Goal: Task Accomplishment & Management: Manage account settings

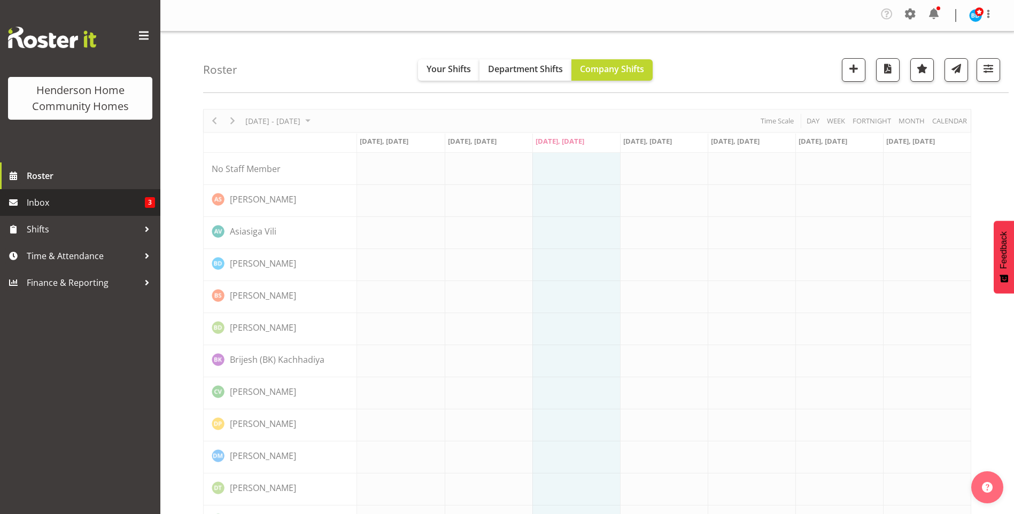
click at [25, 201] on link "Inbox 3" at bounding box center [80, 202] width 160 height 27
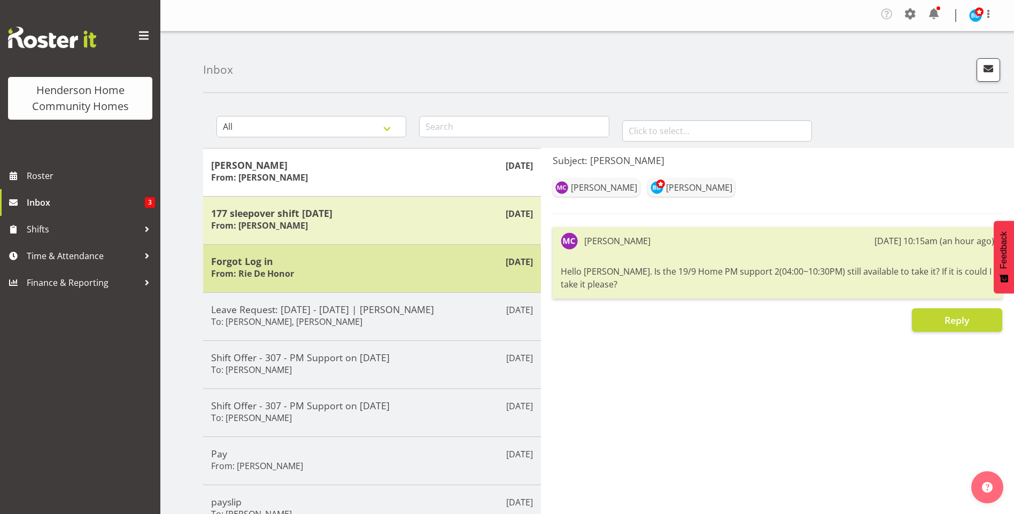
click at [365, 258] on h5 "Forgot Log in" at bounding box center [372, 261] width 322 height 12
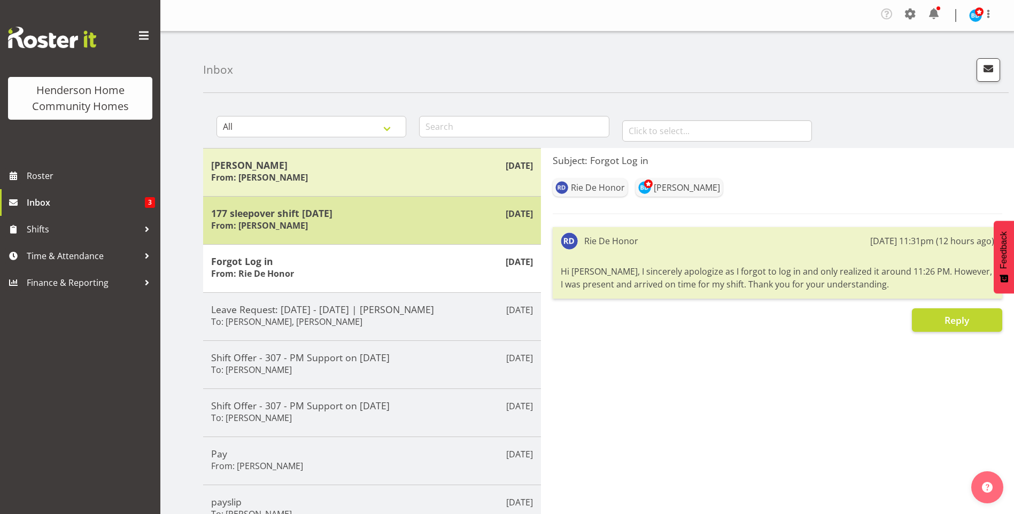
click at [372, 200] on div "[DATE] 177 sleepover shift [DATE] From: [PERSON_NAME]" at bounding box center [372, 220] width 338 height 48
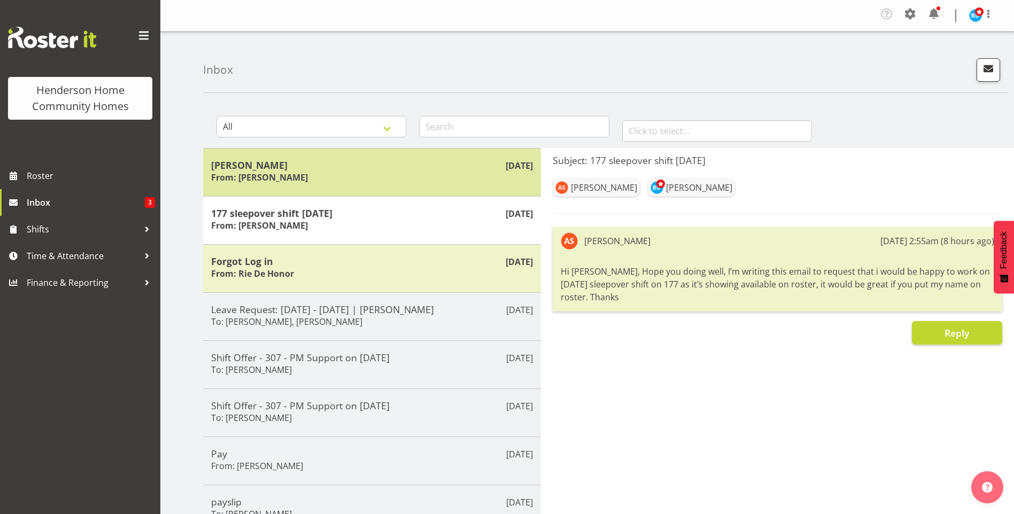
click at [309, 169] on h5 "[PERSON_NAME]" at bounding box center [372, 165] width 322 height 12
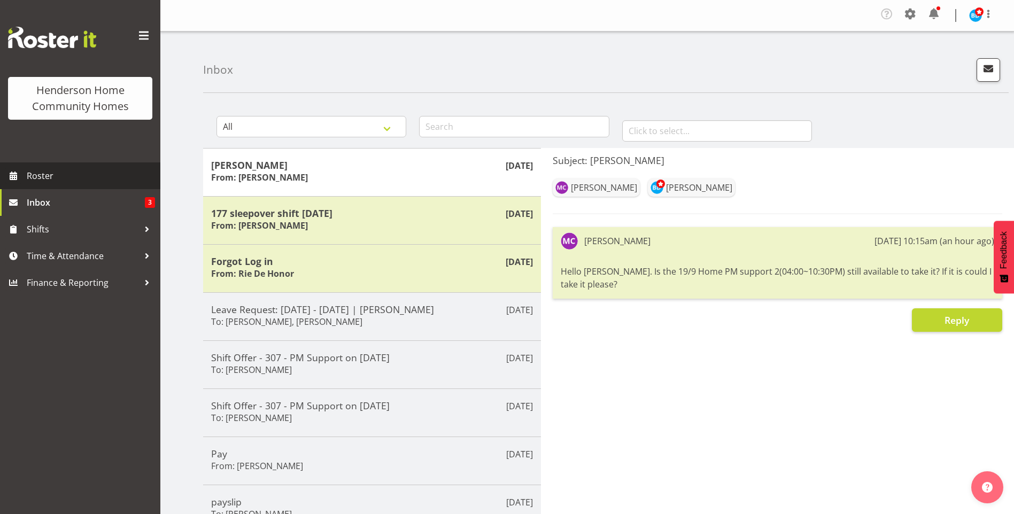
click at [42, 176] on span "Roster" at bounding box center [91, 176] width 128 height 16
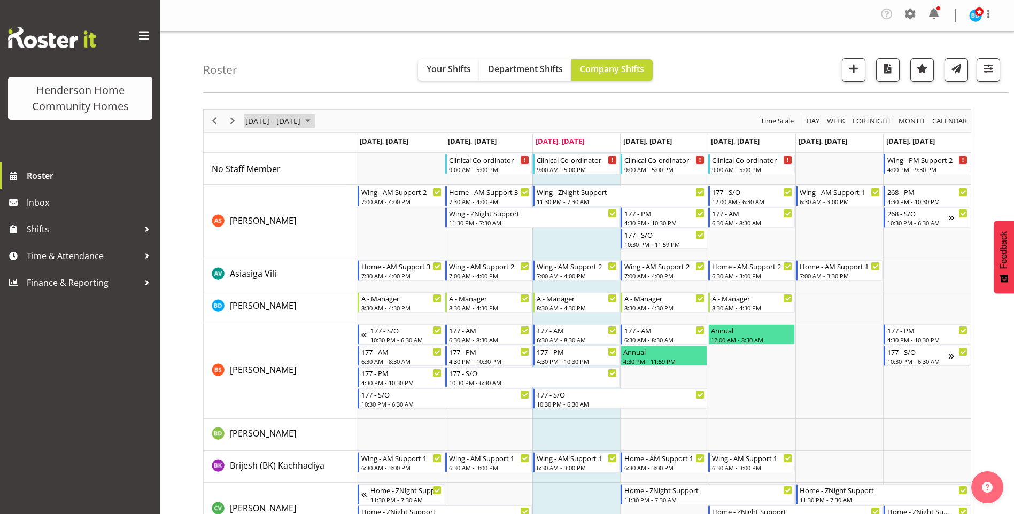
click at [314, 120] on span "September 01 - 07, 2025" at bounding box center [307, 120] width 13 height 13
click at [251, 224] on span "15" at bounding box center [256, 221] width 16 height 16
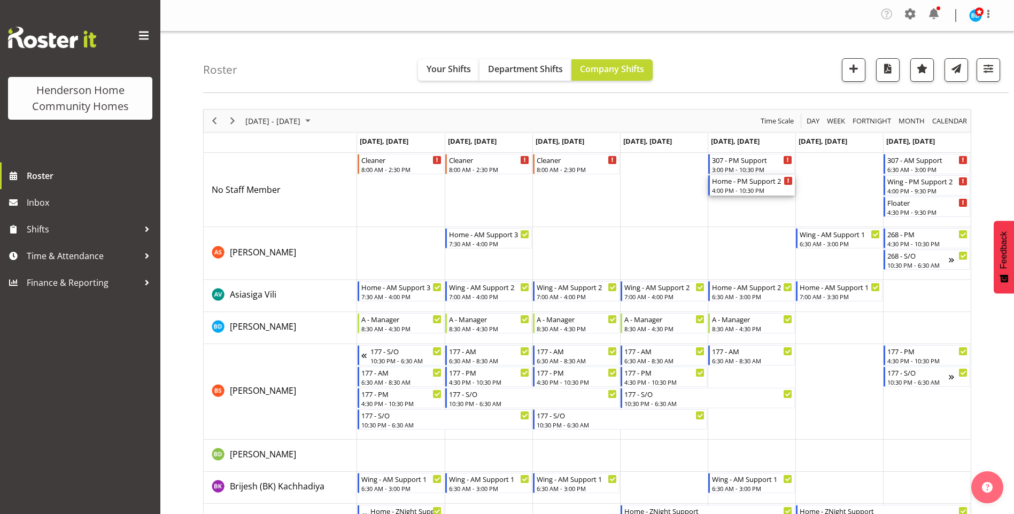
click at [735, 186] on div "Home - PM Support 2 4:00 PM - 10:30 PM" at bounding box center [752, 185] width 81 height 20
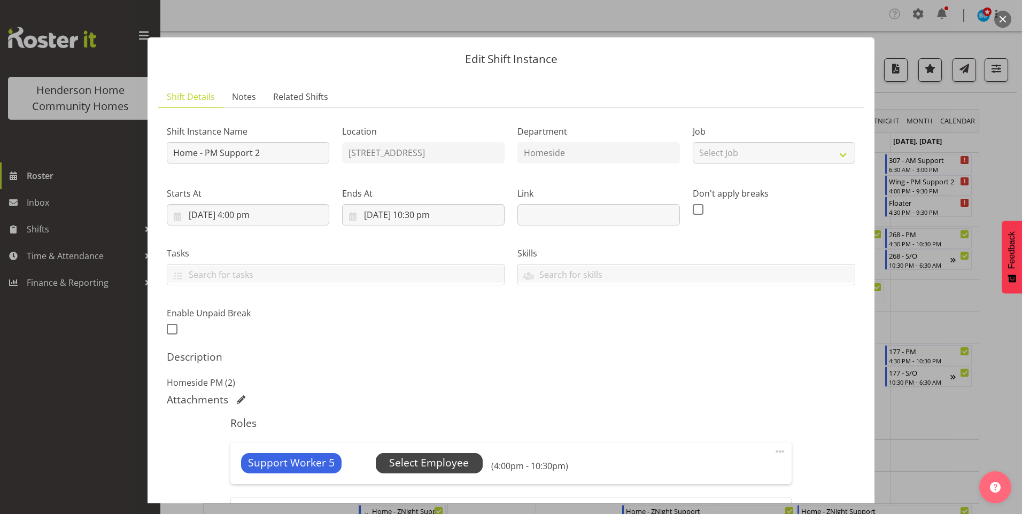
click at [406, 455] on span "Select Employee" at bounding box center [429, 462] width 80 height 15
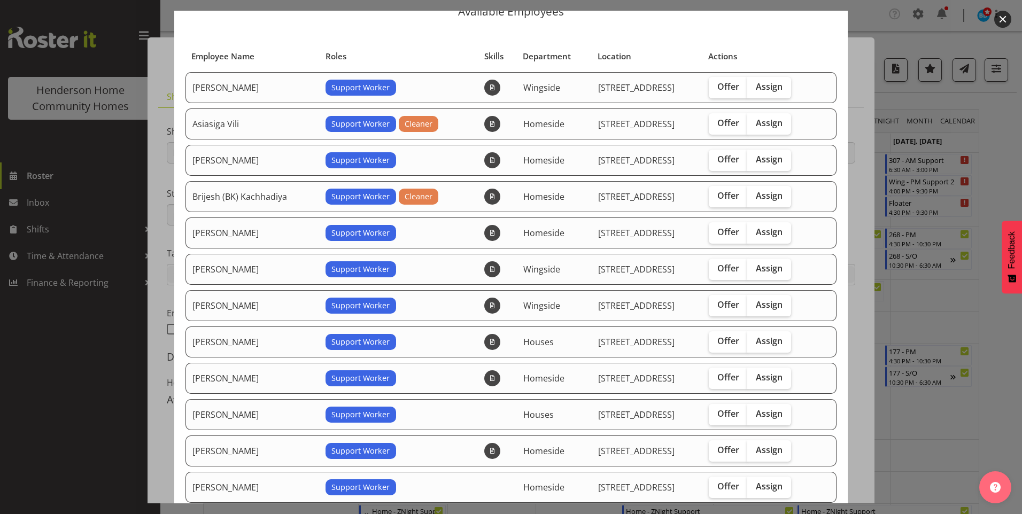
scroll to position [107, 0]
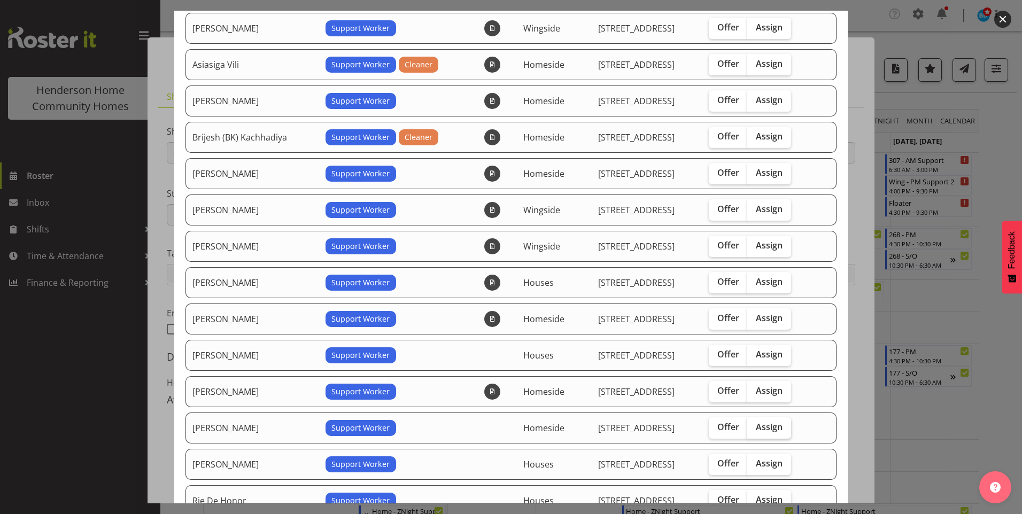
click at [778, 421] on label "Assign" at bounding box center [769, 427] width 44 height 21
click at [754, 424] on input "Assign" at bounding box center [750, 427] width 7 height 7
checkbox input "true"
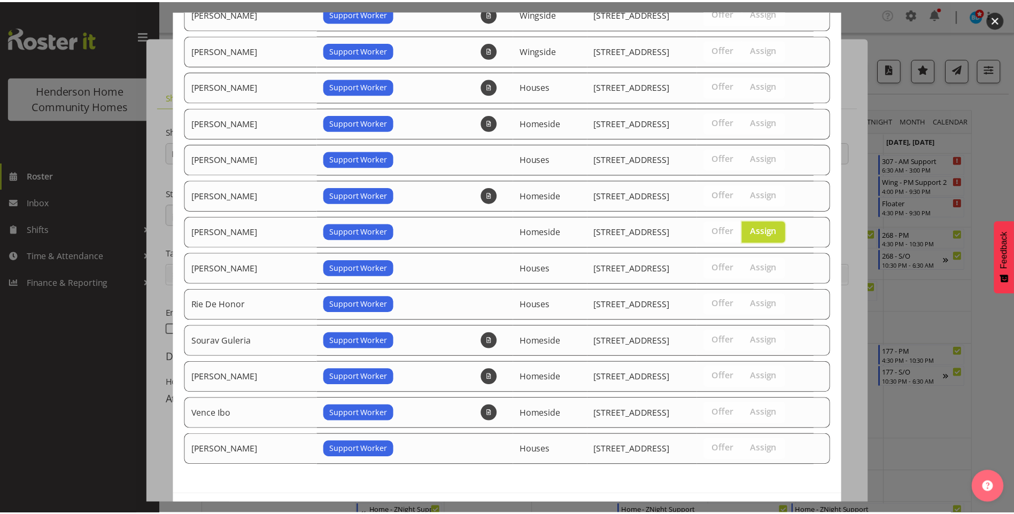
scroll to position [345, 0]
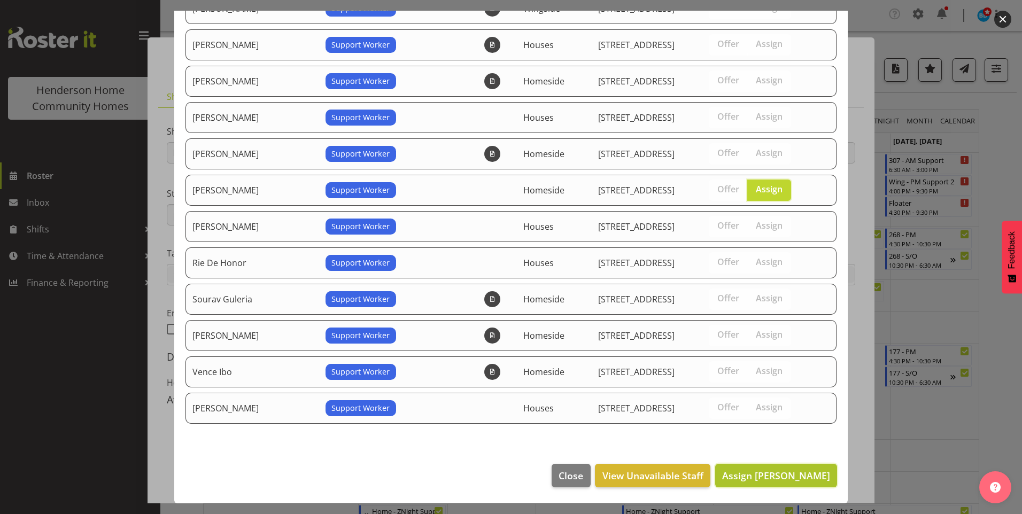
click at [773, 475] on span "Assign Miyoung Chung" at bounding box center [776, 475] width 108 height 13
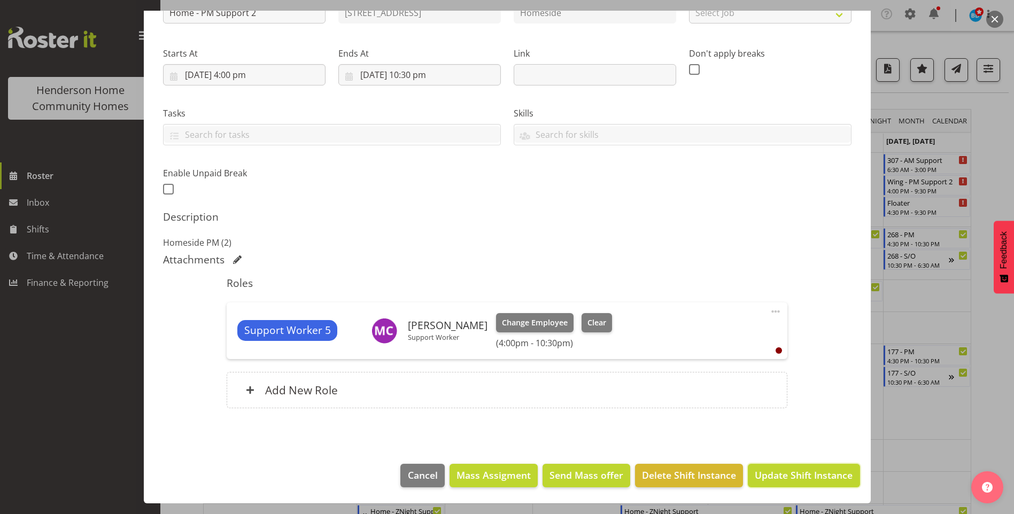
click at [778, 475] on span "Update Shift Instance" at bounding box center [804, 475] width 98 height 14
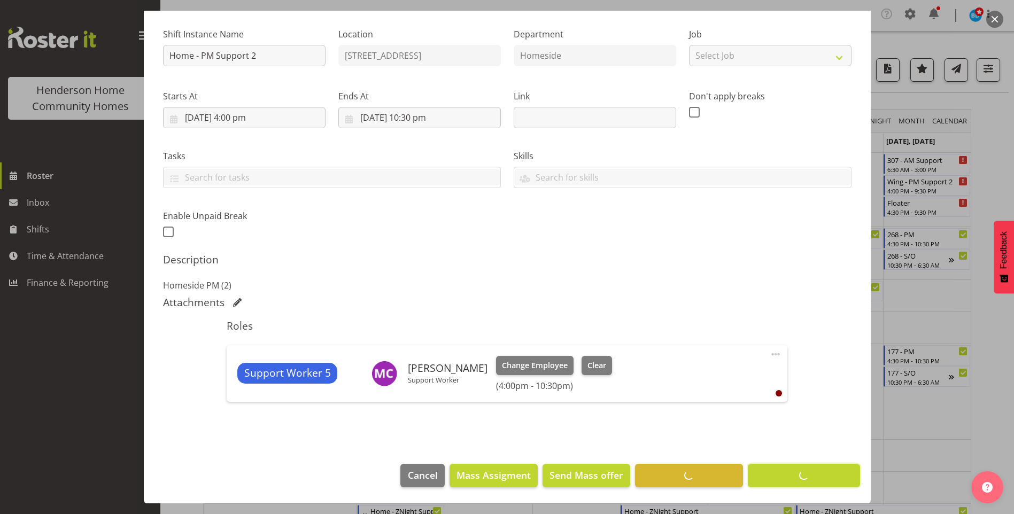
scroll to position [97, 0]
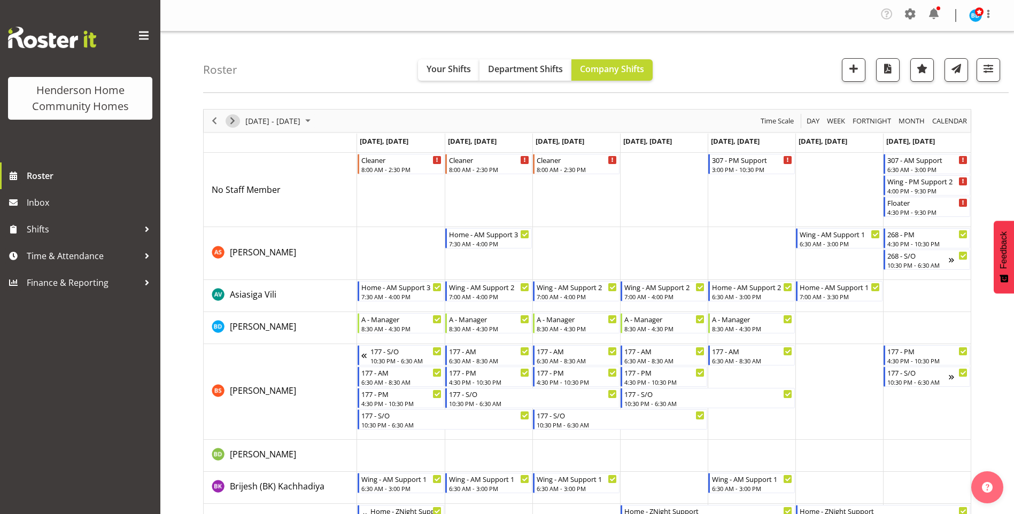
click at [234, 118] on span "Next" at bounding box center [232, 120] width 13 height 13
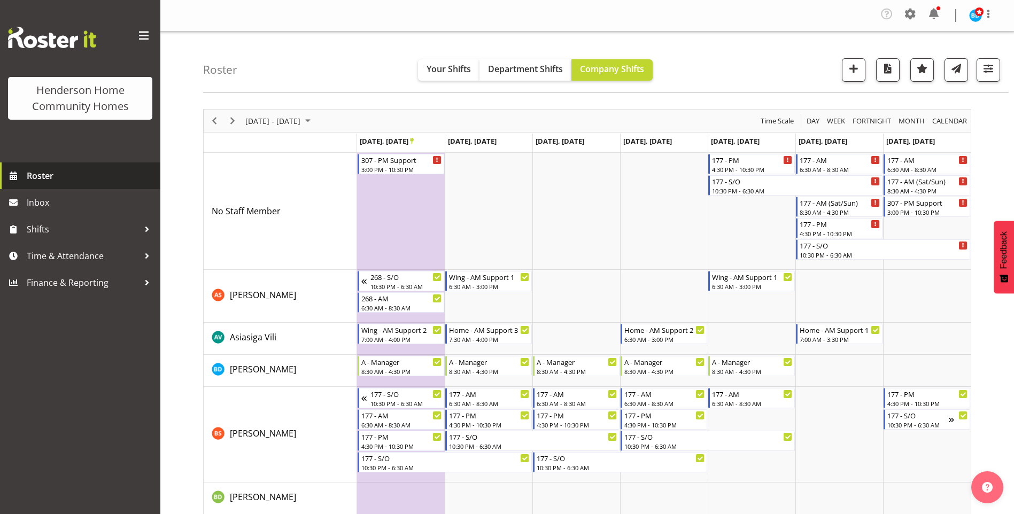
click at [52, 175] on span "Roster" at bounding box center [91, 176] width 128 height 16
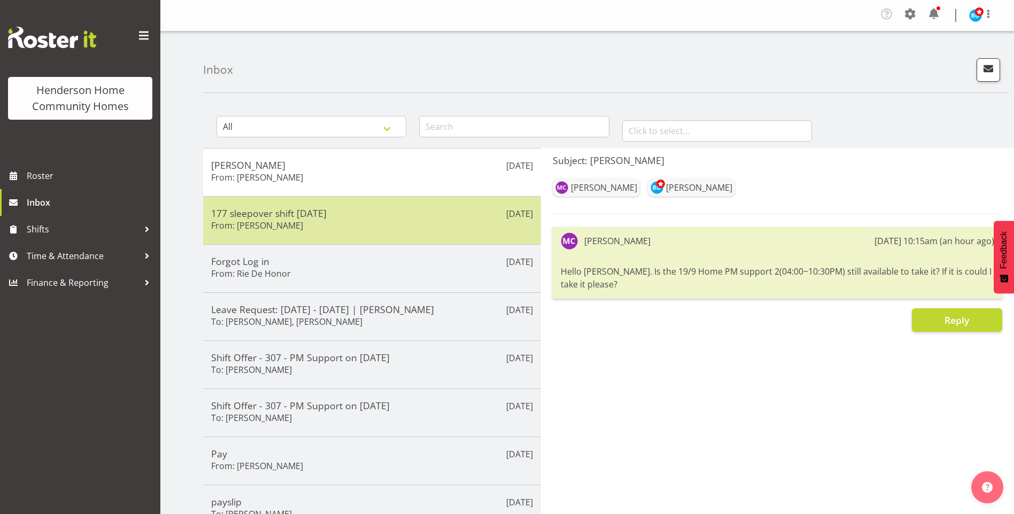
click at [408, 236] on div "[DATE] 177 sleepover shift [DATE] From: [PERSON_NAME]" at bounding box center [372, 220] width 338 height 48
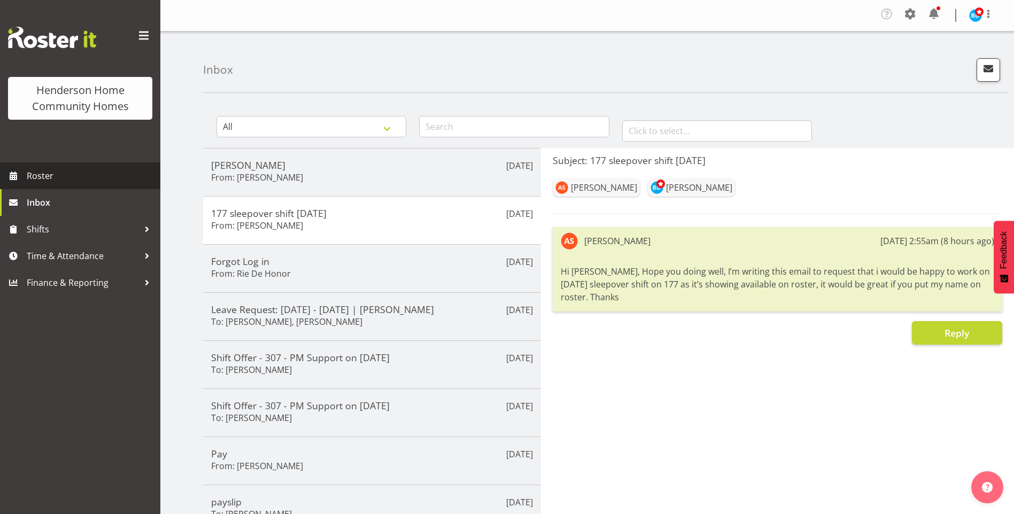
click at [87, 174] on span "Roster" at bounding box center [91, 176] width 128 height 16
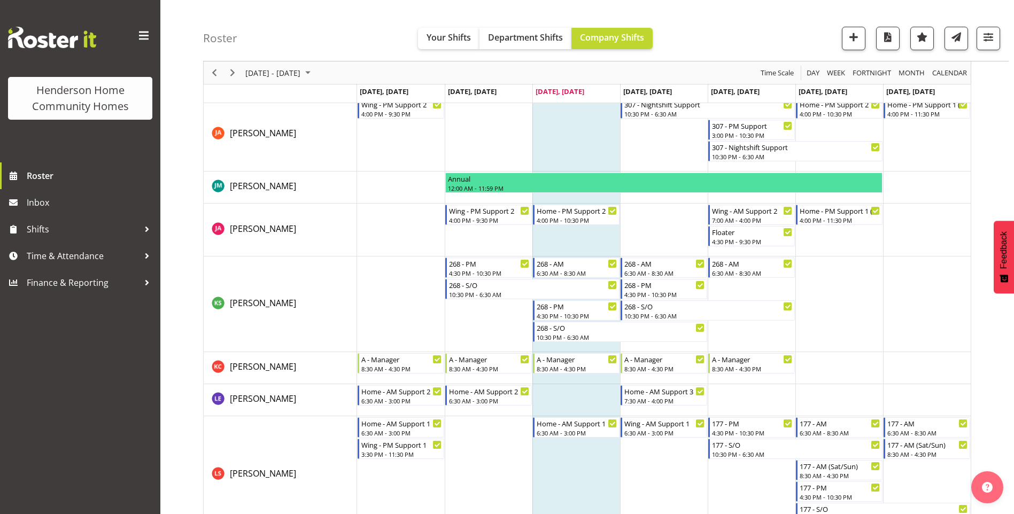
scroll to position [745, 0]
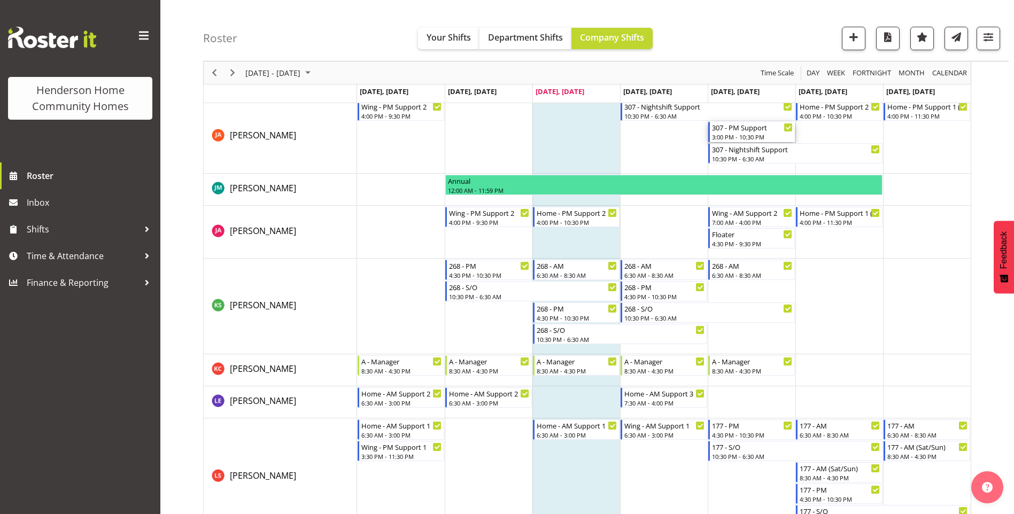
click at [734, 132] on div "307 - PM Support" at bounding box center [752, 127] width 81 height 11
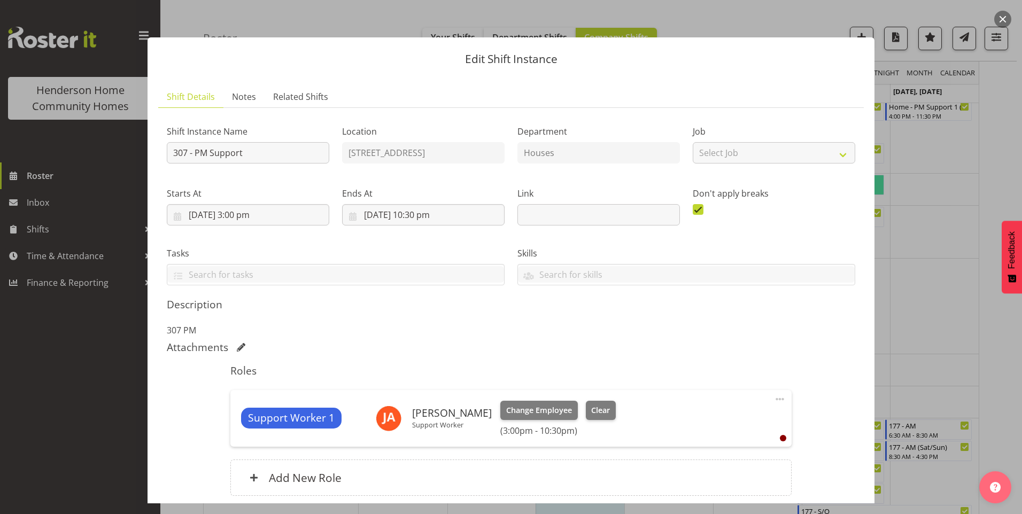
click at [773, 398] on span at bounding box center [779, 399] width 13 height 13
click at [696, 419] on link "Edit" at bounding box center [734, 424] width 103 height 19
select select "8"
select select "2025"
select select "15"
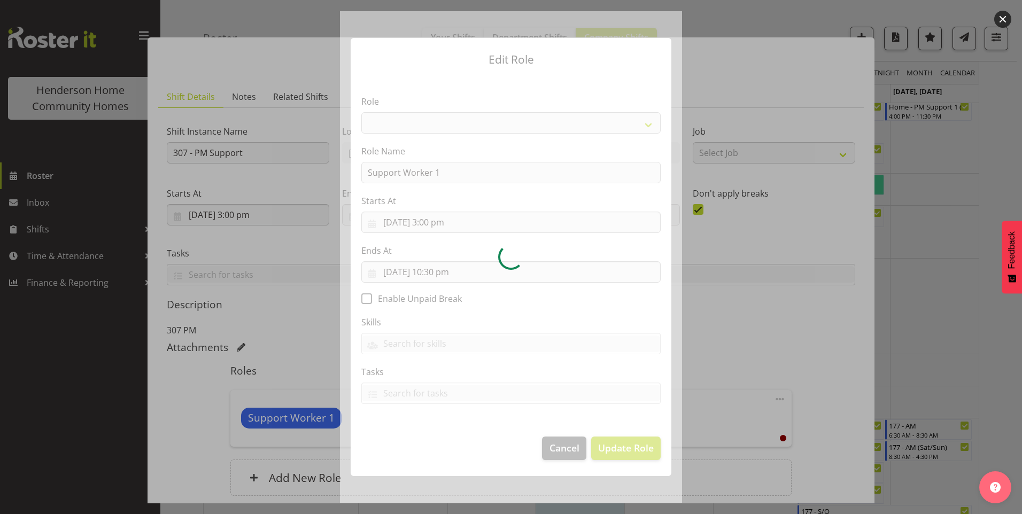
select select "1214"
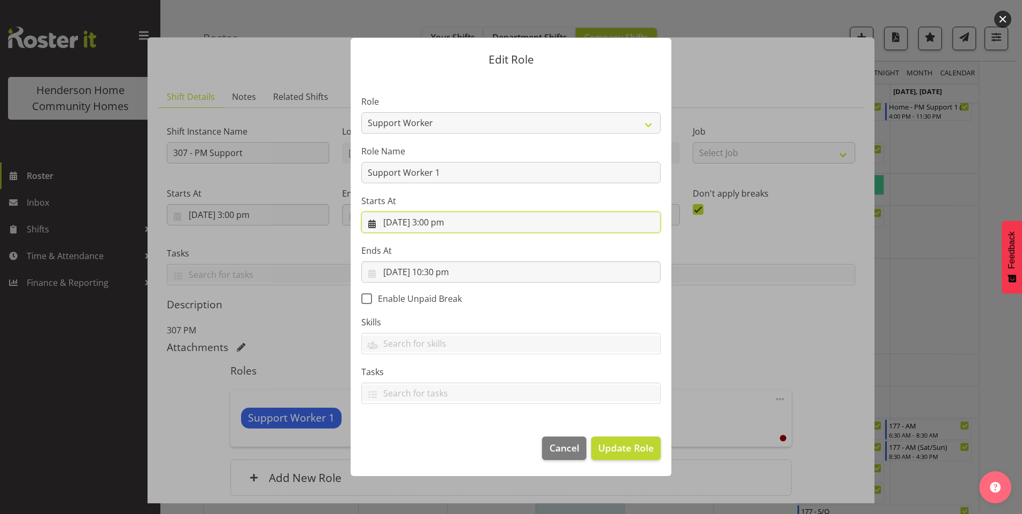
click at [434, 228] on input "5/09/2025, 3:00 pm" at bounding box center [510, 222] width 299 height 21
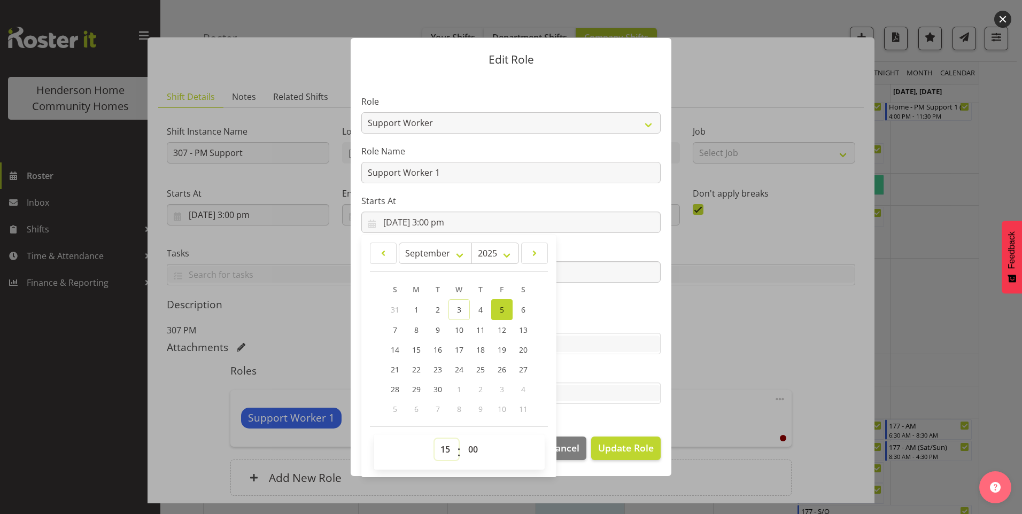
click at [445, 453] on select "00 01 02 03 04 05 06 07 08 09 10 11 12 13 14 15 16 17 18 19 20 21 22 23" at bounding box center [446, 449] width 24 height 21
select select "16"
click at [434, 439] on select "00 01 02 03 04 05 06 07 08 09 10 11 12 13 14 15 16 17 18 19 20 21 22 23" at bounding box center [446, 449] width 24 height 21
type input "5/09/2025, 4:00 pm"
click at [628, 447] on span "Update Role" at bounding box center [626, 448] width 56 height 14
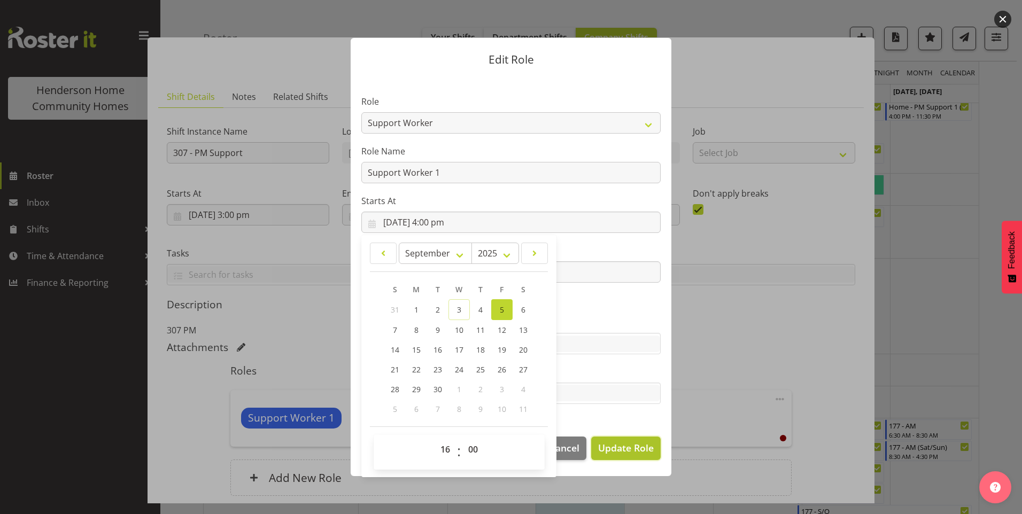
select select
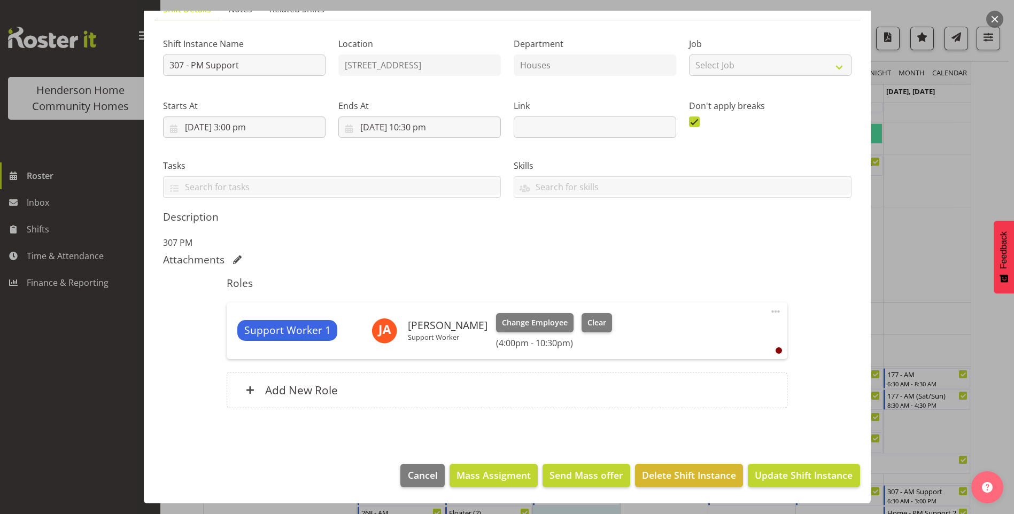
scroll to position [852, 0]
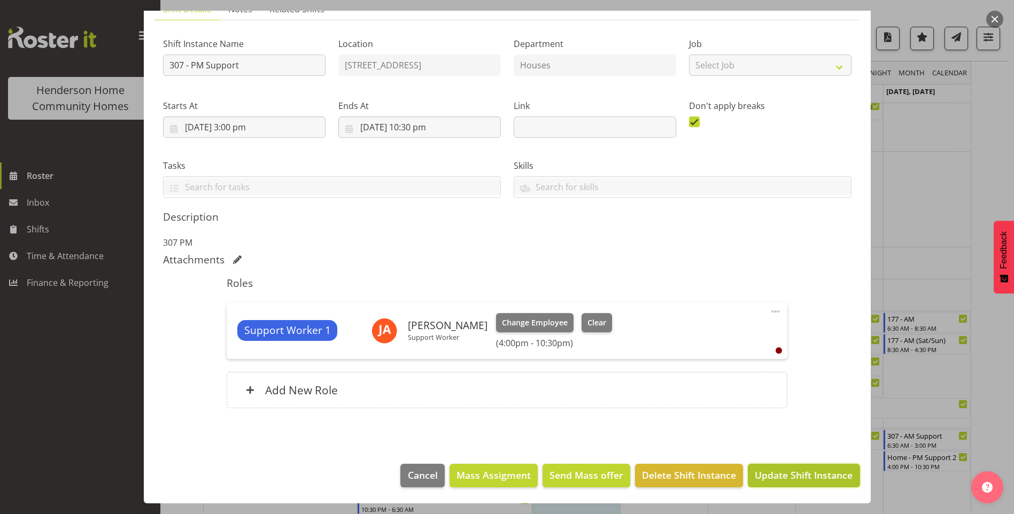
click at [779, 477] on span "Update Shift Instance" at bounding box center [804, 475] width 98 height 14
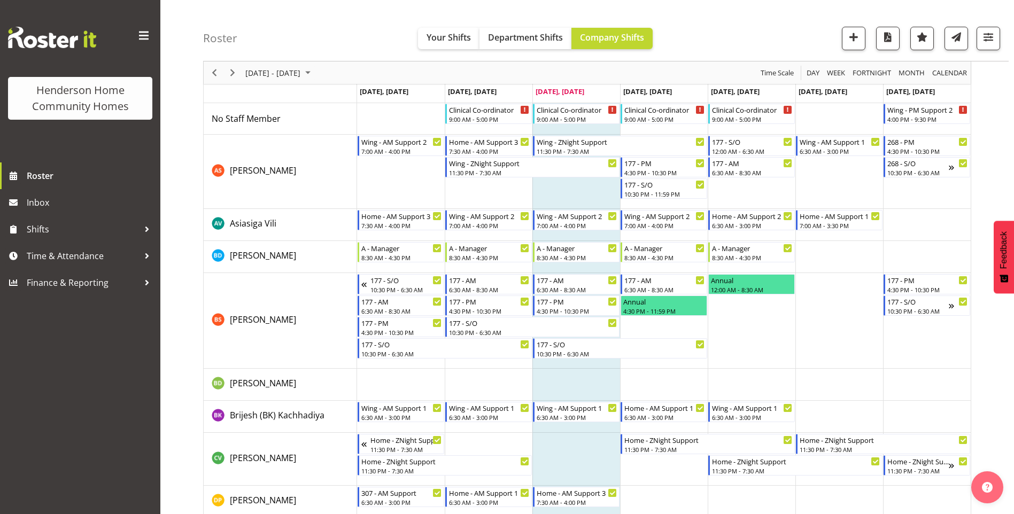
scroll to position [0, 0]
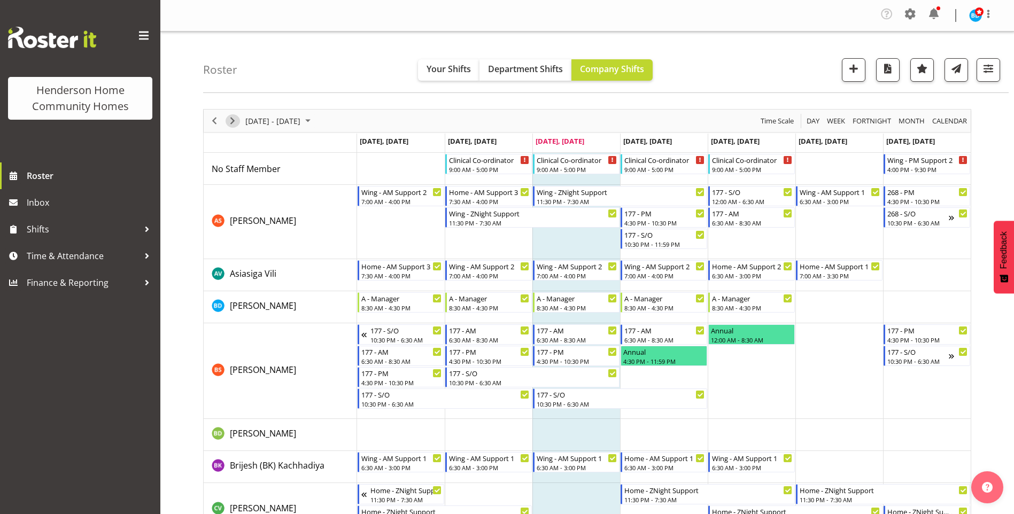
click at [233, 122] on span "Next" at bounding box center [232, 120] width 13 height 13
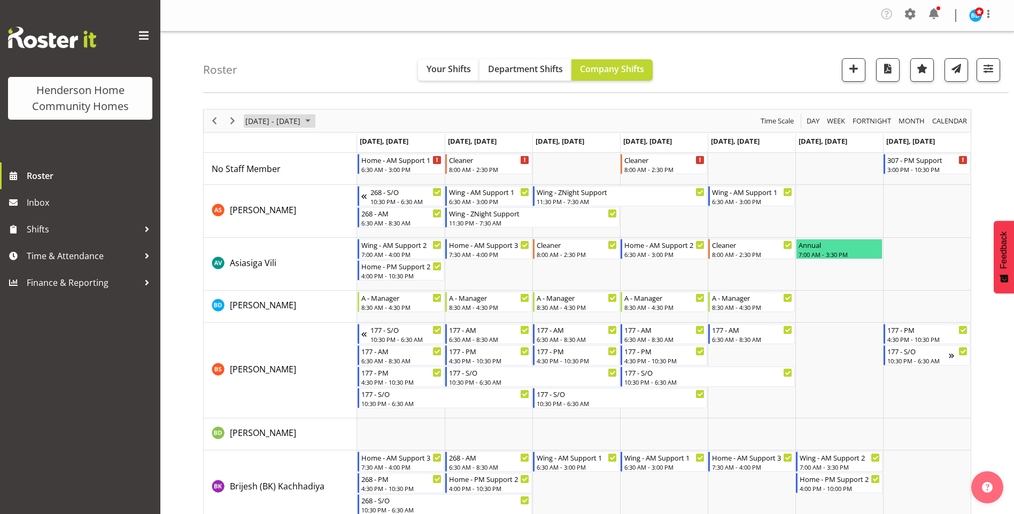
click at [314, 120] on span "September 08 - 14, 2025" at bounding box center [307, 120] width 13 height 13
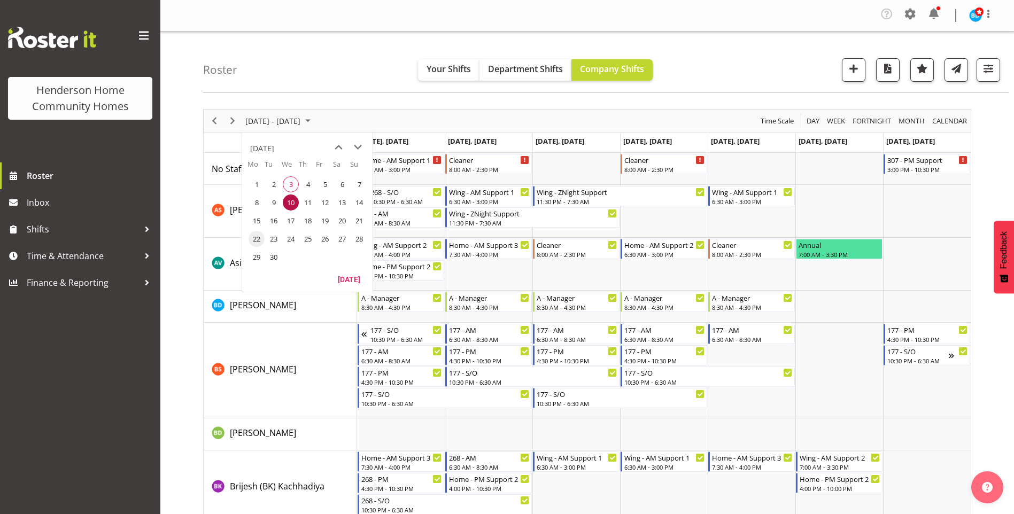
click at [254, 245] on span "22" at bounding box center [256, 239] width 16 height 16
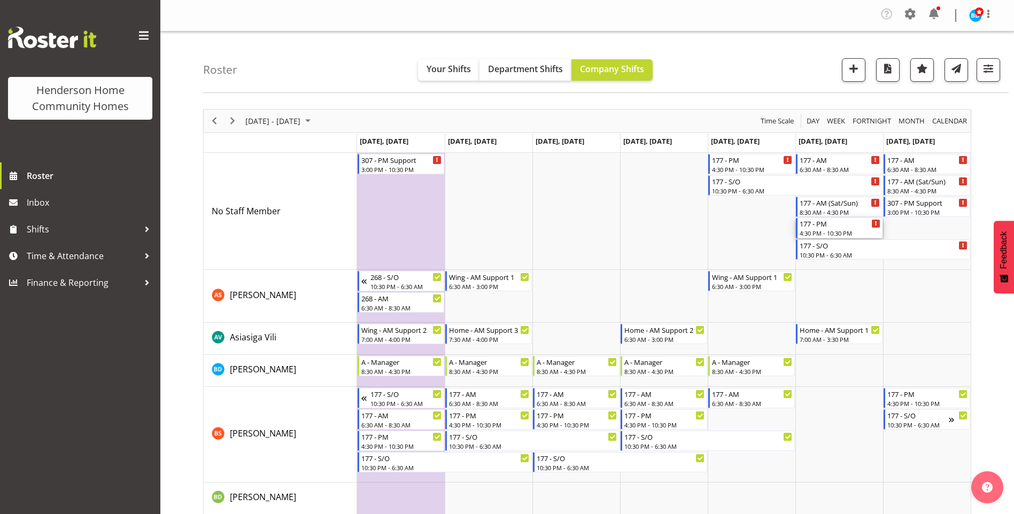
click at [827, 231] on div "4:30 PM - 10:30 PM" at bounding box center [839, 233] width 81 height 9
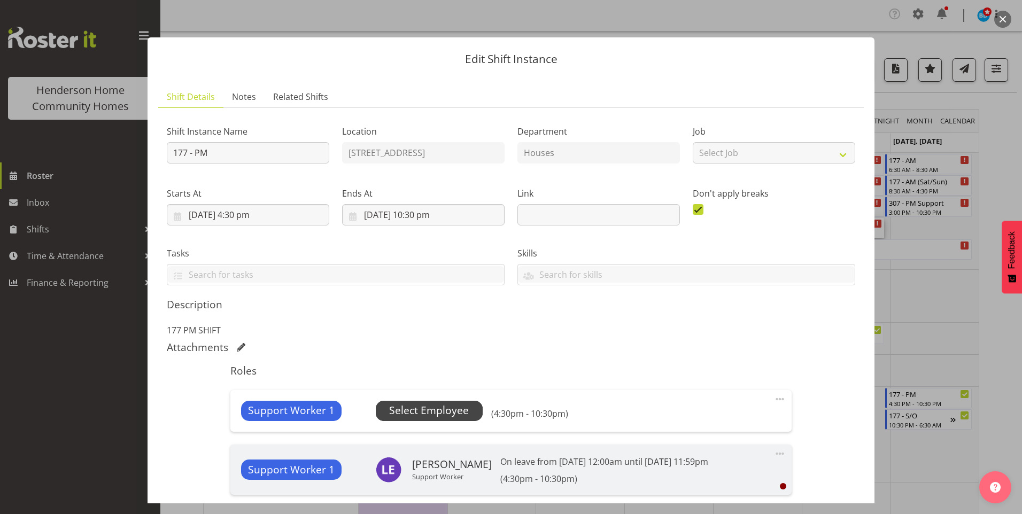
click at [463, 414] on span "Select Employee" at bounding box center [429, 410] width 80 height 15
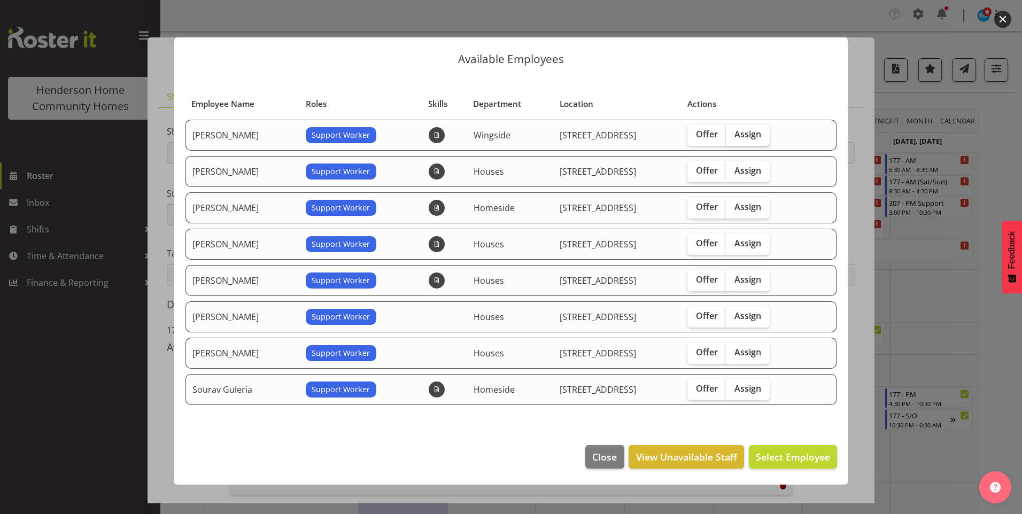
click at [750, 128] on label "Assign" at bounding box center [748, 135] width 44 height 21
click at [733, 131] on input "Assign" at bounding box center [729, 134] width 7 height 7
checkbox input "true"
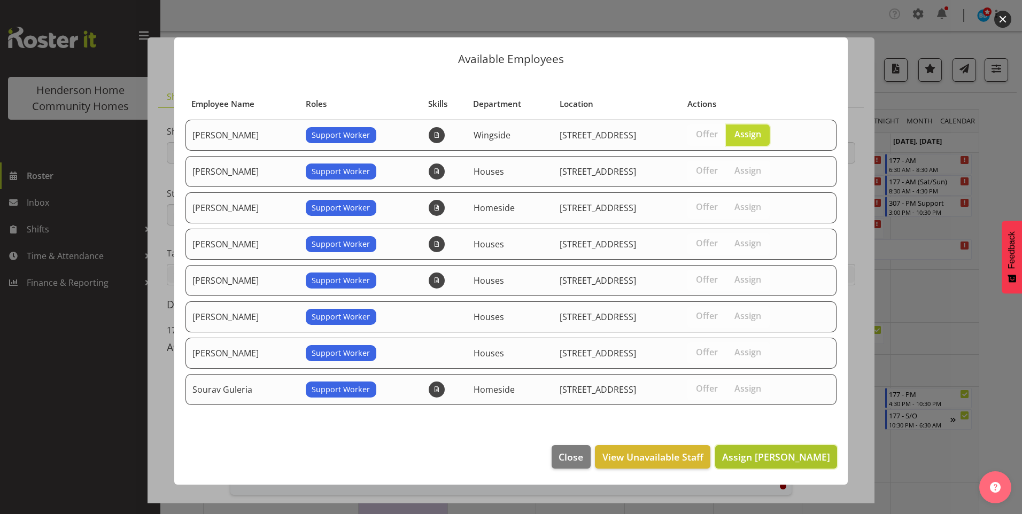
click at [776, 450] on span "Assign Arshdeep Singh" at bounding box center [776, 457] width 108 height 14
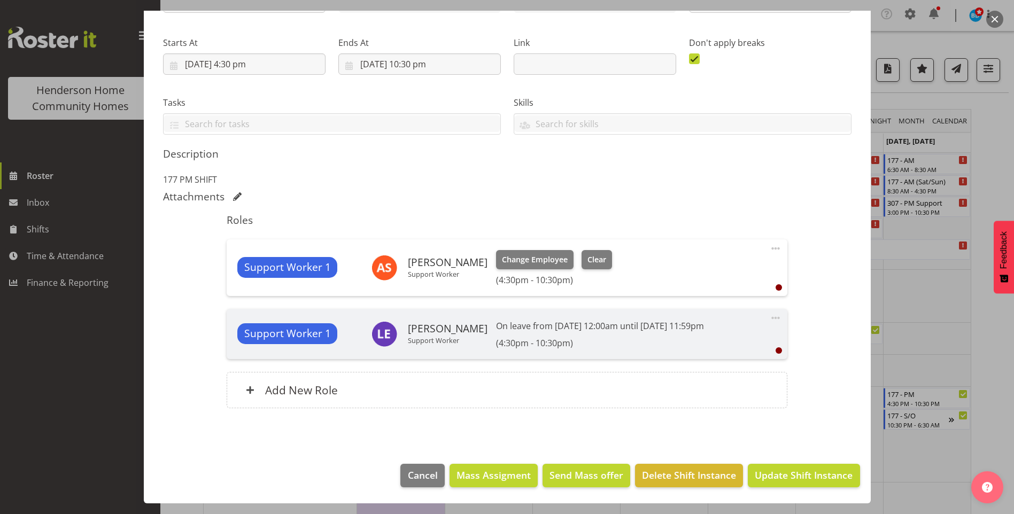
scroll to position [160, 0]
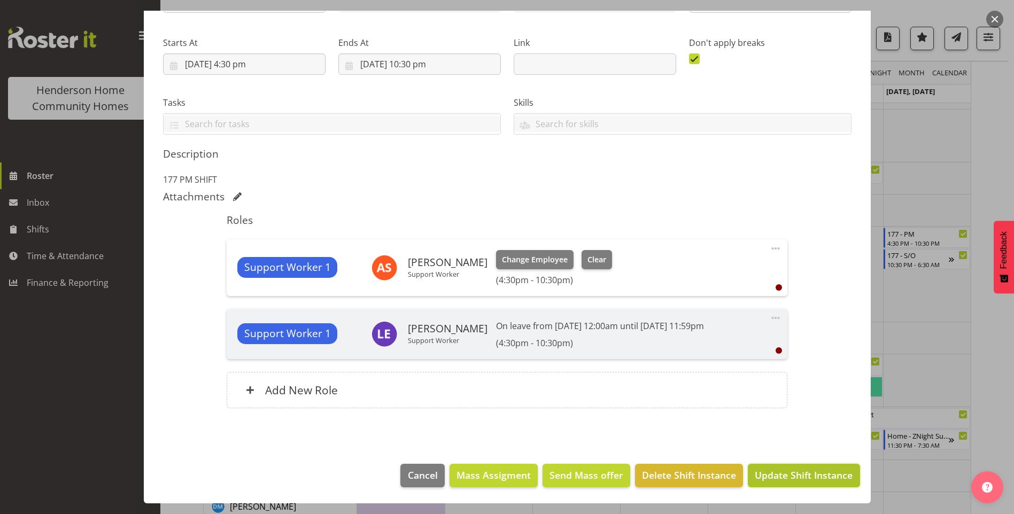
click at [789, 475] on span "Update Shift Instance" at bounding box center [804, 475] width 98 height 14
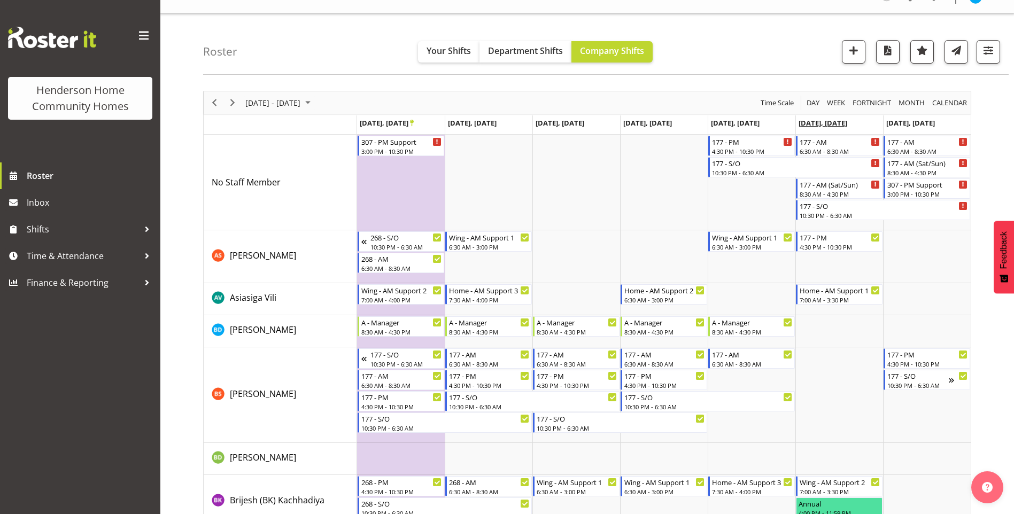
scroll to position [0, 0]
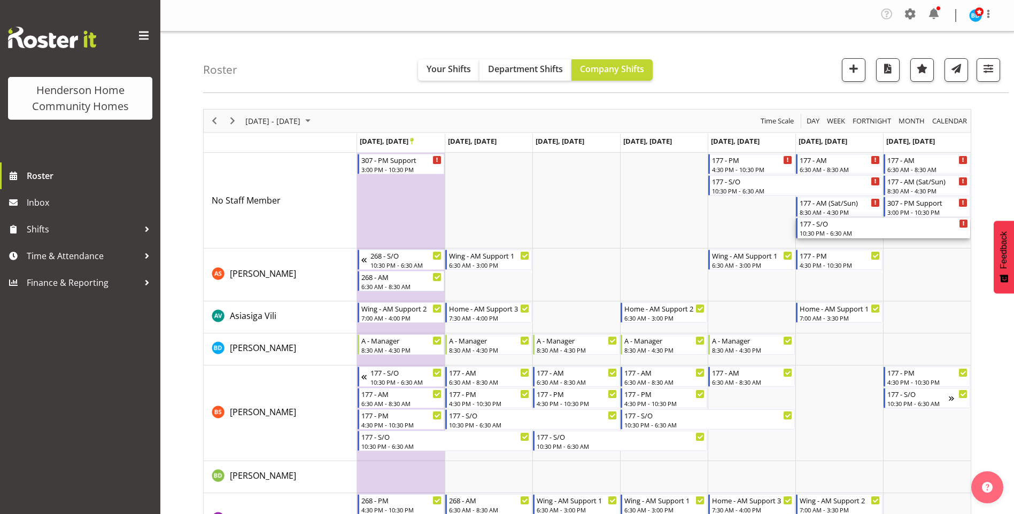
click at [828, 233] on div "10:30 PM - 6:30 AM" at bounding box center [883, 233] width 168 height 9
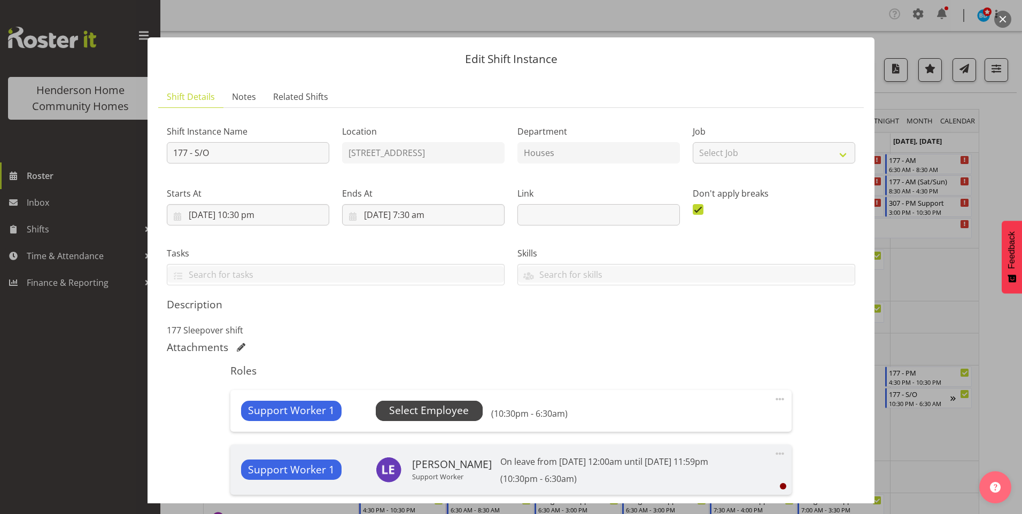
click at [425, 410] on span "Select Employee" at bounding box center [429, 410] width 80 height 15
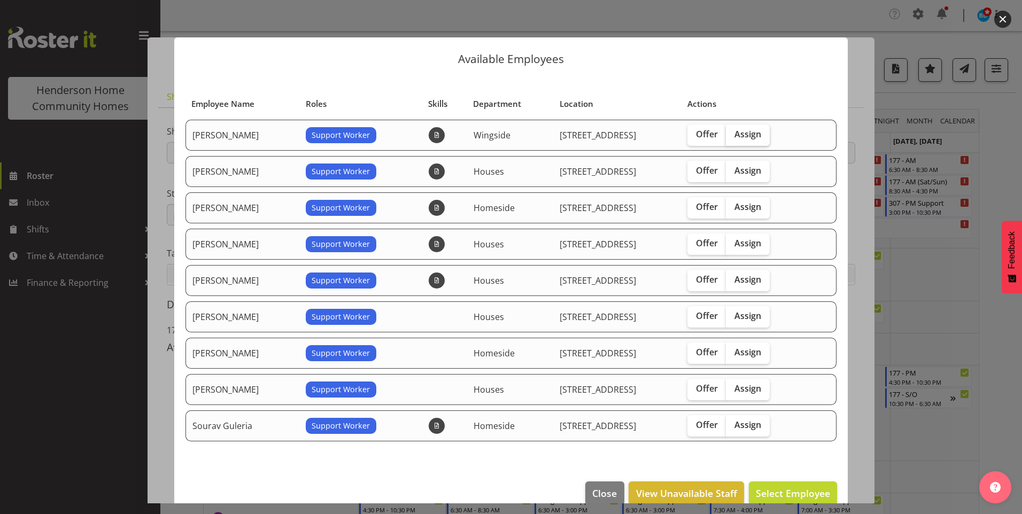
click at [752, 139] on span "Assign" at bounding box center [747, 134] width 27 height 11
click at [733, 138] on input "Assign" at bounding box center [729, 134] width 7 height 7
checkbox input "true"
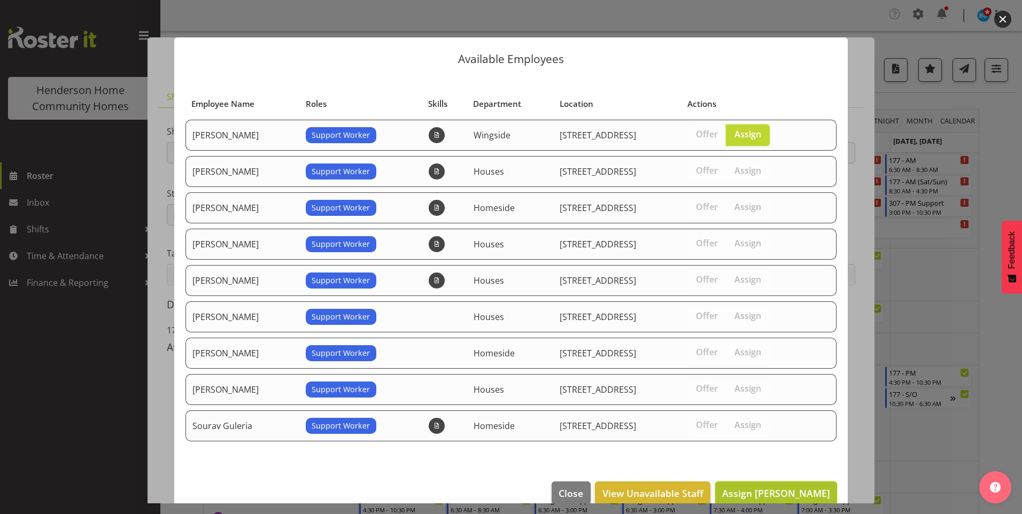
click at [782, 493] on span "Assign Arshdeep Singh" at bounding box center [776, 493] width 108 height 13
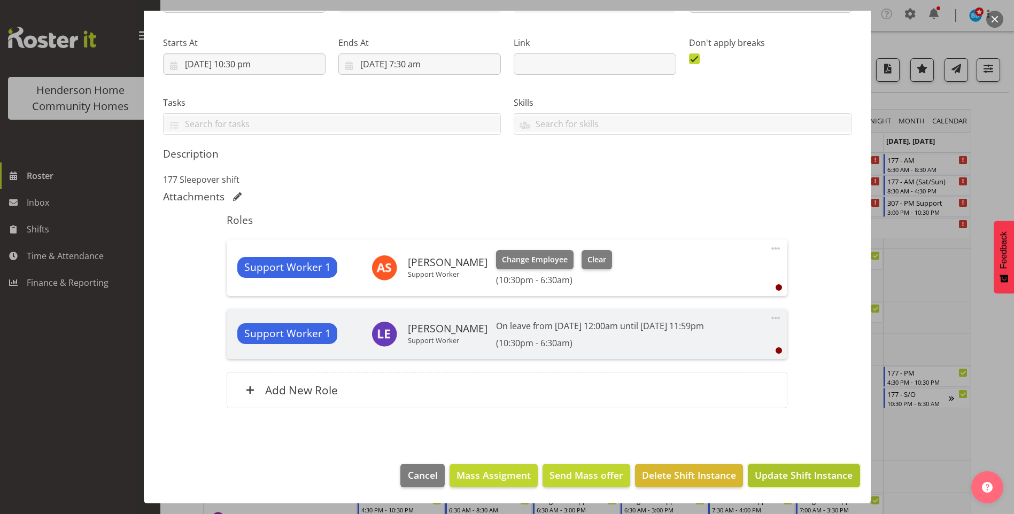
click at [783, 478] on span "Update Shift Instance" at bounding box center [804, 475] width 98 height 14
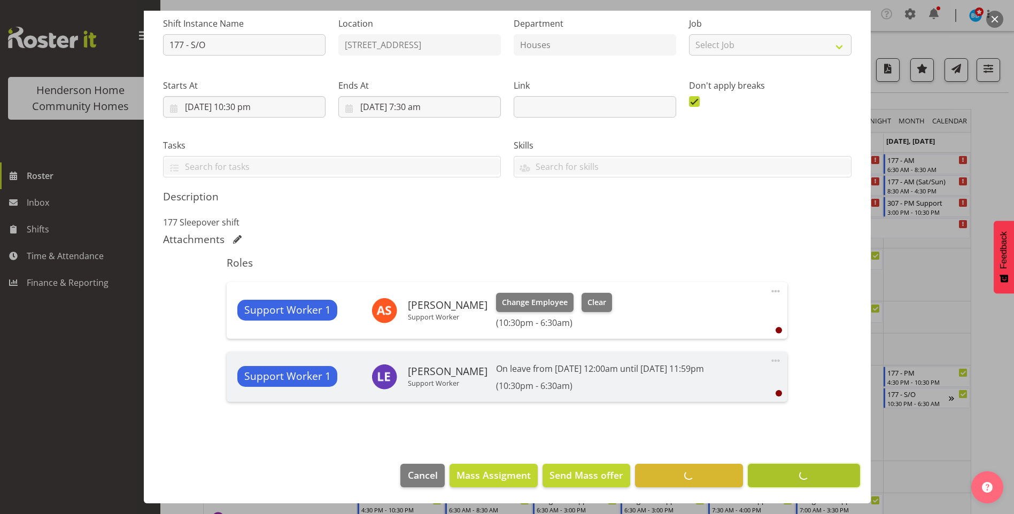
scroll to position [108, 0]
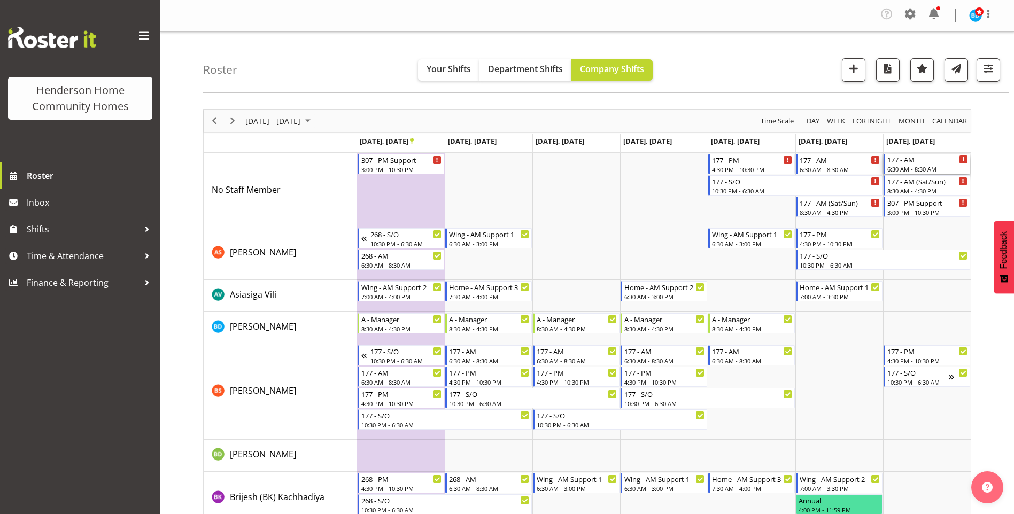
click at [926, 165] on div "6:30 AM - 8:30 AM" at bounding box center [927, 169] width 81 height 9
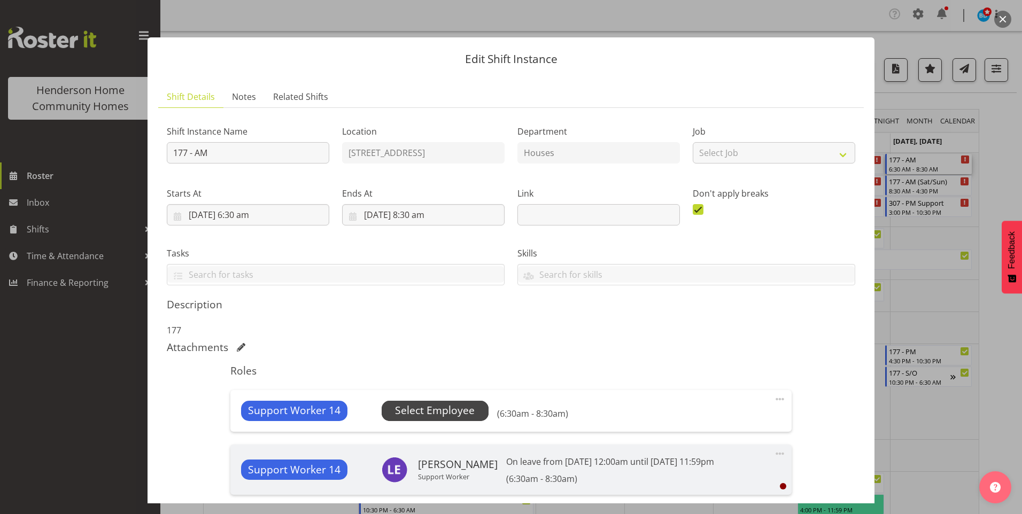
click at [462, 417] on span "Select Employee" at bounding box center [435, 410] width 80 height 15
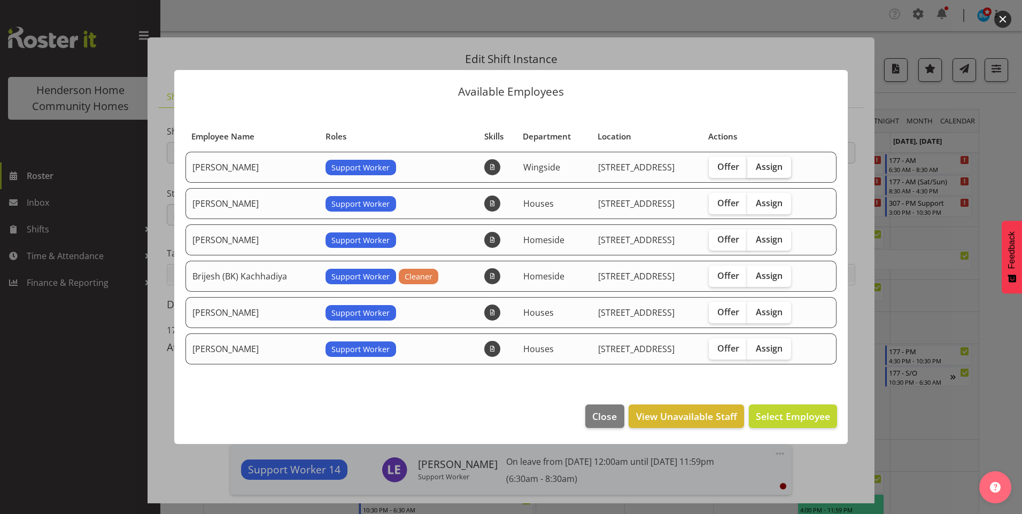
click at [769, 167] on span "Assign" at bounding box center [769, 166] width 27 height 11
click at [754, 167] on input "Assign" at bounding box center [750, 166] width 7 height 7
checkbox input "true"
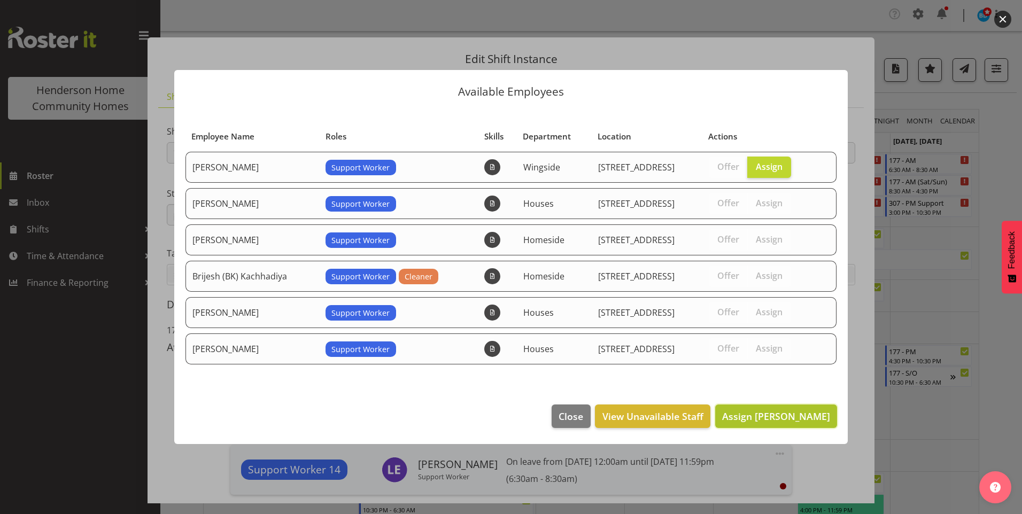
click at [783, 420] on span "Assign Arshdeep Singh" at bounding box center [776, 416] width 108 height 13
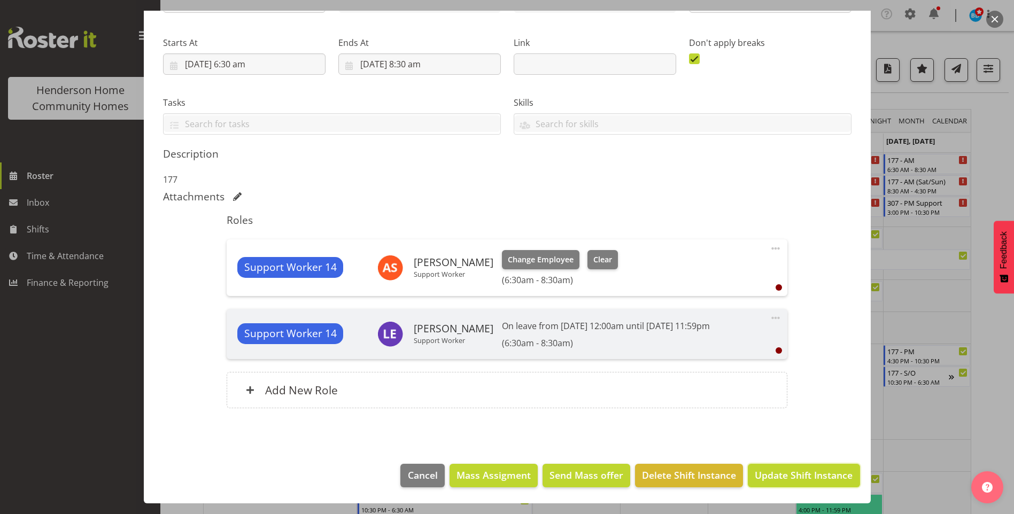
click at [786, 471] on span "Update Shift Instance" at bounding box center [804, 475] width 98 height 14
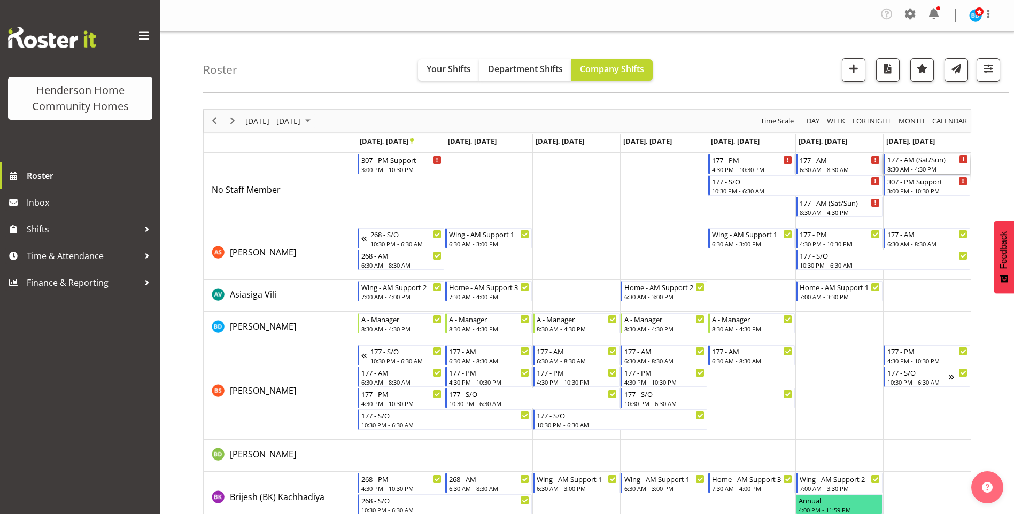
click at [917, 166] on div "8:30 AM - 4:30 PM" at bounding box center [927, 169] width 81 height 9
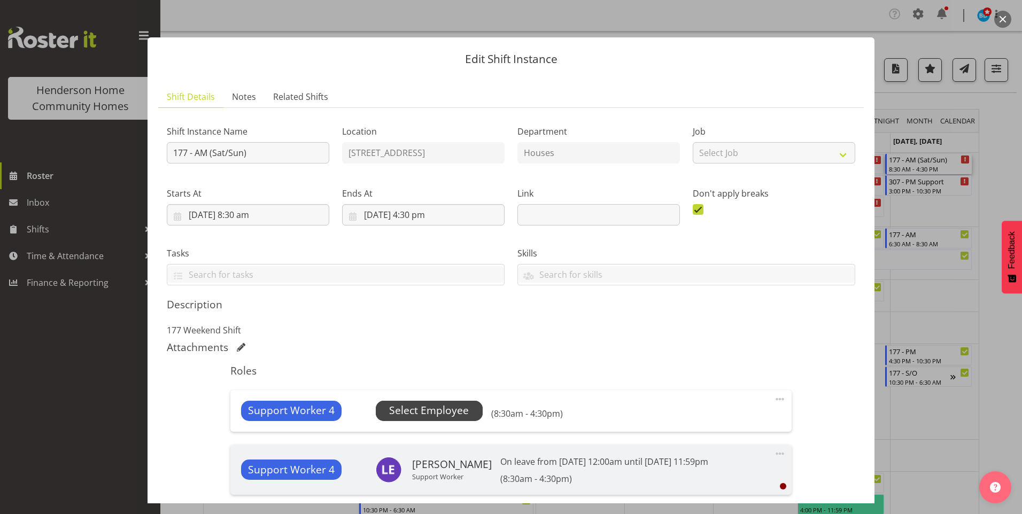
click at [465, 414] on span "Select Employee" at bounding box center [429, 410] width 80 height 15
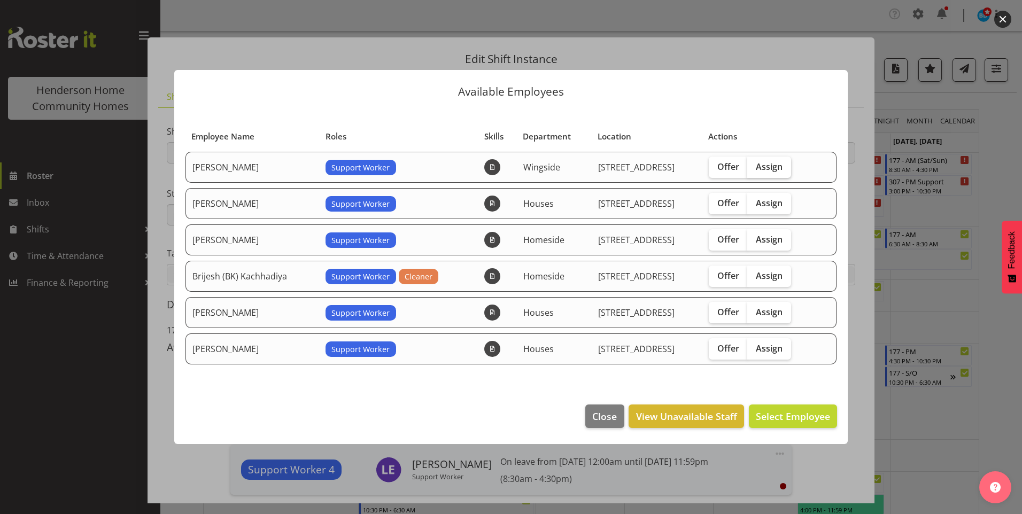
click at [779, 169] on span "Assign" at bounding box center [769, 166] width 27 height 11
click at [754, 169] on input "Assign" at bounding box center [750, 166] width 7 height 7
checkbox input "true"
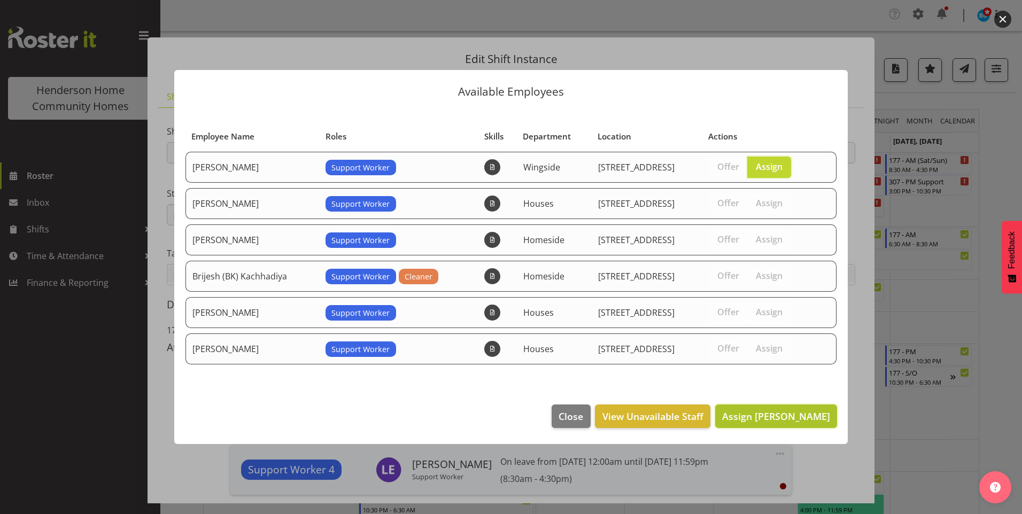
click at [795, 421] on span "Assign Arshdeep Singh" at bounding box center [776, 416] width 108 height 13
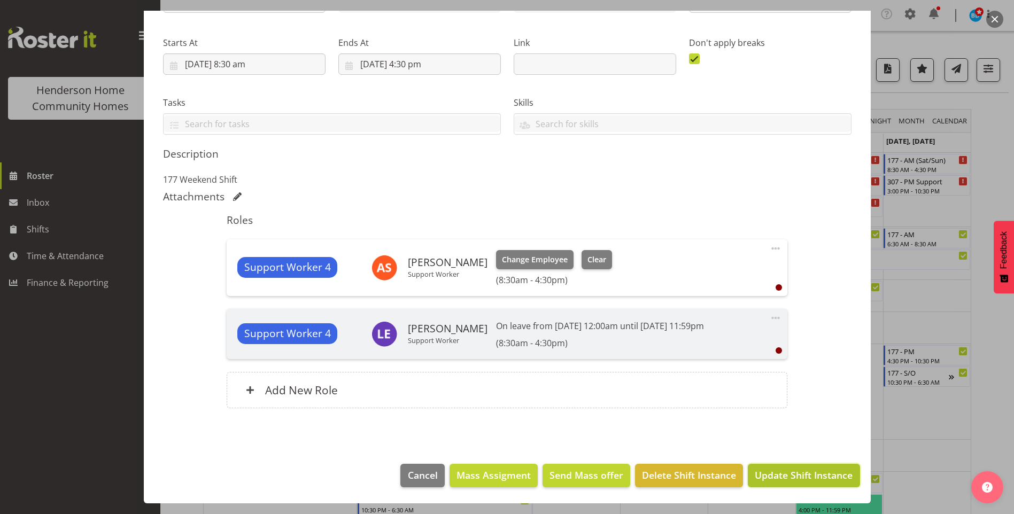
click at [799, 480] on span "Update Shift Instance" at bounding box center [804, 475] width 98 height 14
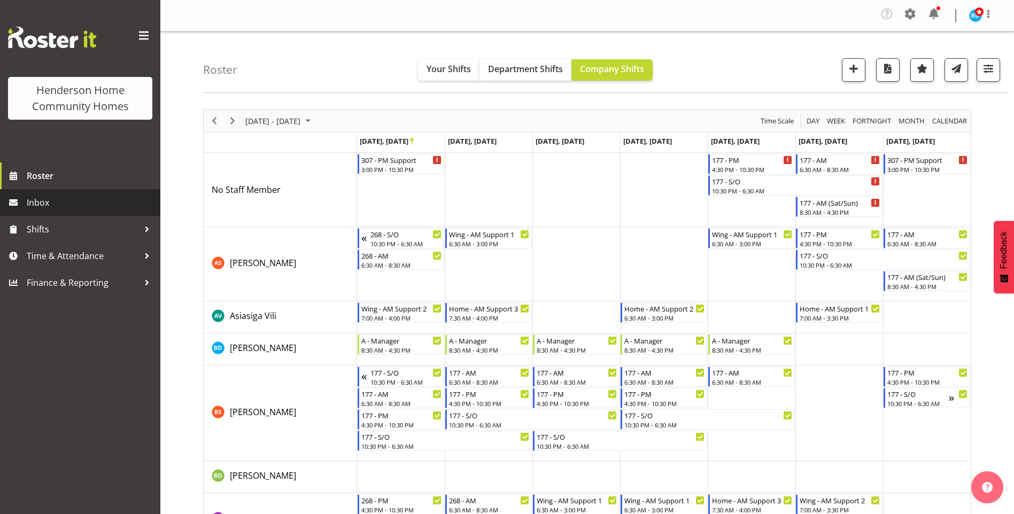
click at [53, 198] on span "Inbox" at bounding box center [91, 203] width 128 height 16
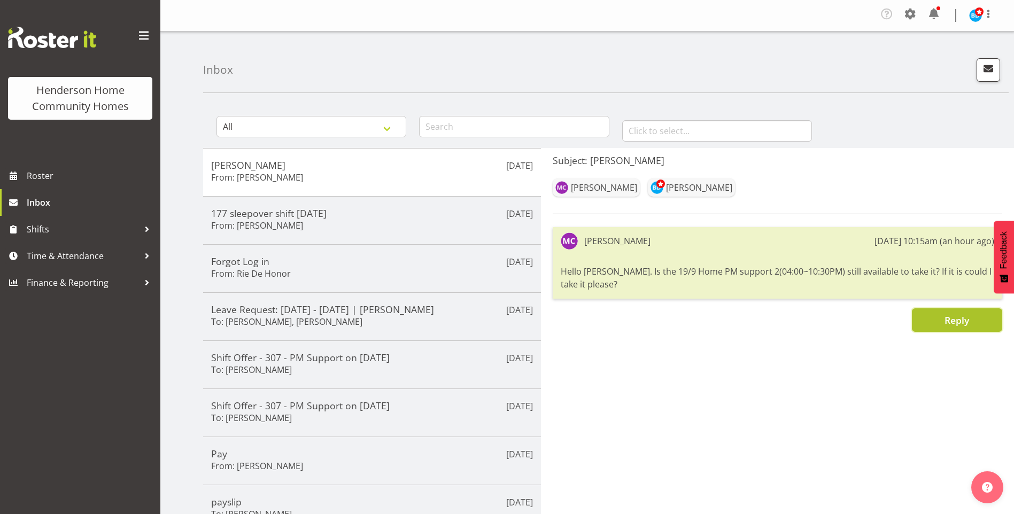
click at [943, 322] on button "Reply" at bounding box center [957, 320] width 90 height 24
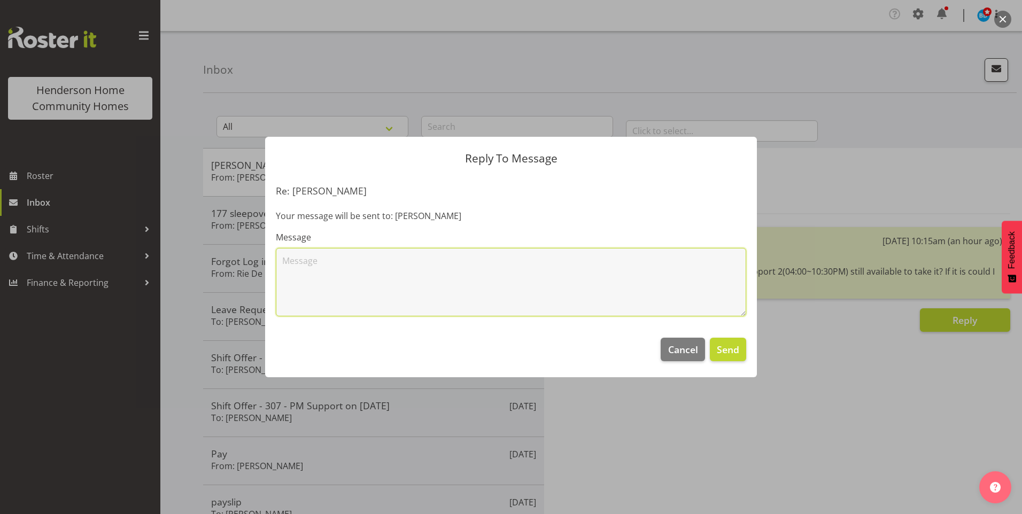
click at [555, 299] on textarea at bounding box center [511, 282] width 470 height 68
type textarea "Hi Miyoung, thank you for your offer to work the homeside 4.00pm - 10.30pm shif…"
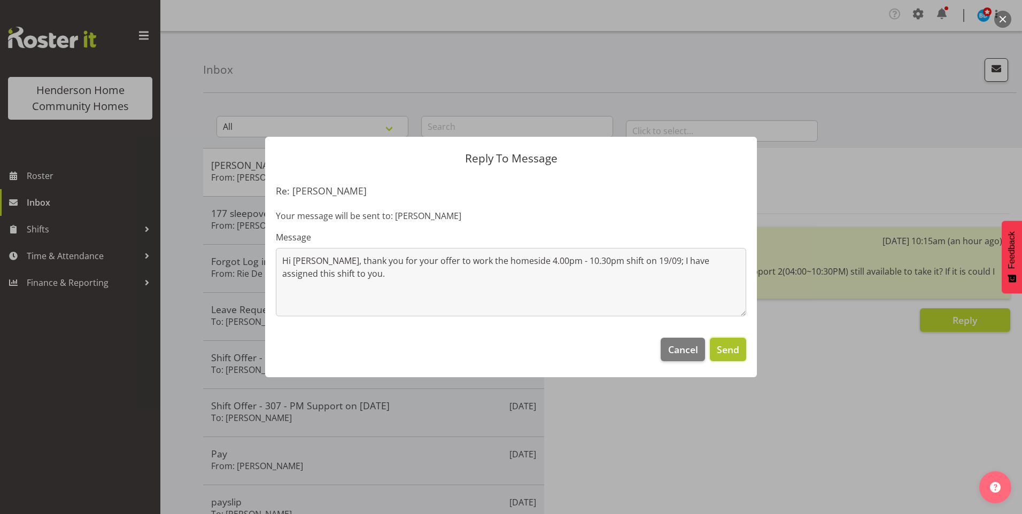
click at [735, 353] on span "Send" at bounding box center [728, 350] width 22 height 14
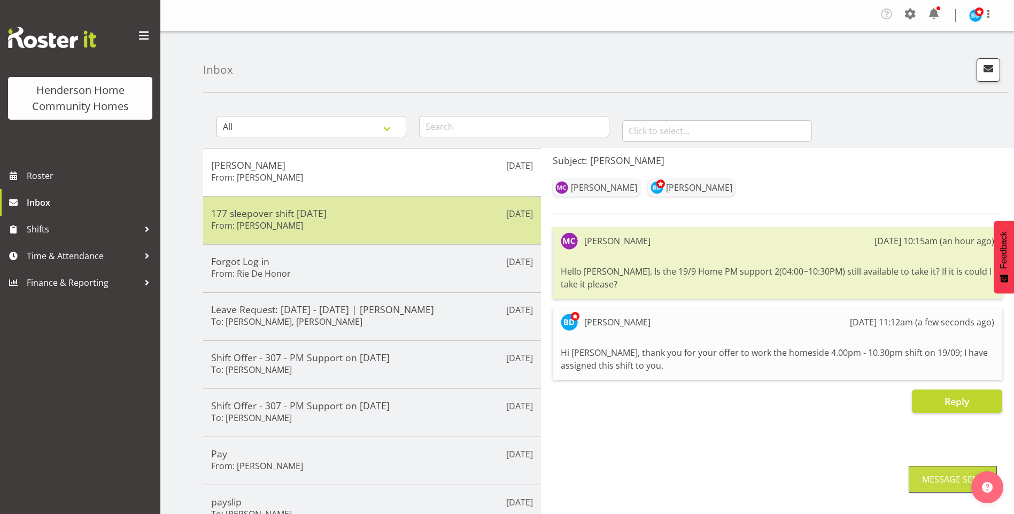
click at [254, 213] on h5 "177 sleepover shift 27th September" at bounding box center [372, 213] width 322 height 12
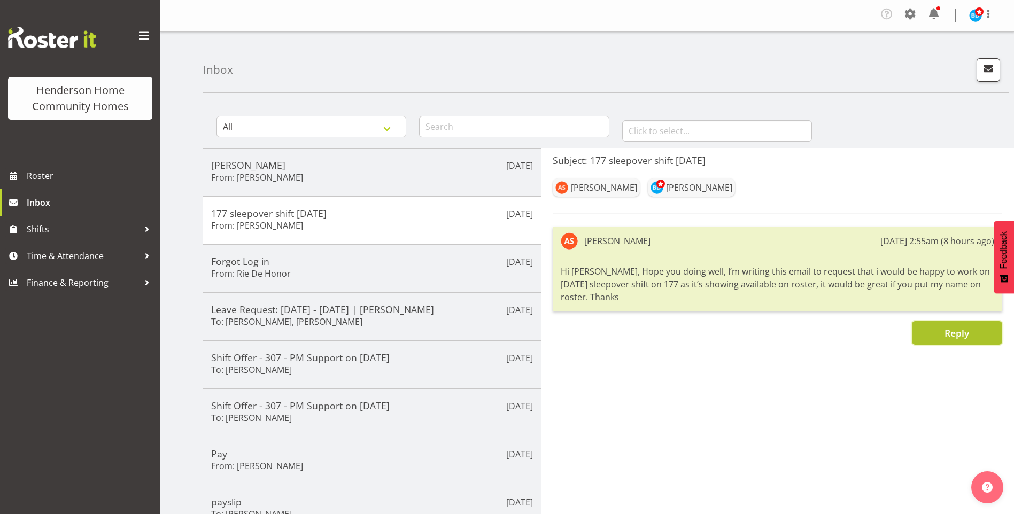
click at [946, 337] on span "Reply" at bounding box center [956, 332] width 25 height 13
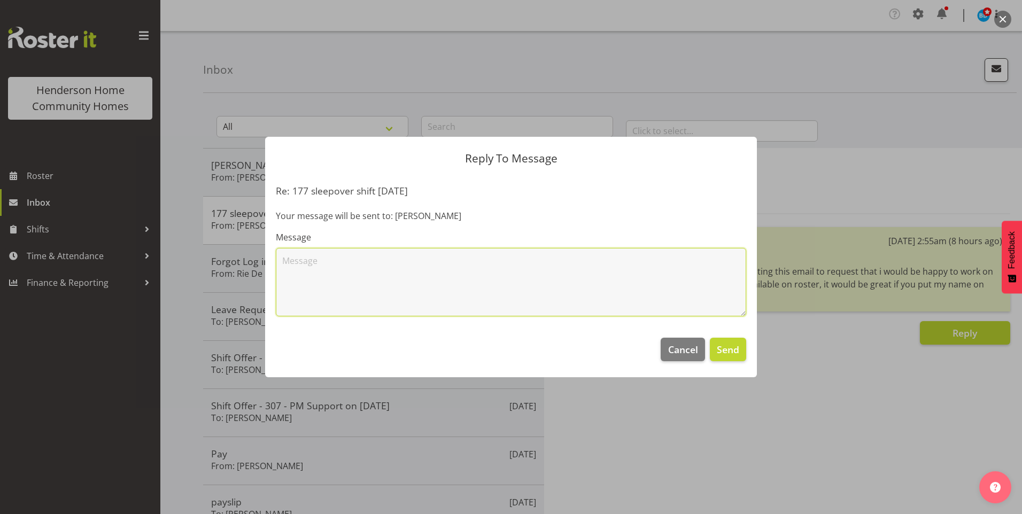
click at [494, 267] on textarea at bounding box center [511, 282] width 470 height 68
drag, startPoint x: 476, startPoint y: 263, endPoint x: 496, endPoint y: 255, distance: 22.0
click at [611, 261] on textarea "Hi Ash, thank you for your offer to work the 177 sleepover shift on Saturday 27…" at bounding box center [511, 282] width 470 height 68
type textarea "Hi Ash, thank you for your offer to work the 177 sleepover shift on Saturday 27…"
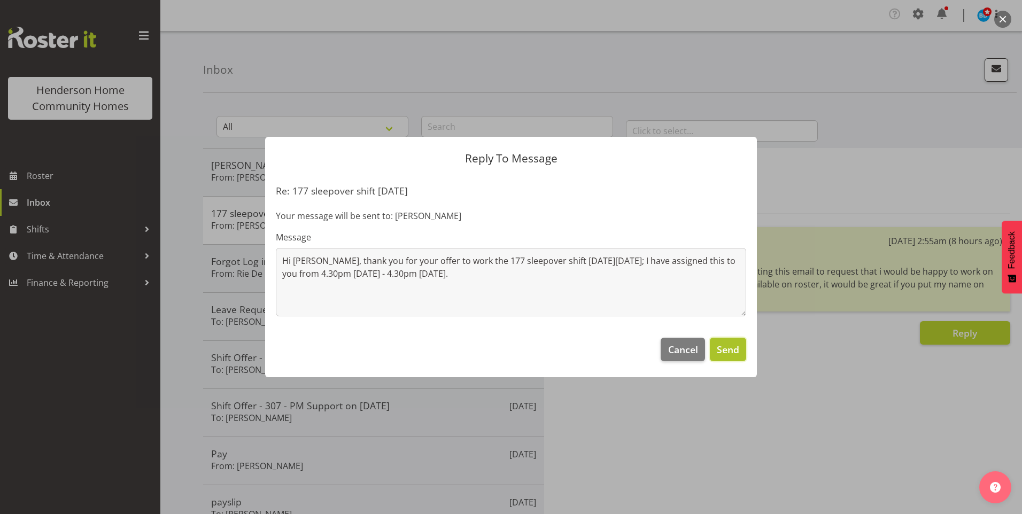
click at [740, 355] on button "Send" at bounding box center [728, 350] width 36 height 24
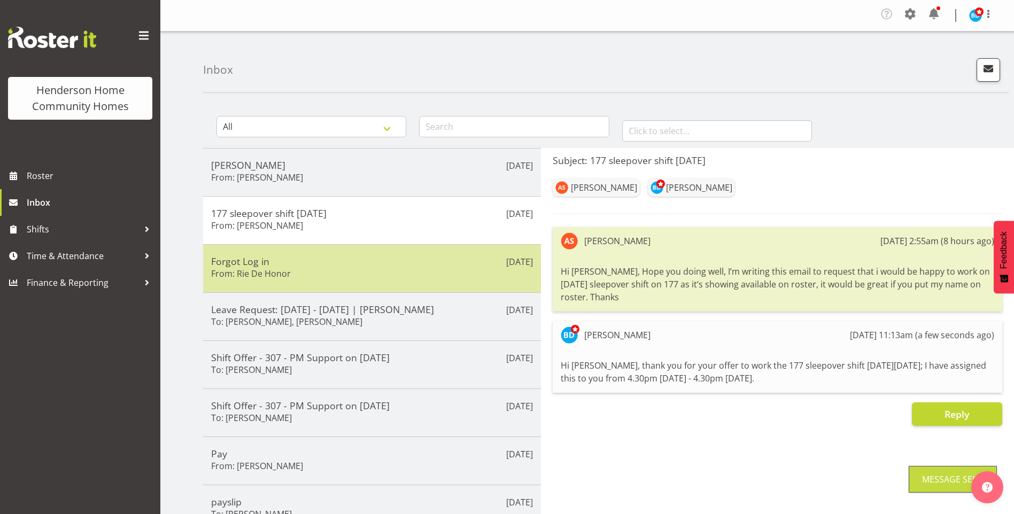
click at [274, 277] on h6 "From: Rie De Honor" at bounding box center [251, 273] width 80 height 11
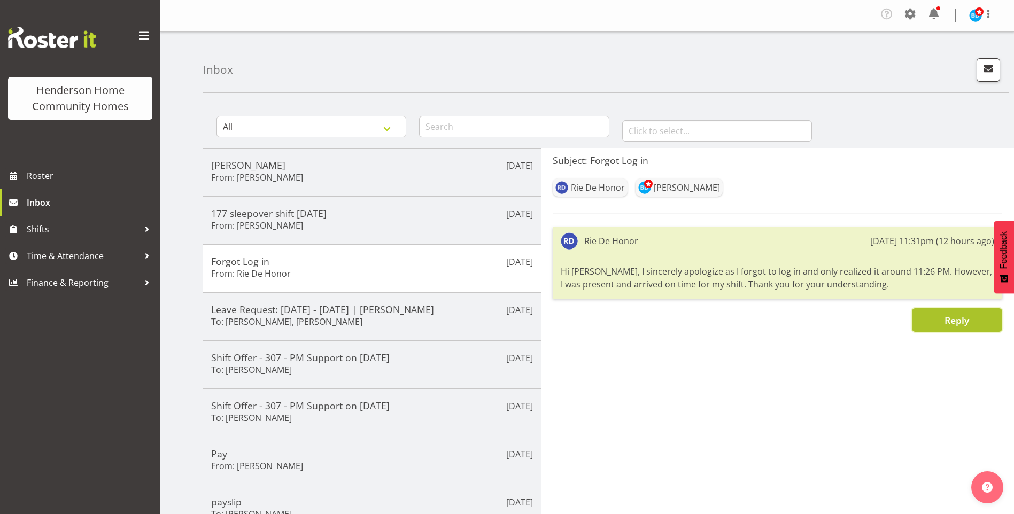
click at [928, 326] on button "Reply" at bounding box center [957, 320] width 90 height 24
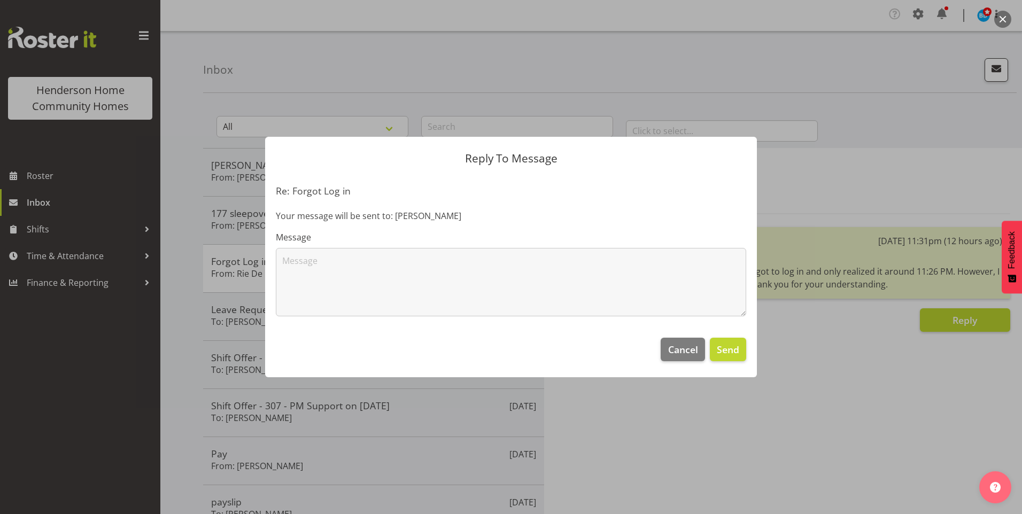
click at [640, 335] on footer "Cancel Send" at bounding box center [511, 352] width 492 height 50
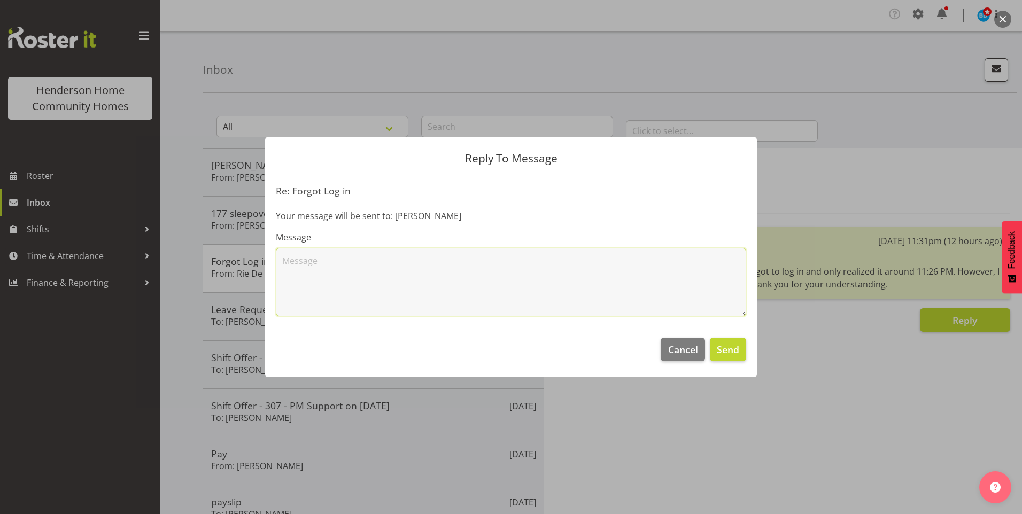
click at [507, 277] on textarea at bounding box center [511, 282] width 470 height 68
type textarea "Hi Rie, no problem, I will correct this for you."
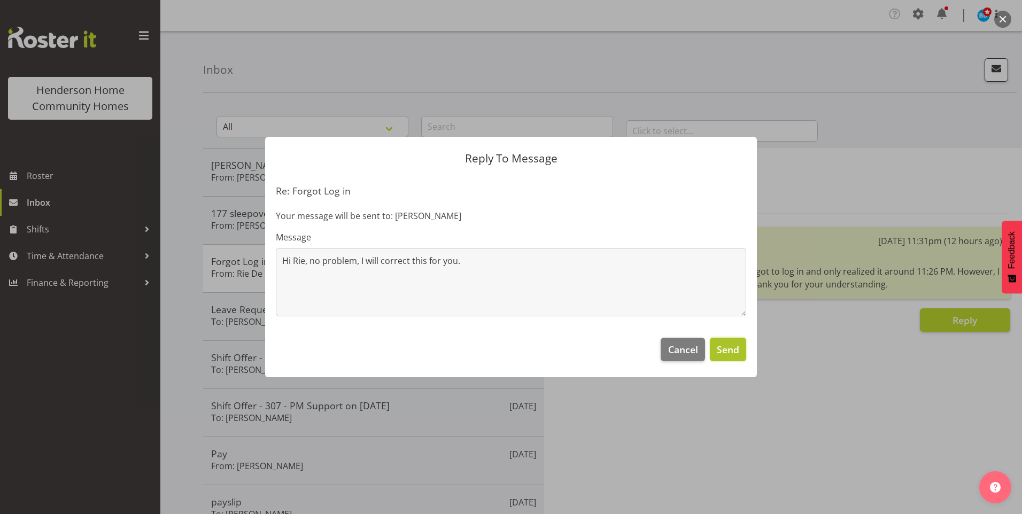
click at [710, 347] on button "Send" at bounding box center [728, 350] width 36 height 24
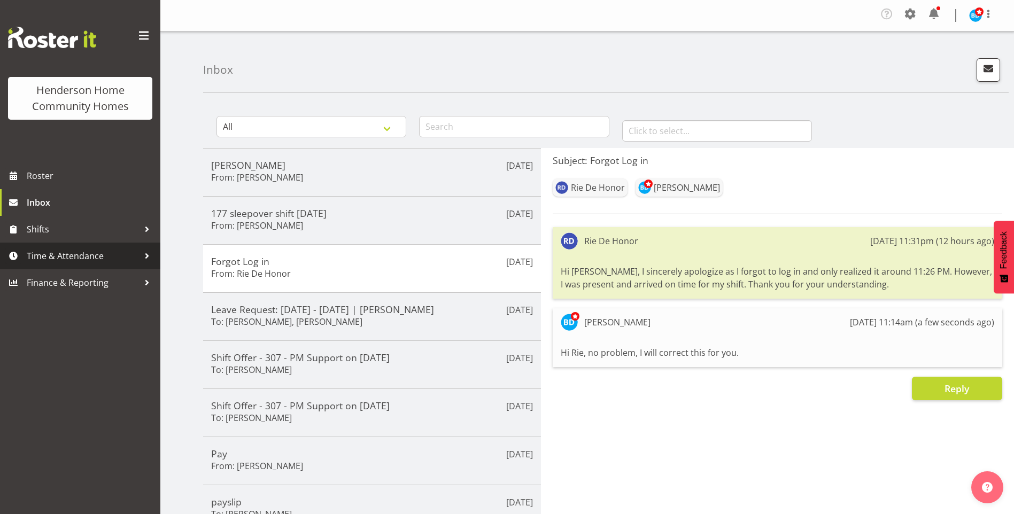
click at [56, 252] on span "Time & Attendance" at bounding box center [83, 256] width 112 height 16
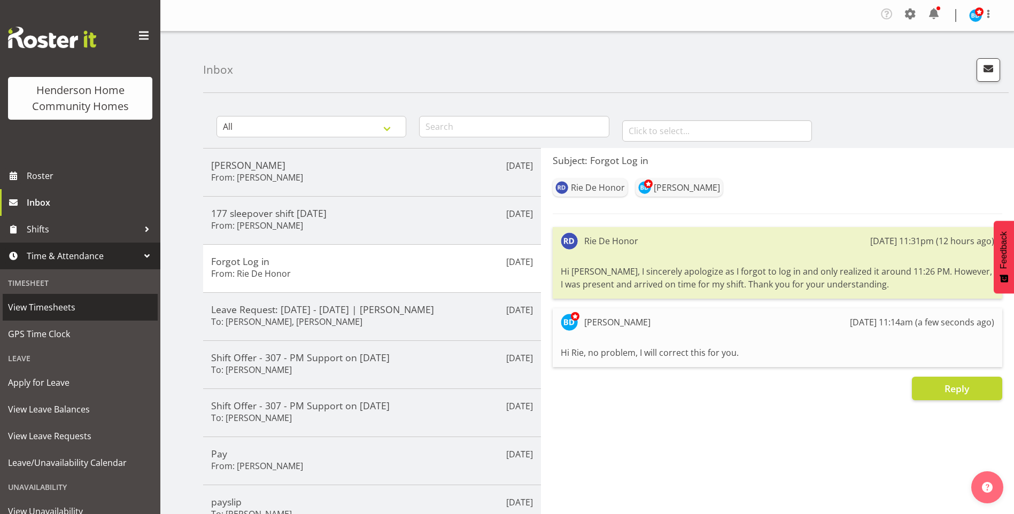
click at [25, 302] on span "View Timesheets" at bounding box center [80, 307] width 144 height 16
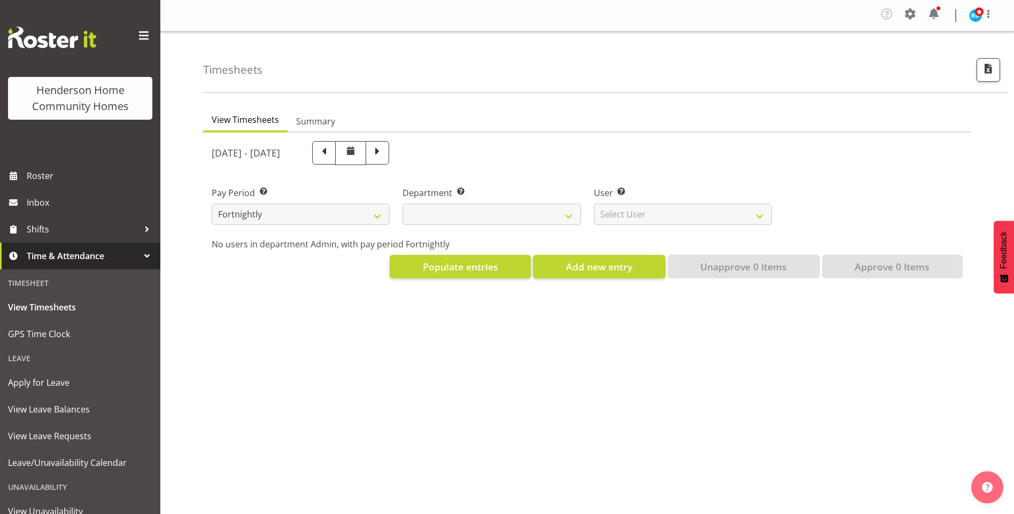
select select
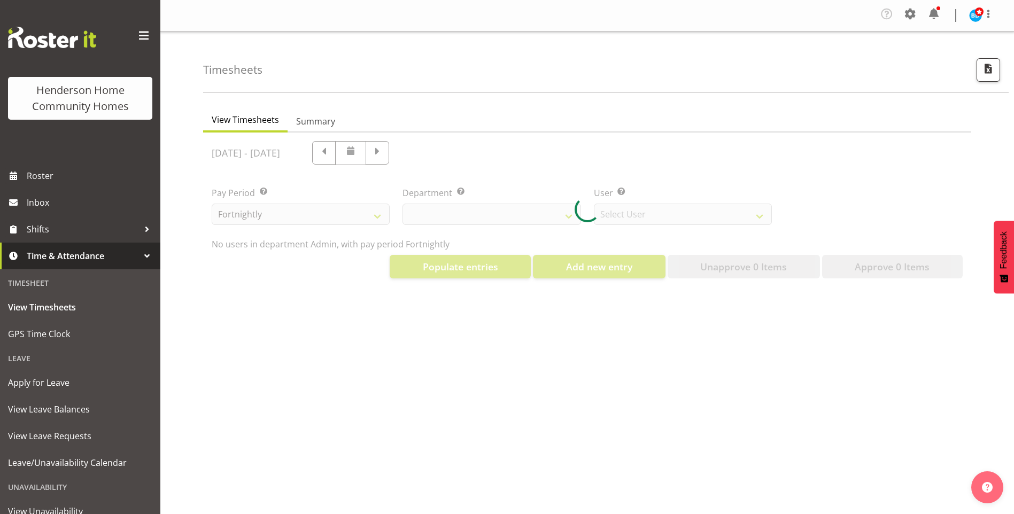
click at [439, 215] on div at bounding box center [587, 210] width 768 height 154
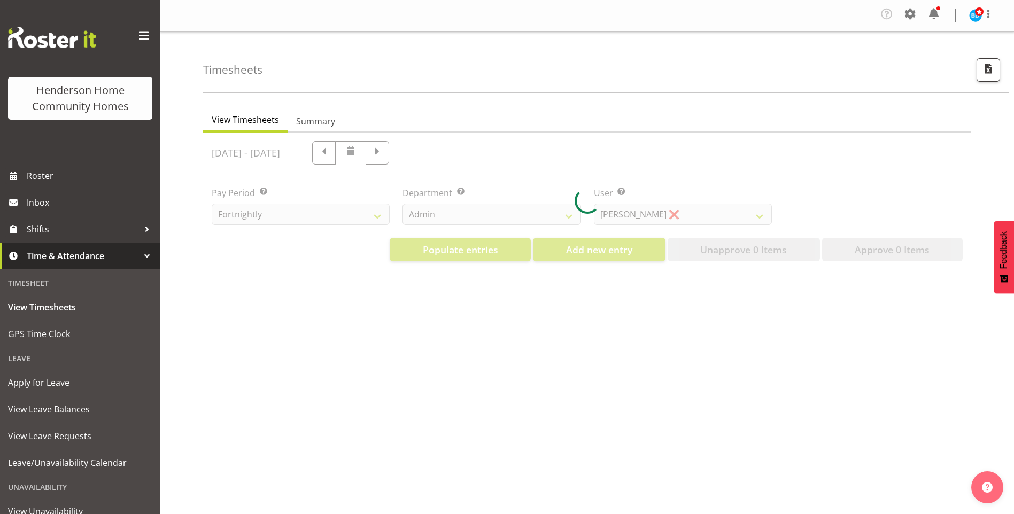
select select "8515"
click at [425, 214] on div at bounding box center [587, 201] width 768 height 137
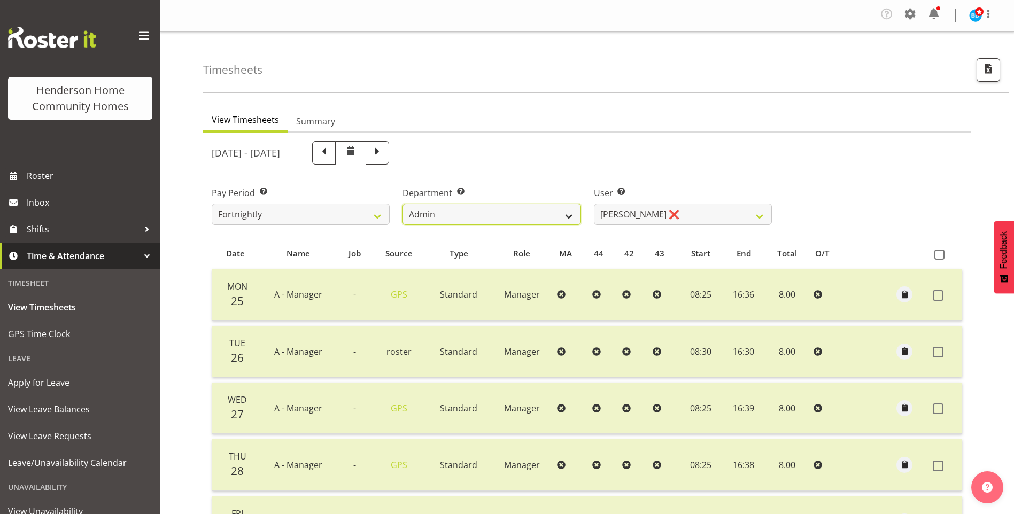
click at [421, 215] on select "Admin Homeside Houses Wingside" at bounding box center [491, 214] width 178 height 21
select select "748"
click at [402, 204] on select "Admin Homeside Houses Wingside" at bounding box center [491, 214] width 178 height 21
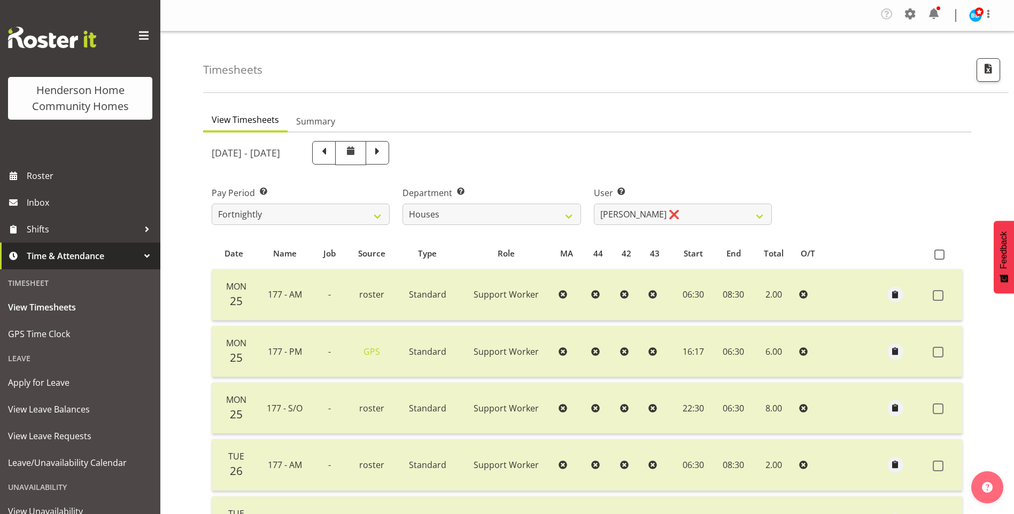
click at [384, 154] on span at bounding box center [377, 152] width 14 height 14
select select
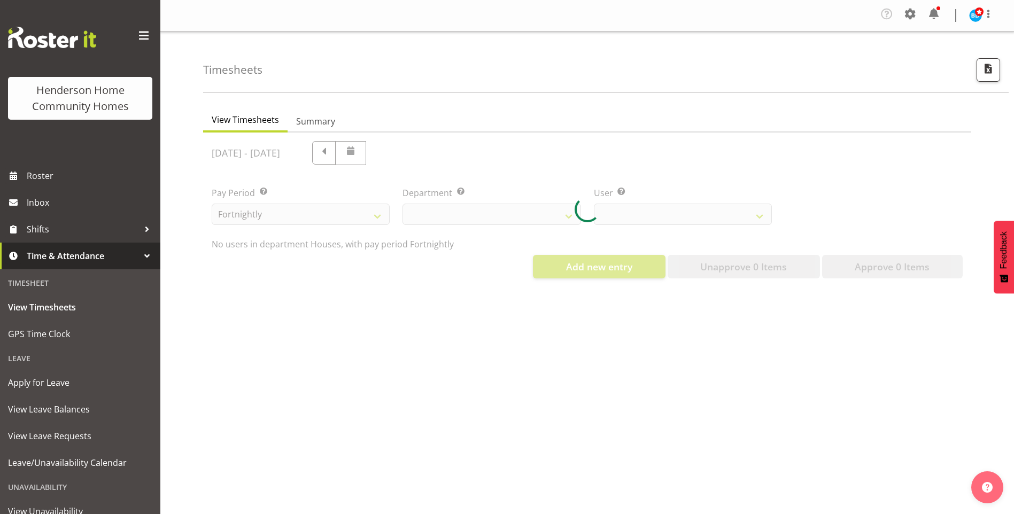
select select "748"
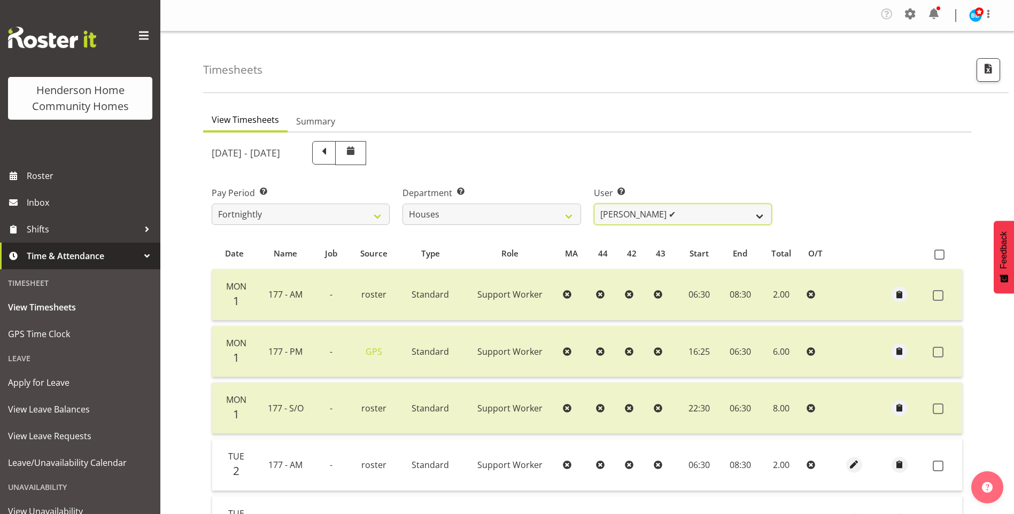
click at [627, 213] on select "[PERSON_NAME] ✔ [PERSON_NAME] ❌ [PERSON_NAME] ✔ [PERSON_NAME] ❌ [PERSON_NAME] ✔…" at bounding box center [683, 214] width 178 height 21
select select "10375"
click at [594, 204] on select "[PERSON_NAME] ✔ [PERSON_NAME] ❌ [PERSON_NAME] ✔ [PERSON_NAME] ❌ [PERSON_NAME] ✔…" at bounding box center [683, 214] width 178 height 21
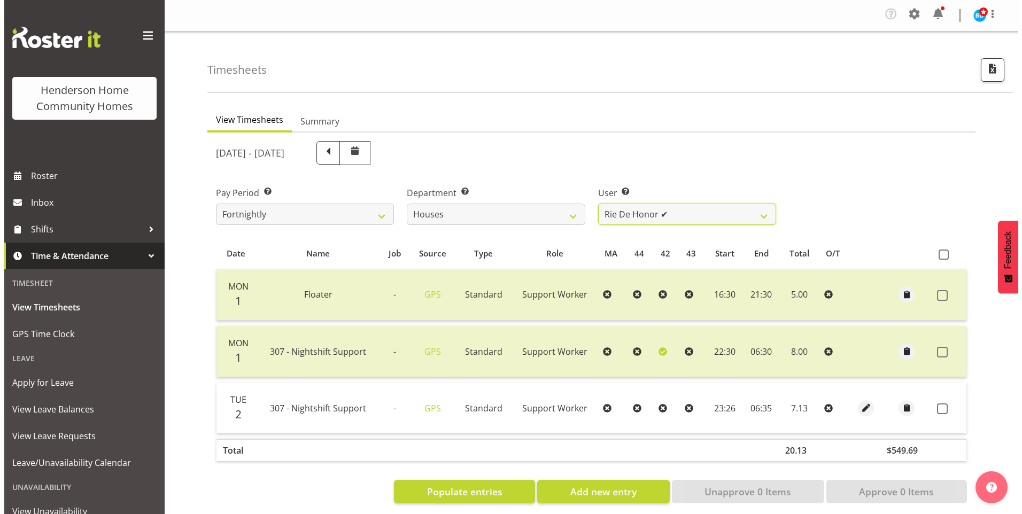
scroll to position [22, 0]
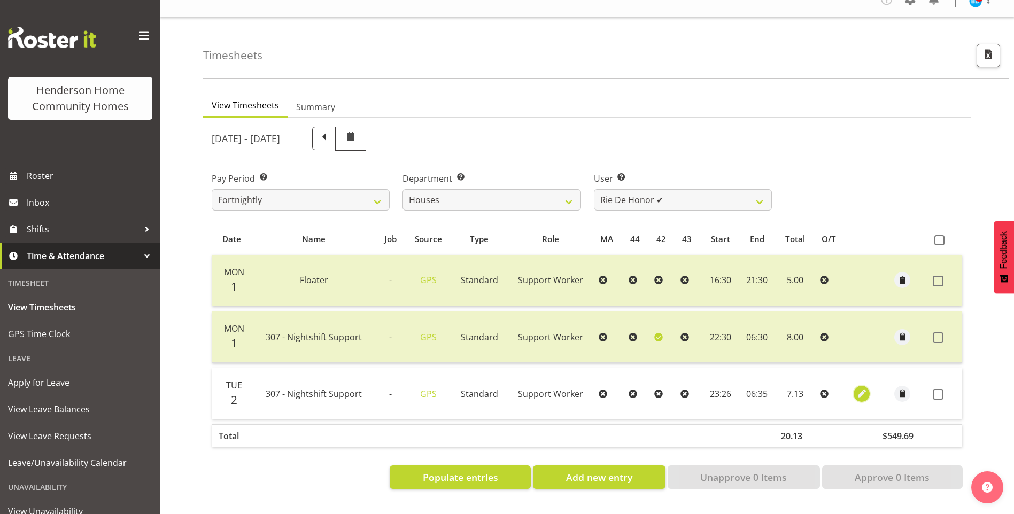
click at [864, 387] on span "button" at bounding box center [862, 393] width 12 height 12
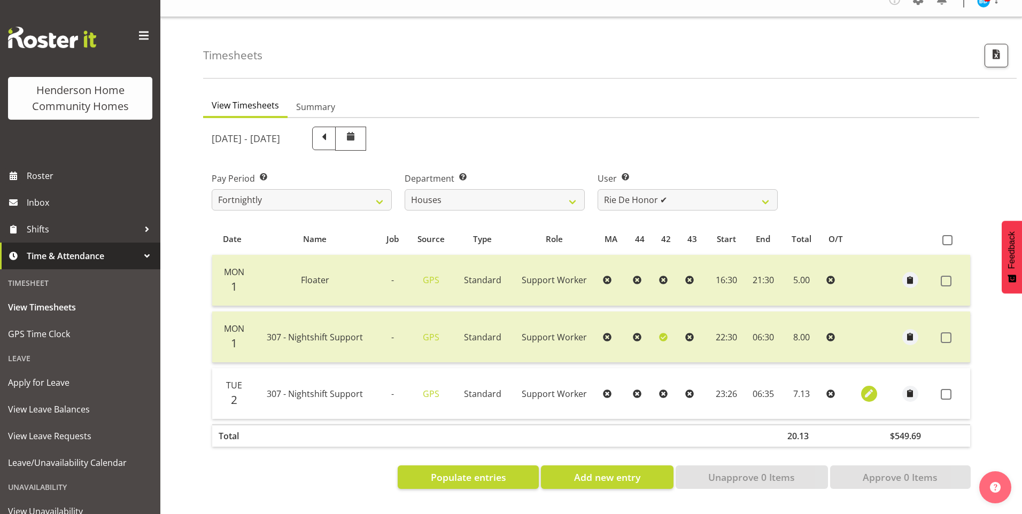
select select "Standard"
select select "8"
select select "2025"
select select "23"
select select "26"
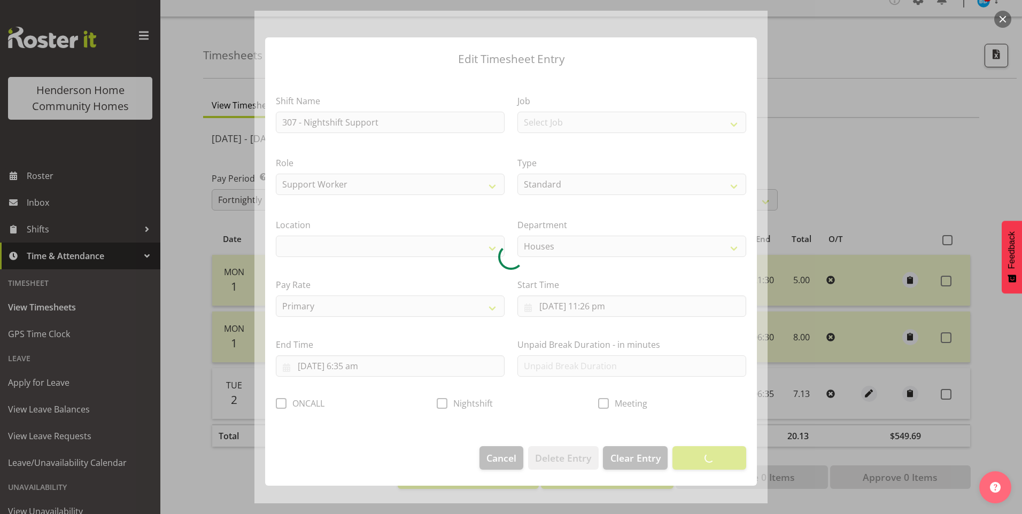
select select "1076"
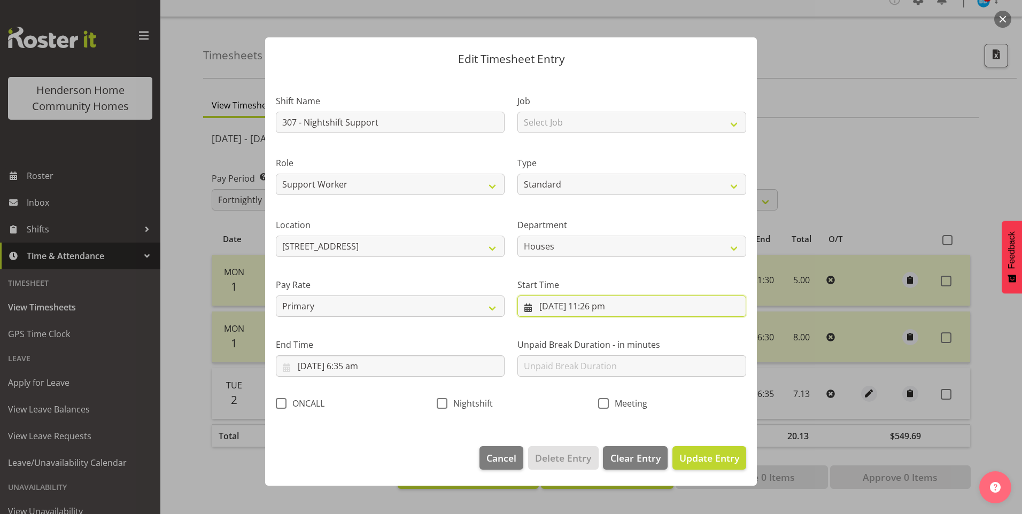
click at [590, 310] on input "2/09/2025, 11:26 pm" at bounding box center [631, 306] width 229 height 21
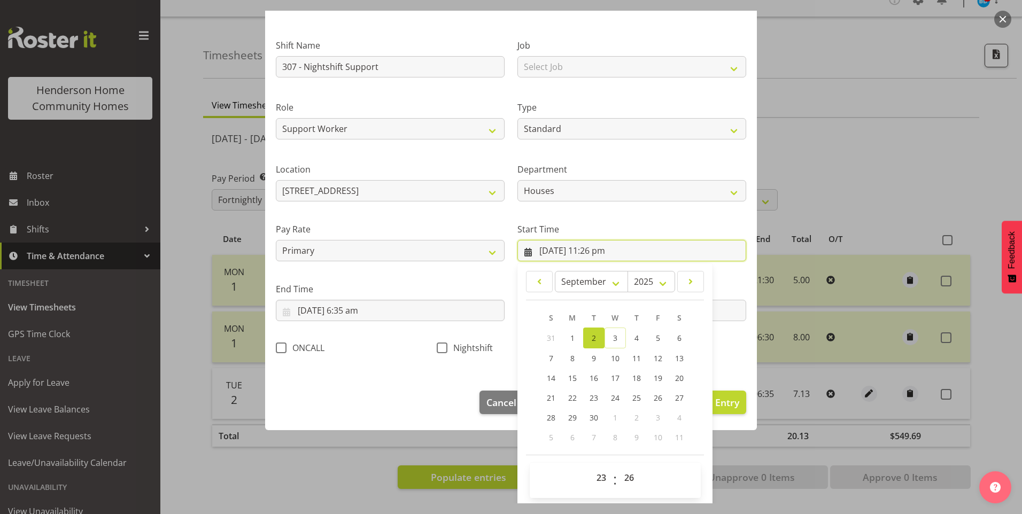
scroll to position [58, 0]
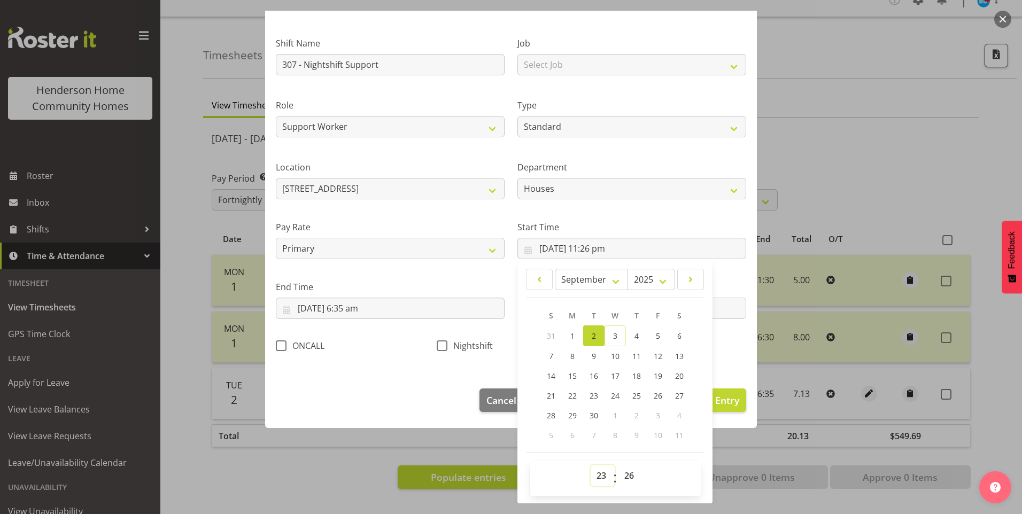
click at [604, 473] on select "00 01 02 03 04 05 06 07 08 09 10 11 12 13 14 15 16 17 18 19 20 21 22 23" at bounding box center [602, 475] width 24 height 21
select select "22"
click at [590, 465] on select "00 01 02 03 04 05 06 07 08 09 10 11 12 13 14 15 16 17 18 19 20 21 22 23" at bounding box center [602, 475] width 24 height 21
type input "2/09/2025, 10:26 pm"
click at [624, 477] on select "00 01 02 03 04 05 06 07 08 09 10 11 12 13 14 15 16 17 18 19 20 21 22 23 24 25 2…" at bounding box center [630, 475] width 24 height 21
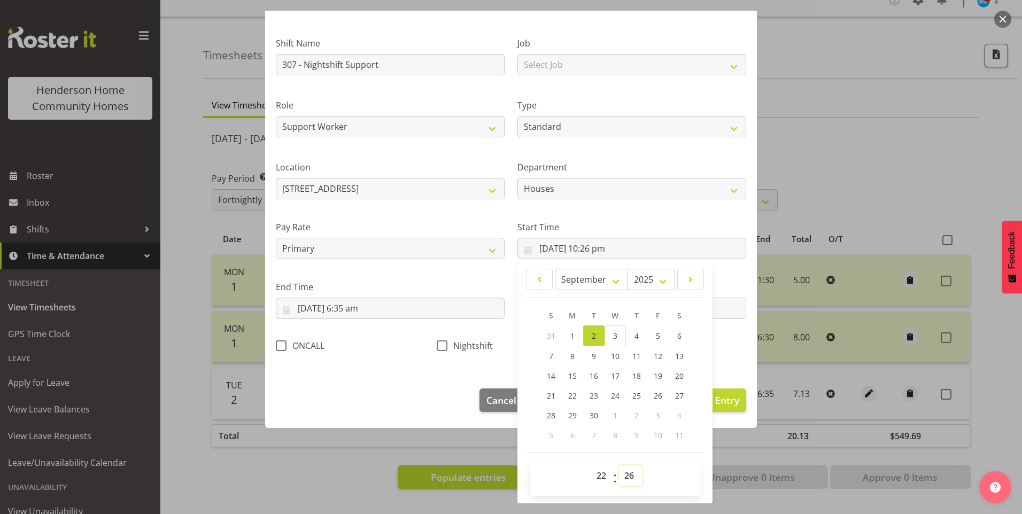
select select "30"
click at [618, 465] on select "00 01 02 03 04 05 06 07 08 09 10 11 12 13 14 15 16 17 18 19 20 21 22 23 24 25 2…" at bounding box center [630, 475] width 24 height 21
type input "2/09/2025, 10:30 pm"
click at [359, 309] on input "3/09/2025, 6:35 am" at bounding box center [390, 308] width 229 height 21
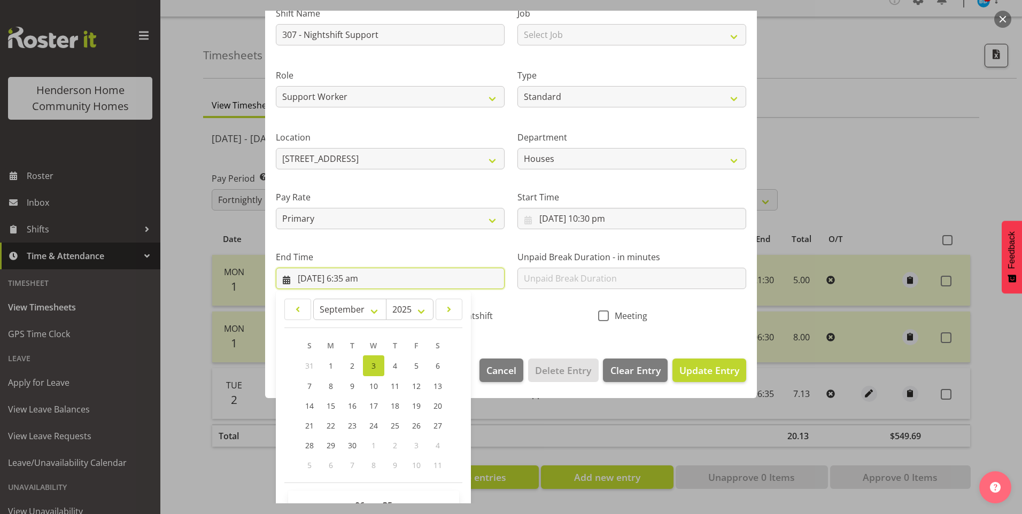
scroll to position [118, 0]
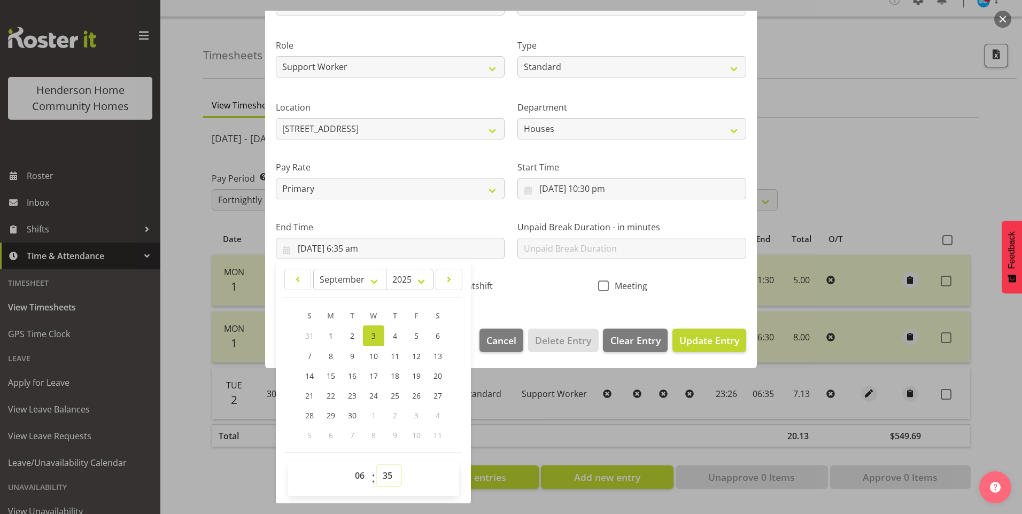
drag, startPoint x: 386, startPoint y: 475, endPoint x: 388, endPoint y: 464, distance: 11.4
click at [386, 475] on select "00 01 02 03 04 05 06 07 08 09 10 11 12 13 14 15 16 17 18 19 20 21 22 23 24 25 2…" at bounding box center [389, 475] width 24 height 21
select select "30"
click at [377, 465] on select "00 01 02 03 04 05 06 07 08 09 10 11 12 13 14 15 16 17 18 19 20 21 22 23 24 25 2…" at bounding box center [389, 475] width 24 height 21
type input "3/09/2025, 6:30 am"
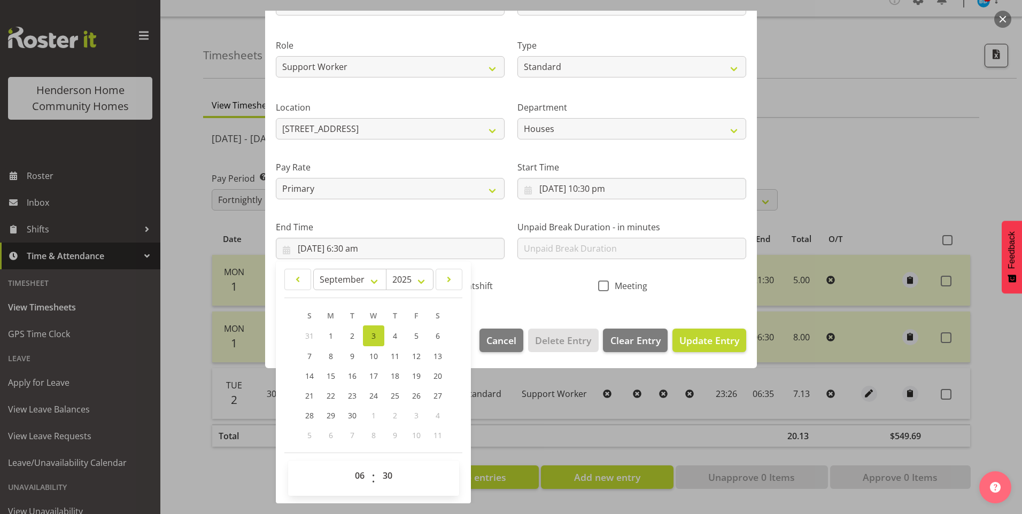
click at [479, 278] on div "Nightshift" at bounding box center [510, 283] width 161 height 35
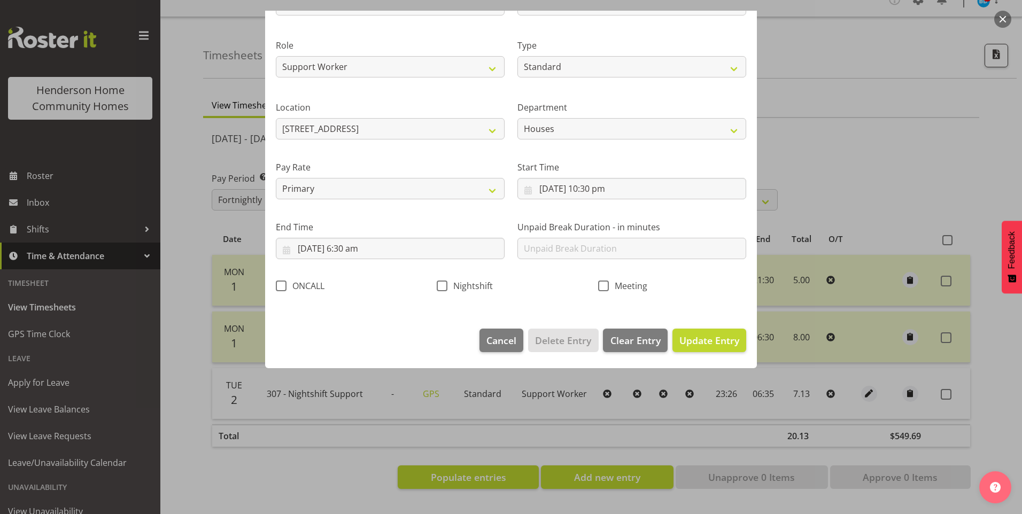
scroll to position [0, 0]
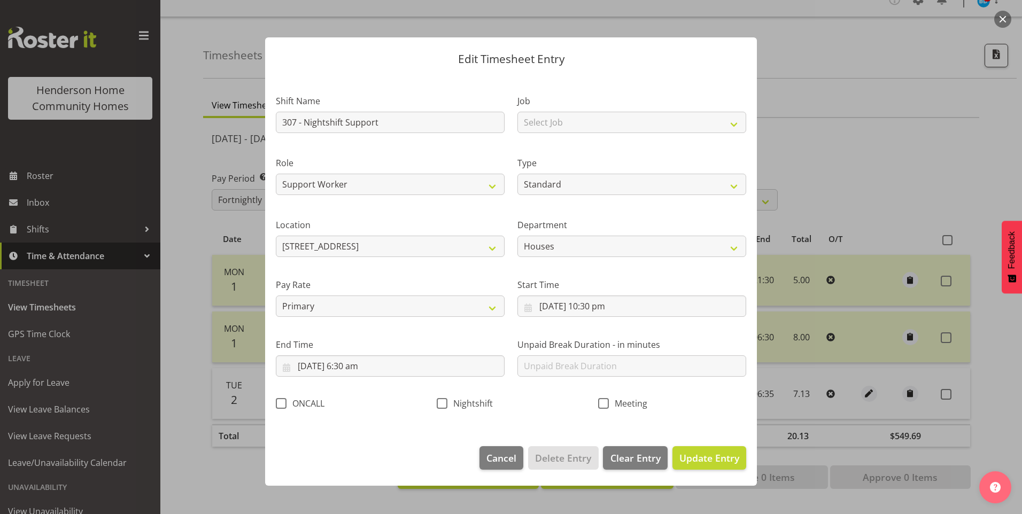
click at [480, 283] on label "Pay Rate" at bounding box center [390, 284] width 229 height 13
click at [469, 400] on span "Nightshift" at bounding box center [469, 403] width 45 height 11
click at [444, 400] on input "Nightshift" at bounding box center [440, 403] width 7 height 7
checkbox input "true"
click at [704, 452] on span "Update Entry" at bounding box center [709, 458] width 60 height 13
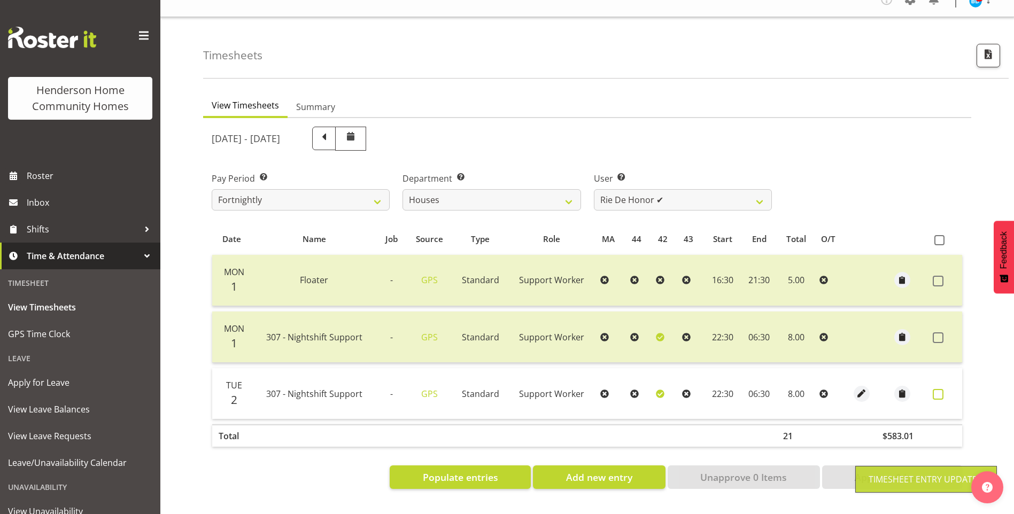
click at [932, 389] on span at bounding box center [937, 394] width 11 height 11
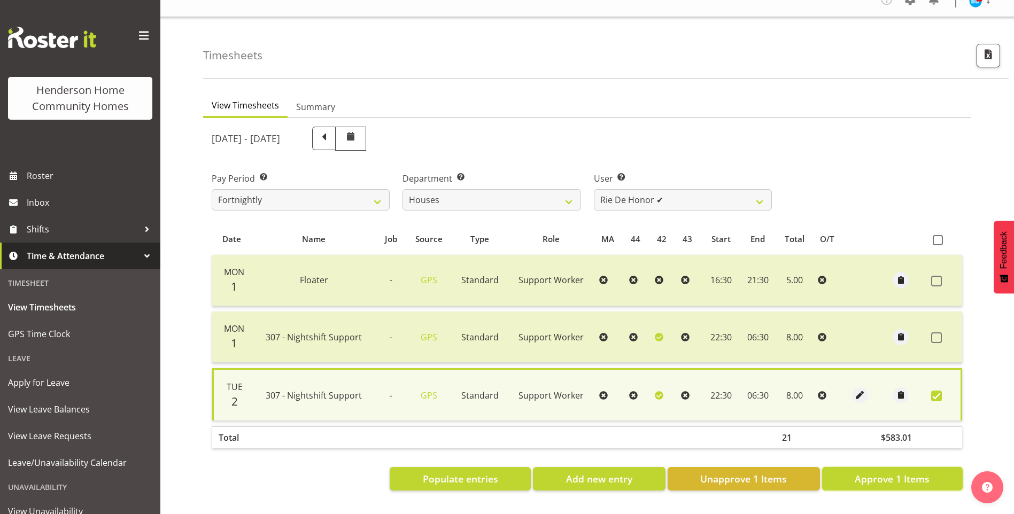
click at [891, 472] on span "Approve 1 Items" at bounding box center [891, 479] width 75 height 14
checkbox input "false"
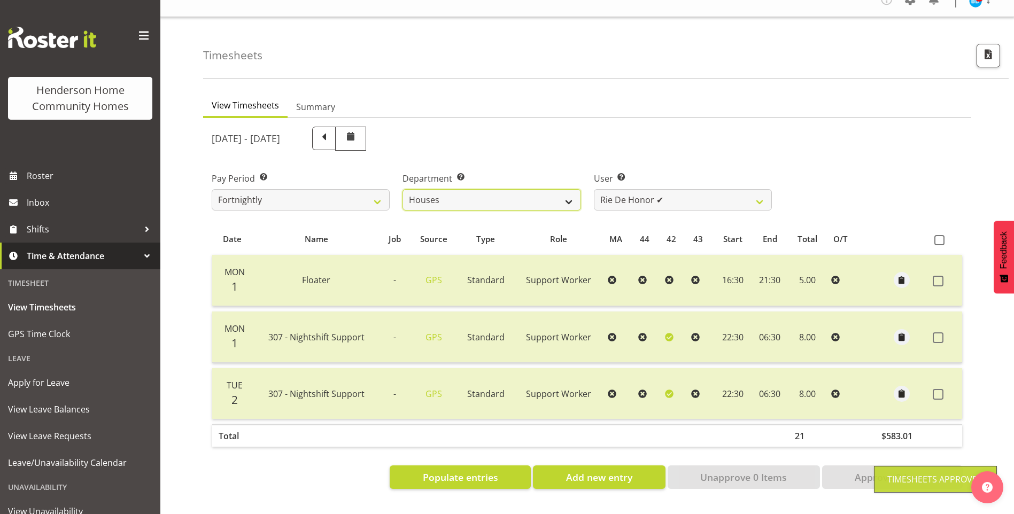
click at [441, 192] on select "Admin Homeside Houses Wingside" at bounding box center [491, 199] width 178 height 21
select select "746"
click at [402, 189] on select "Admin Homeside Houses Wingside" at bounding box center [491, 199] width 178 height 21
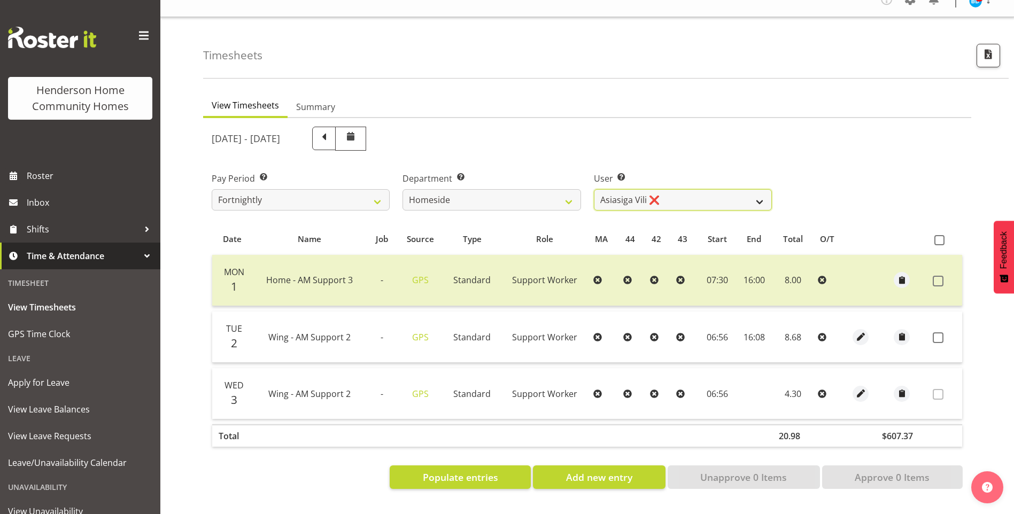
drag, startPoint x: 633, startPoint y: 188, endPoint x: 633, endPoint y: 197, distance: 9.1
click at [633, 189] on select "Asiasiga Vili ❌ Billie-Rose Dunlop ❌ Brijesh (BK) Kachhadiya ❌ Cheenee Vargas ❌…" at bounding box center [683, 199] width 178 height 21
select select "8657"
click at [594, 189] on select "Asiasiga Vili ❌ Billie-Rose Dunlop ❌ Brijesh (BK) Kachhadiya ❌ Cheenee Vargas ❌…" at bounding box center [683, 199] width 178 height 21
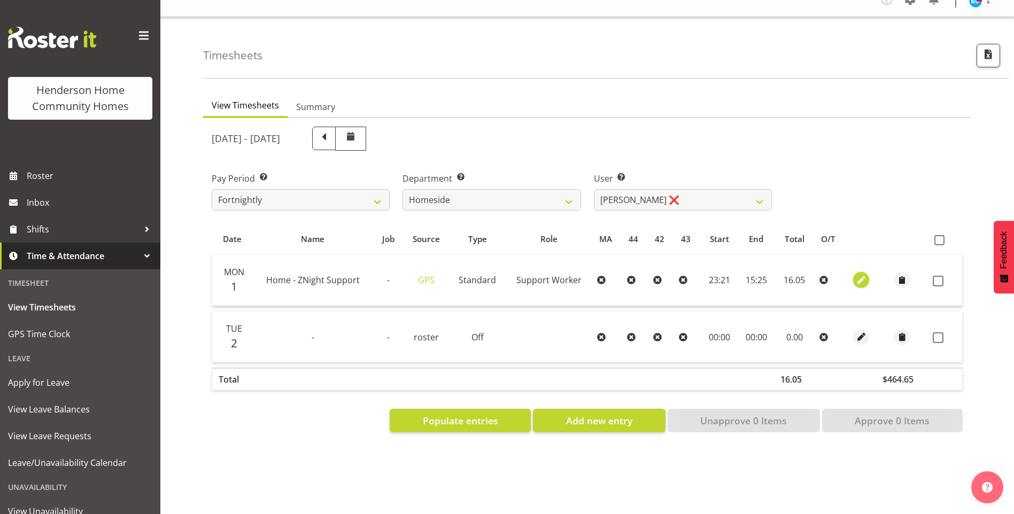
click at [860, 274] on span "button" at bounding box center [861, 280] width 12 height 12
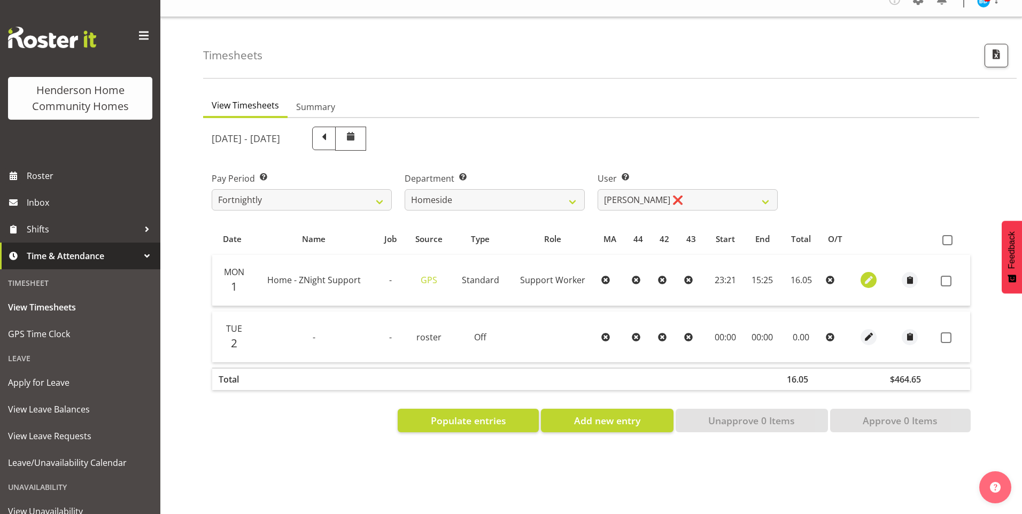
select select "Standard"
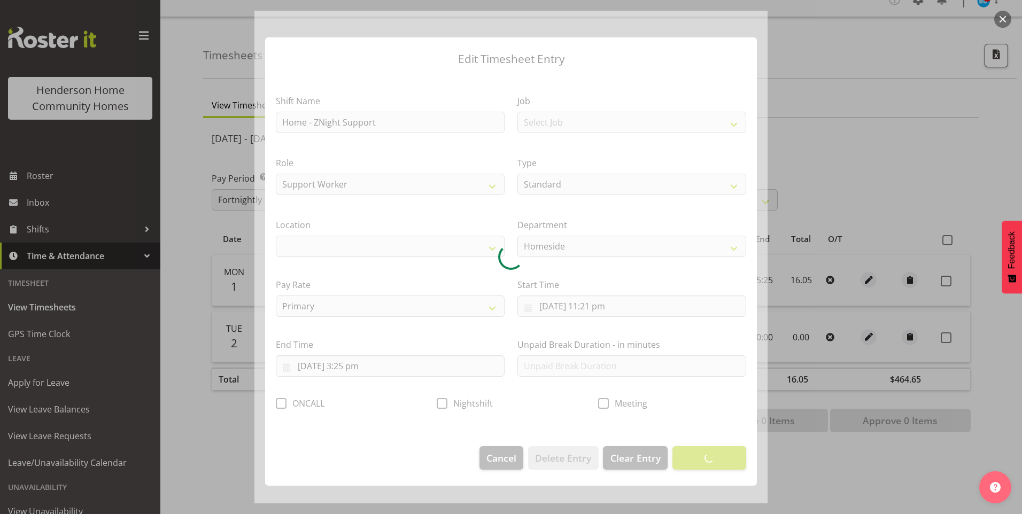
select select "1067"
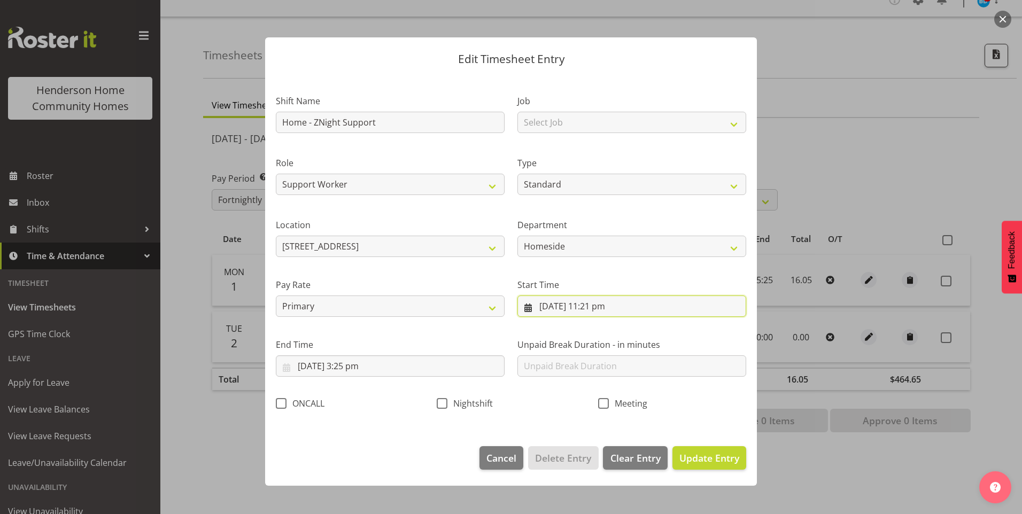
click at [606, 313] on input "1/09/2025, 11:21 pm" at bounding box center [631, 306] width 229 height 21
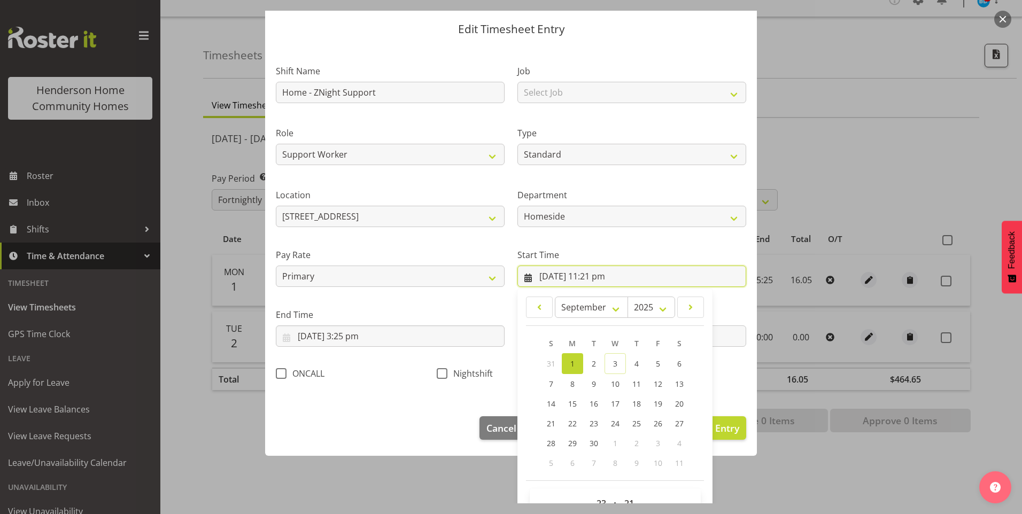
scroll to position [58, 0]
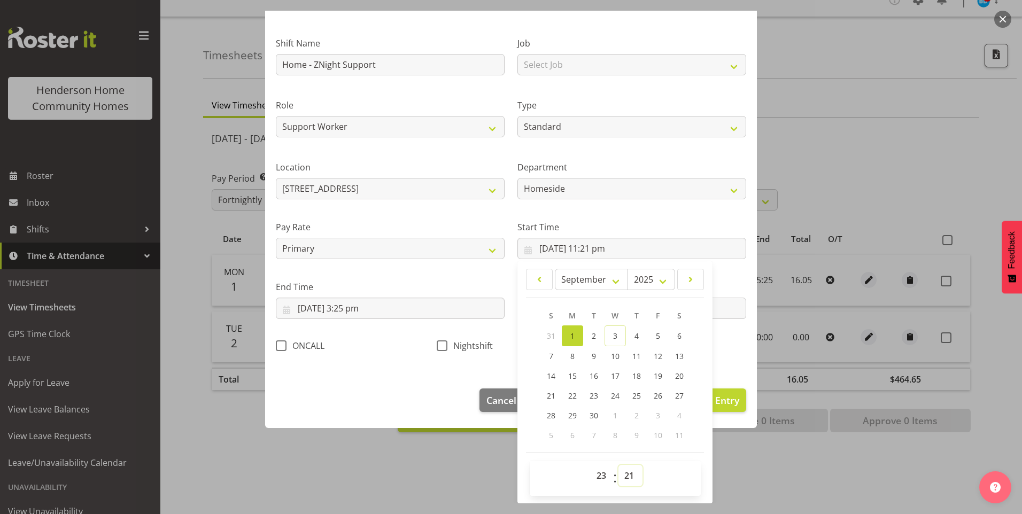
click at [618, 472] on select "00 01 02 03 04 05 06 07 08 09 10 11 12 13 14 15 16 17 18 19 20 21 22 23 24 25 2…" at bounding box center [630, 475] width 24 height 21
select select "30"
click at [618, 465] on select "00 01 02 03 04 05 06 07 08 09 10 11 12 13 14 15 16 17 18 19 20 21 22 23 24 25 2…" at bounding box center [630, 475] width 24 height 21
type input "1/09/2025, 11:30 pm"
click at [448, 348] on span "Nightshift" at bounding box center [469, 345] width 45 height 11
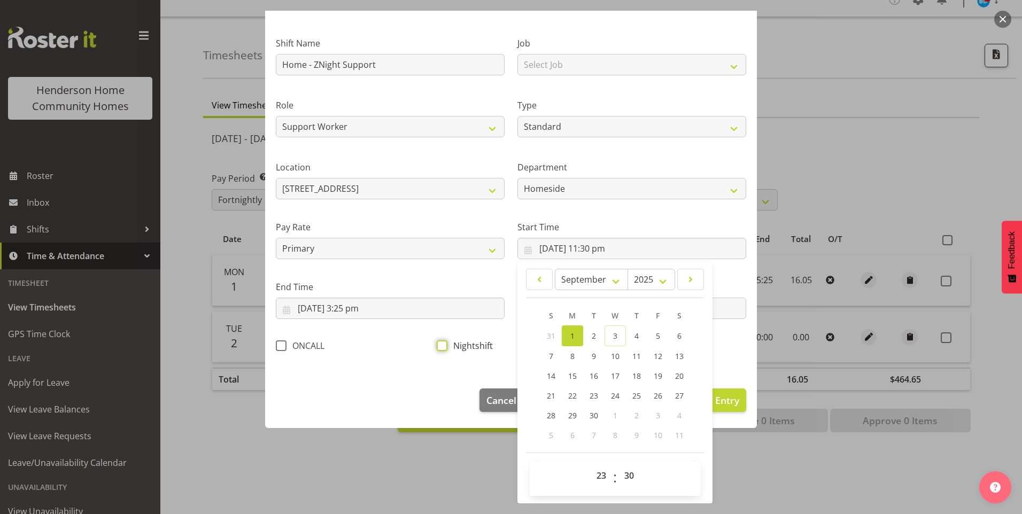
click at [444, 348] on input "Nightshift" at bounding box center [440, 345] width 7 height 7
checkbox input "true"
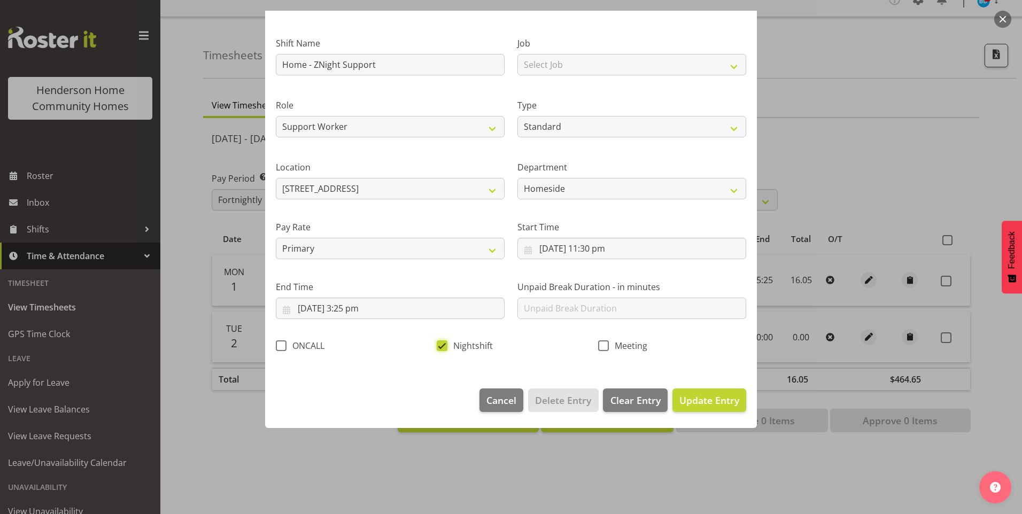
scroll to position [0, 0]
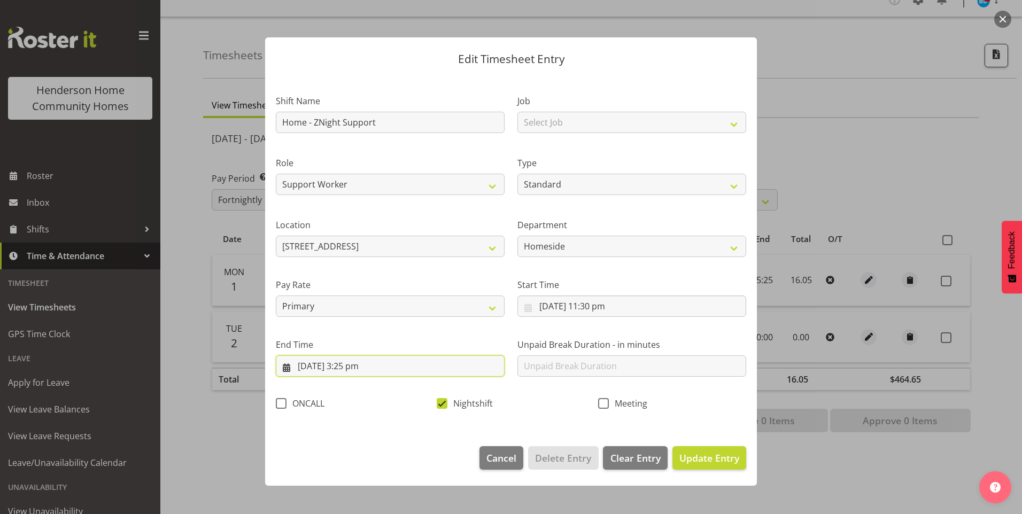
click at [317, 362] on input "2/09/2025, 3:25 pm" at bounding box center [390, 365] width 229 height 21
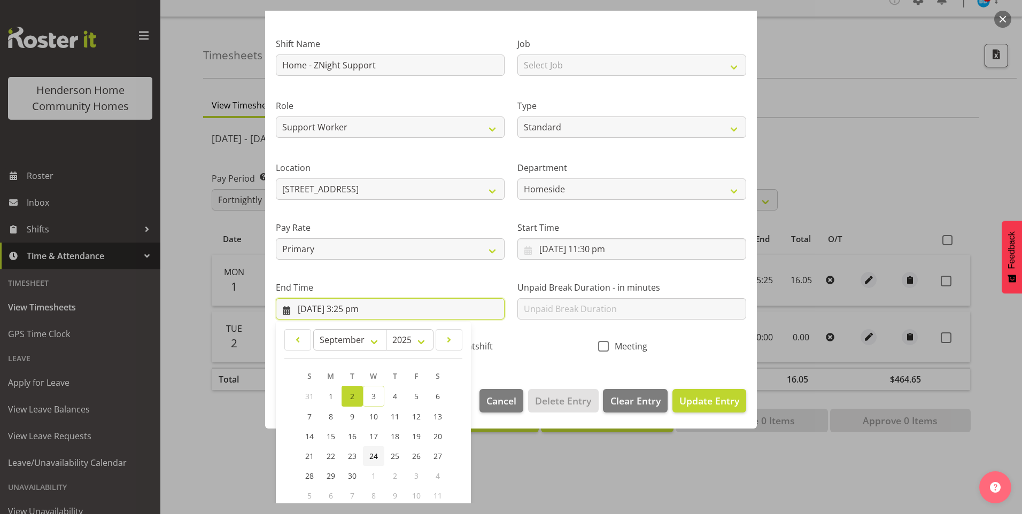
scroll to position [107, 0]
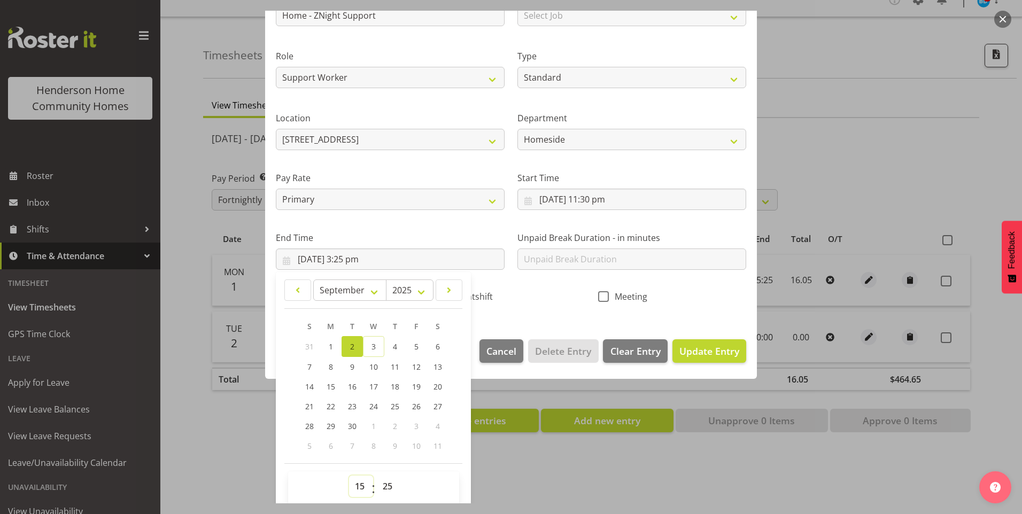
drag, startPoint x: 358, startPoint y: 488, endPoint x: 361, endPoint y: 473, distance: 14.8
click at [358, 487] on select "00 01 02 03 04 05 06 07 08 09 10 11 12 13 14 15 16 17 18 19 20 21 22 23" at bounding box center [361, 486] width 24 height 21
select select "7"
click at [349, 476] on select "00 01 02 03 04 05 06 07 08 09 10 11 12 13 14 15 16 17 18 19 20 21 22 23" at bounding box center [361, 486] width 24 height 21
type input "2/09/2025, 7:25 am"
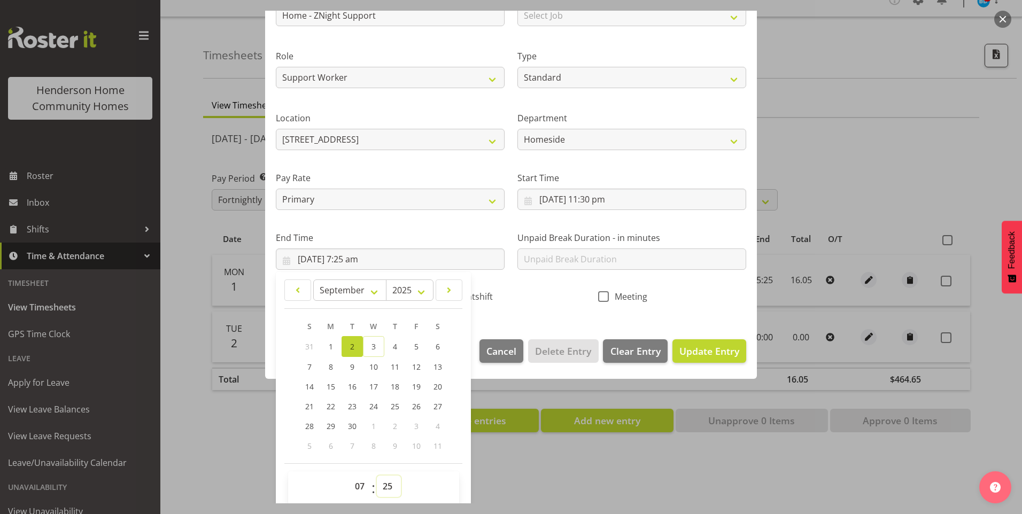
click at [395, 487] on select "00 01 02 03 04 05 06 07 08 09 10 11 12 13 14 15 16 17 18 19 20 21 22 23 24 25 2…" at bounding box center [389, 486] width 24 height 21
select select "30"
click at [377, 476] on select "00 01 02 03 04 05 06 07 08 09 10 11 12 13 14 15 16 17 18 19 20 21 22 23 24 25 2…" at bounding box center [389, 486] width 24 height 21
type input "2/09/2025, 7:30 am"
click at [686, 356] on span "Update Entry" at bounding box center [709, 351] width 60 height 13
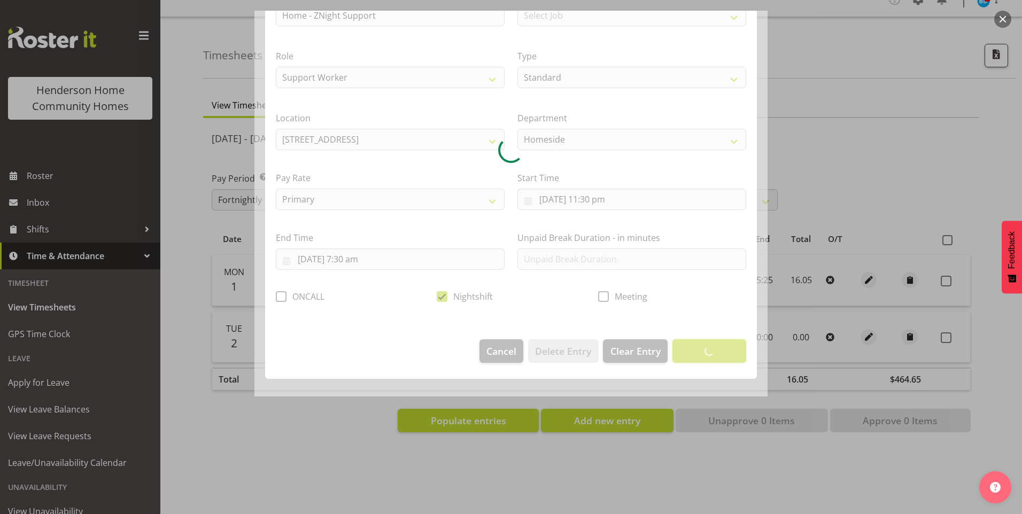
scroll to position [0, 0]
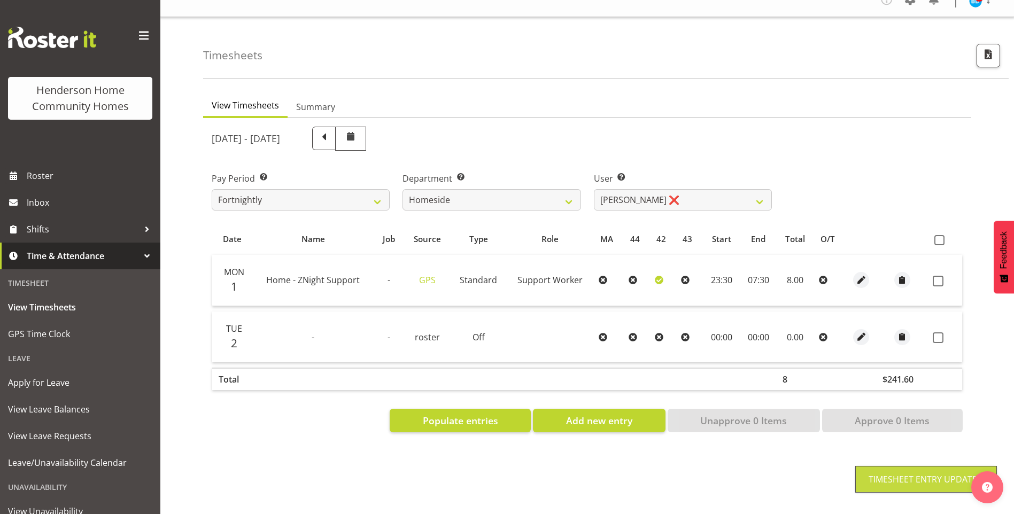
click at [936, 276] on span at bounding box center [937, 281] width 11 height 11
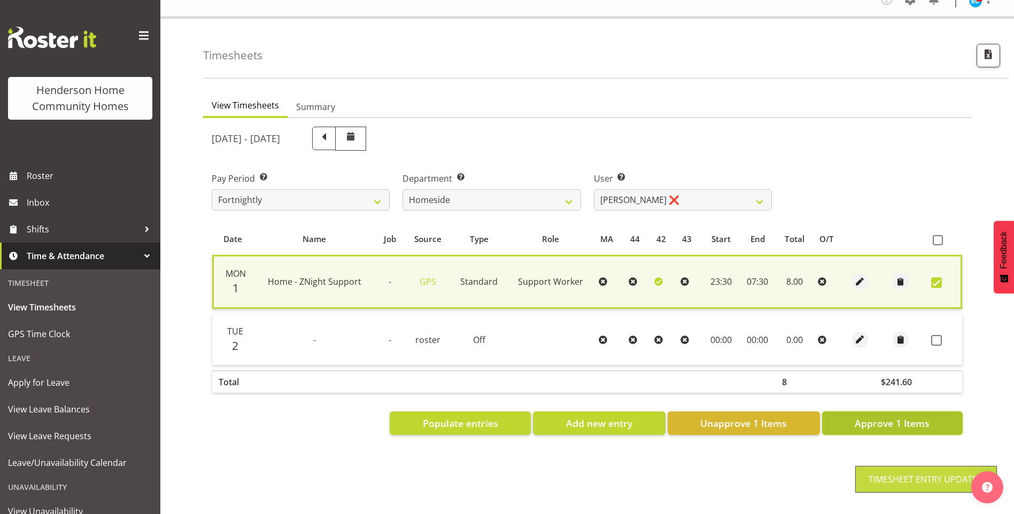
click at [888, 416] on span "Approve 1 Items" at bounding box center [891, 423] width 75 height 14
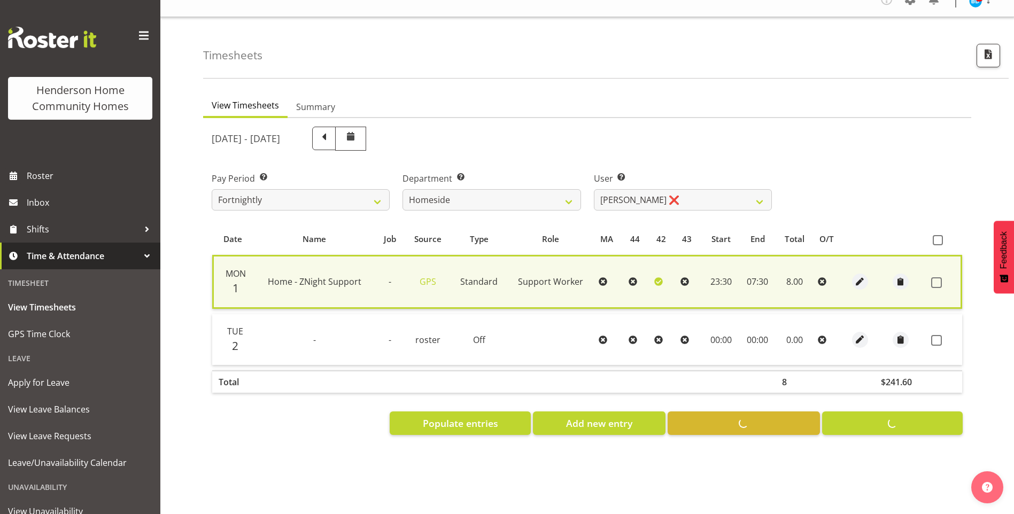
checkbox input "false"
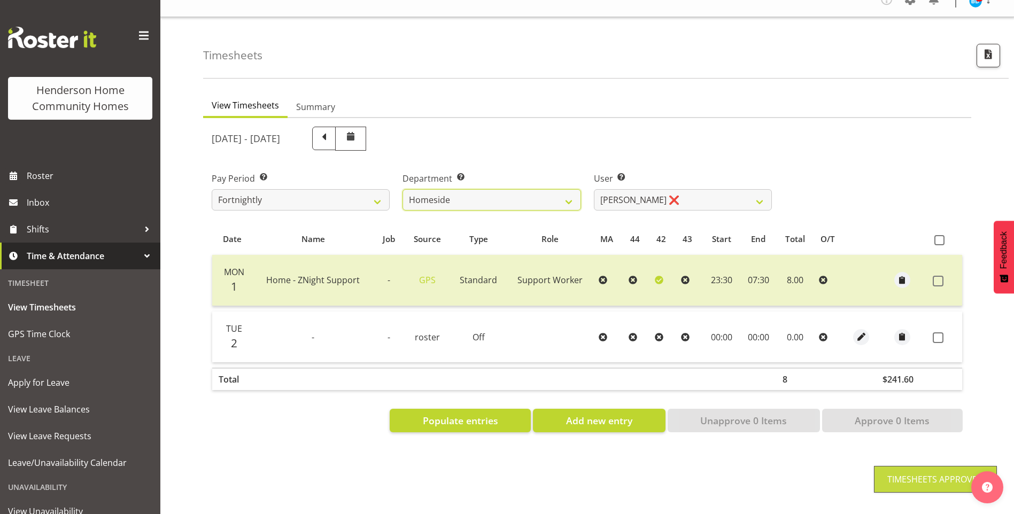
click at [450, 201] on select "Admin Homeside Houses Wingside" at bounding box center [491, 199] width 178 height 21
select select "749"
click at [402, 189] on select "Admin Homeside Houses Wingside" at bounding box center [491, 199] width 178 height 21
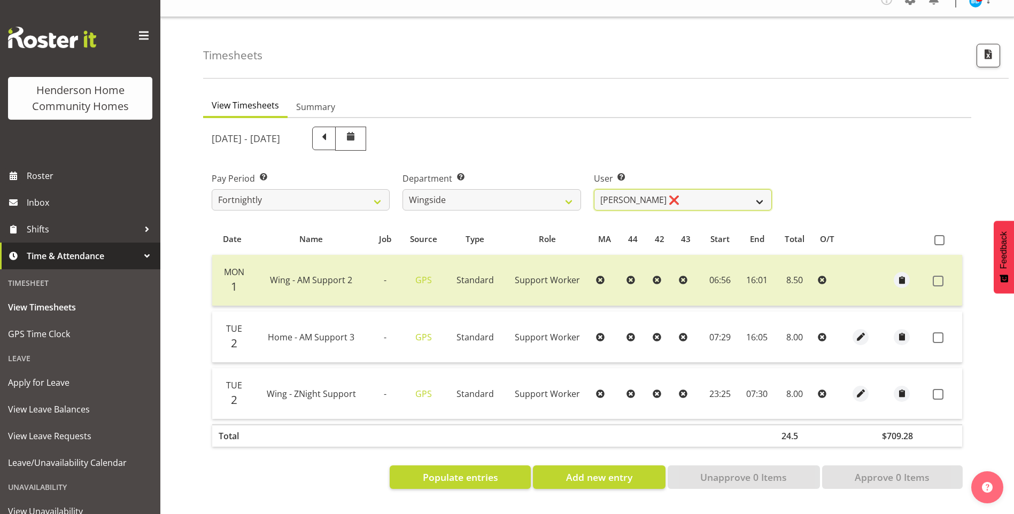
click at [631, 194] on select "Arshdeep Singh ❌ Daljeet Prasad ❌ Daniel Marticio ❌ Janeth Sison ✔" at bounding box center [683, 199] width 178 height 21
select select "8789"
click at [594, 189] on select "Arshdeep Singh ❌ Daljeet Prasad ❌ Daniel Marticio ❌ Janeth Sison ✔" at bounding box center [683, 199] width 178 height 21
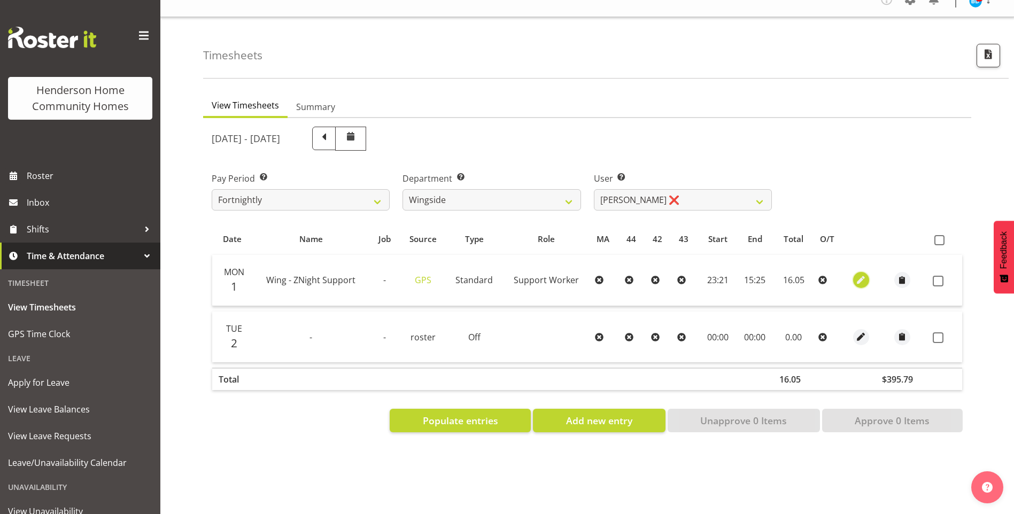
click at [862, 274] on span "button" at bounding box center [860, 280] width 12 height 12
select select "Standard"
select select "8"
select select "2025"
select select "23"
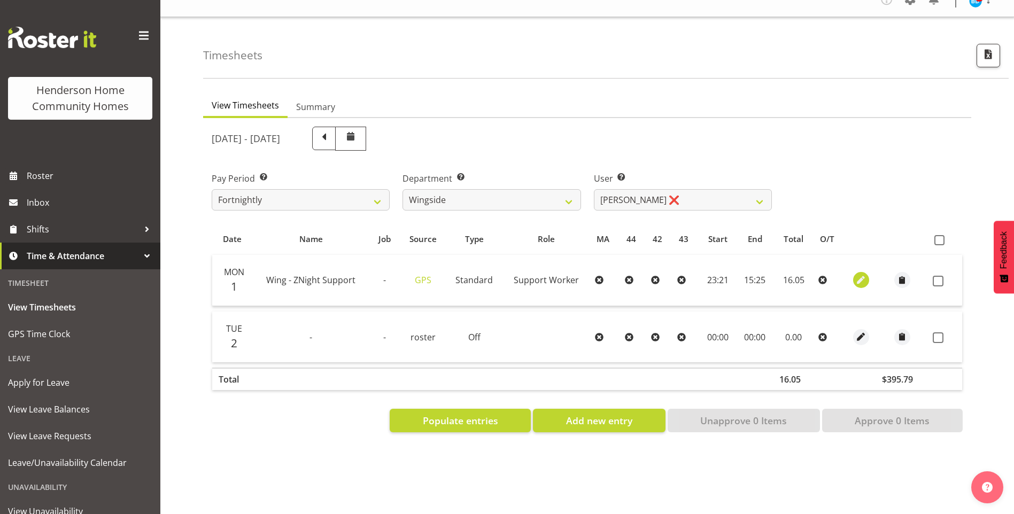
select select "21"
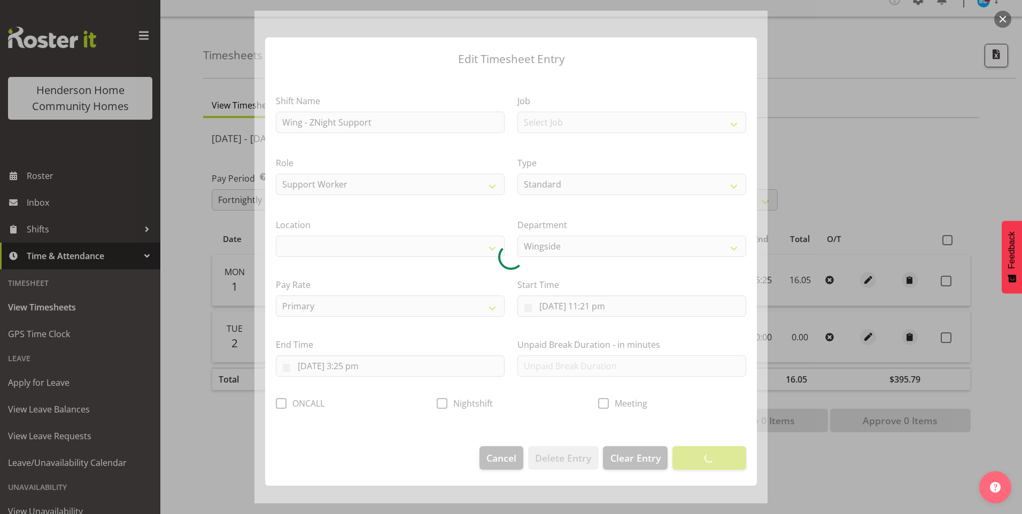
select select "1071"
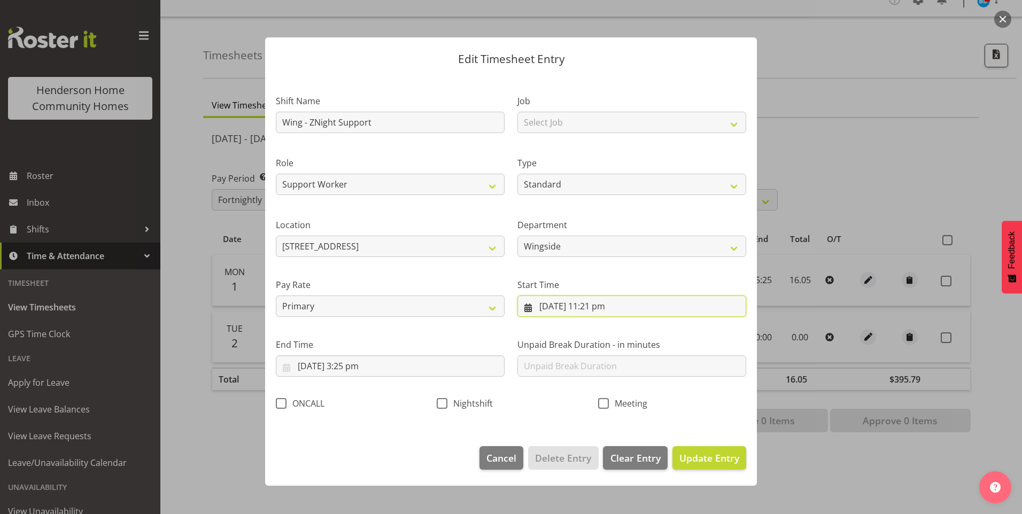
click at [603, 307] on input "1/09/2025, 11:21 pm" at bounding box center [631, 306] width 229 height 21
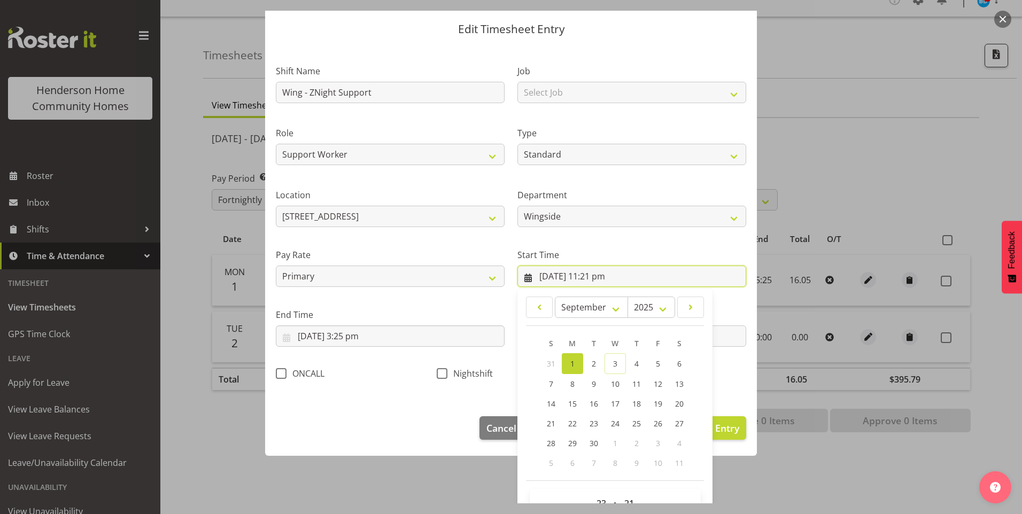
scroll to position [58, 0]
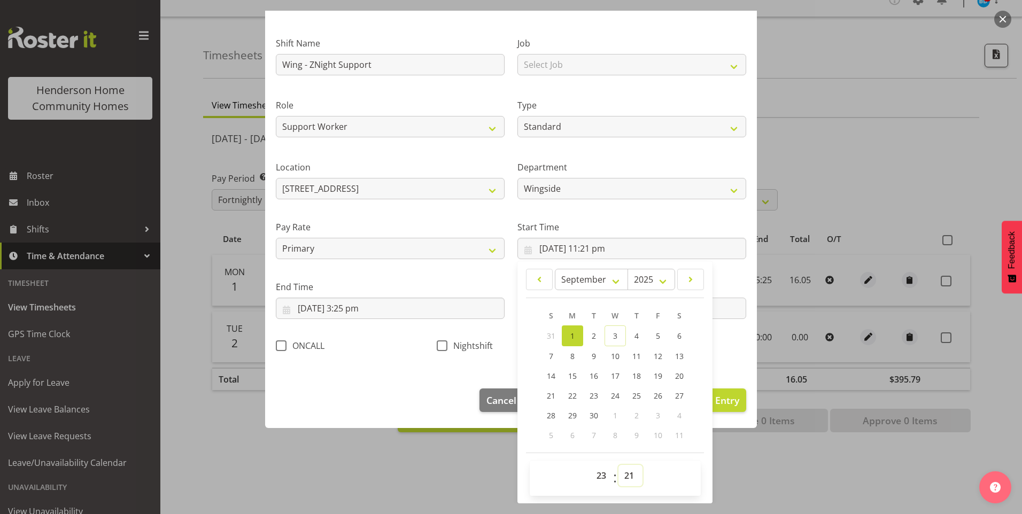
click at [624, 470] on select "00 01 02 03 04 05 06 07 08 09 10 11 12 13 14 15 16 17 18 19 20 21 22 23 24 25 2…" at bounding box center [630, 475] width 24 height 21
click at [626, 477] on select "00 01 02 03 04 05 06 07 08 09 10 11 12 13 14 15 16 17 18 19 20 21 22 23 24 25 2…" at bounding box center [630, 475] width 24 height 21
select select "30"
click at [618, 465] on select "00 01 02 03 04 05 06 07 08 09 10 11 12 13 14 15 16 17 18 19 20 21 22 23 24 25 2…" at bounding box center [630, 475] width 24 height 21
type input "1/09/2025, 11:30 pm"
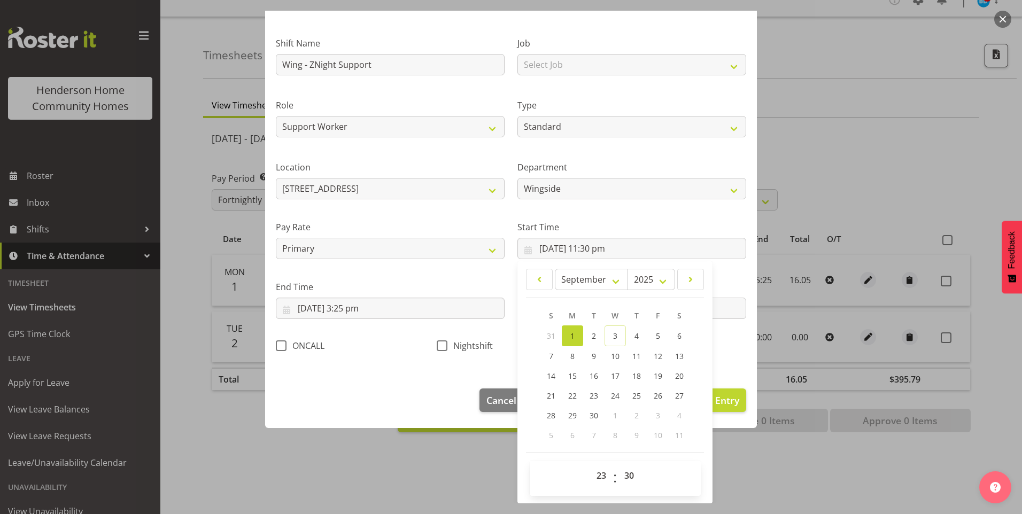
click at [439, 338] on div "Nightshift" at bounding box center [510, 342] width 161 height 35
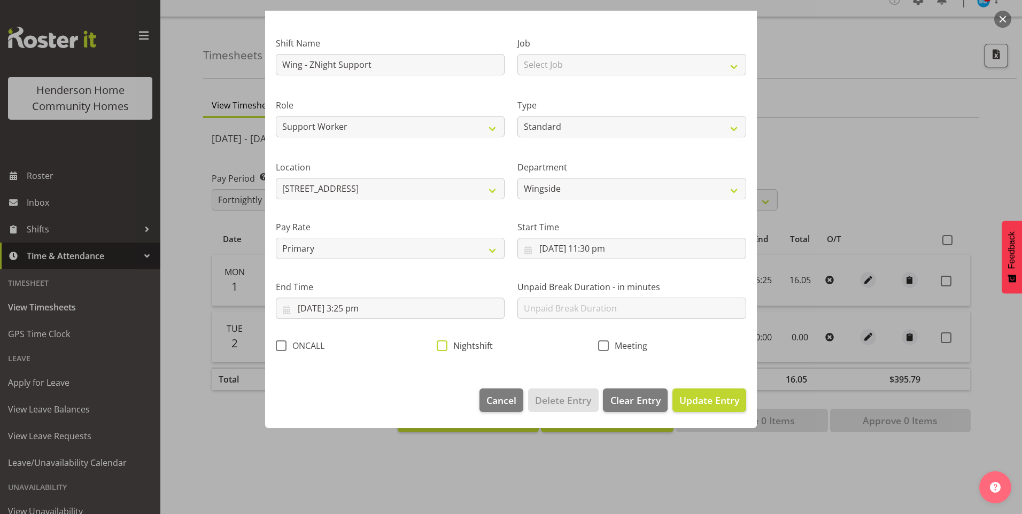
scroll to position [0, 0]
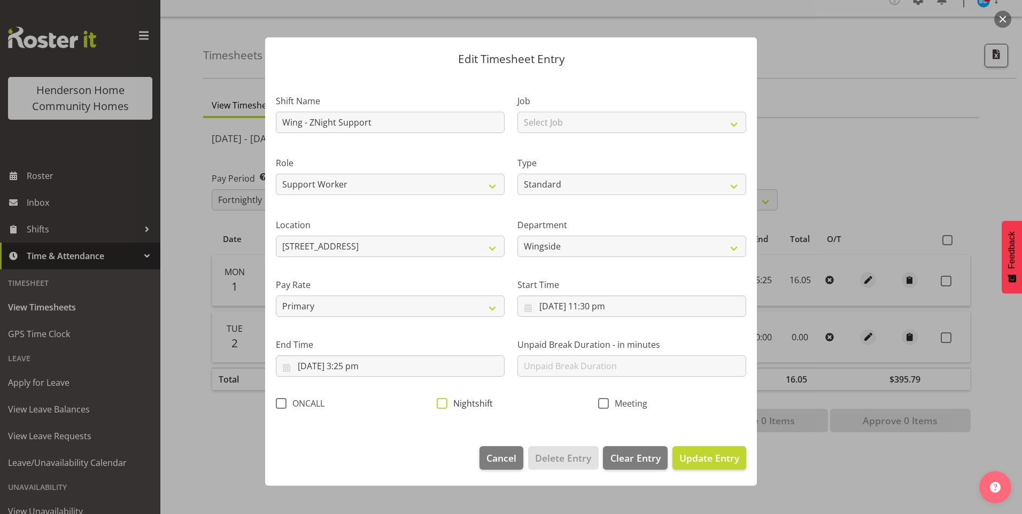
click at [441, 346] on label "End Time" at bounding box center [390, 344] width 229 height 13
click at [438, 406] on span at bounding box center [442, 403] width 11 height 11
click at [438, 406] on input "Nightshift" at bounding box center [440, 403] width 7 height 7
checkbox input "true"
click at [350, 368] on input "2/09/2025, 3:25 pm" at bounding box center [390, 365] width 229 height 21
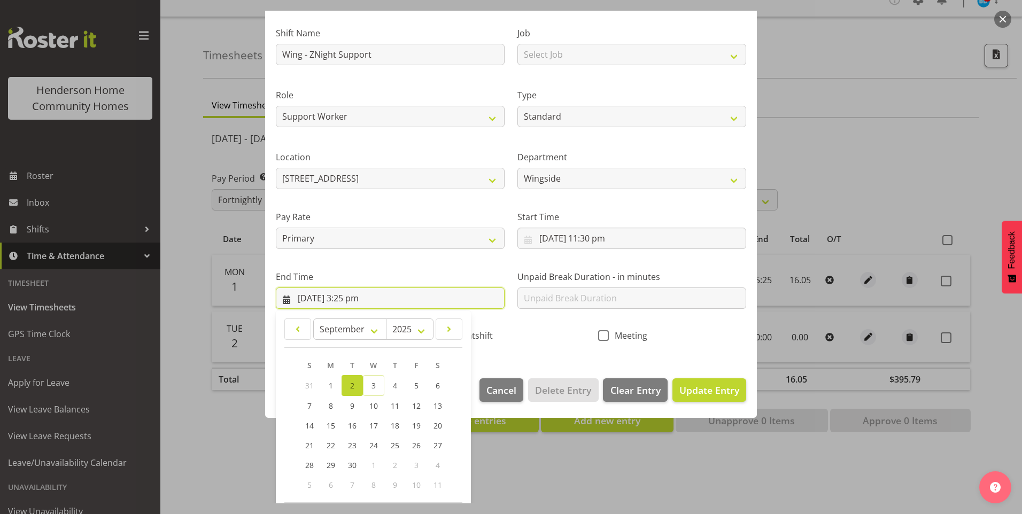
scroll to position [107, 0]
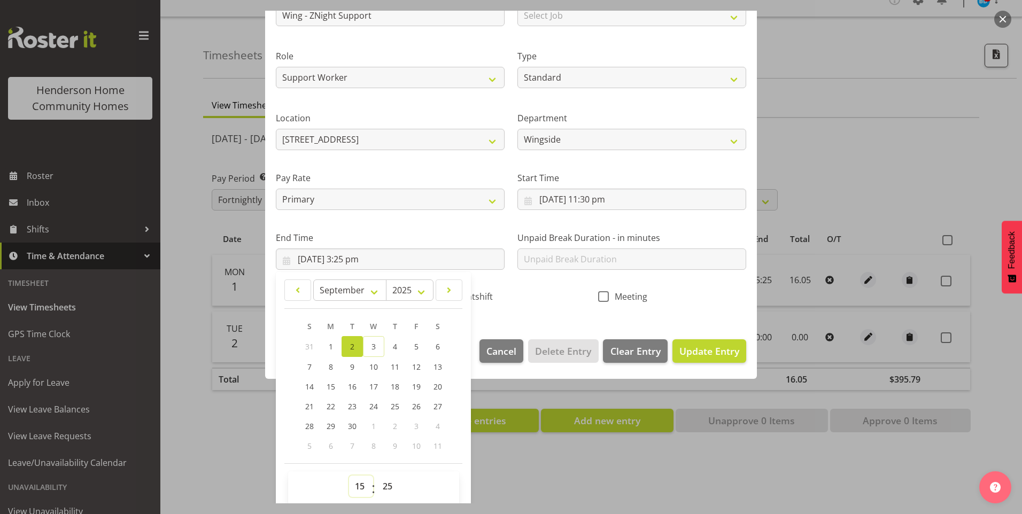
drag, startPoint x: 356, startPoint y: 486, endPoint x: 359, endPoint y: 475, distance: 11.4
click at [356, 485] on select "00 01 02 03 04 05 06 07 08 09 10 11 12 13 14 15 16 17 18 19 20 21 22 23" at bounding box center [361, 486] width 24 height 21
select select "7"
click at [349, 476] on select "00 01 02 03 04 05 06 07 08 09 10 11 12 13 14 15 16 17 18 19 20 21 22 23" at bounding box center [361, 486] width 24 height 21
type input "2/09/2025, 7:25 am"
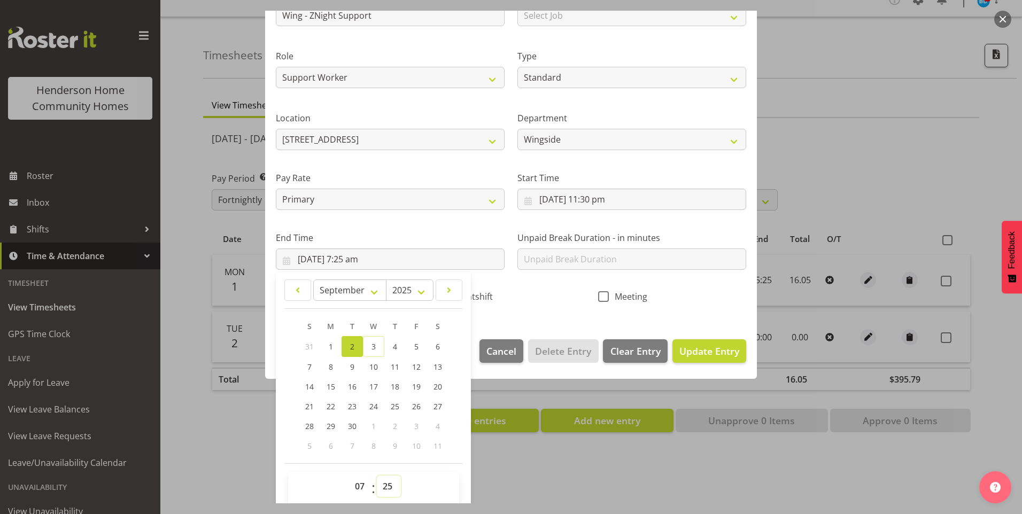
click at [386, 483] on select "00 01 02 03 04 05 06 07 08 09 10 11 12 13 14 15 16 17 18 19 20 21 22 23 24 25 2…" at bounding box center [389, 486] width 24 height 21
select select "30"
click at [377, 476] on select "00 01 02 03 04 05 06 07 08 09 10 11 12 13 14 15 16 17 18 19 20 21 22 23 24 25 2…" at bounding box center [389, 486] width 24 height 21
type input "2/09/2025, 7:30 am"
click at [718, 347] on span "Update Entry" at bounding box center [709, 351] width 60 height 13
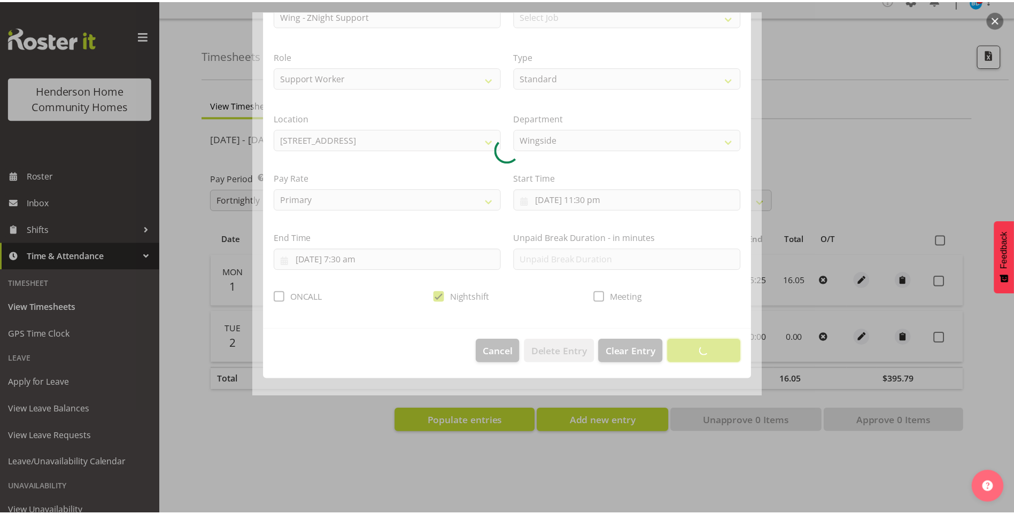
scroll to position [0, 0]
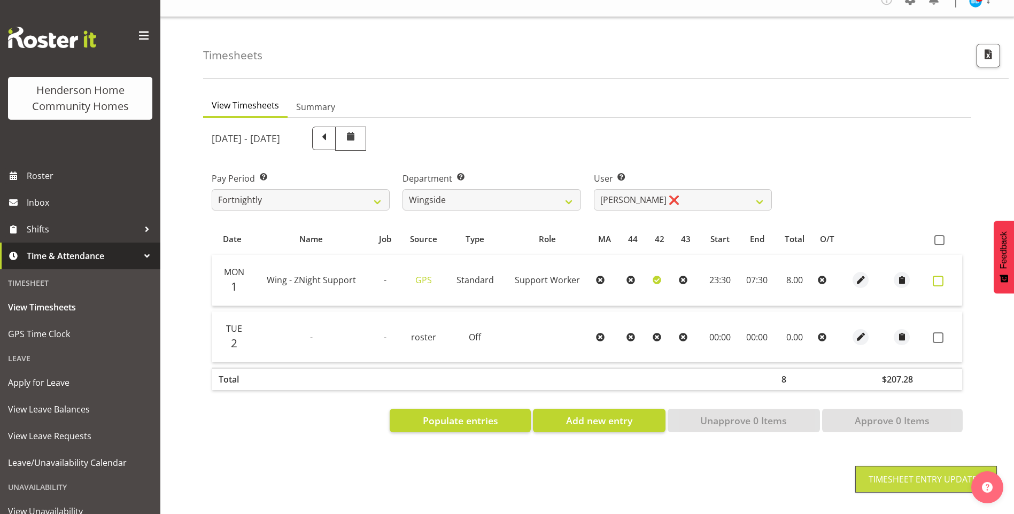
click at [938, 276] on span at bounding box center [937, 281] width 11 height 11
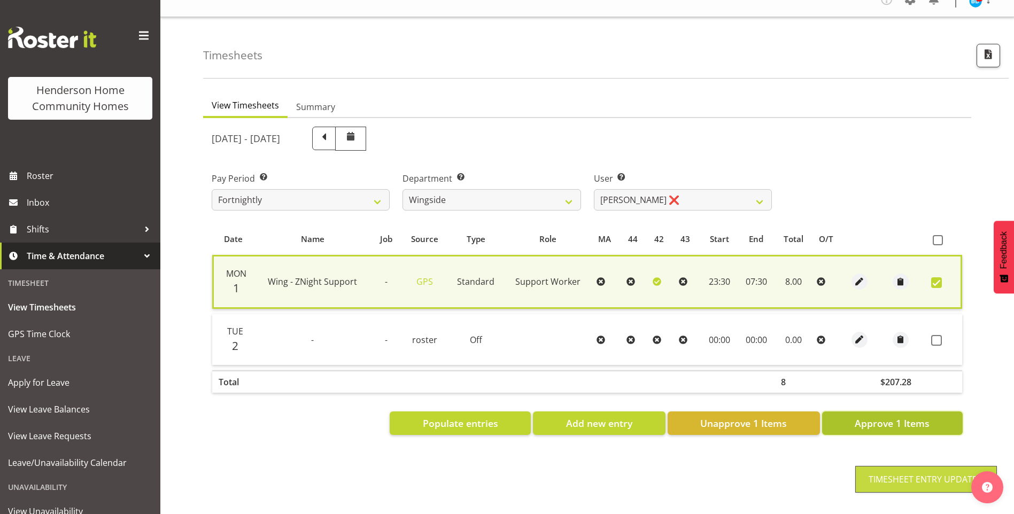
click at [905, 416] on span "Approve 1 Items" at bounding box center [891, 423] width 75 height 14
checkbox input "false"
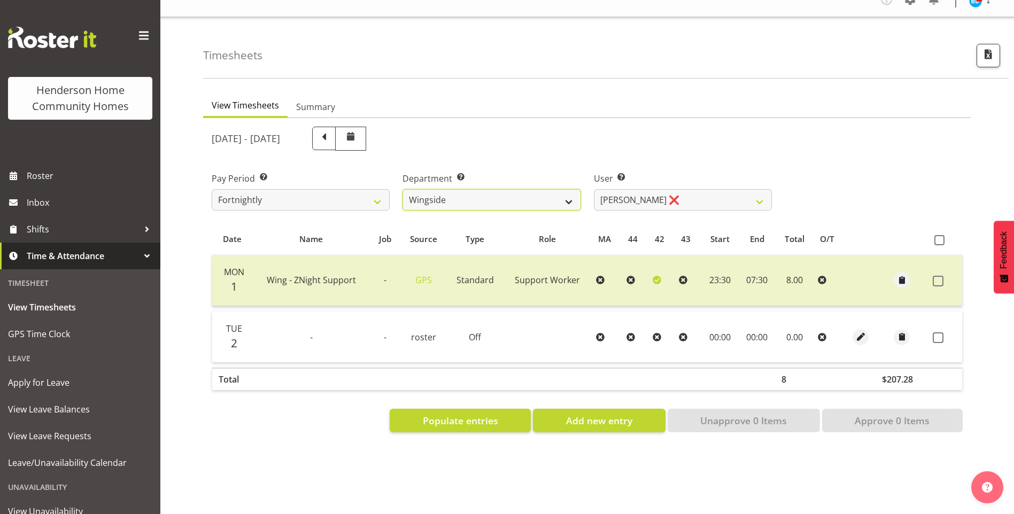
click at [445, 191] on select "Admin Homeside Houses Wingside" at bounding box center [491, 199] width 178 height 21
select select "747"
click at [402, 189] on select "Admin Homeside Houses Wingside" at bounding box center [491, 199] width 178 height 21
select select "8515"
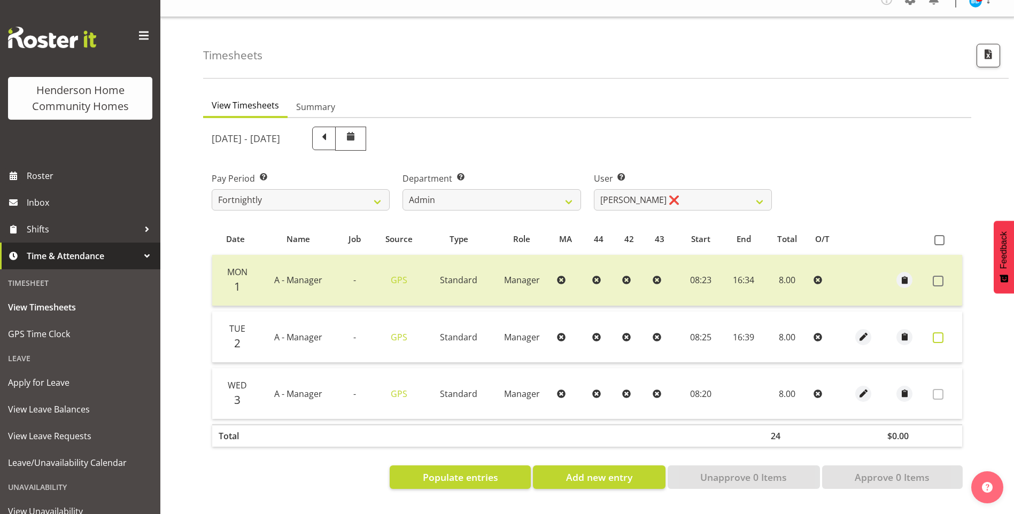
click at [936, 332] on span at bounding box center [937, 337] width 11 height 11
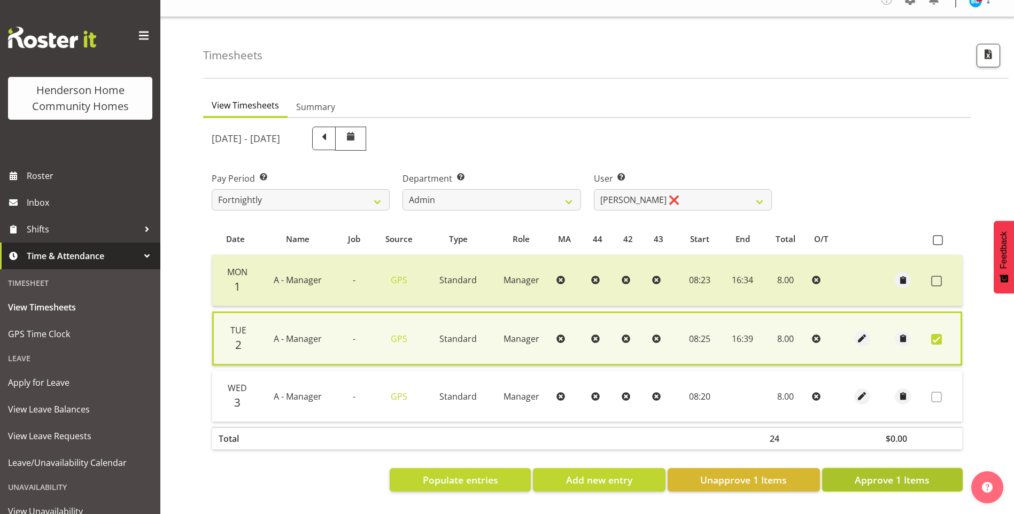
click at [896, 477] on span "Approve 1 Items" at bounding box center [891, 480] width 75 height 14
checkbox input "false"
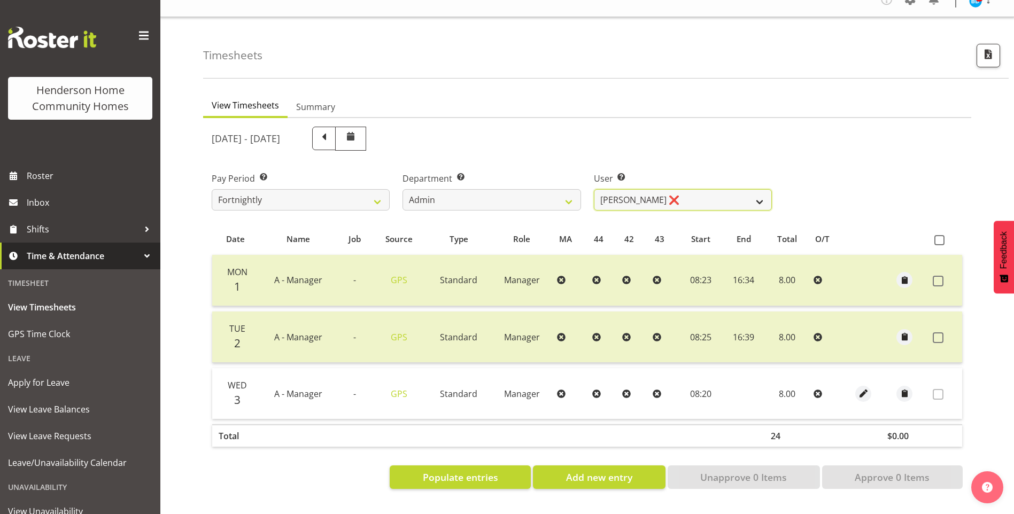
click at [620, 189] on select "[PERSON_NAME] ❌ [PERSON_NAME] ❌ [PERSON_NAME] ❌ [PERSON_NAME] ❌" at bounding box center [683, 199] width 178 height 21
select select "11346"
click at [594, 189] on select "[PERSON_NAME] ❌ [PERSON_NAME] ❌ [PERSON_NAME] ❌ [PERSON_NAME] ❌" at bounding box center [683, 199] width 178 height 21
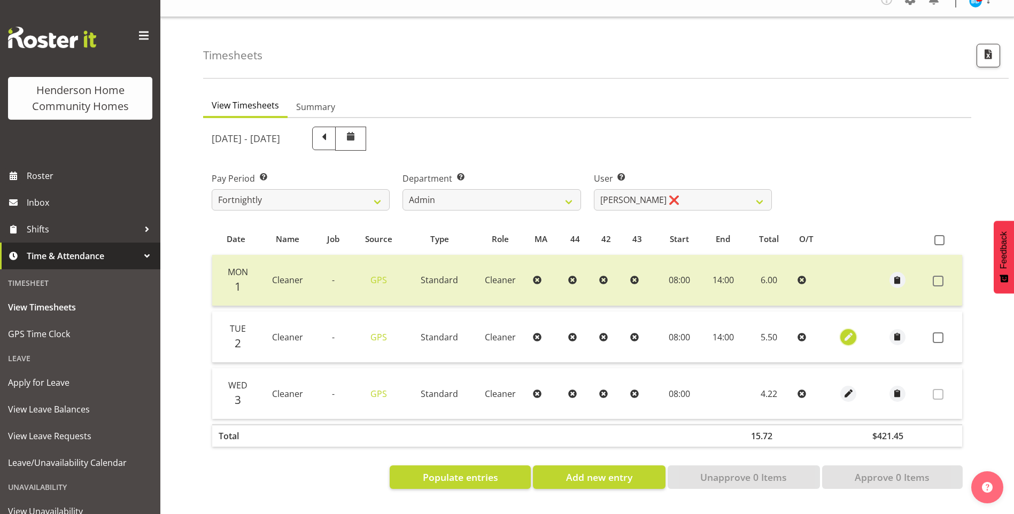
click at [845, 331] on span "button" at bounding box center [848, 337] width 12 height 12
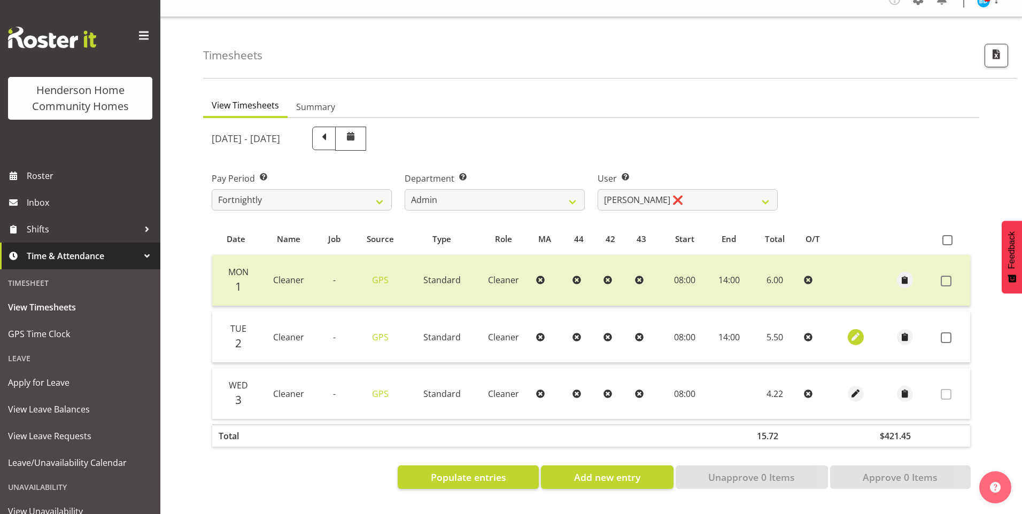
select select "Standard"
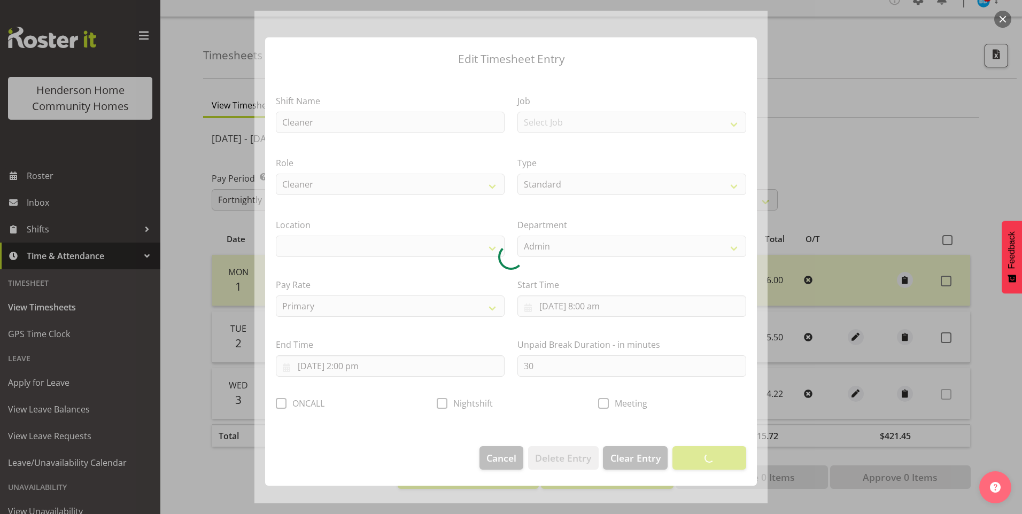
select select "1067"
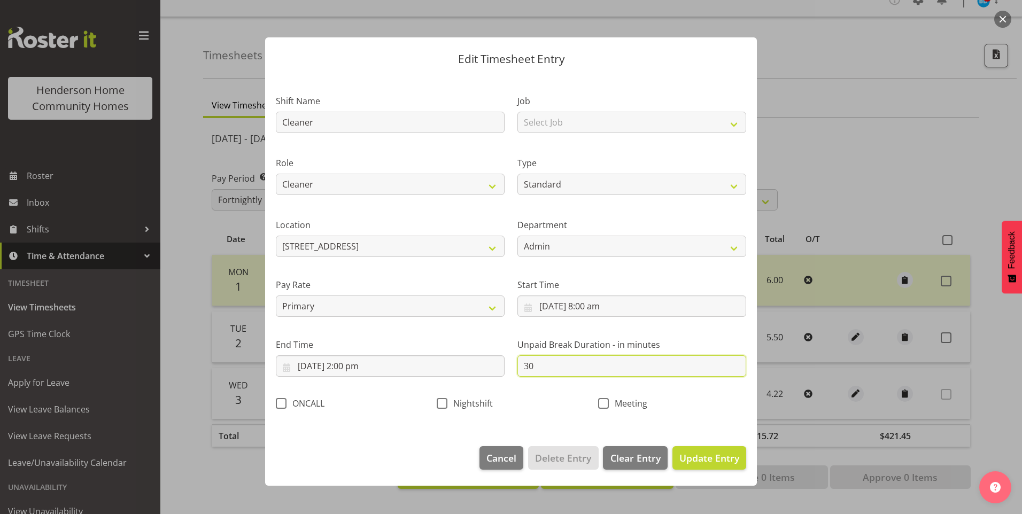
drag, startPoint x: 504, startPoint y: 365, endPoint x: 395, endPoint y: 345, distance: 110.4
click at [408, 350] on div "Shift Name Cleaner Job Select Job Floater Role Cleaner Type Off Standard Public…" at bounding box center [510, 249] width 483 height 339
type input "0"
click at [721, 455] on span "Update Entry" at bounding box center [709, 458] width 60 height 13
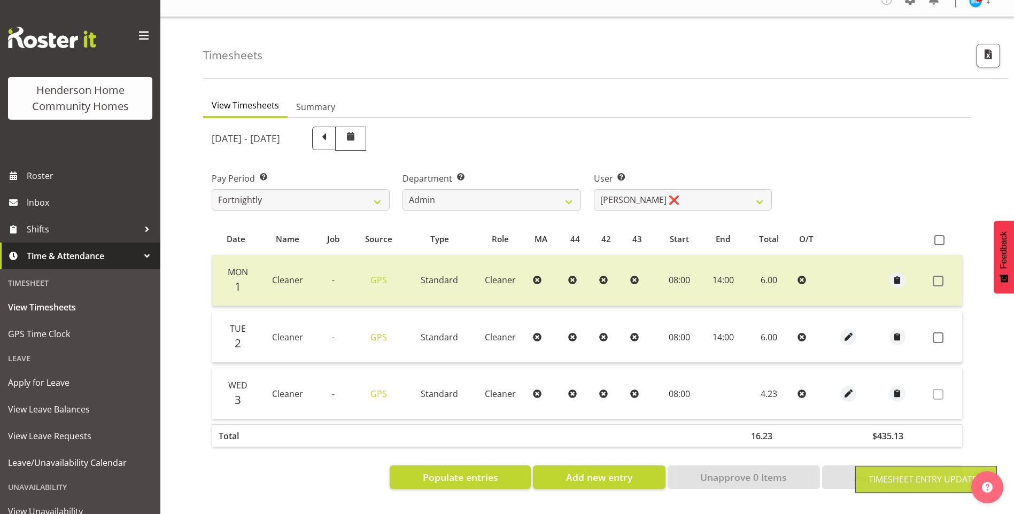
click at [940, 332] on span at bounding box center [937, 337] width 11 height 11
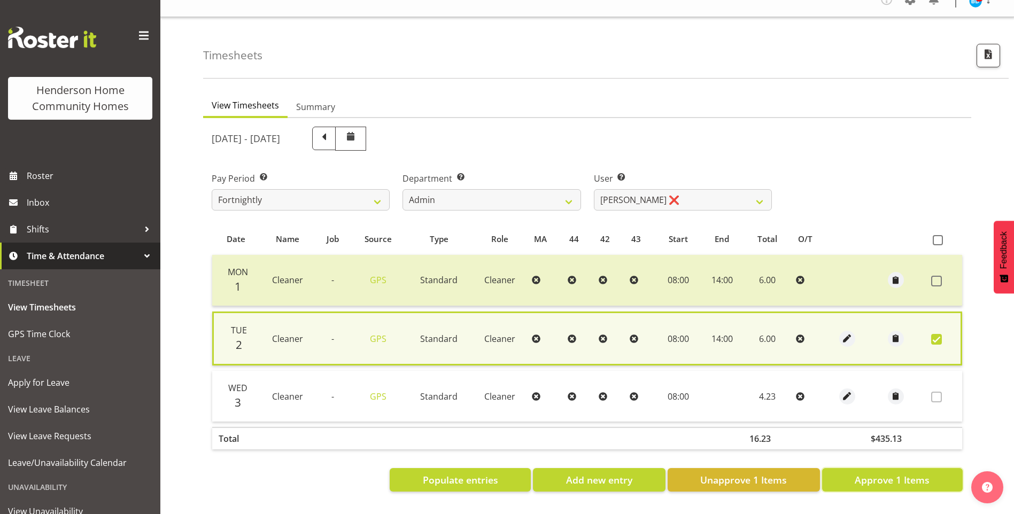
drag, startPoint x: 896, startPoint y: 468, endPoint x: 862, endPoint y: 458, distance: 35.0
click at [895, 473] on span "Approve 1 Items" at bounding box center [891, 480] width 75 height 14
checkbox input "false"
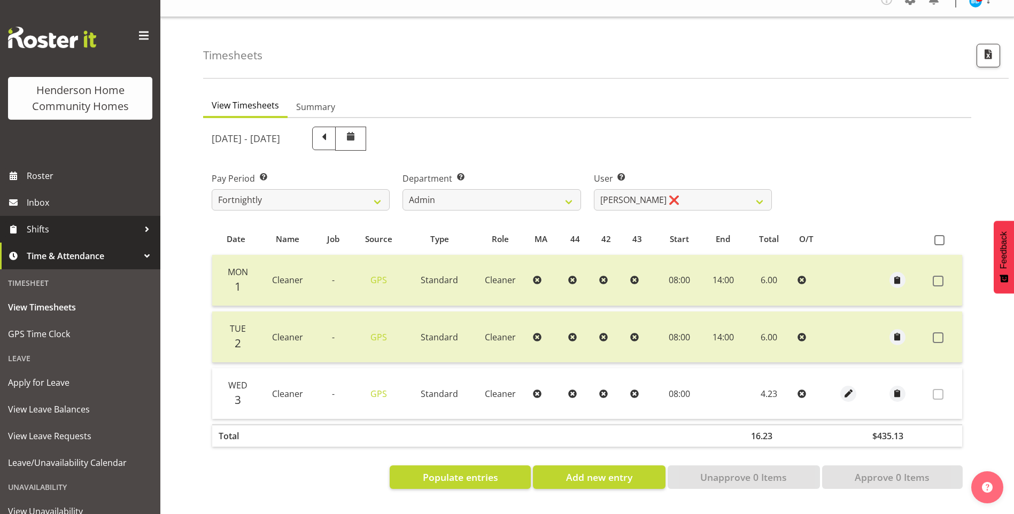
click at [50, 226] on span "Shifts" at bounding box center [83, 229] width 112 height 16
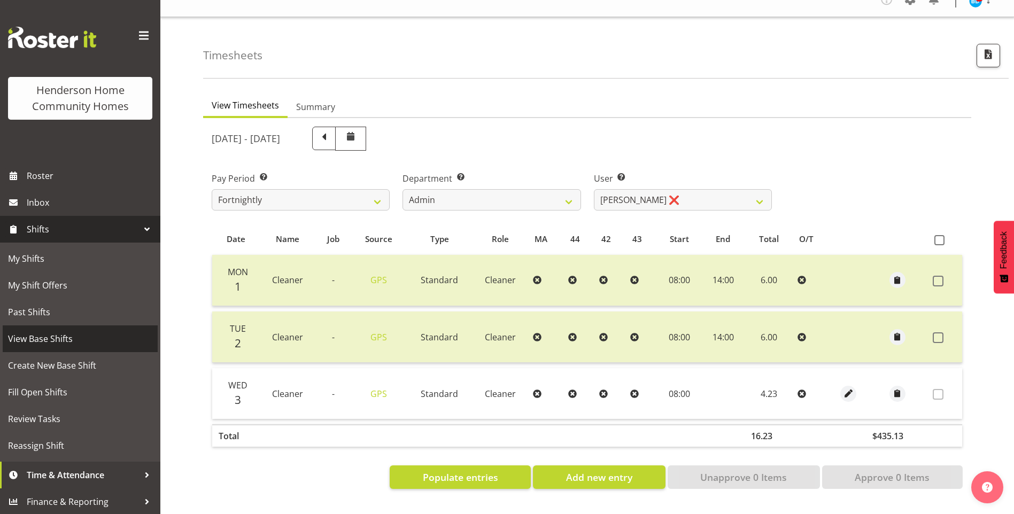
click at [43, 339] on span "View Base Shifts" at bounding box center [80, 339] width 144 height 16
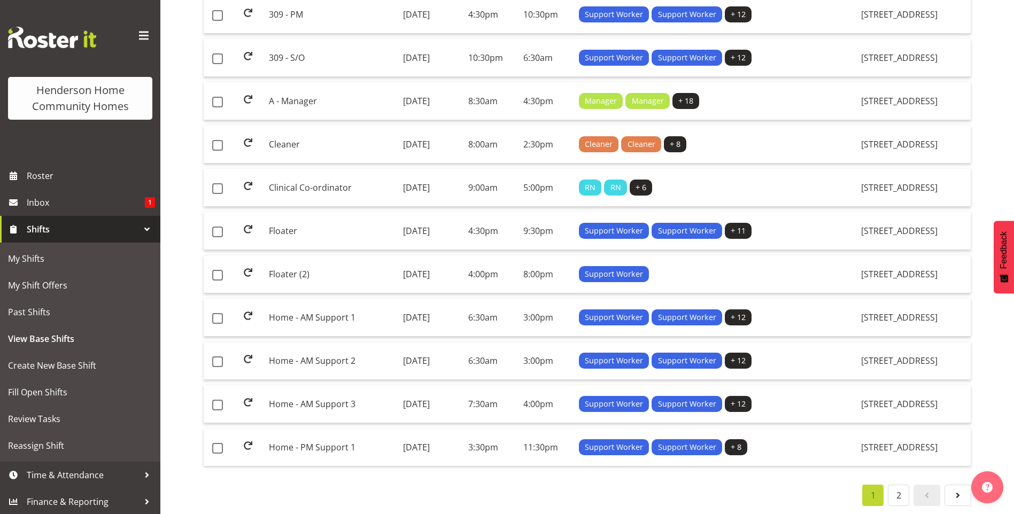
scroll to position [763, 0]
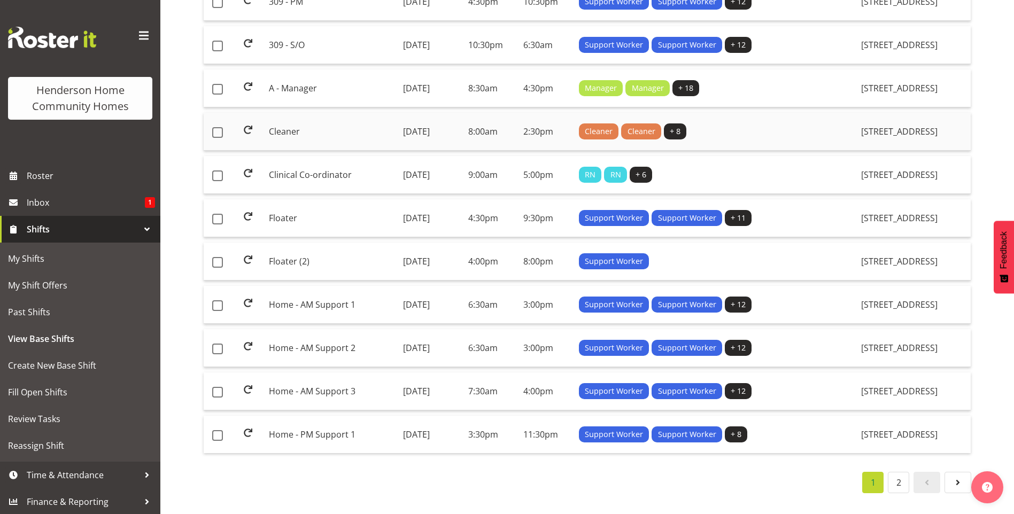
click at [316, 122] on td "Cleaner" at bounding box center [332, 132] width 134 height 38
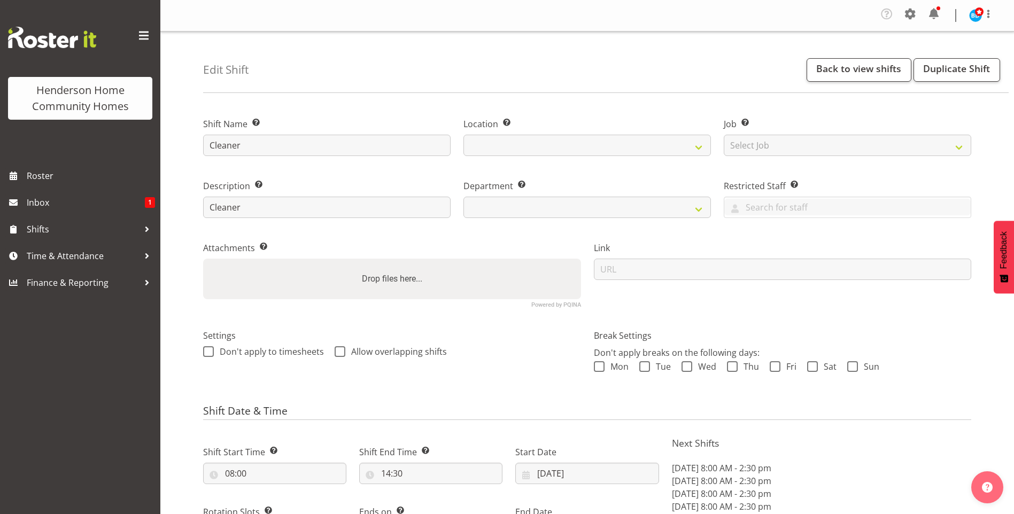
select select "date"
select select
select select "1067"
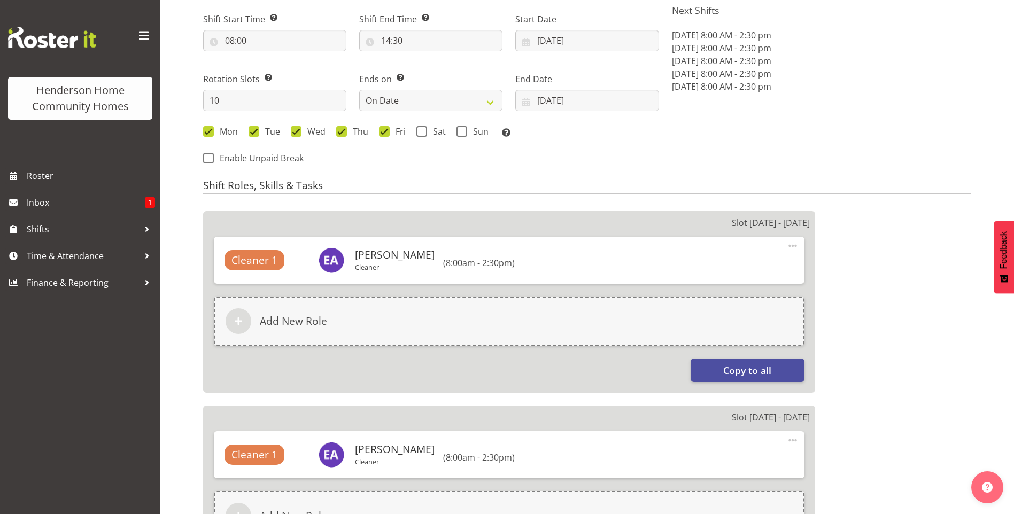
scroll to position [481, 0]
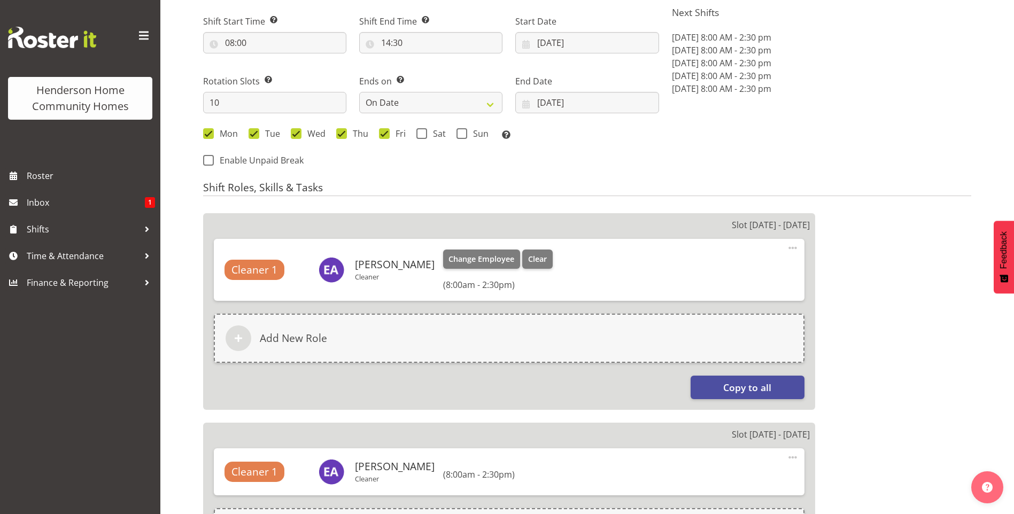
click at [791, 248] on span at bounding box center [792, 248] width 13 height 13
click at [726, 267] on link "Edit" at bounding box center [747, 273] width 103 height 19
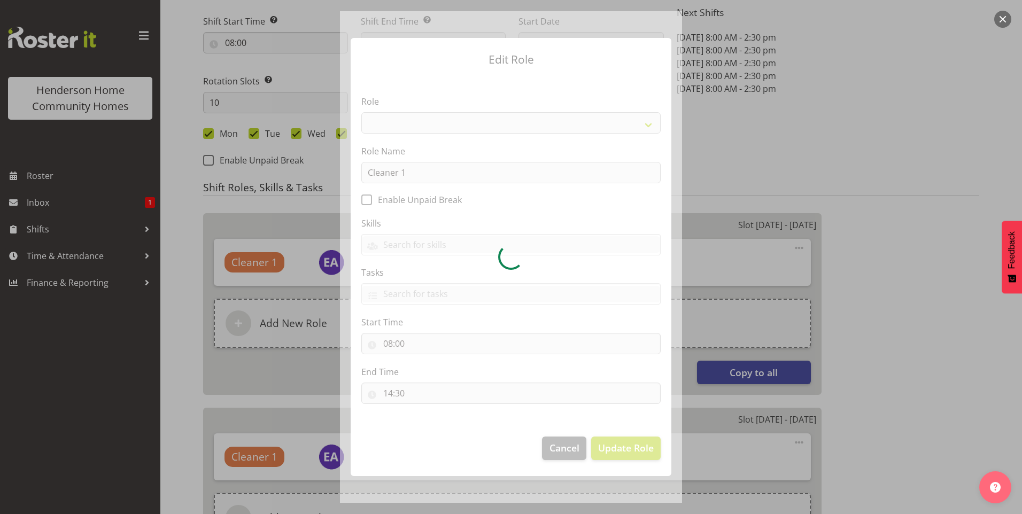
select select
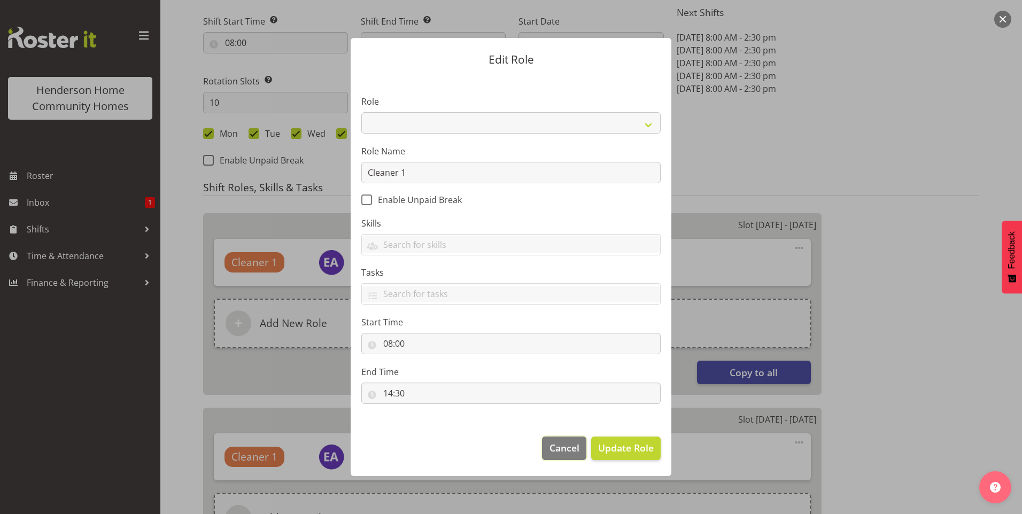
drag, startPoint x: 564, startPoint y: 444, endPoint x: 598, endPoint y: 423, distance: 40.3
click at [564, 444] on span "Cancel" at bounding box center [564, 448] width 30 height 14
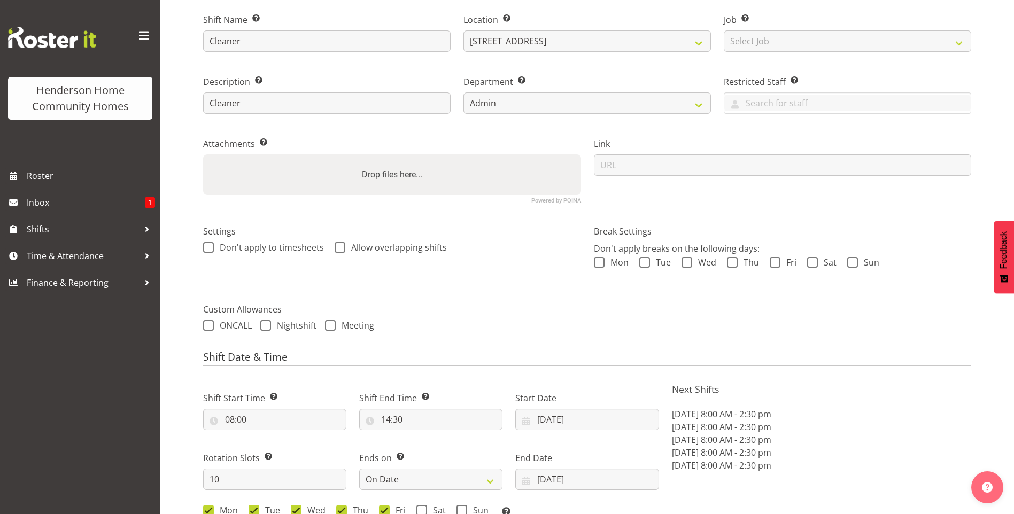
scroll to position [107, 0]
click at [597, 259] on span at bounding box center [599, 259] width 11 height 11
click at [597, 259] on input "Mon" at bounding box center [597, 259] width 7 height 7
checkbox input "true"
click at [647, 258] on span at bounding box center [644, 259] width 11 height 11
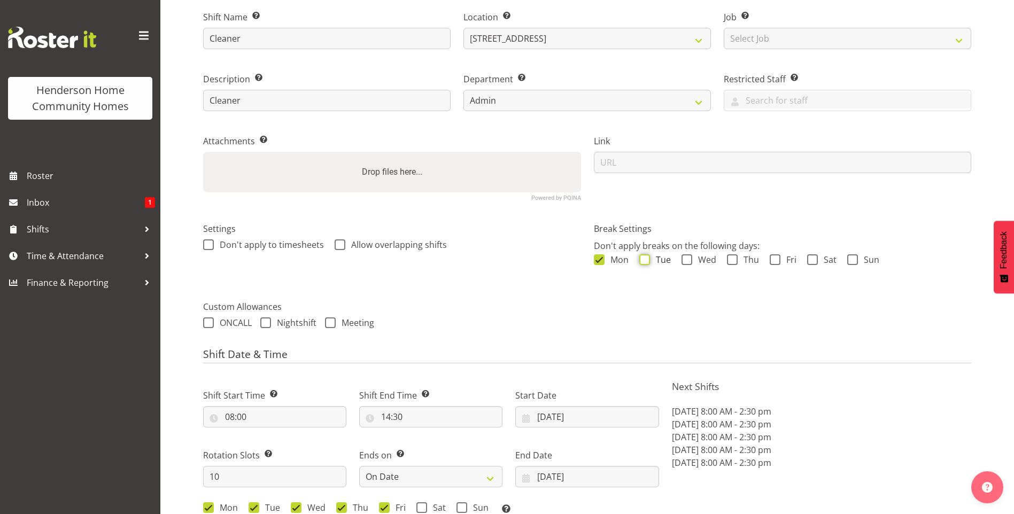
click at [646, 258] on input "Tue" at bounding box center [642, 259] width 7 height 7
checkbox input "true"
click at [696, 263] on span "Wed" at bounding box center [704, 259] width 24 height 11
click at [688, 263] on input "Wed" at bounding box center [684, 259] width 7 height 7
checkbox input "true"
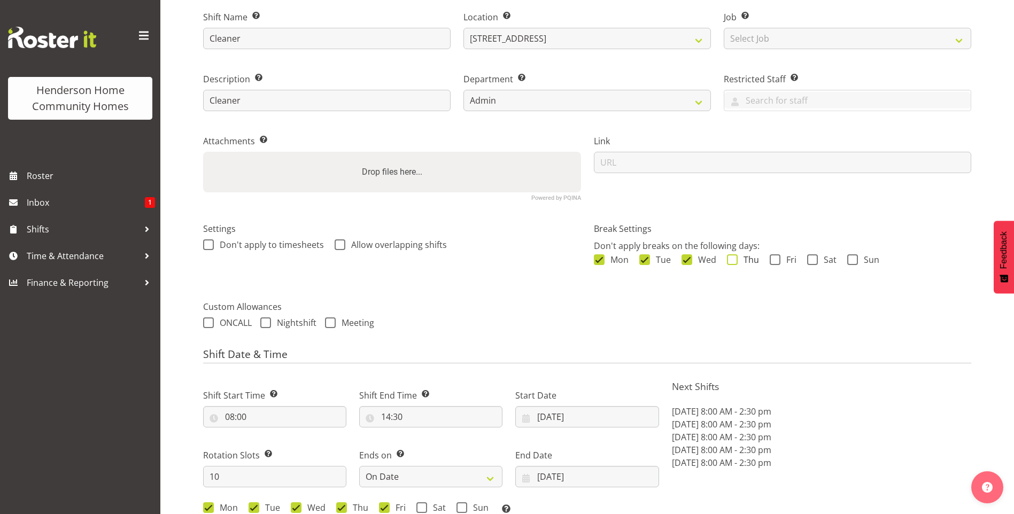
click at [733, 258] on span at bounding box center [732, 259] width 11 height 11
click at [733, 258] on input "Thu" at bounding box center [730, 259] width 7 height 7
checkbox input "true"
click at [776, 260] on span at bounding box center [774, 259] width 11 height 11
click at [776, 260] on input "Fri" at bounding box center [772, 259] width 7 height 7
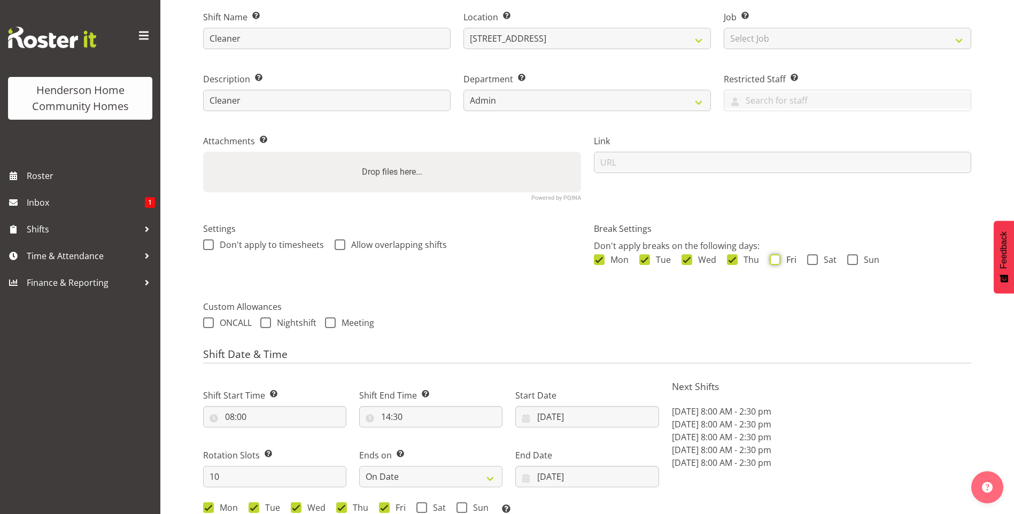
checkbox input "true"
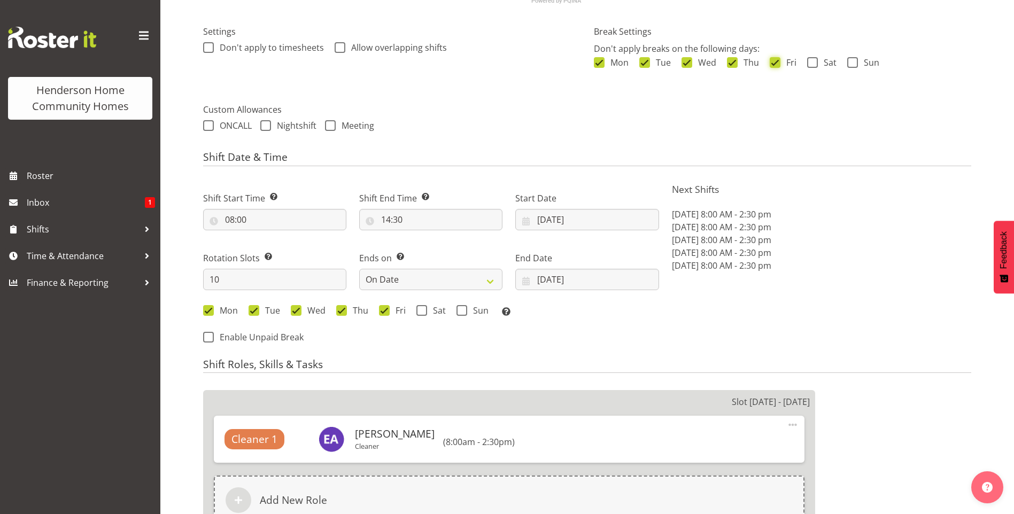
scroll to position [321, 0]
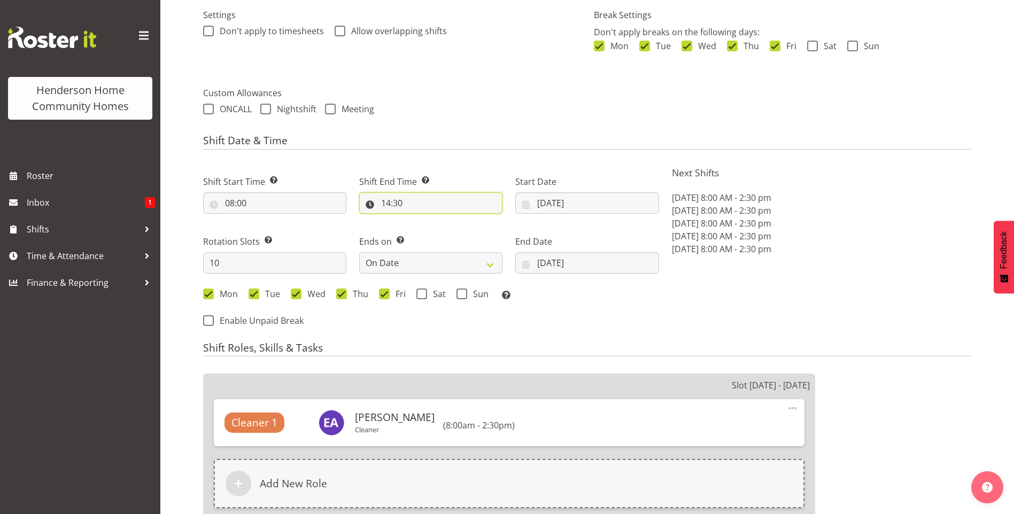
click at [391, 204] on input "14:30" at bounding box center [430, 202] width 143 height 21
click at [457, 228] on select "00 01 02 03 04 05 06 07 08 09 10 11 12 13 14 15 16 17 18 19 20 21 22 23 24 25 2…" at bounding box center [460, 230] width 24 height 21
select select "0"
click at [448, 220] on select "00 01 02 03 04 05 06 07 08 09 10 11 12 13 14 15 16 17 18 19 20 21 22 23 24 25 2…" at bounding box center [460, 230] width 24 height 21
type input "14:00"
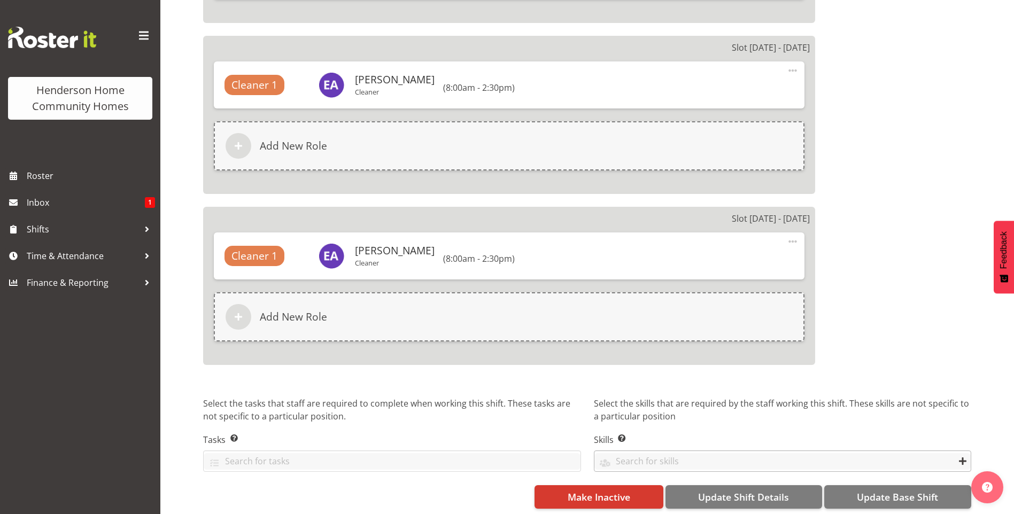
scroll to position [2061, 0]
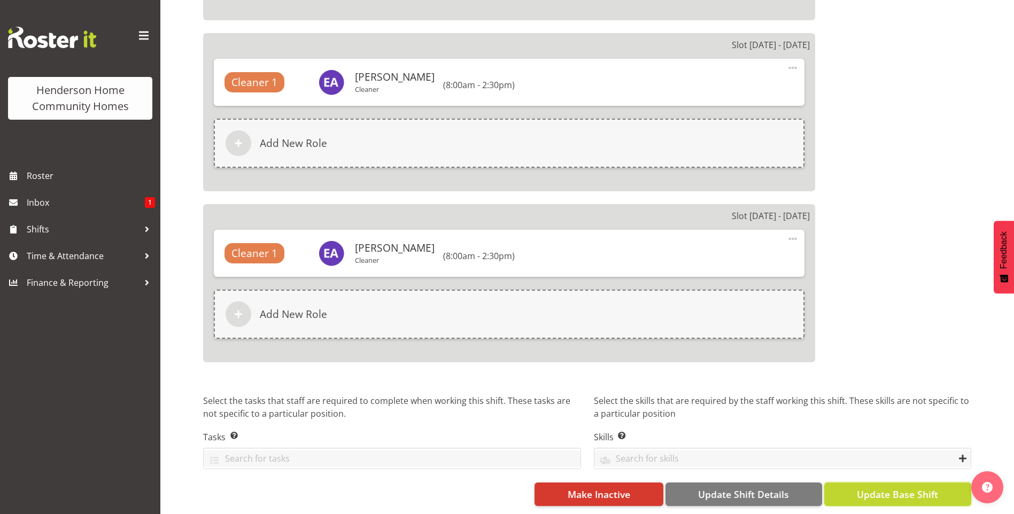
click at [918, 487] on span "Update Base Shift" at bounding box center [897, 494] width 81 height 14
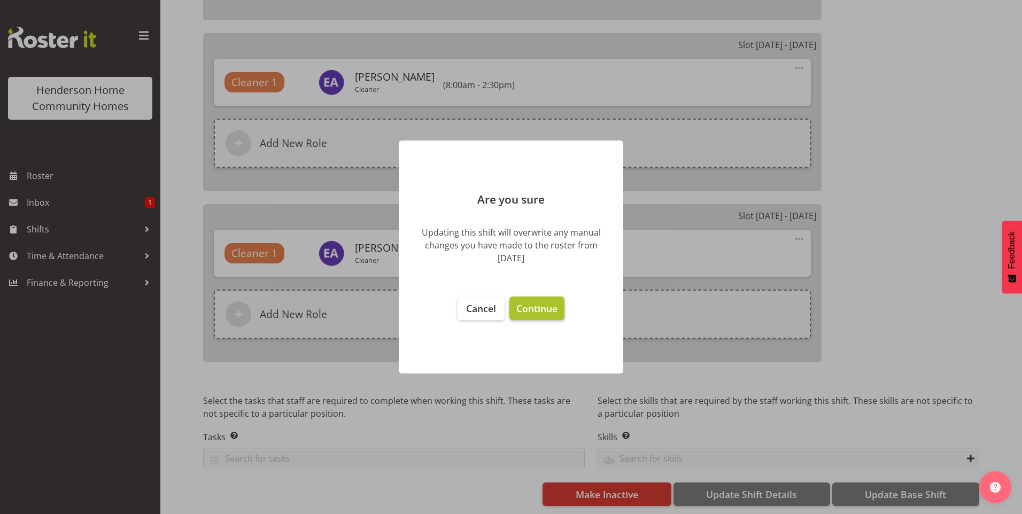
click at [536, 309] on span "Continue" at bounding box center [536, 308] width 41 height 13
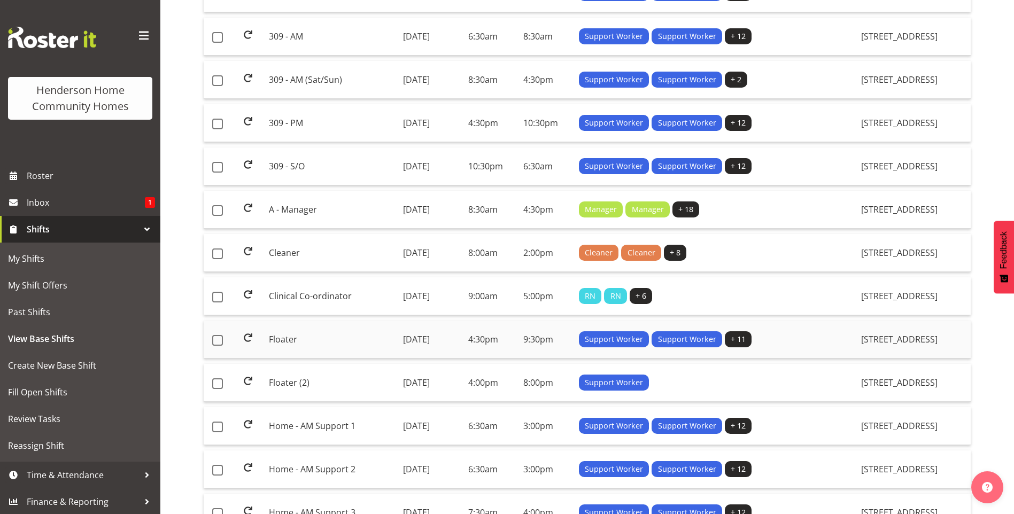
scroll to position [641, 0]
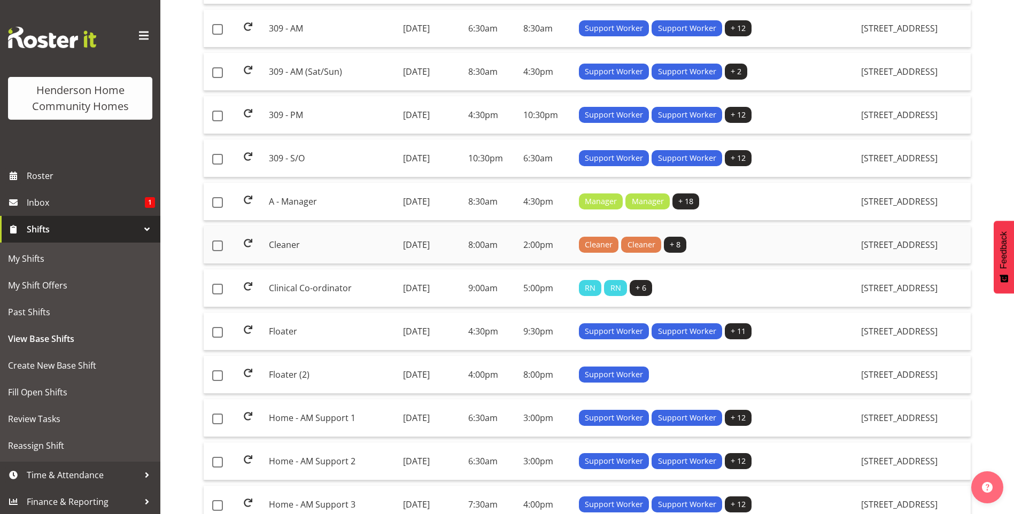
click at [279, 240] on td "Cleaner" at bounding box center [332, 245] width 134 height 38
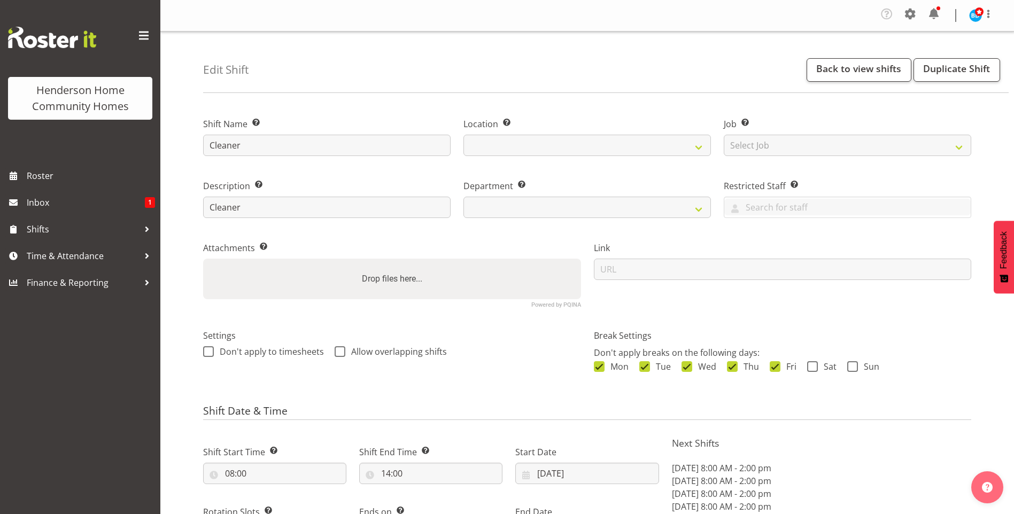
select select "date"
select select
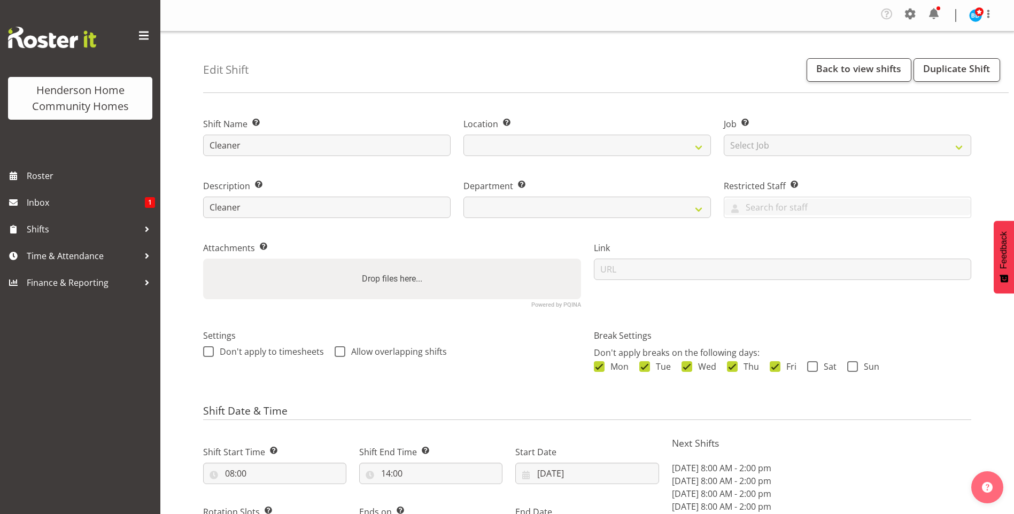
select select
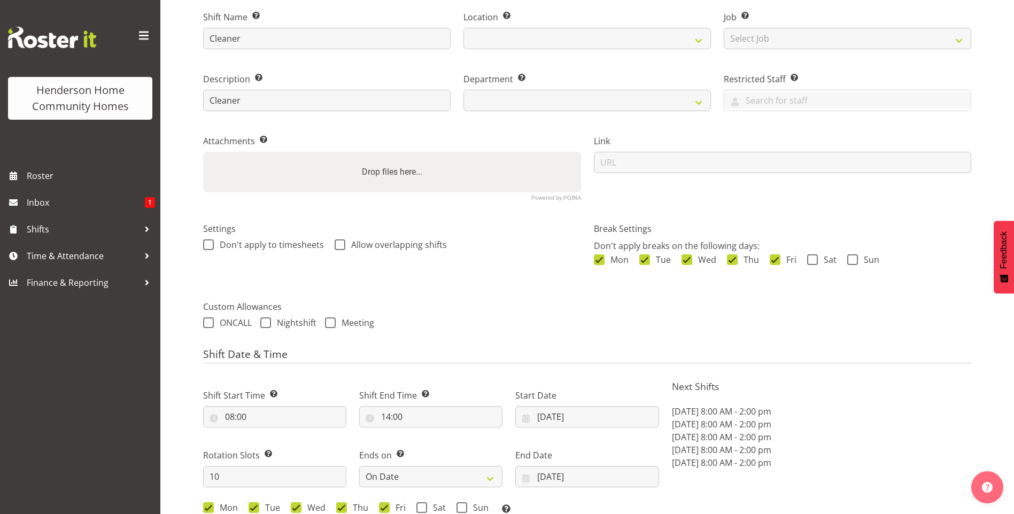
select select "1067"
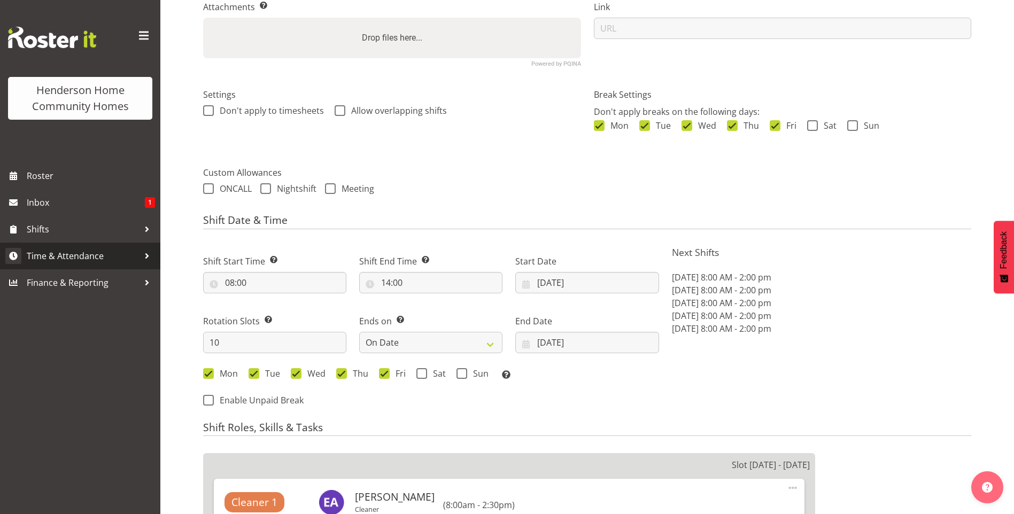
scroll to position [107, 0]
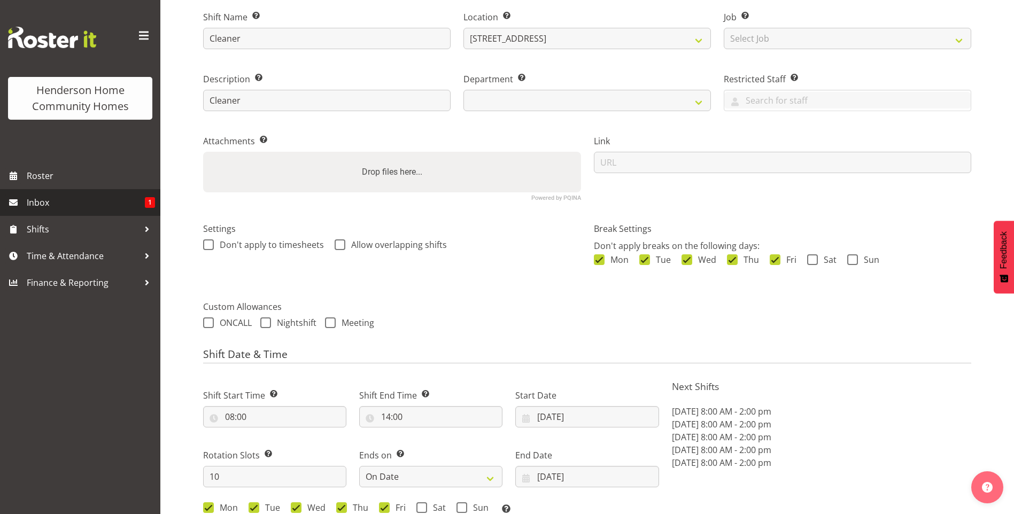
click at [93, 203] on span "Inbox" at bounding box center [86, 203] width 118 height 16
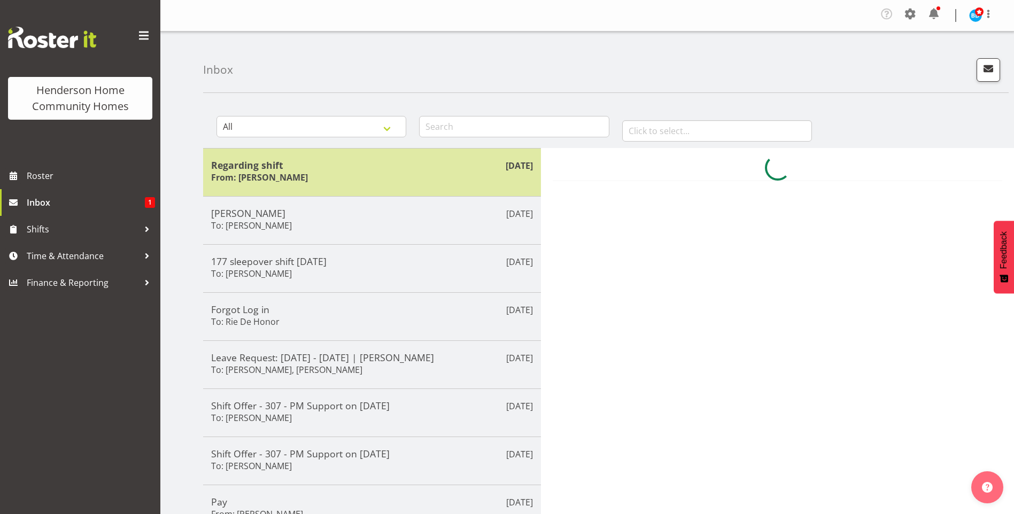
click at [287, 179] on h6 "From: Lovejot Kaur" at bounding box center [259, 177] width 97 height 11
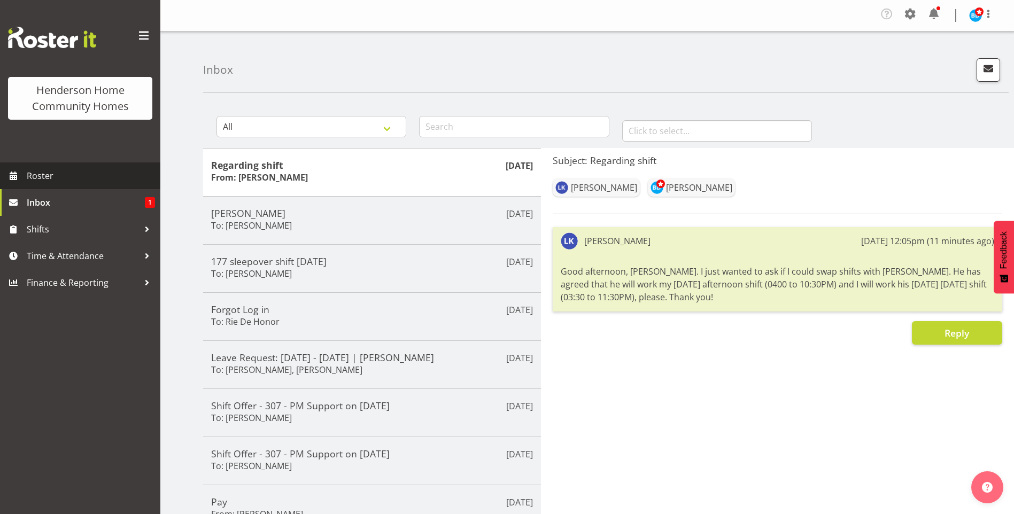
click at [94, 171] on span "Roster" at bounding box center [91, 176] width 128 height 16
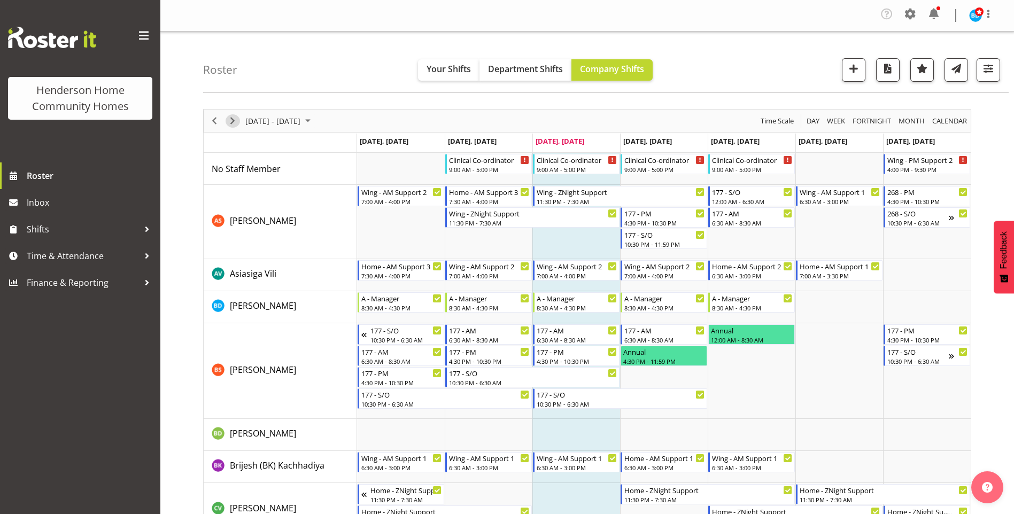
click at [228, 121] on span "Next" at bounding box center [232, 120] width 13 height 13
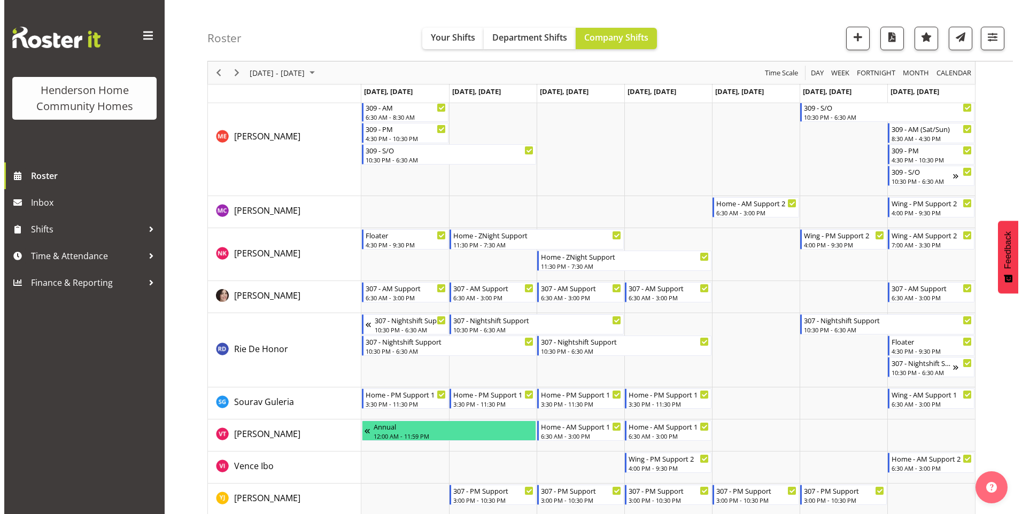
scroll to position [1423, 0]
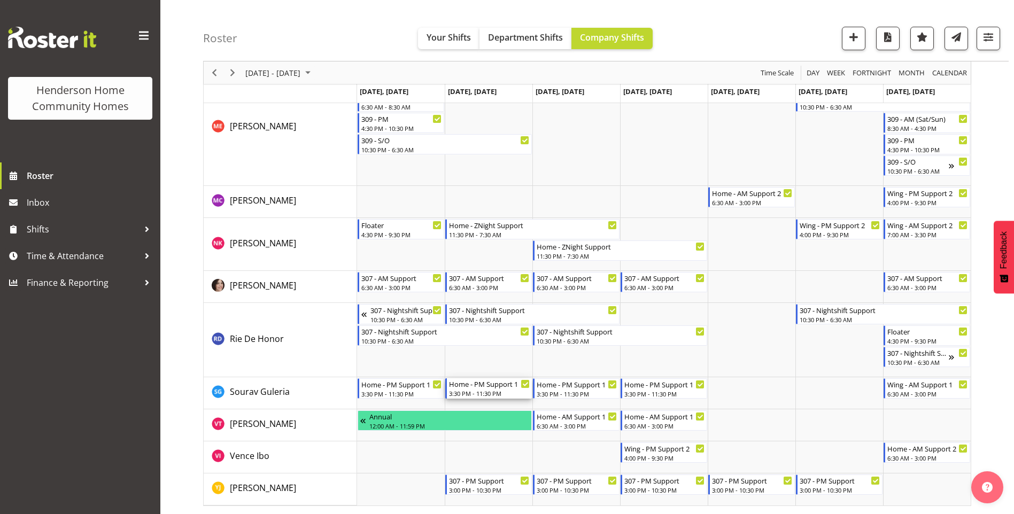
click at [494, 390] on div "3:30 PM - 11:30 PM" at bounding box center [489, 393] width 81 height 9
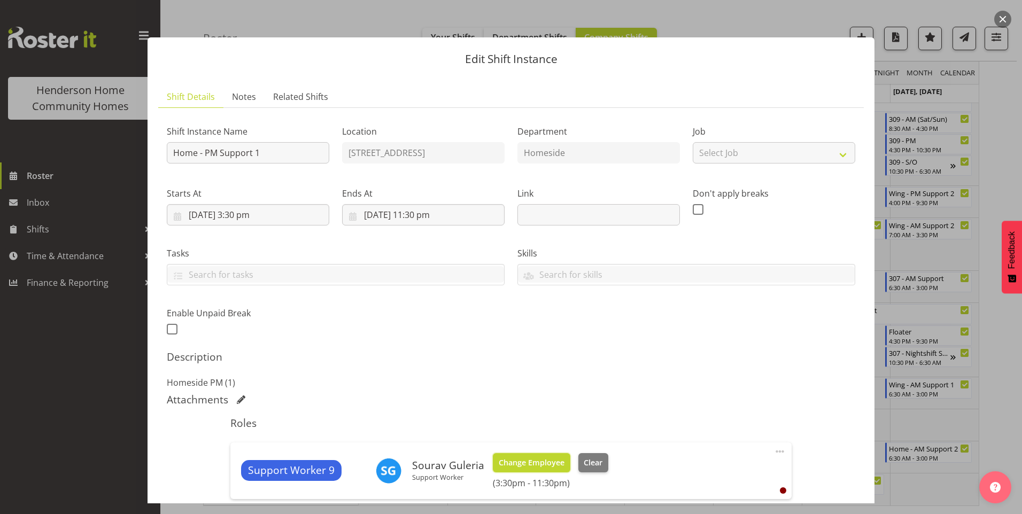
click at [541, 463] on span "Change Employee" at bounding box center [532, 463] width 66 height 12
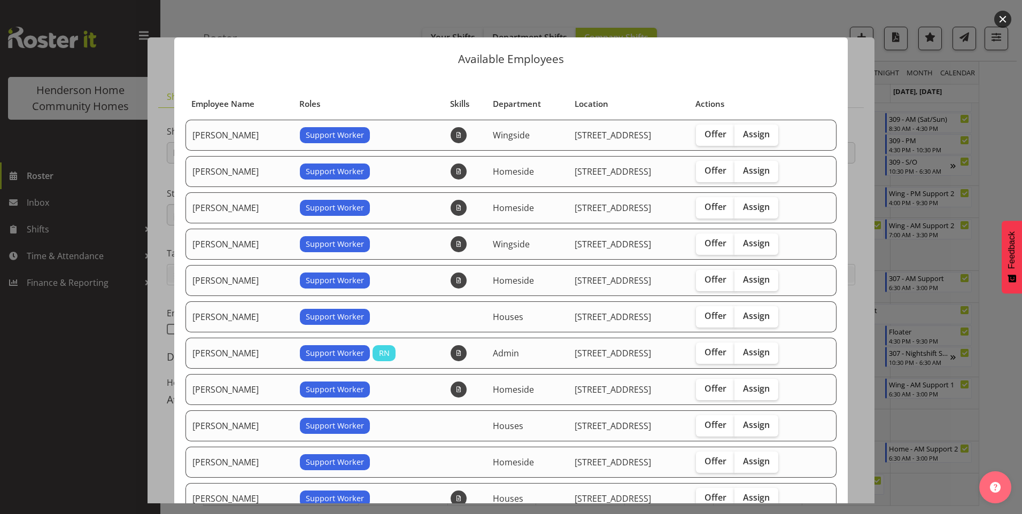
scroll to position [107, 0]
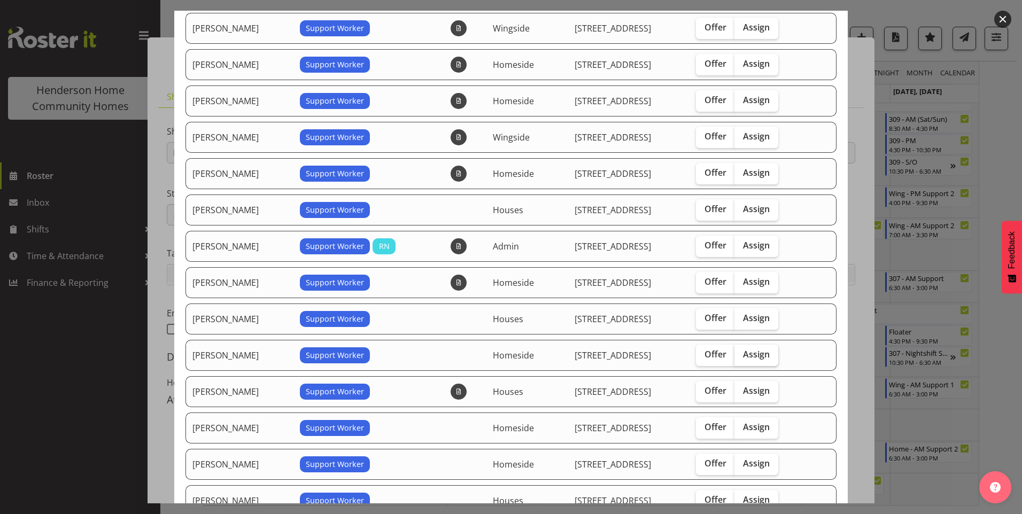
click at [746, 353] on span "Assign" at bounding box center [756, 354] width 27 height 11
click at [741, 353] on input "Assign" at bounding box center [737, 354] width 7 height 7
checkbox input "true"
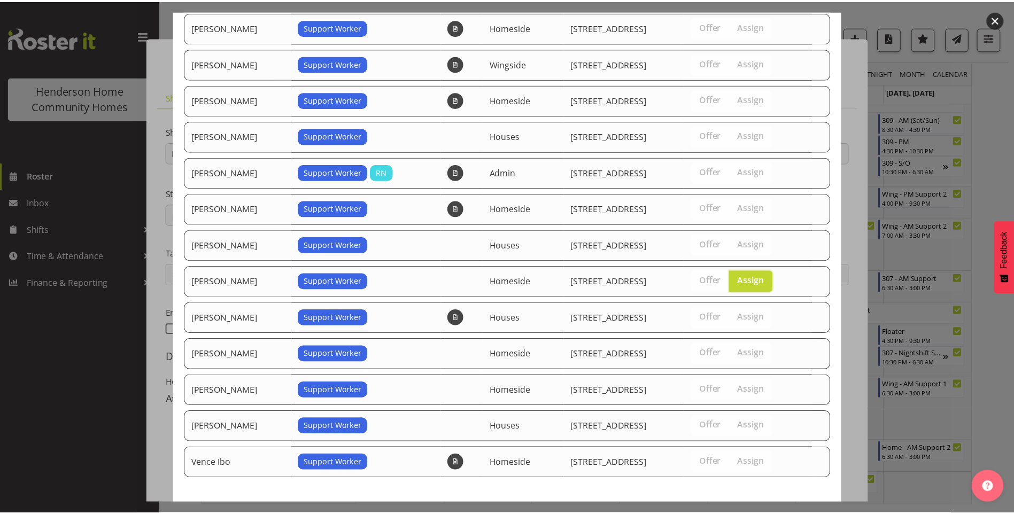
scroll to position [236, 0]
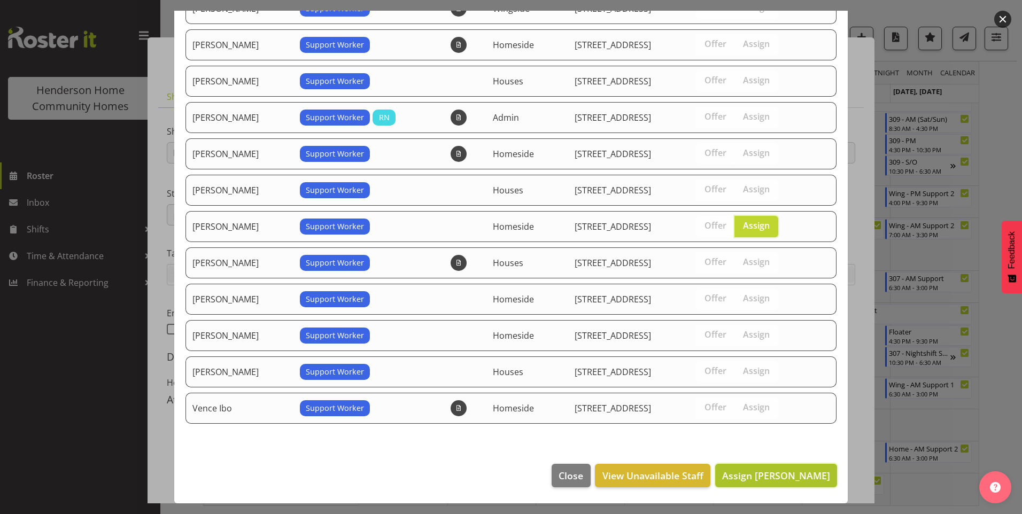
click at [769, 481] on span "Assign Lovejot Kaur" at bounding box center [776, 475] width 108 height 13
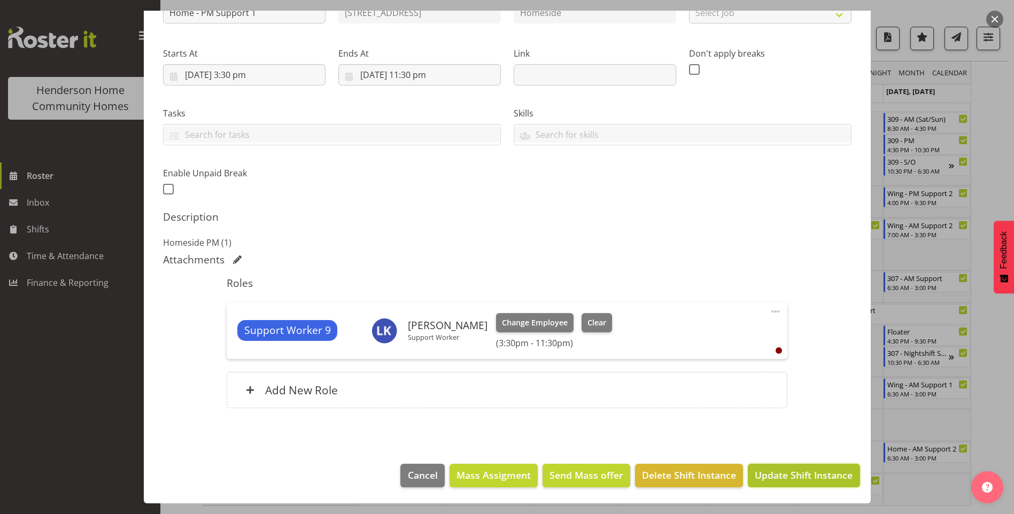
click at [766, 481] on span "Update Shift Instance" at bounding box center [804, 475] width 98 height 14
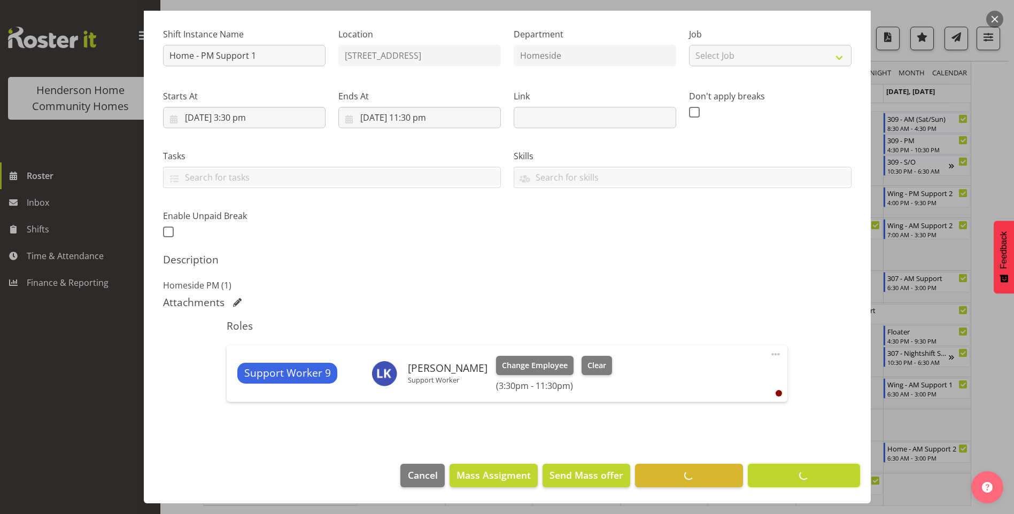
scroll to position [705, 0]
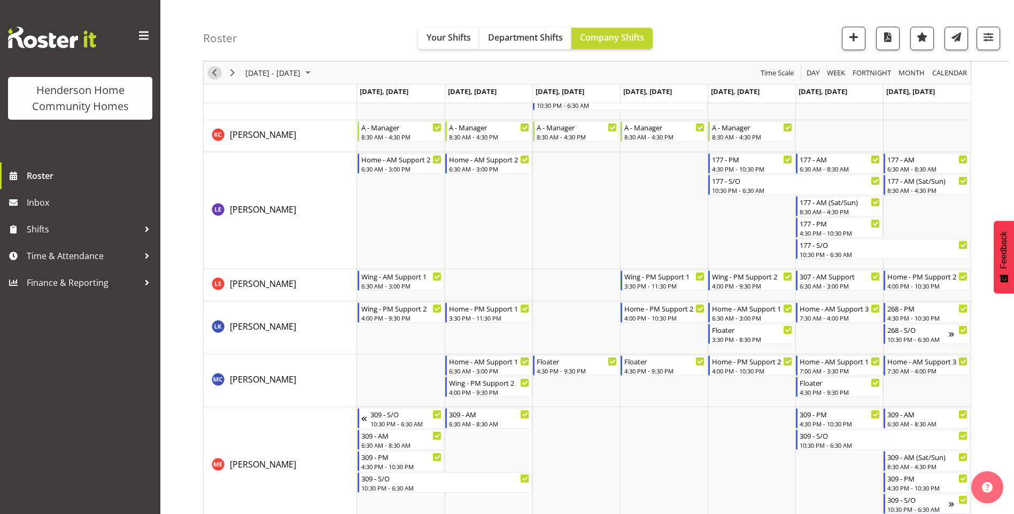
drag, startPoint x: 211, startPoint y: 72, endPoint x: 234, endPoint y: 78, distance: 23.3
click at [211, 72] on span "Previous" at bounding box center [214, 72] width 13 height 13
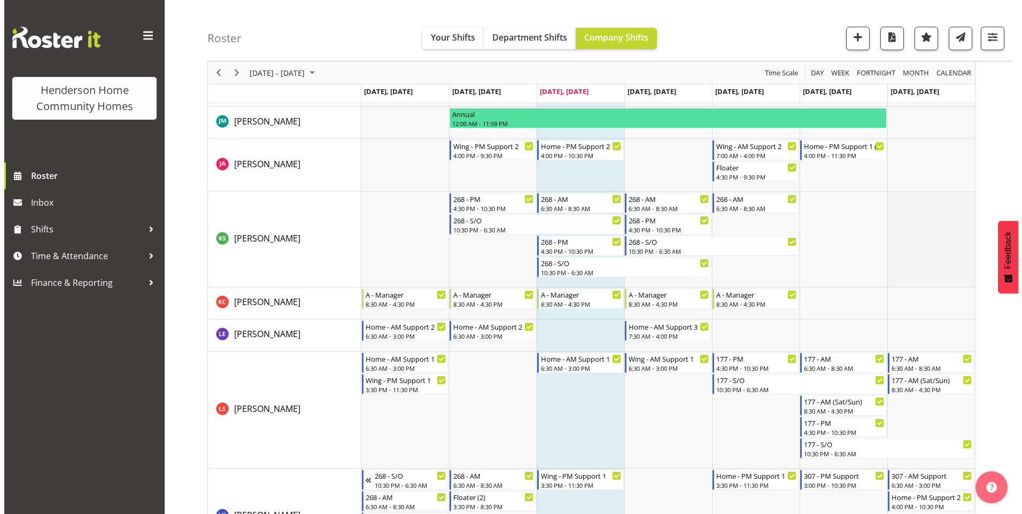
scroll to position [919, 0]
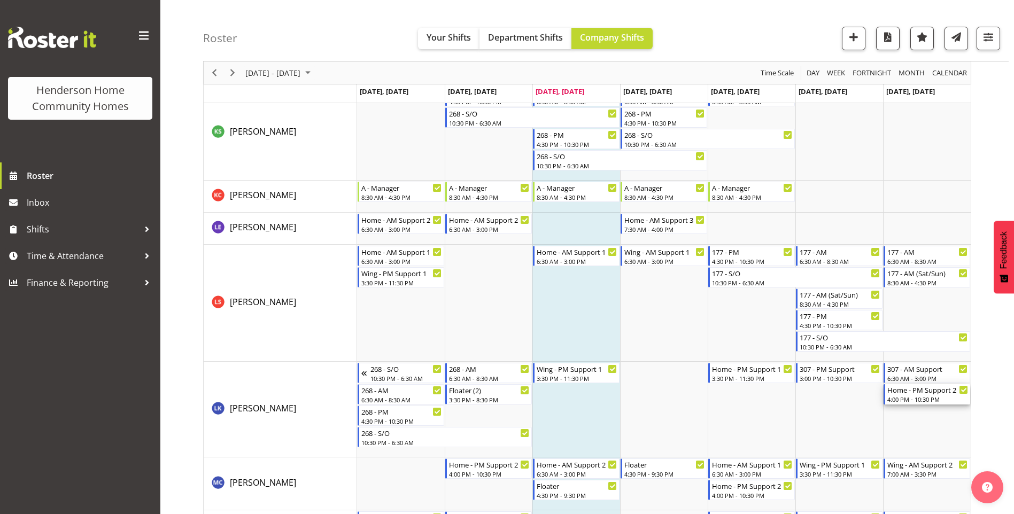
click at [927, 400] on div "4:00 PM - 10:30 PM" at bounding box center [927, 399] width 81 height 9
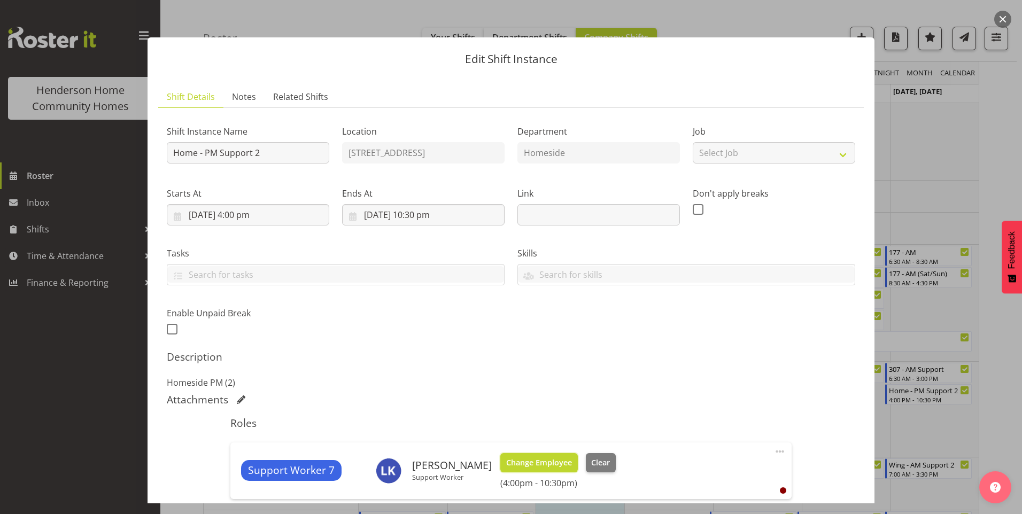
click at [554, 458] on span "Change Employee" at bounding box center [539, 463] width 66 height 12
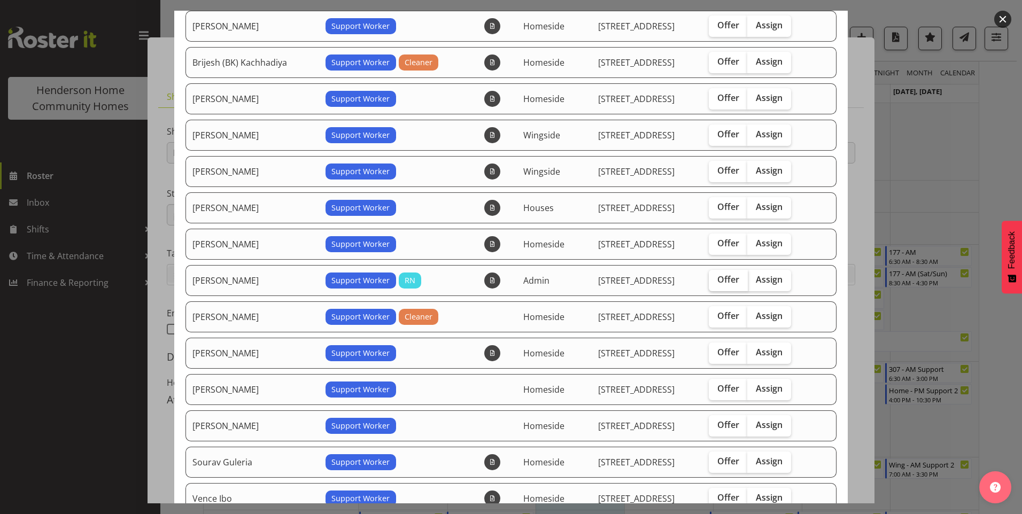
scroll to position [160, 0]
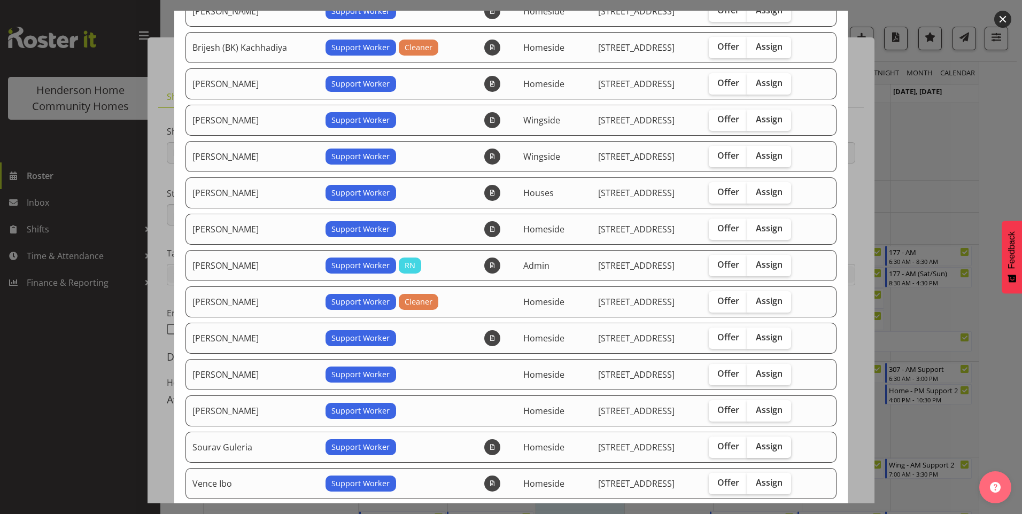
click at [768, 446] on span "Assign" at bounding box center [769, 446] width 27 height 11
click at [754, 446] on input "Assign" at bounding box center [750, 446] width 7 height 7
checkbox input "true"
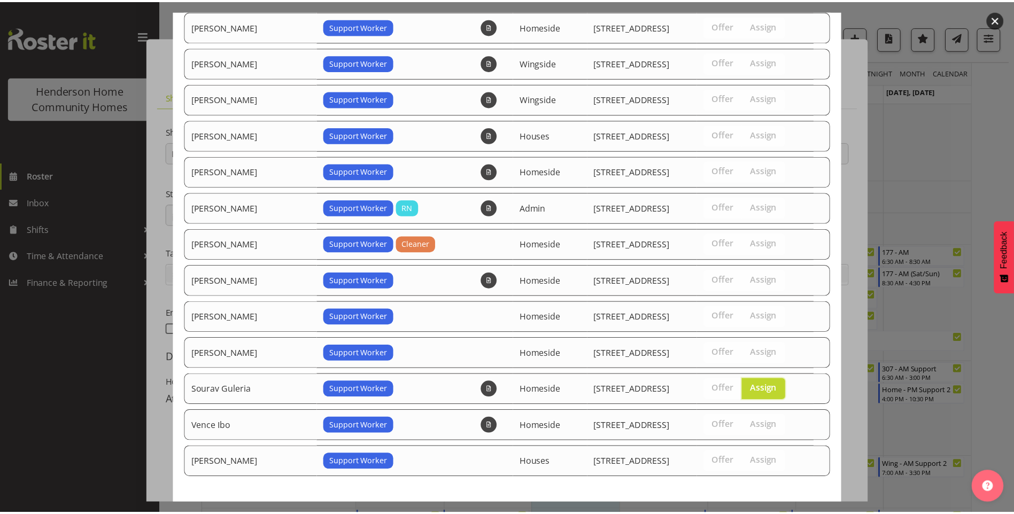
scroll to position [272, 0]
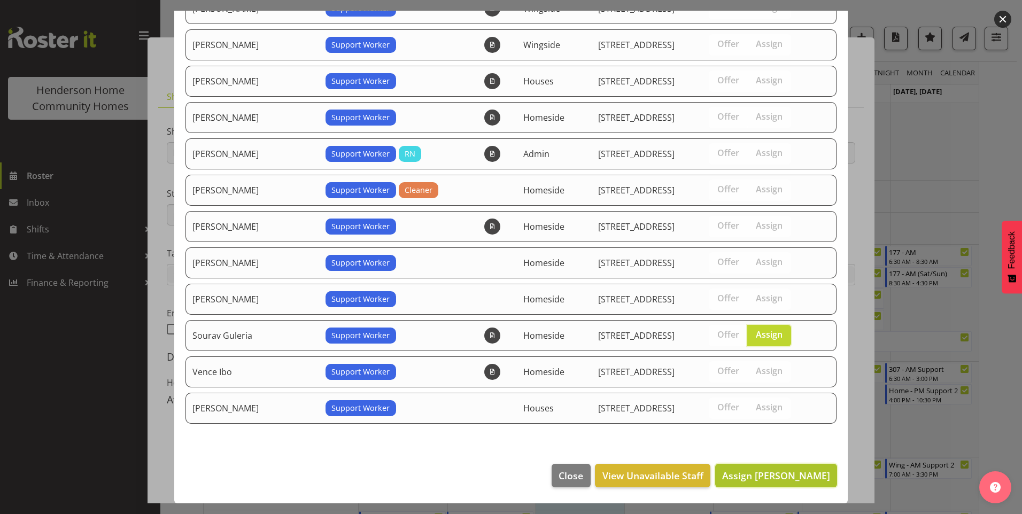
click at [786, 478] on span "Assign Sourav Guleria" at bounding box center [776, 475] width 108 height 13
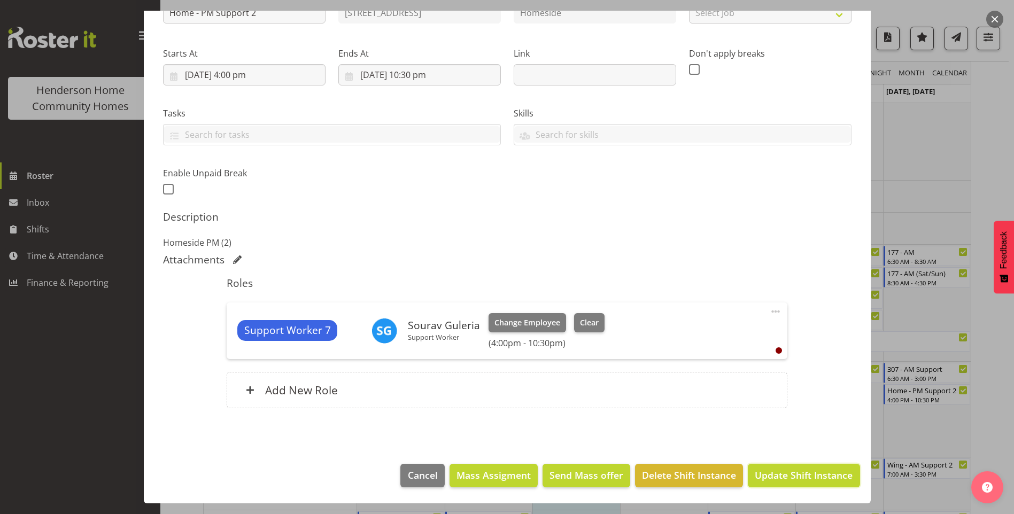
click at [786, 478] on span "Update Shift Instance" at bounding box center [804, 475] width 98 height 14
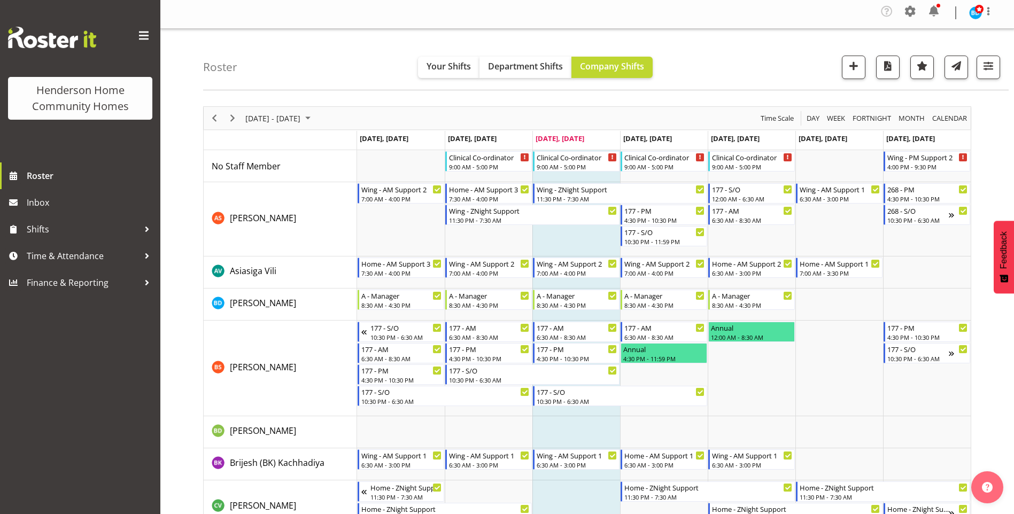
scroll to position [0, 0]
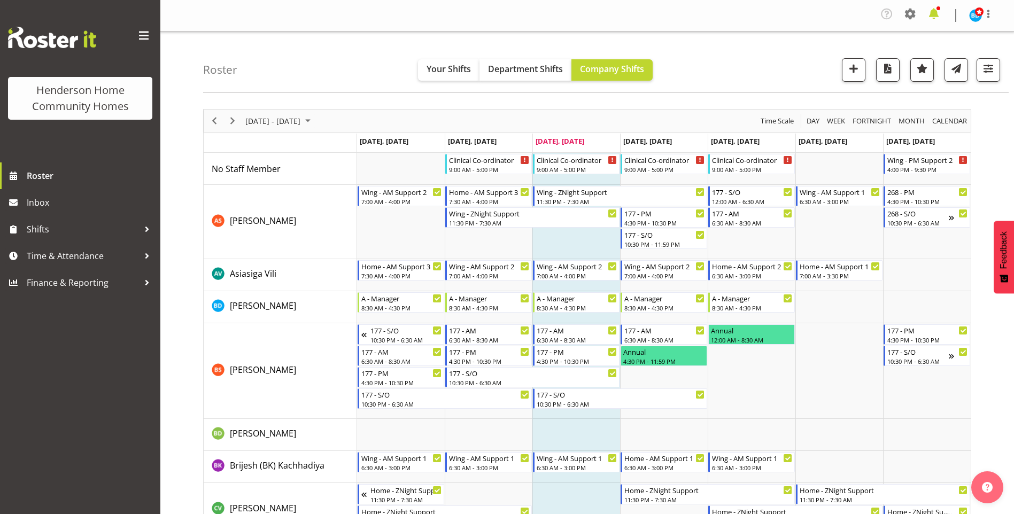
click at [932, 14] on span at bounding box center [933, 13] width 17 height 17
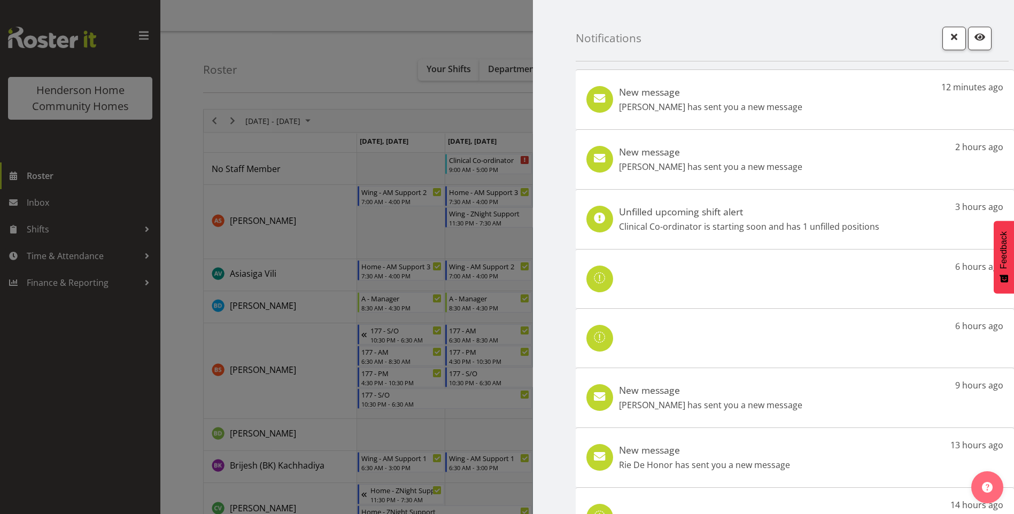
click at [736, 98] on div "New message Lovejot Kaur has sent you a new message" at bounding box center [710, 99] width 183 height 27
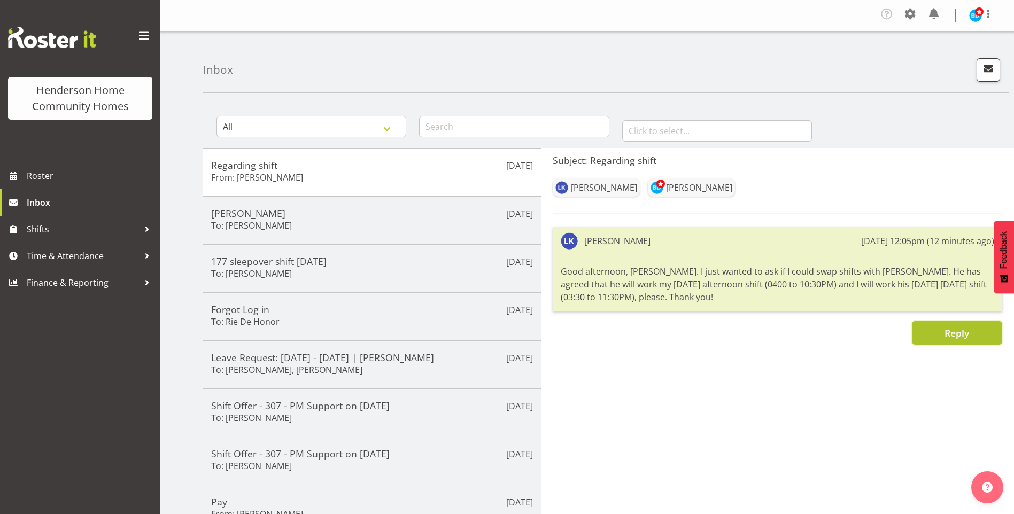
click at [932, 331] on button "Reply" at bounding box center [957, 333] width 90 height 24
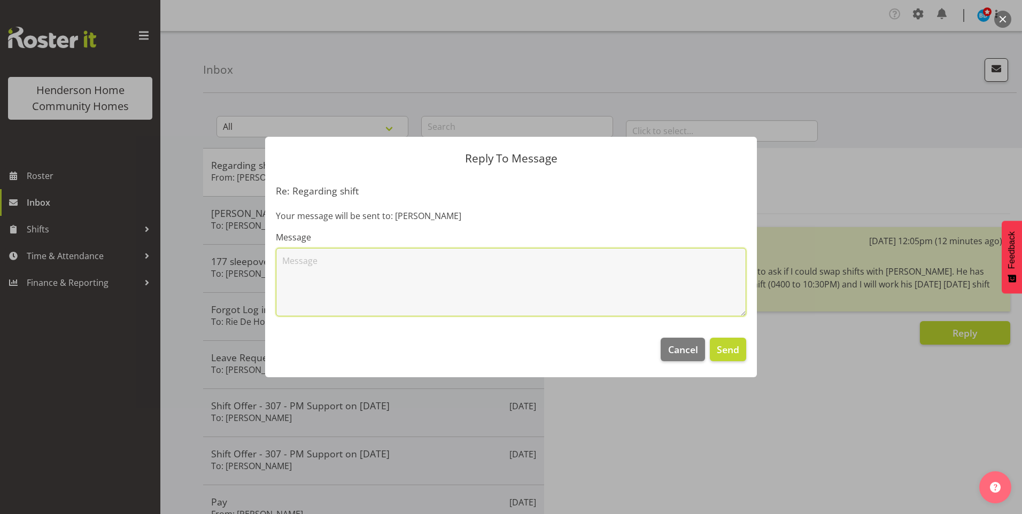
click at [506, 306] on textarea at bounding box center [511, 282] width 470 height 68
type textarea "Hi Love, I have approved your swift swap request for [DATE] and made the amendm…"
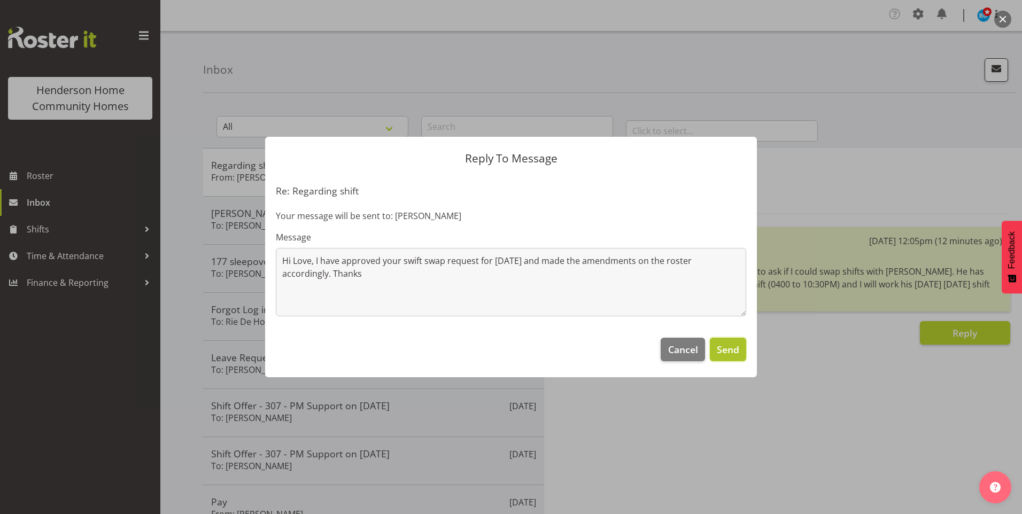
click at [724, 342] on button "Send" at bounding box center [728, 350] width 36 height 24
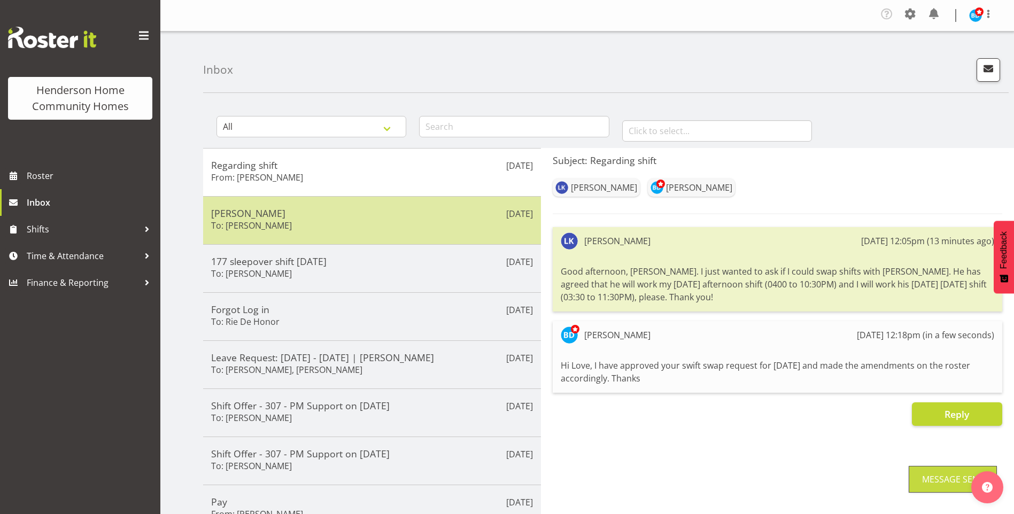
click at [291, 229] on div "[PERSON_NAME] To: [PERSON_NAME]" at bounding box center [372, 220] width 322 height 26
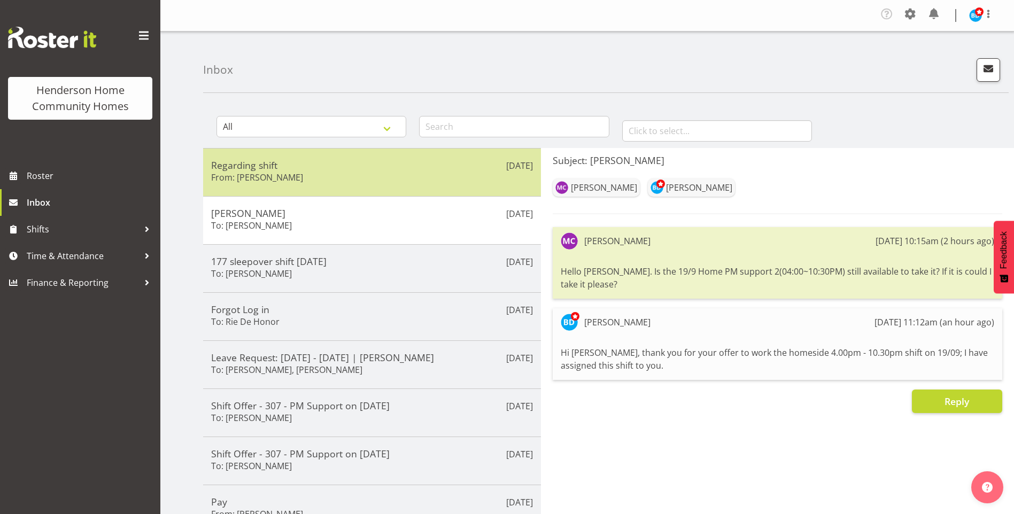
click at [380, 174] on div "Regarding shift From: [PERSON_NAME]" at bounding box center [372, 172] width 322 height 26
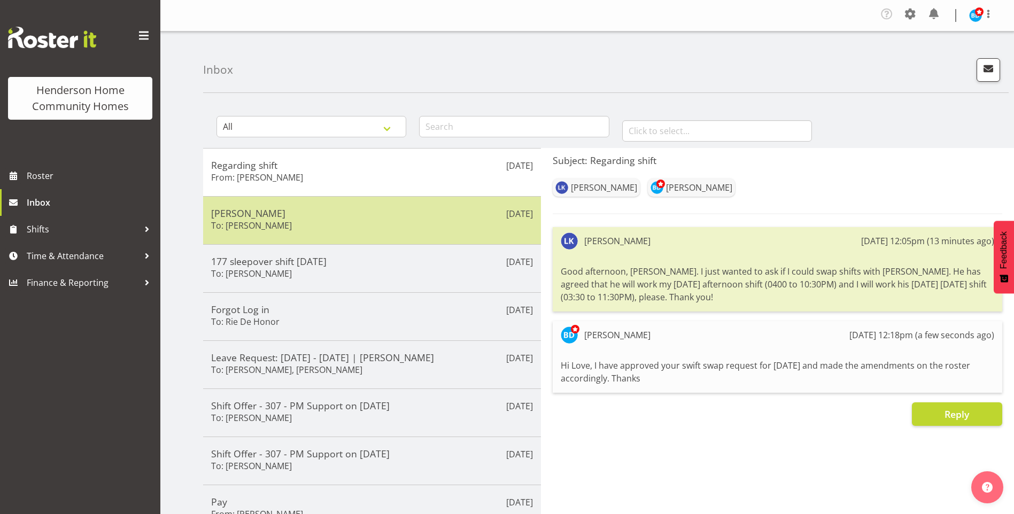
click at [365, 222] on div "[PERSON_NAME] To: [PERSON_NAME]" at bounding box center [372, 220] width 322 height 26
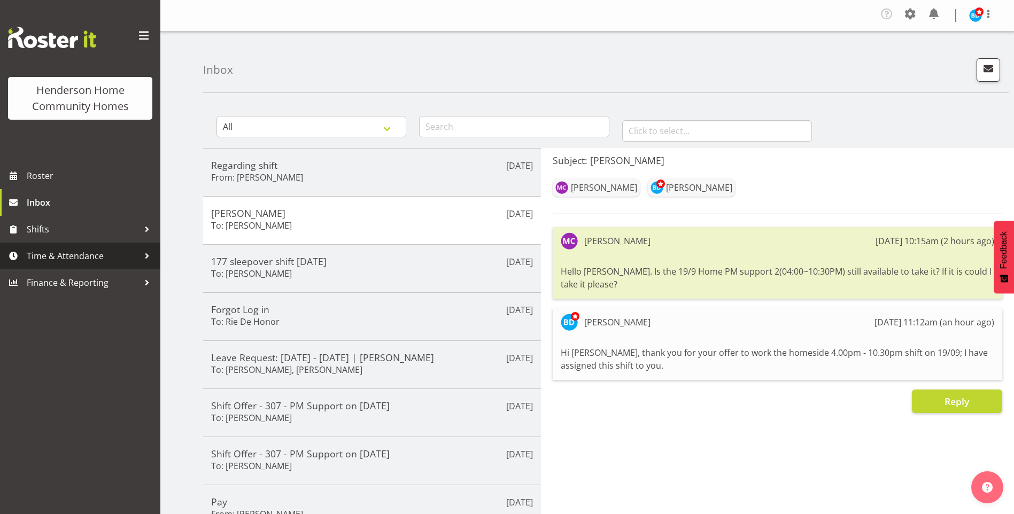
drag, startPoint x: 67, startPoint y: 254, endPoint x: 56, endPoint y: 260, distance: 12.2
click at [66, 254] on span "Time & Attendance" at bounding box center [83, 256] width 112 height 16
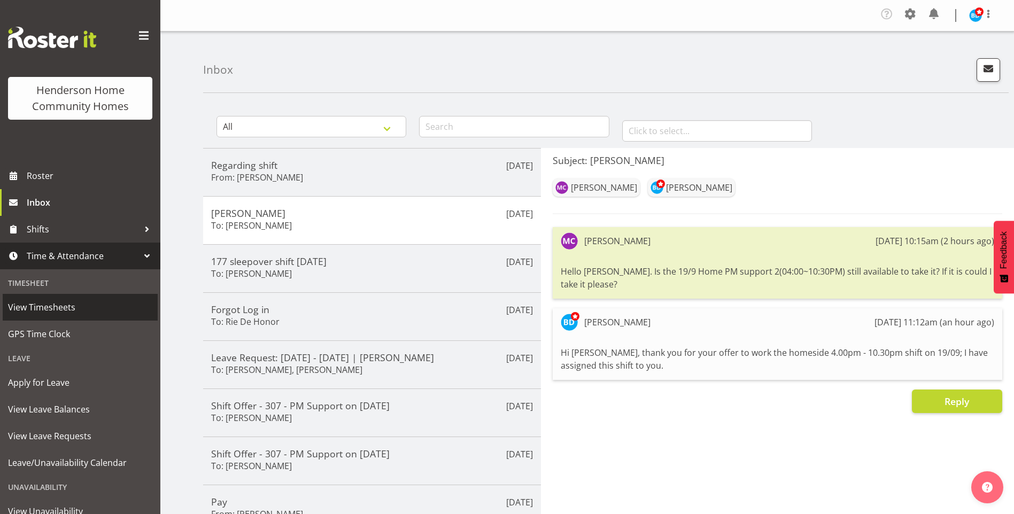
click at [38, 306] on span "View Timesheets" at bounding box center [80, 307] width 144 height 16
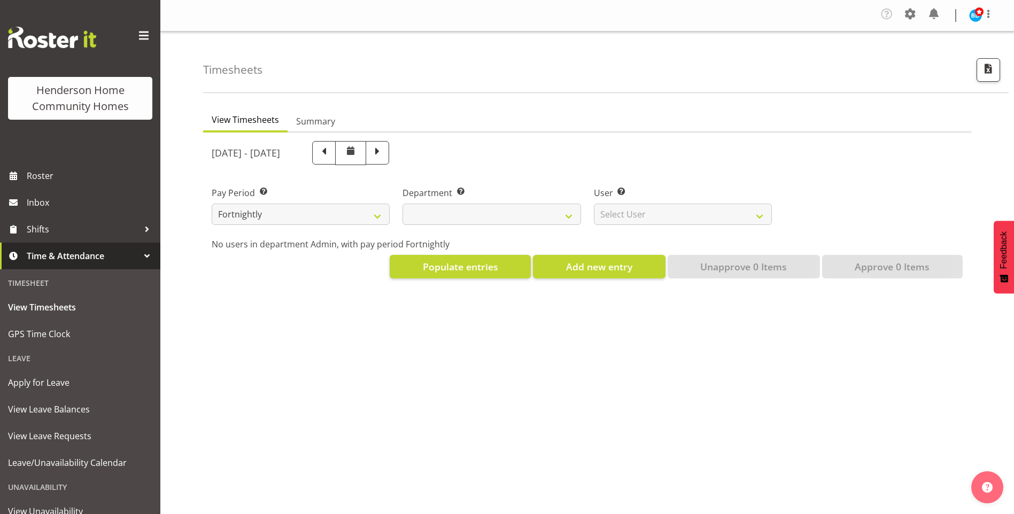
select select
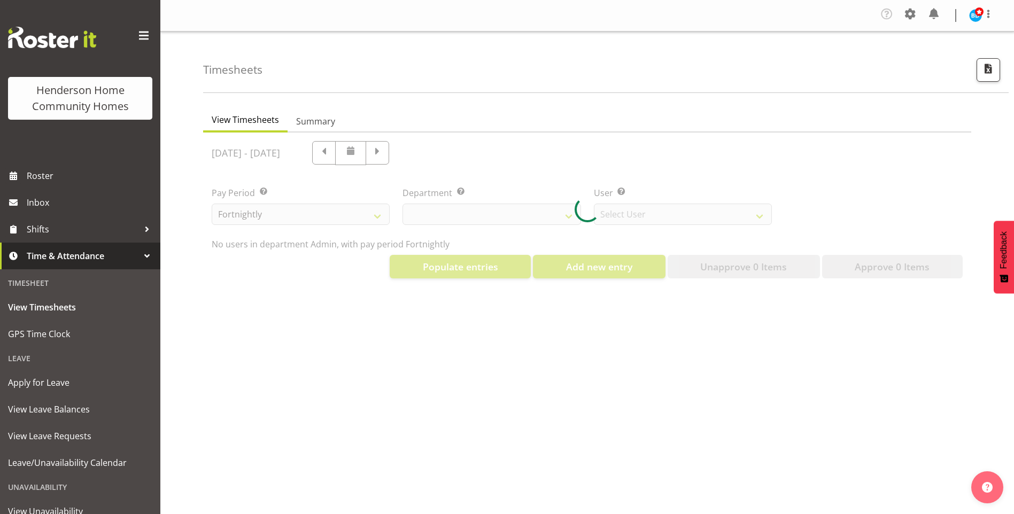
select select "8515"
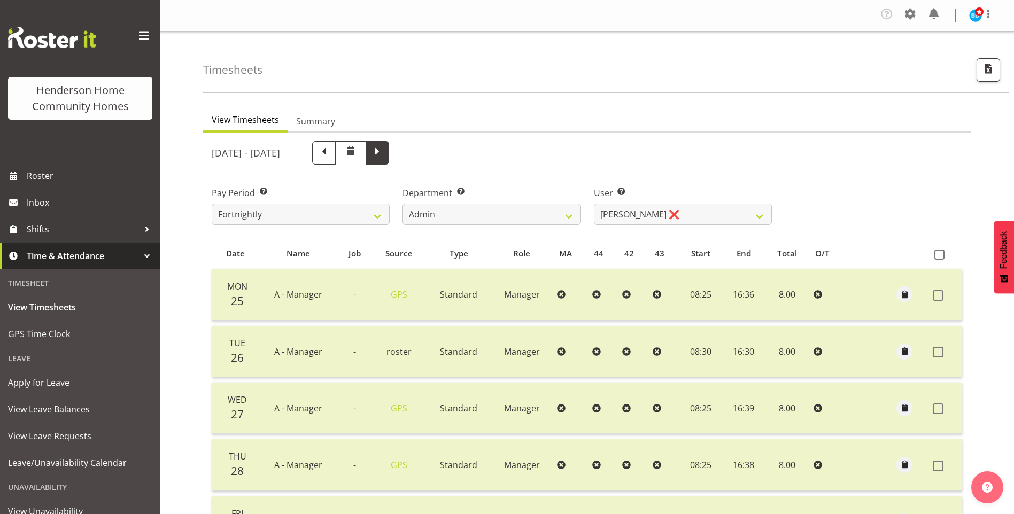
click at [384, 151] on span at bounding box center [377, 152] width 14 height 14
select select
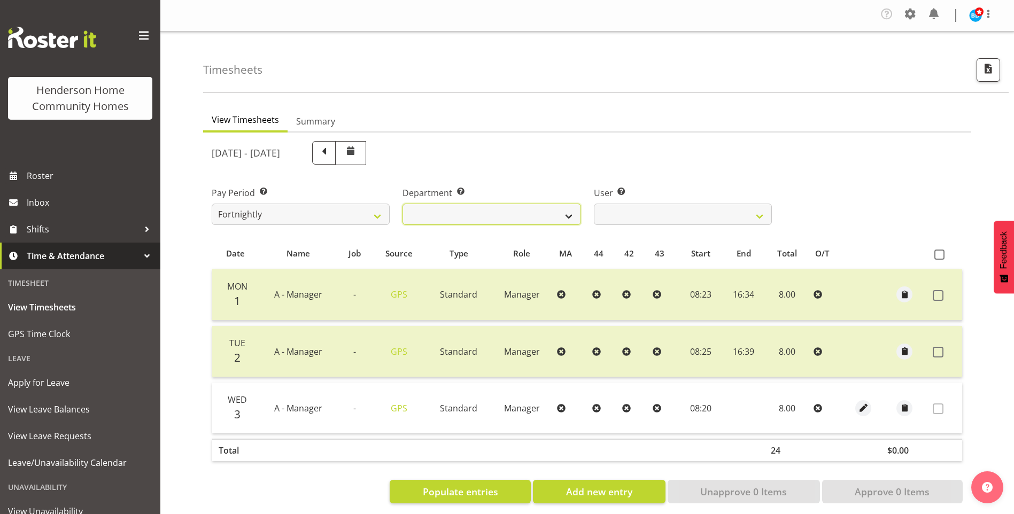
click at [442, 211] on select "Admin Homeside Houses Wingside" at bounding box center [491, 214] width 178 height 21
click at [402, 204] on select "Admin Homeside Houses Wingside" at bounding box center [491, 214] width 178 height 21
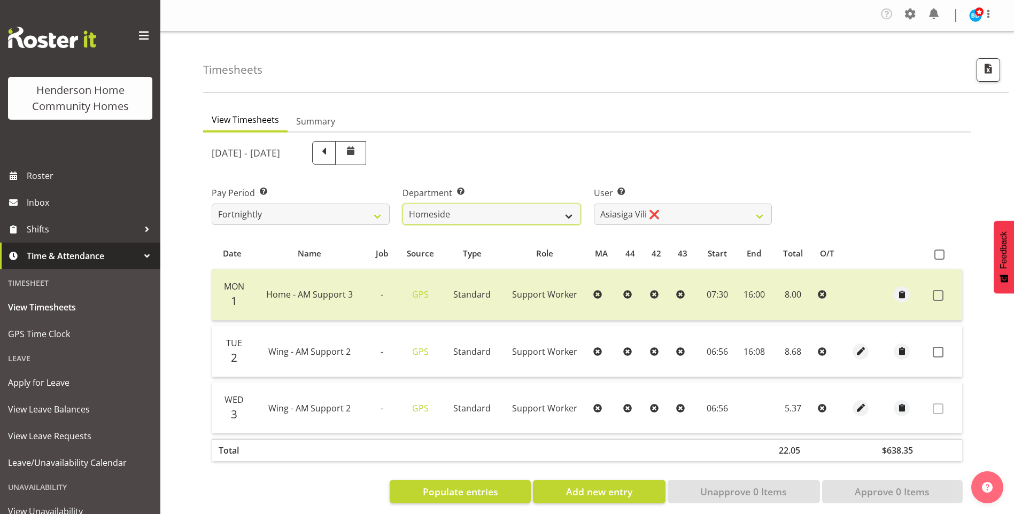
click at [422, 209] on select "Admin Homeside Houses Wingside" at bounding box center [491, 214] width 178 height 21
select select "747"
click at [402, 204] on select "Admin Homeside Houses Wingside" at bounding box center [491, 214] width 178 height 21
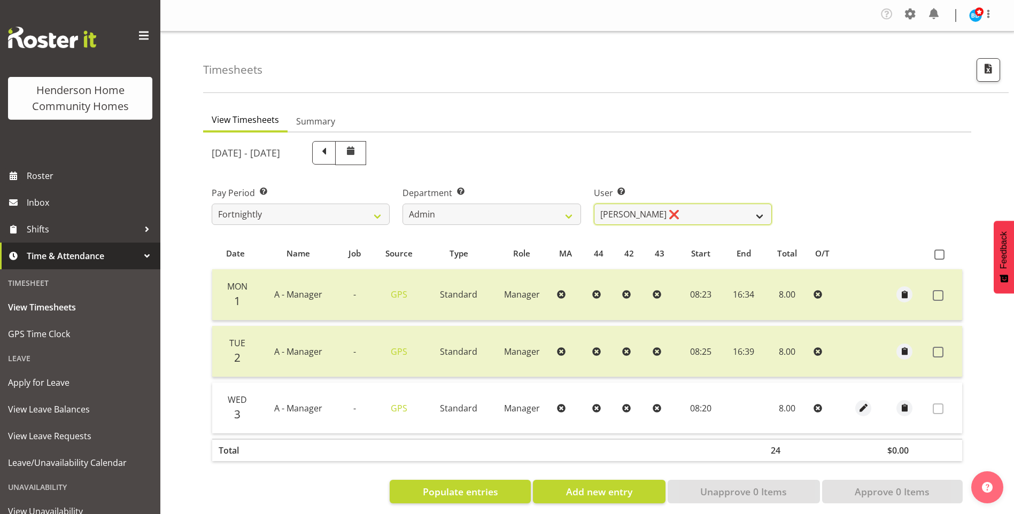
click at [659, 212] on select "[PERSON_NAME] ❌ [PERSON_NAME] ❌ [PERSON_NAME] ❌ [PERSON_NAME] ❌" at bounding box center [683, 214] width 178 height 21
click at [594, 204] on select "[PERSON_NAME] ❌ [PERSON_NAME] ❌ [PERSON_NAME] ❌ [PERSON_NAME] ❌" at bounding box center [683, 214] width 178 height 21
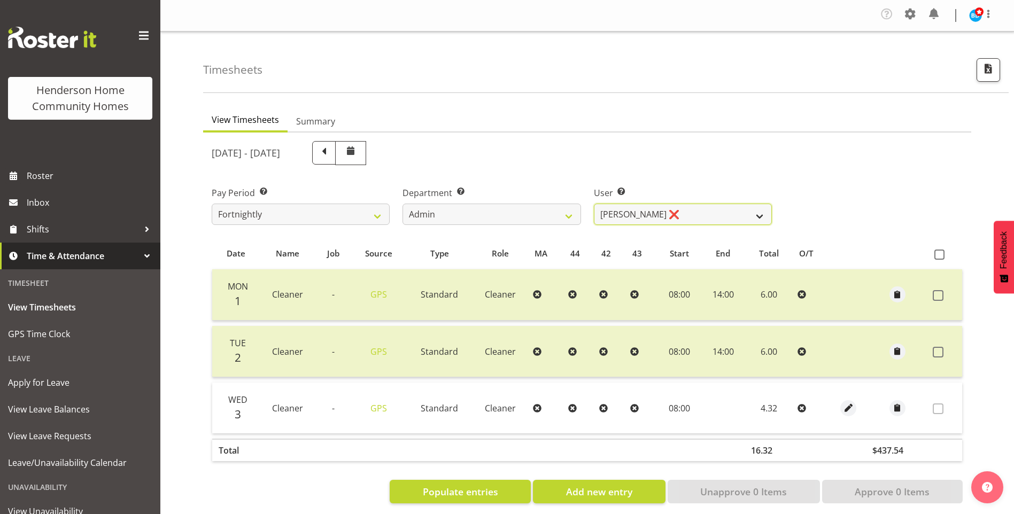
click at [674, 214] on select "[PERSON_NAME] ❌ [PERSON_NAME] ❌ [PERSON_NAME] ❌ [PERSON_NAME] ❌" at bounding box center [683, 214] width 178 height 21
select select "8557"
click at [594, 204] on select "[PERSON_NAME] ❌ [PERSON_NAME] ❌ [PERSON_NAME] ❌ [PERSON_NAME] ❌" at bounding box center [683, 214] width 178 height 21
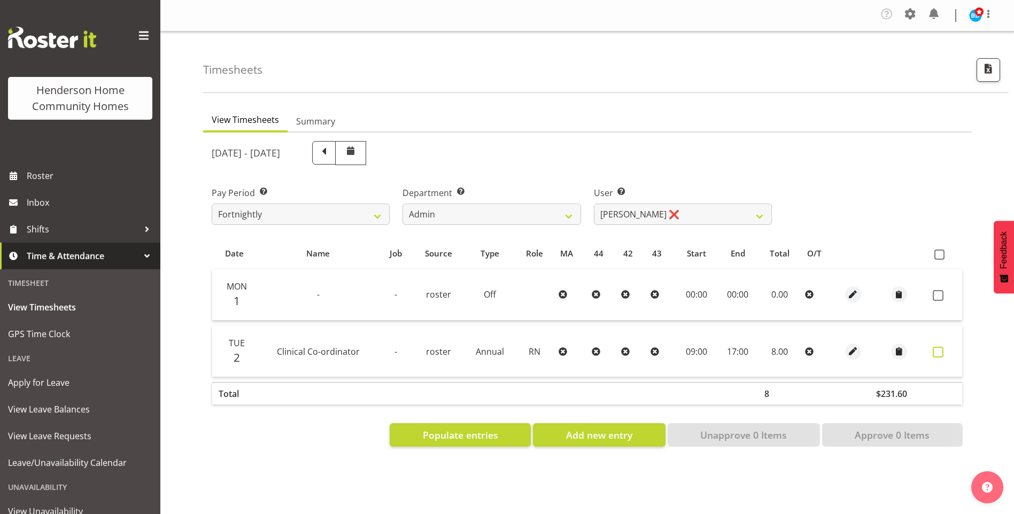
click at [937, 352] on span at bounding box center [937, 352] width 11 height 11
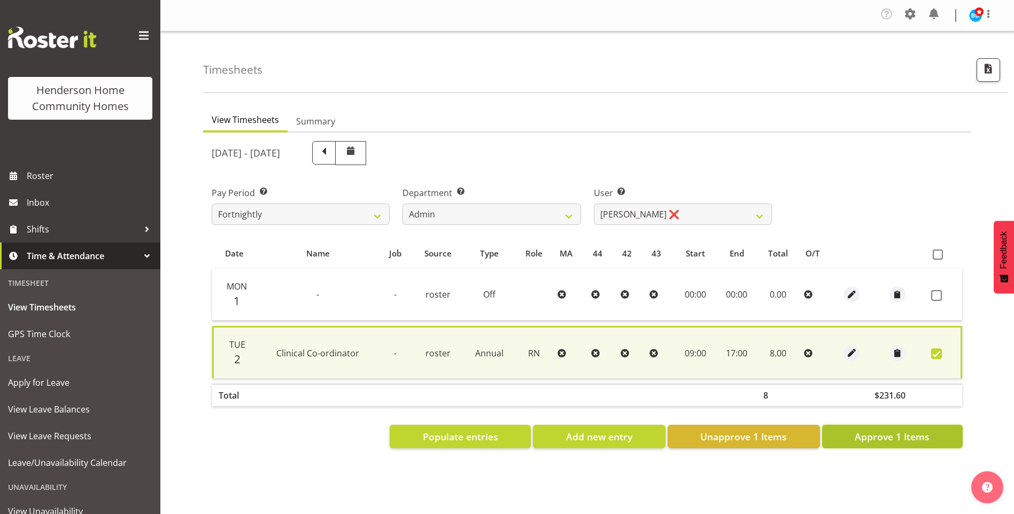
click at [899, 434] on span "Approve 1 Items" at bounding box center [891, 437] width 75 height 14
checkbox input "false"
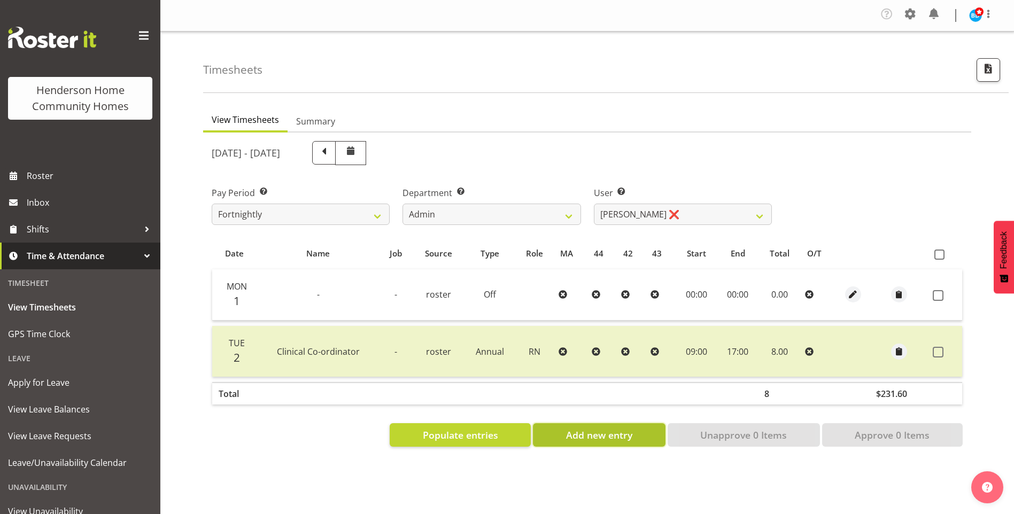
click at [595, 437] on span "Add new entry" at bounding box center [599, 435] width 66 height 14
select select
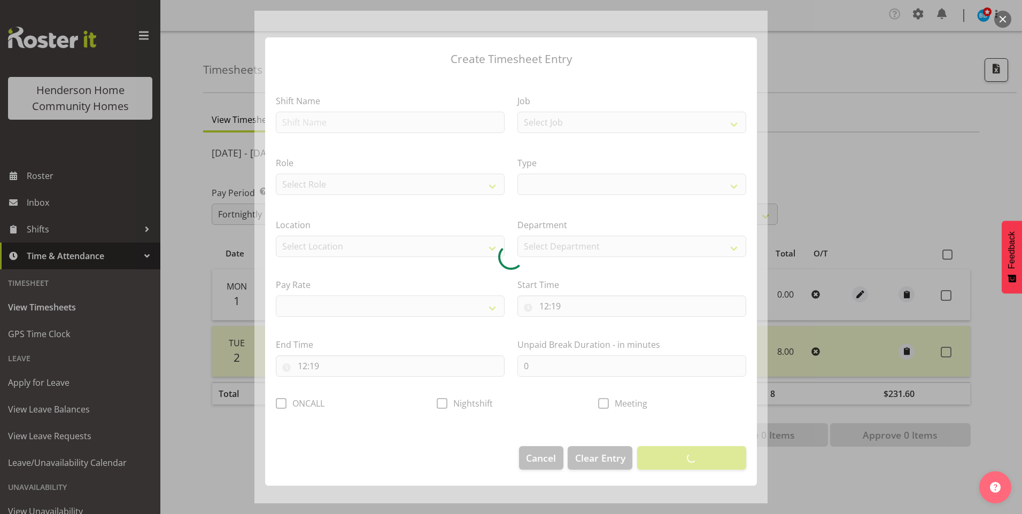
select select
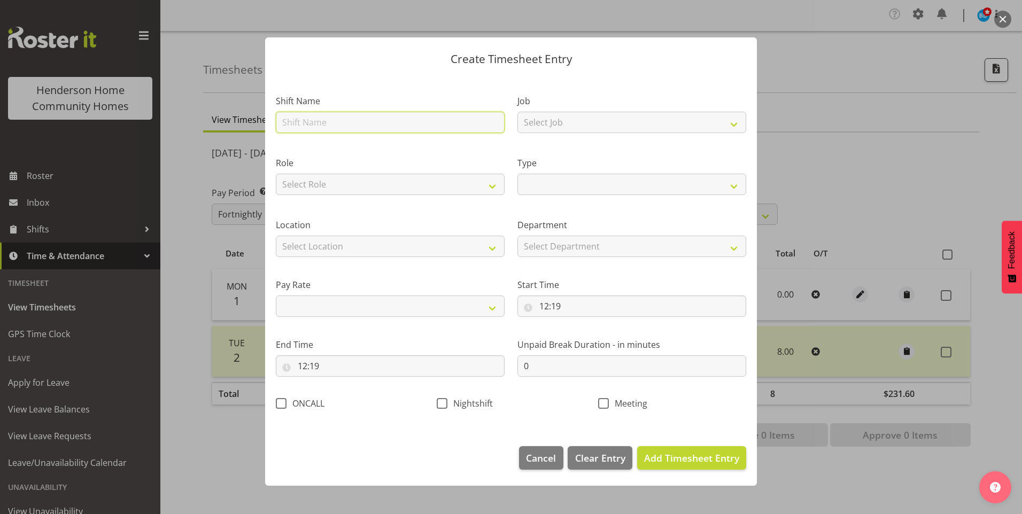
click at [318, 123] on input "text" at bounding box center [390, 122] width 229 height 21
type input "C"
select select
type input "Cl"
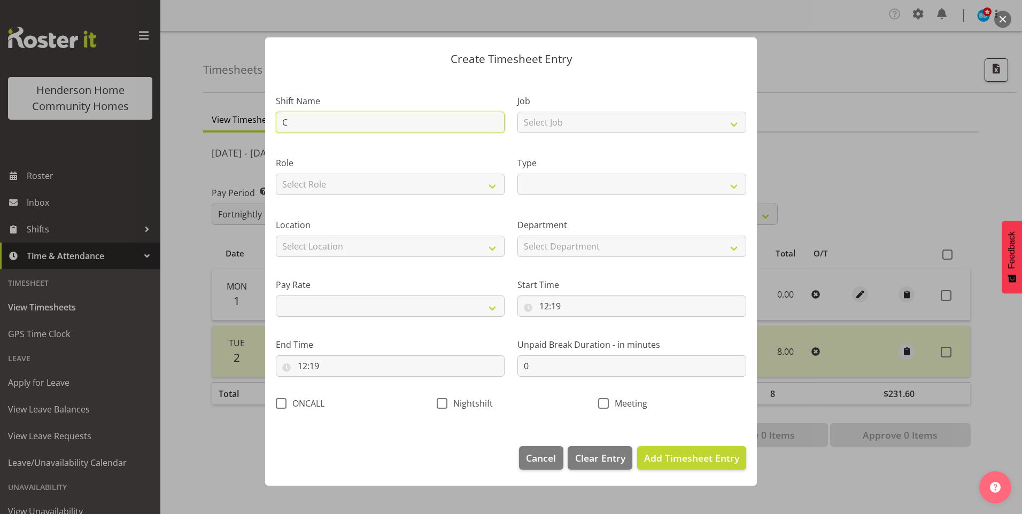
select select
type input "Cli"
select select
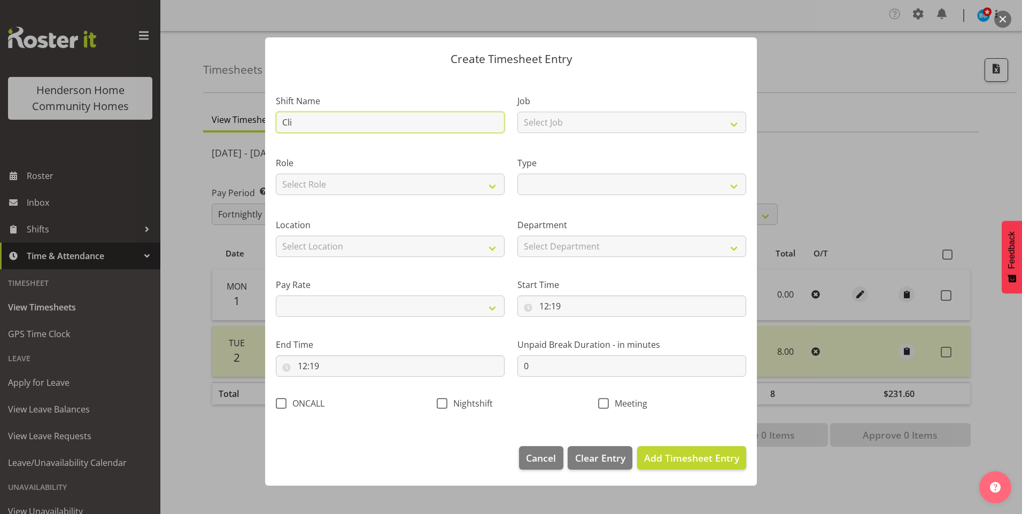
type input "Clin"
select select
type input "Clini"
select select
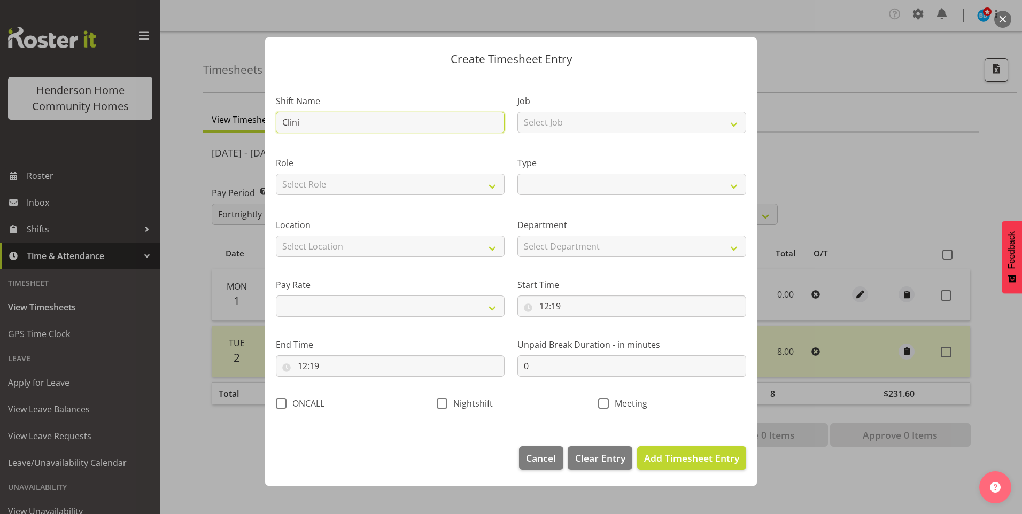
select select
type input "Clinic"
select select
type input "Clinica"
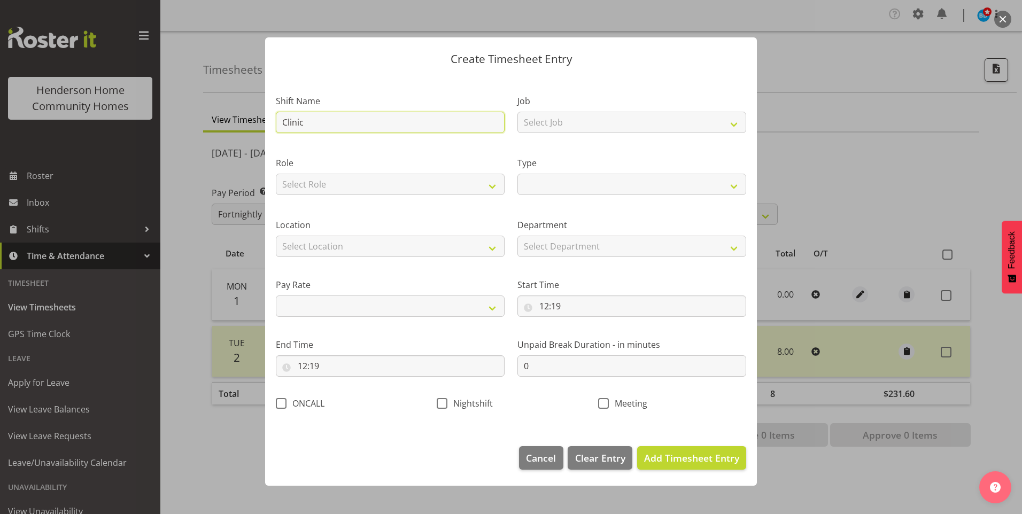
select select
type input "Clinical"
select select
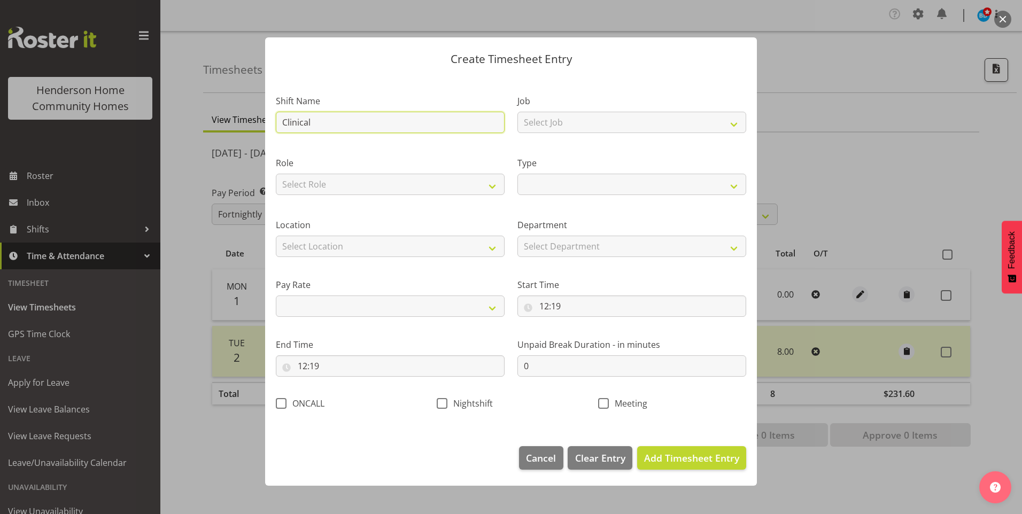
type input "Clinical"
select select
type input "Clinical C"
select select
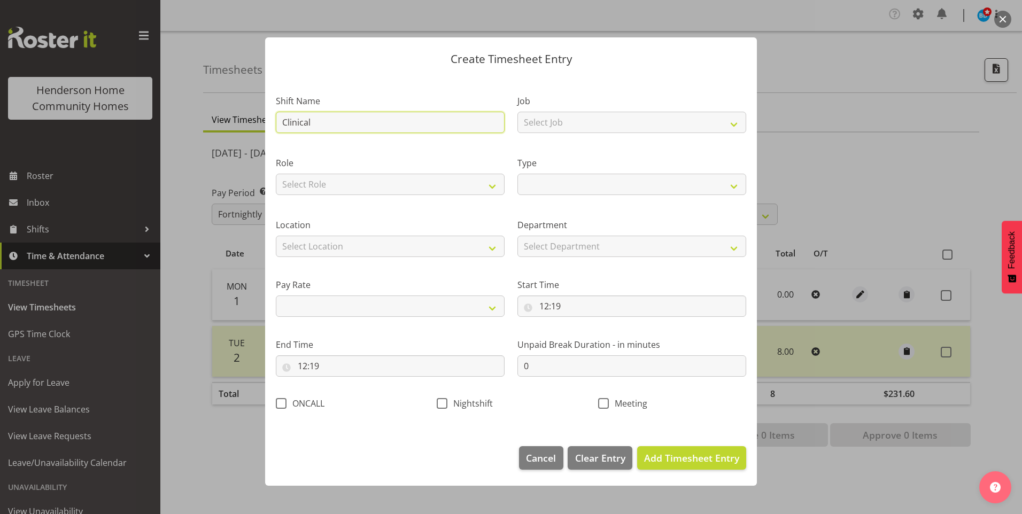
select select
type input "Clinical Co"
select select
type input "Clinical Co-"
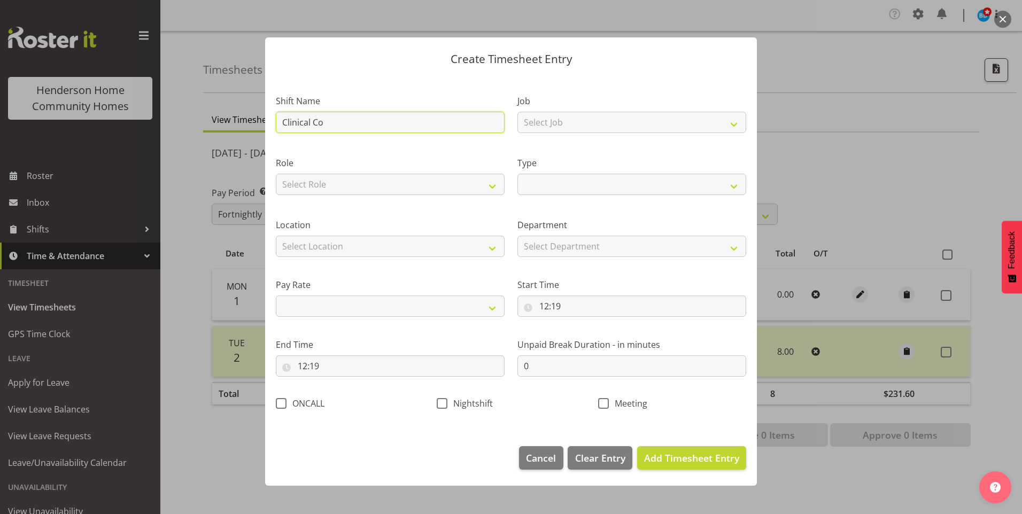
select select
type input "Clinical Co-o"
select select
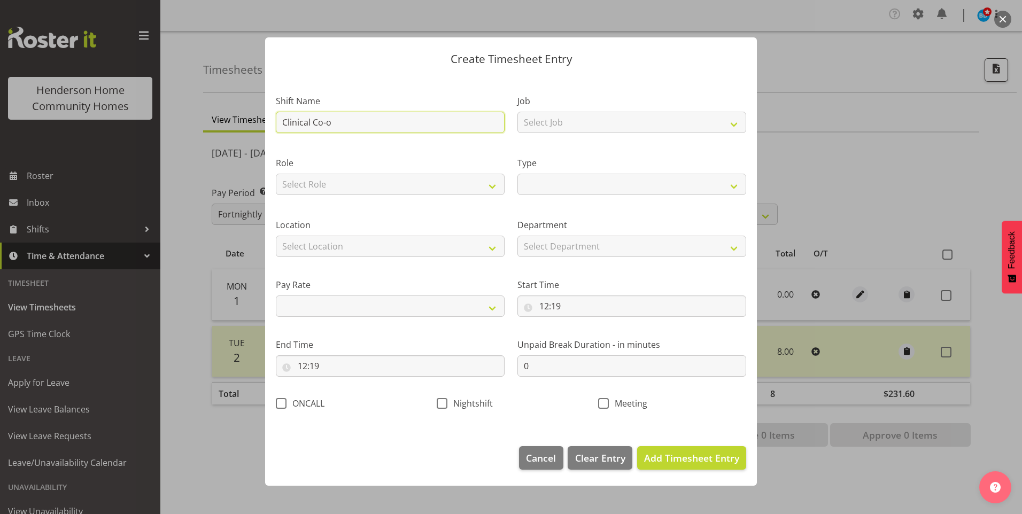
type input "Clinical Co-or"
select select
type input "Clinical Co-ord"
select select
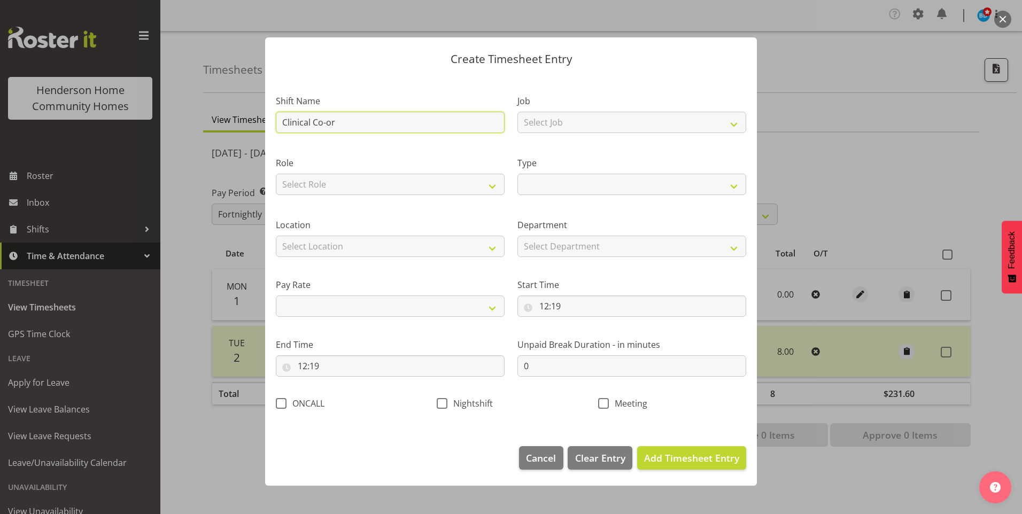
select select
type input "Clinical Co-ordi"
select select
type input "Clinical Co-ordin"
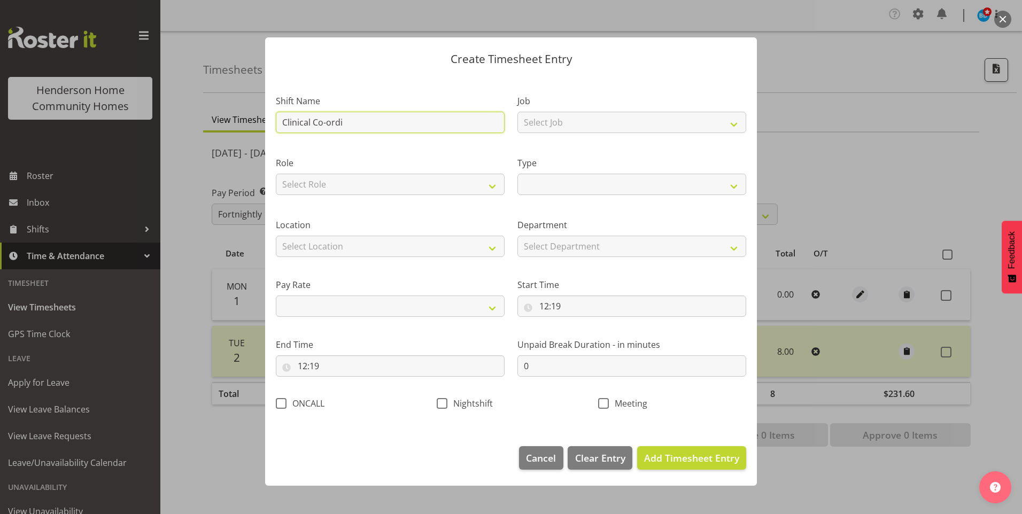
select select
type input "Clinical Co-ordina"
select select
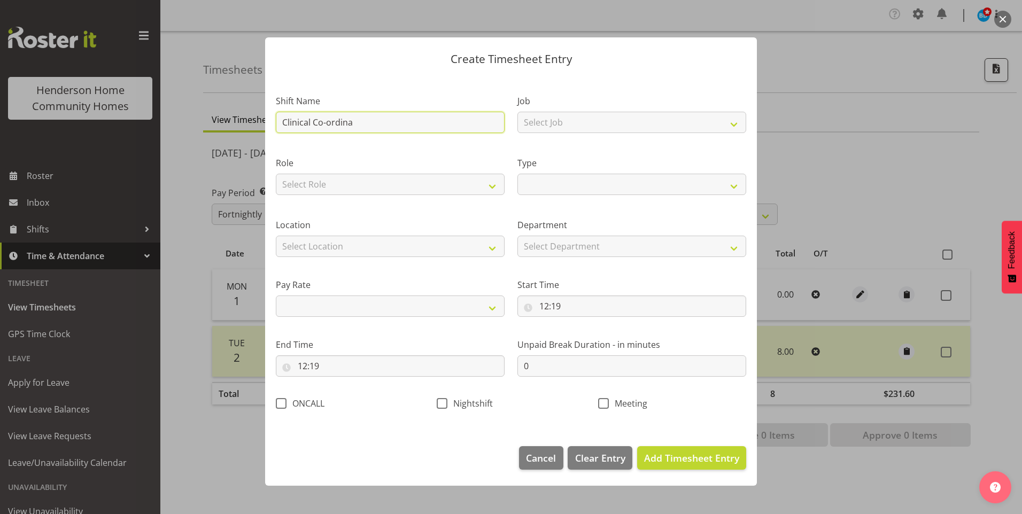
type input "Clinical Co-ordinat"
select select
type input "Clinical Co-ordinato"
select select
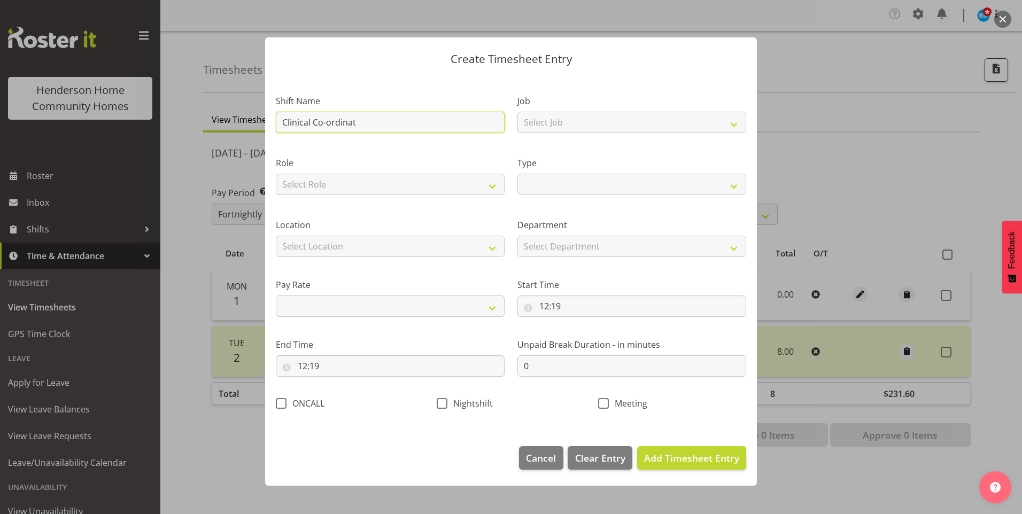
select select
type input "Clinical Co-ordinator"
select select
type input "Clinical Co-ordinator"
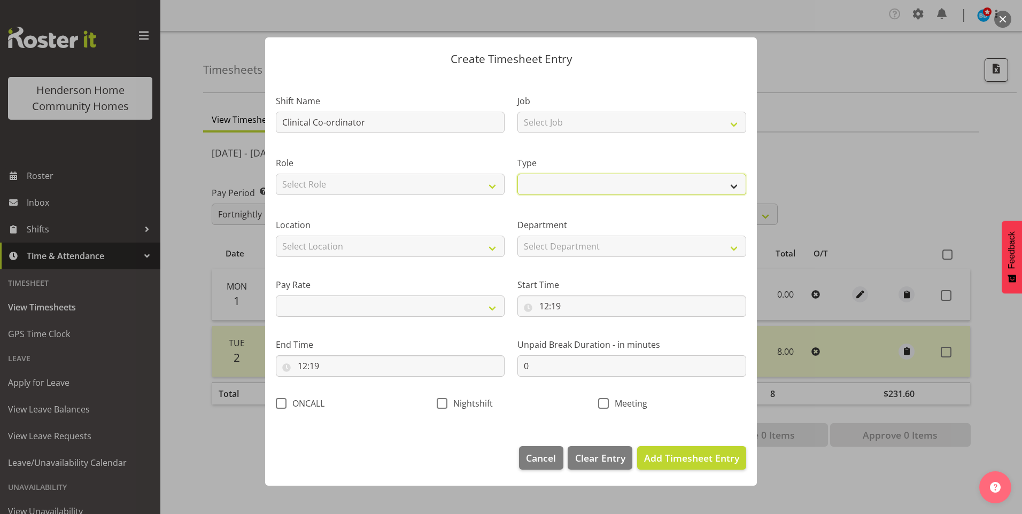
click at [524, 178] on select "Off Standard Public Holiday Public Holiday (Worked) Day In Lieu Annual Leave Si…" at bounding box center [631, 184] width 229 height 21
select select "Annual"
click at [517, 174] on select "Off Standard Public Holiday Public Holiday (Worked) Day In Lieu Annual Leave Si…" at bounding box center [631, 184] width 229 height 21
select select
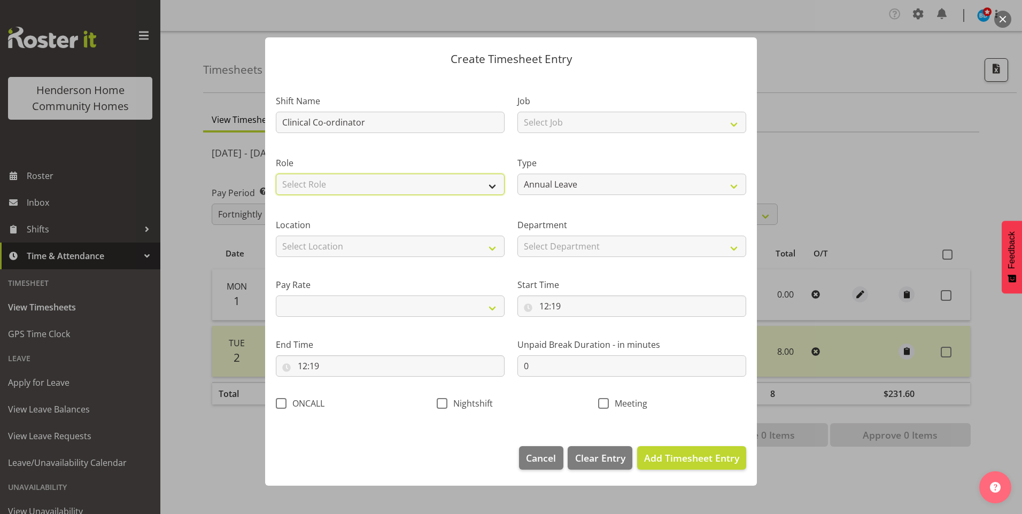
click at [350, 187] on select "Select Role Support Worker RN" at bounding box center [390, 184] width 229 height 21
select select "1214"
click at [276, 174] on select "Select Role Support Worker RN" at bounding box center [390, 184] width 229 height 21
select select
click at [337, 189] on select "Support Worker RN" at bounding box center [390, 184] width 229 height 21
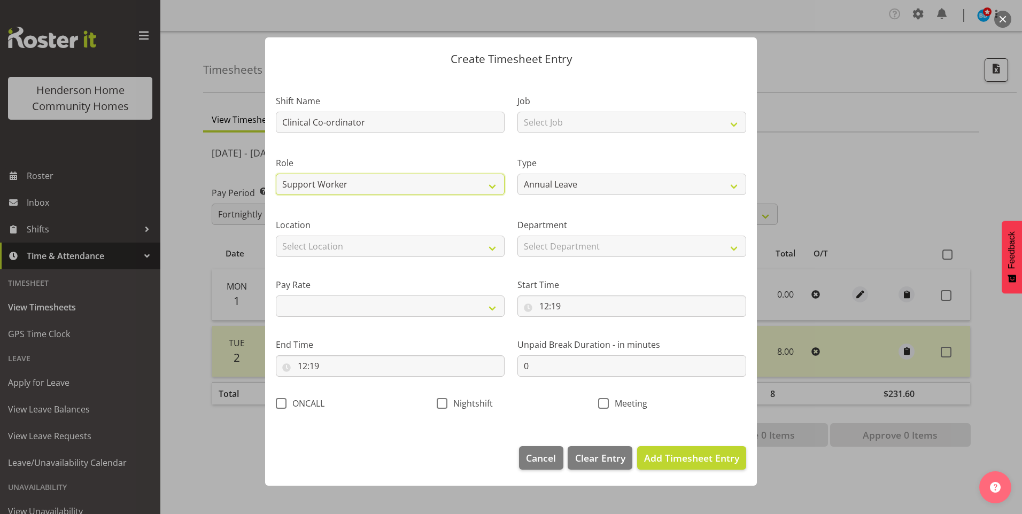
select select "1216"
click at [276, 174] on select "Support Worker RN" at bounding box center [390, 184] width 229 height 21
select select
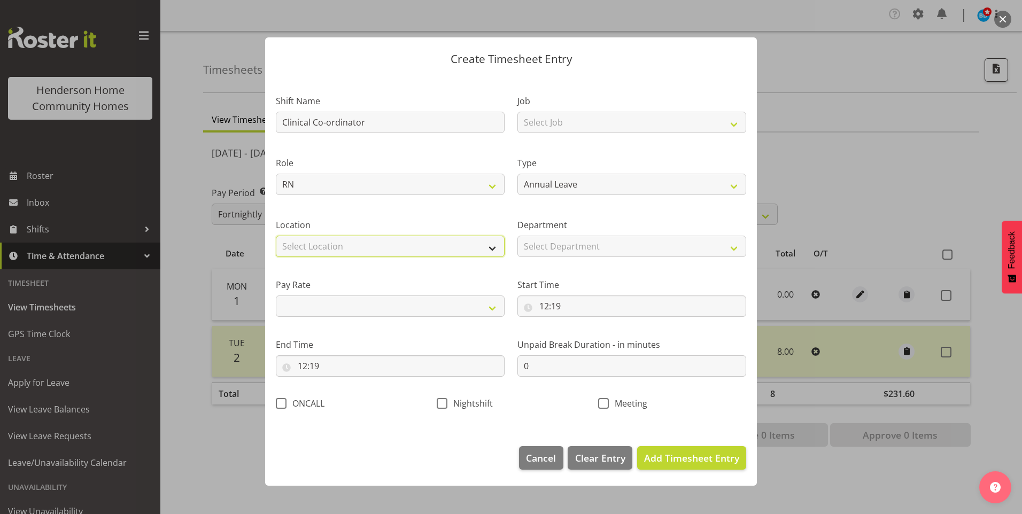
drag, startPoint x: 328, startPoint y: 247, endPoint x: 328, endPoint y: 256, distance: 9.1
click at [328, 248] on select "Select Location 177 Halswell Rd 268 Hendersons Rd 307 Hendersons Rd 309 Henders…" at bounding box center [390, 246] width 229 height 21
select select "1067"
click at [276, 236] on select "Select Location 177 Halswell Rd 268 Hendersons Rd 307 Hendersons Rd 309 Henders…" at bounding box center [390, 246] width 229 height 21
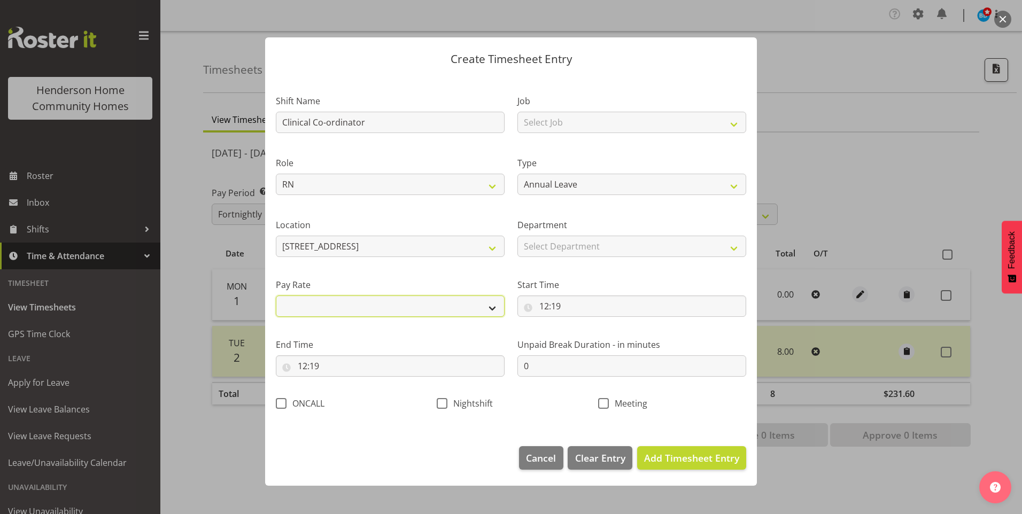
click at [317, 309] on select "Primary Secondary Tertiary Fourth Fifth" at bounding box center [390, 306] width 229 height 21
select select "primary"
click at [276, 296] on select "Primary Secondary Tertiary Fourth Fifth" at bounding box center [390, 306] width 229 height 21
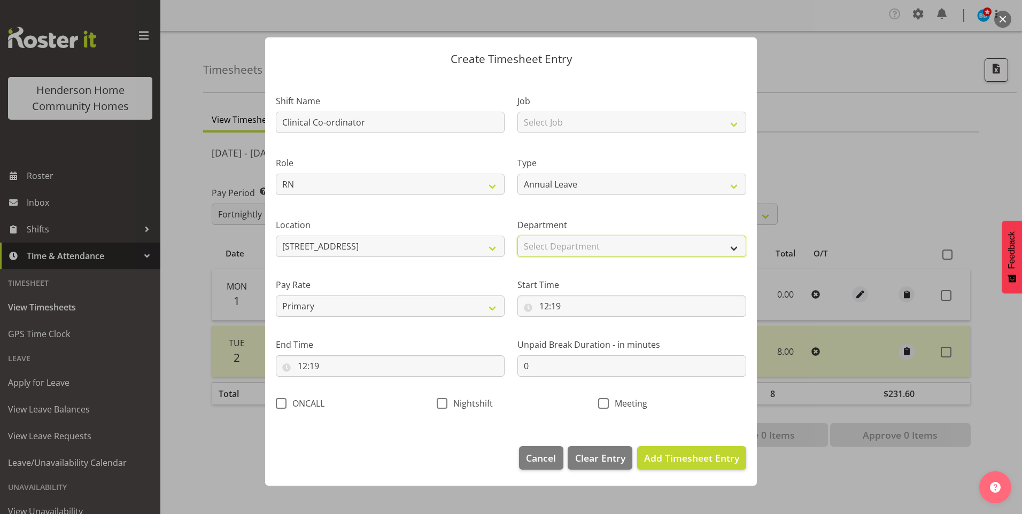
click at [527, 245] on select "Select Department Admin Wingside Homeside" at bounding box center [631, 246] width 229 height 21
select select "747"
click at [517, 236] on select "Select Department Admin Wingside Homeside" at bounding box center [631, 246] width 229 height 21
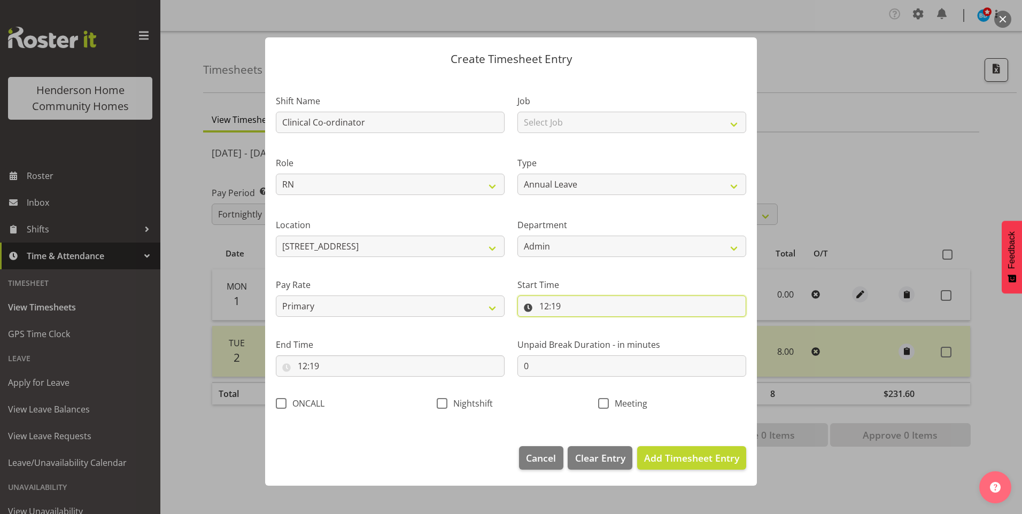
click at [548, 305] on input "12:19" at bounding box center [631, 306] width 229 height 21
click at [586, 335] on select "00 01 02 03 04 05 06 07 08 09 10 11 12 13 14 15 16 17 18 19 20 21 22 23" at bounding box center [590, 333] width 24 height 21
select select "9"
click at [578, 323] on select "00 01 02 03 04 05 06 07 08 09 10 11 12 13 14 15 16 17 18 19 20 21 22 23" at bounding box center [590, 333] width 24 height 21
type input "09:19"
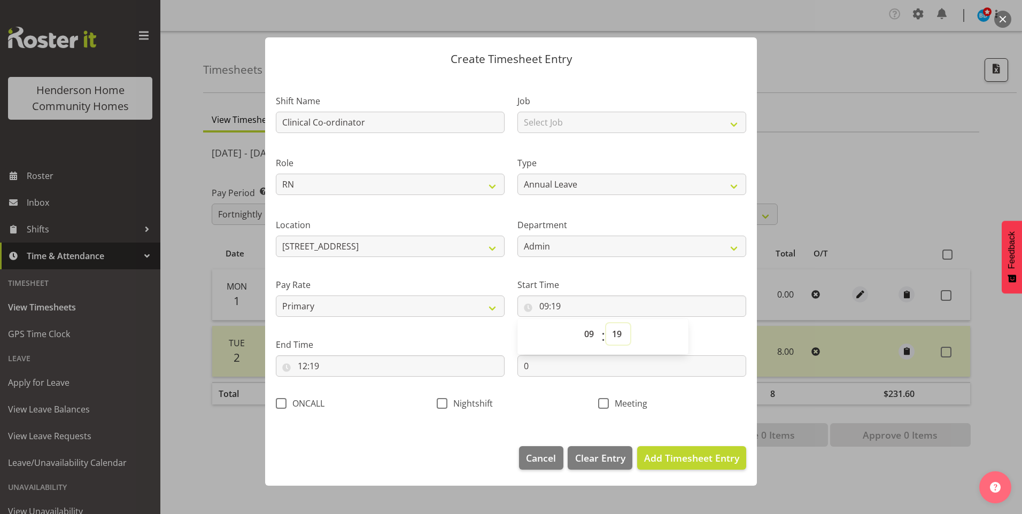
drag, startPoint x: 615, startPoint y: 333, endPoint x: 618, endPoint y: 325, distance: 8.6
click at [615, 333] on select "00 01 02 03 04 05 06 07 08 09 10 11 12 13 14 15 16 17 18 19 20 21 22 23 24 25 2…" at bounding box center [618, 333] width 24 height 21
select select "0"
click at [606, 323] on select "00 01 02 03 04 05 06 07 08 09 10 11 12 13 14 15 16 17 18 19 20 21 22 23 24 25 2…" at bounding box center [618, 333] width 24 height 21
type input "09:00"
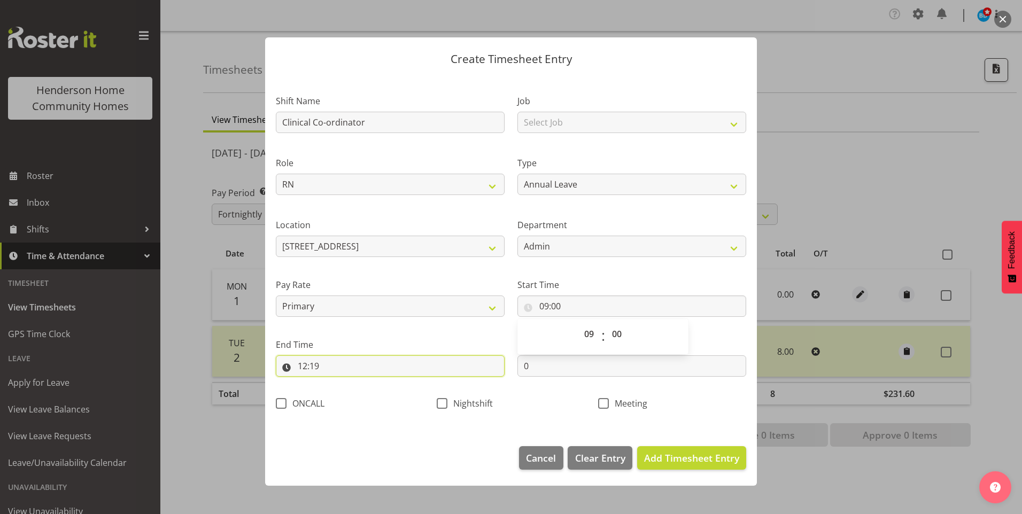
click at [303, 363] on input "12:19" at bounding box center [390, 365] width 229 height 21
click at [353, 400] on select "00 01 02 03 04 05 06 07 08 09 10 11 12 13 14 15 16 17 18 19 20 21 22 23" at bounding box center [349, 393] width 24 height 21
select select "17"
click at [337, 383] on select "00 01 02 03 04 05 06 07 08 09 10 11 12 13 14 15 16 17 18 19 20 21 22 23" at bounding box center [349, 393] width 24 height 21
type input "17:19"
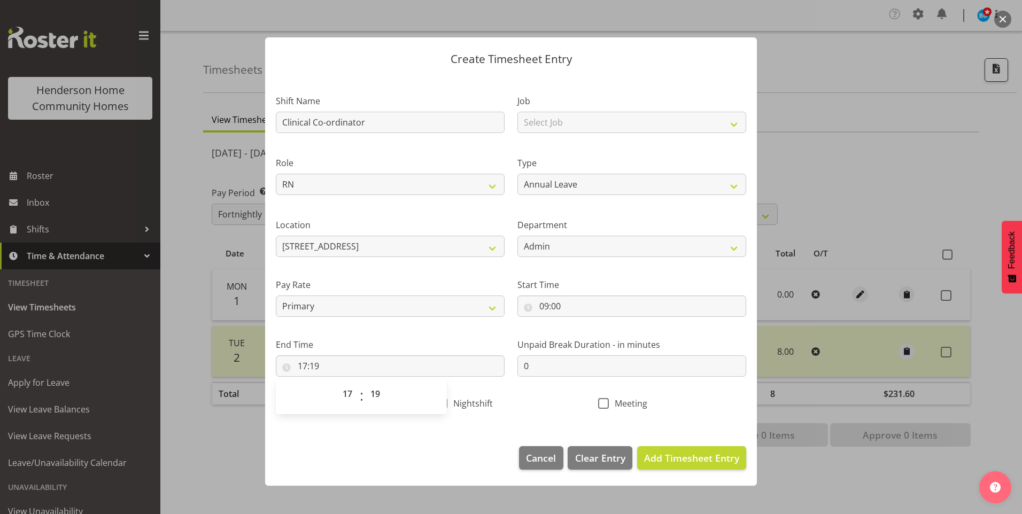
click at [377, 407] on span "00 01 02 03 04 05 06 07 08 09 10 11 12 13 14 15 16 17 18 19 20 21 22 23 24 25 2…" at bounding box center [376, 396] width 24 height 27
drag, startPoint x: 378, startPoint y: 395, endPoint x: 379, endPoint y: 385, distance: 10.2
click at [379, 392] on select "00 01 02 03 04 05 06 07 08 09 10 11 12 13 14 15 16 17 18 19 20 21 22 23 24 25 2…" at bounding box center [376, 393] width 24 height 21
select select "0"
click at [364, 383] on select "00 01 02 03 04 05 06 07 08 09 10 11 12 13 14 15 16 17 18 19 20 21 22 23 24 25 2…" at bounding box center [376, 393] width 24 height 21
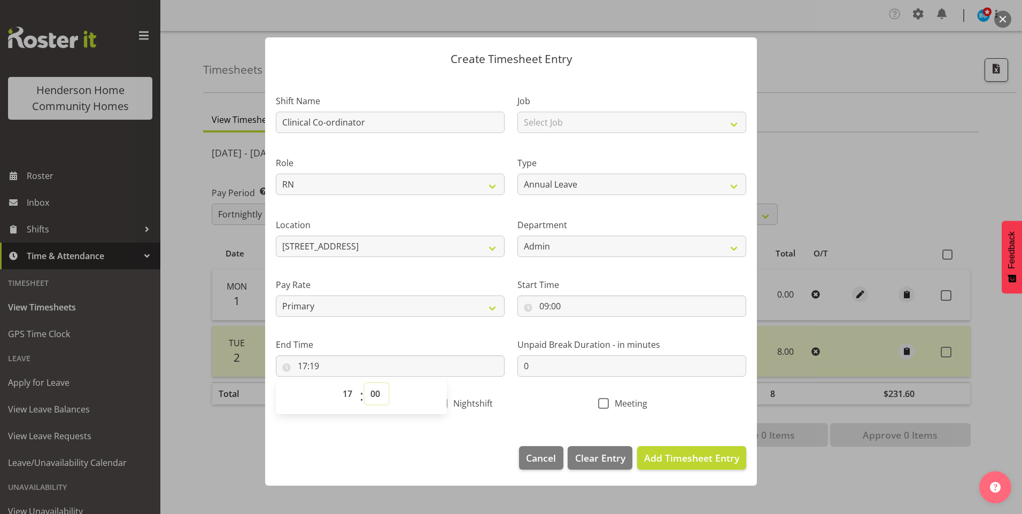
type input "17:00"
click at [702, 458] on span "Add Timesheet Entry" at bounding box center [691, 458] width 95 height 13
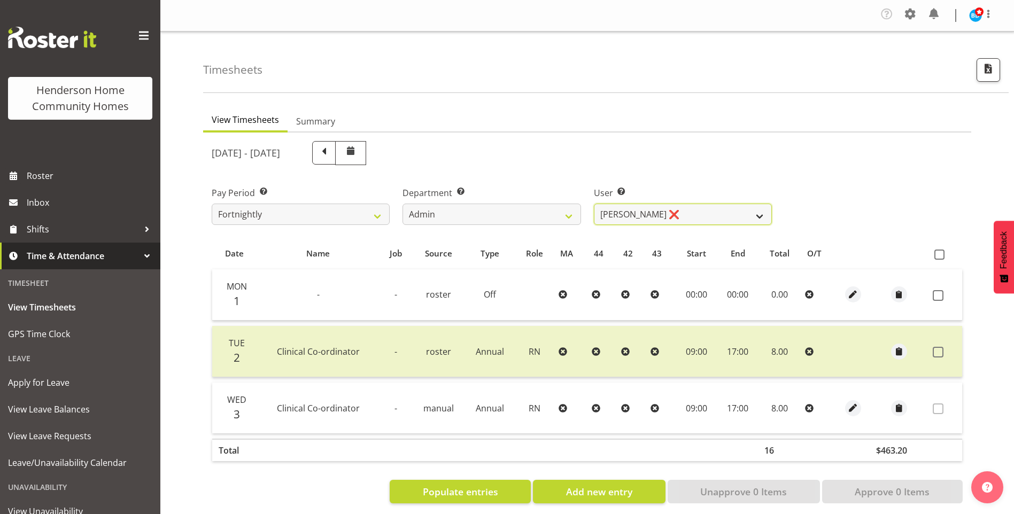
click at [624, 212] on select "Barbara Dunlop ❌ Emily-Jayne Ashton ❌ Johanna Molina ❌ Kirsty Crossley ❌" at bounding box center [683, 214] width 178 height 21
select select "8517"
click at [594, 204] on select "Barbara Dunlop ❌ Emily-Jayne Ashton ❌ Johanna Molina ❌ Kirsty Crossley ❌" at bounding box center [683, 214] width 178 height 21
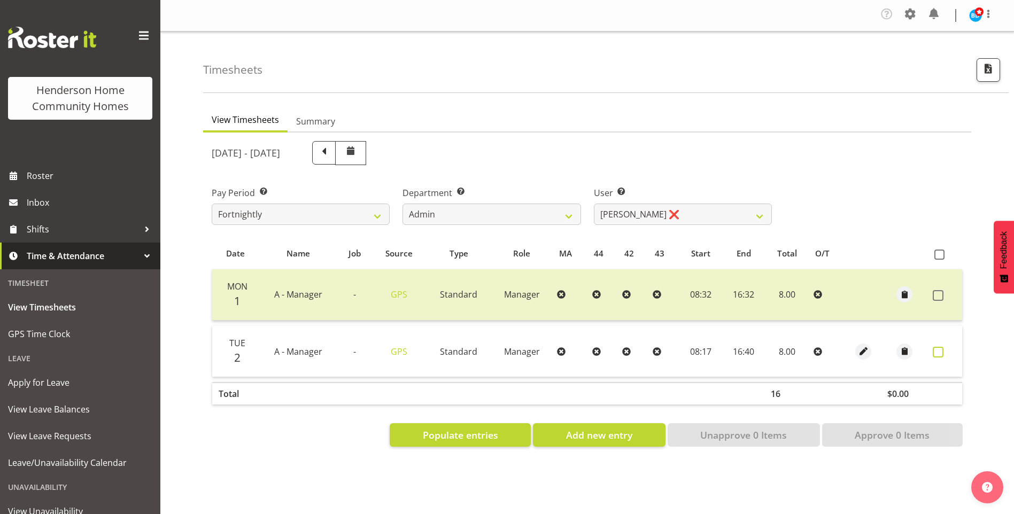
click at [939, 351] on span at bounding box center [937, 352] width 11 height 11
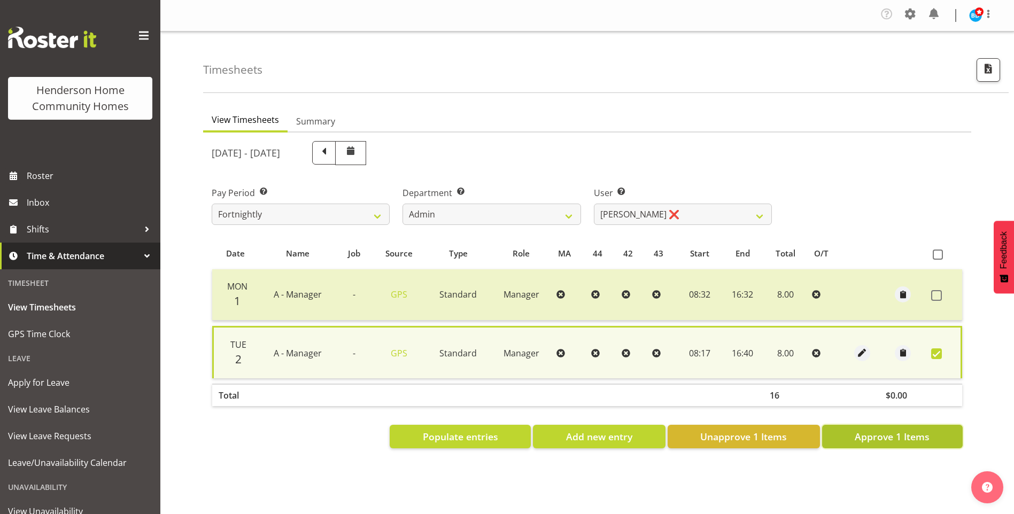
click at [884, 433] on span "Approve 1 Items" at bounding box center [891, 437] width 75 height 14
checkbox input "false"
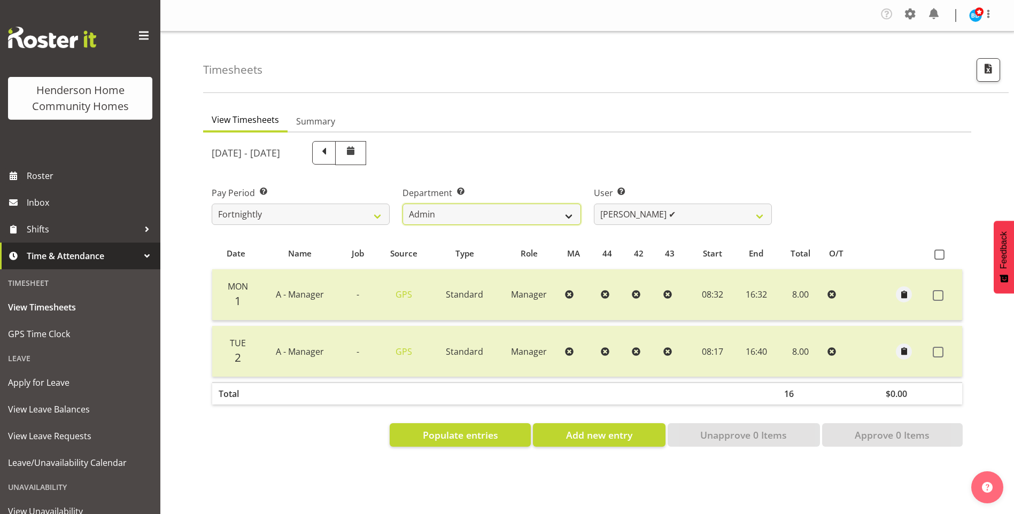
click at [517, 211] on select "Admin Homeside Houses Wingside" at bounding box center [491, 214] width 178 height 21
select select "746"
click at [402, 204] on select "Admin Homeside Houses Wingside" at bounding box center [491, 214] width 178 height 21
select select "8528"
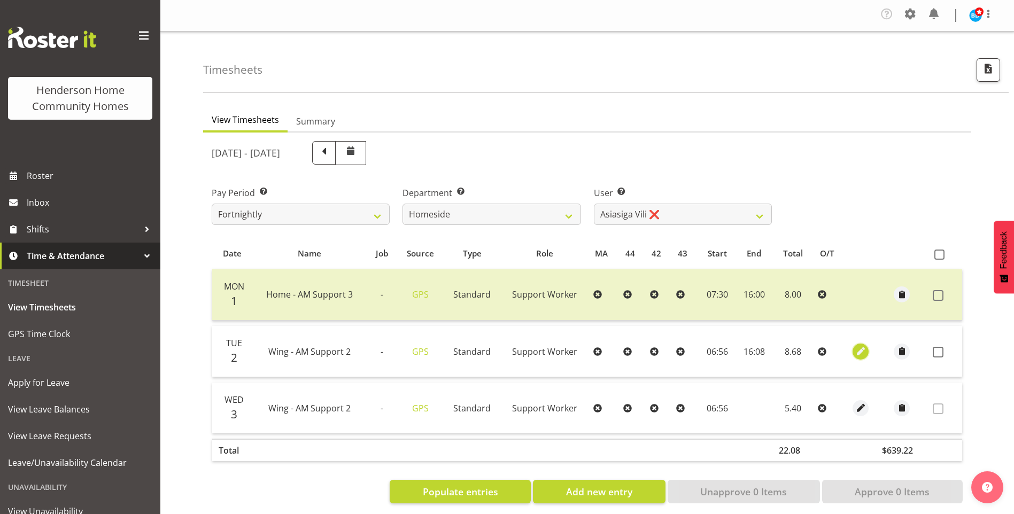
click at [859, 353] on span "button" at bounding box center [860, 351] width 12 height 12
select select "Standard"
select select "749"
select select "8"
select select "2025"
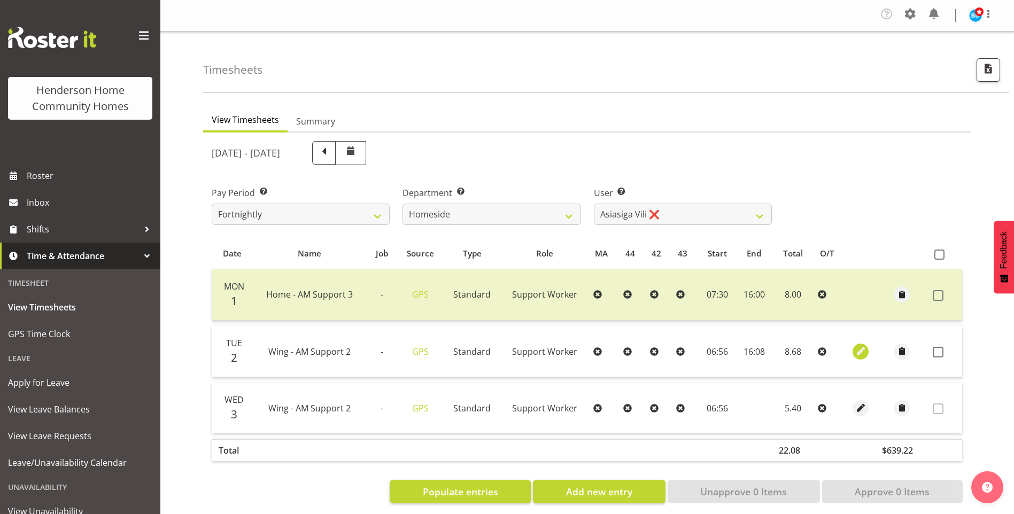
select select "6"
select select "56"
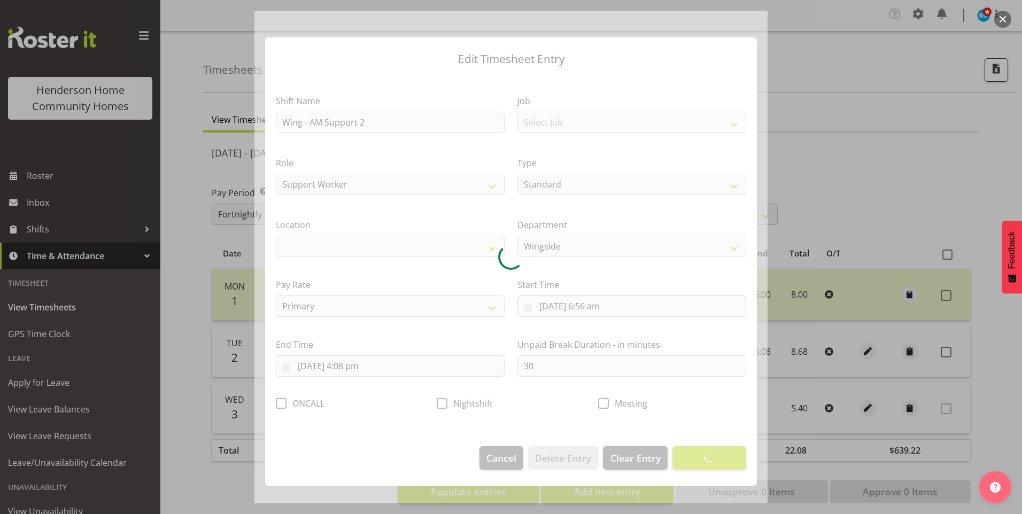
select select "1071"
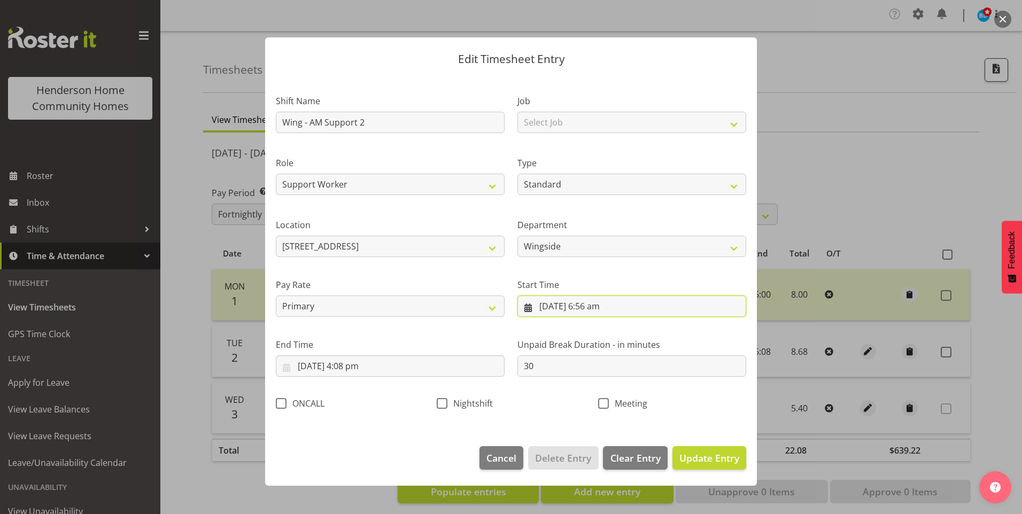
click at [593, 308] on input "2/09/2025, 6:56 am" at bounding box center [631, 306] width 229 height 21
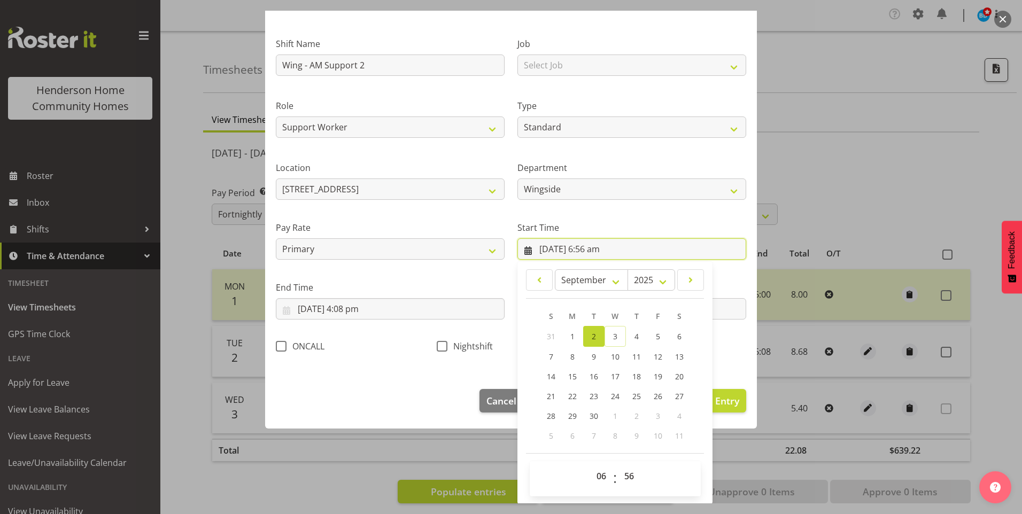
scroll to position [58, 0]
click at [596, 473] on select "00 01 02 03 04 05 06 07 08 09 10 11 12 13 14 15 16 17 18 19 20 21 22 23" at bounding box center [602, 475] width 24 height 21
drag, startPoint x: 601, startPoint y: 471, endPoint x: 604, endPoint y: 463, distance: 9.1
click at [603, 471] on select "00 01 02 03 04 05 06 07 08 09 10 11 12 13 14 15 16 17 18 19 20 21 22 23" at bounding box center [602, 475] width 24 height 21
select select "7"
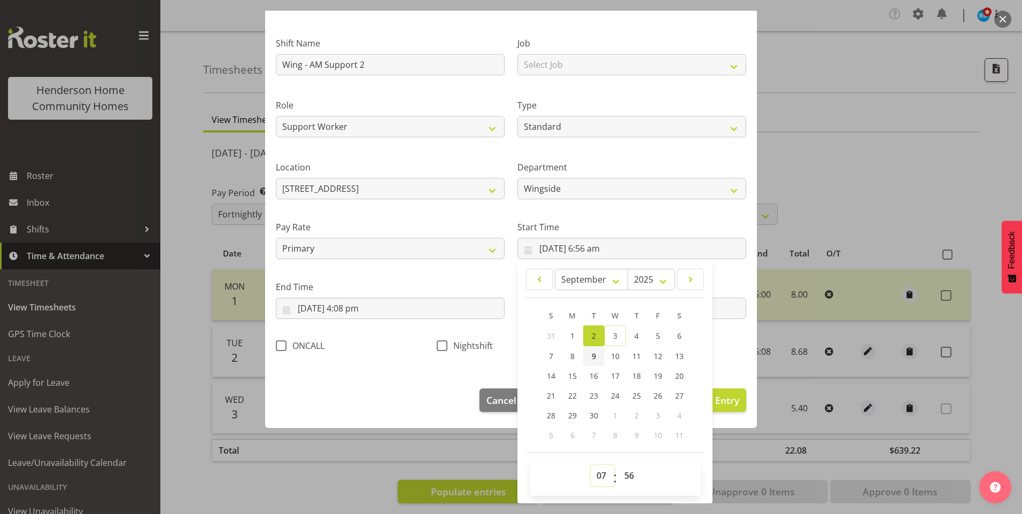
click at [590, 465] on select "00 01 02 03 04 05 06 07 08 09 10 11 12 13 14 15 16 17 18 19 20 21 22 23" at bounding box center [602, 475] width 24 height 21
type input "2/09/2025, 7:56 am"
click at [626, 476] on select "00 01 02 03 04 05 06 07 08 09 10 11 12 13 14 15 16 17 18 19 20 21 22 23 24 25 2…" at bounding box center [630, 475] width 24 height 21
select select "0"
click at [618, 465] on select "00 01 02 03 04 05 06 07 08 09 10 11 12 13 14 15 16 17 18 19 20 21 22 23 24 25 2…" at bounding box center [630, 475] width 24 height 21
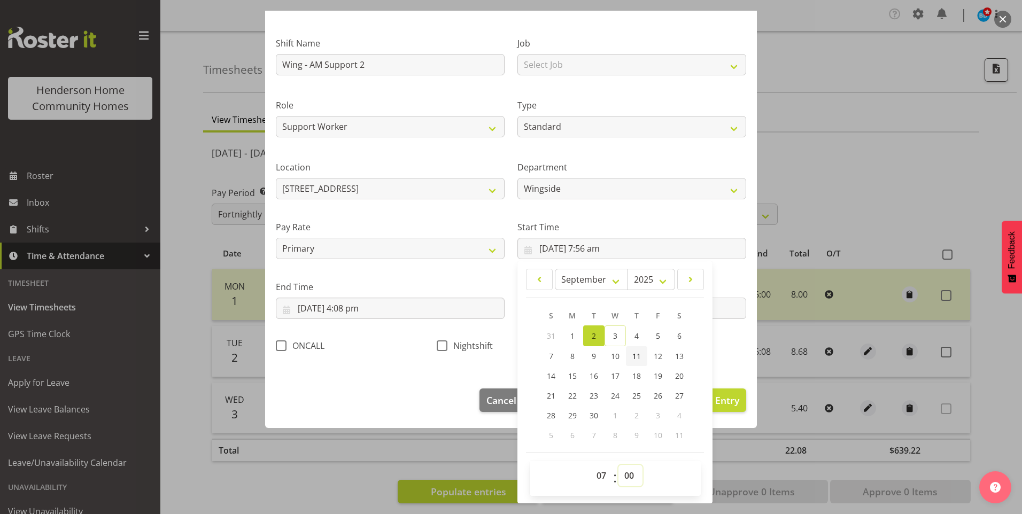
type input "2/09/2025, 7:00 am"
click at [357, 315] on input "2/09/2025, 4:08 pm" at bounding box center [390, 308] width 229 height 21
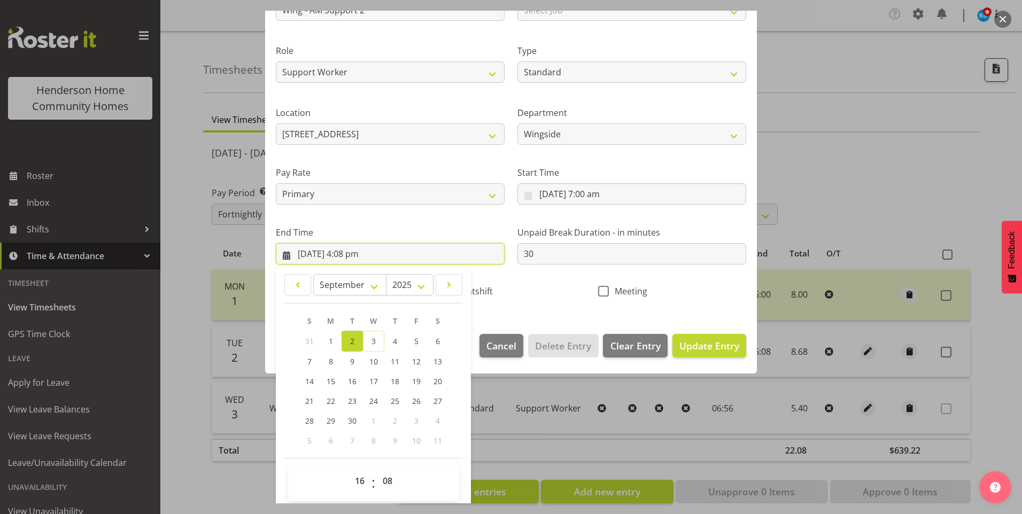
scroll to position [118, 0]
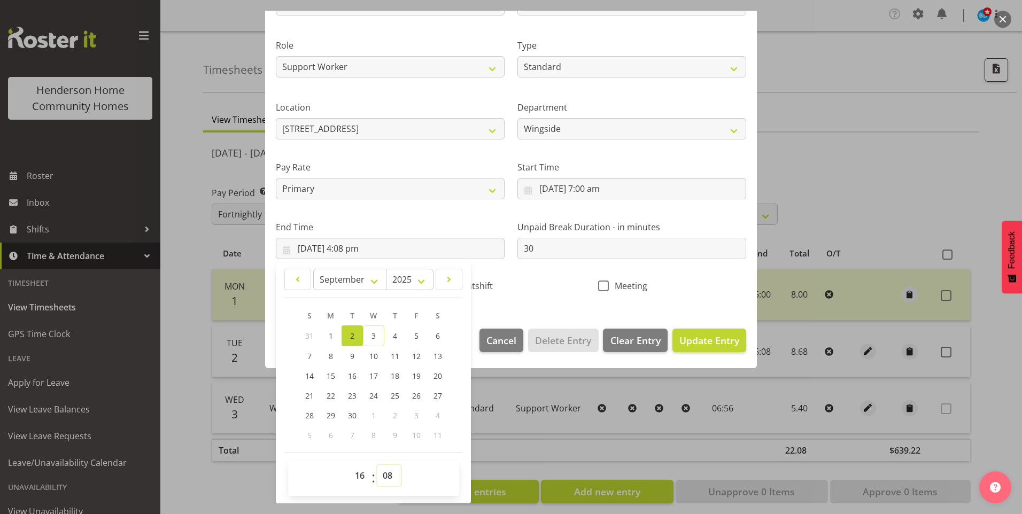
drag, startPoint x: 383, startPoint y: 479, endPoint x: 396, endPoint y: 464, distance: 20.1
click at [385, 479] on select "00 01 02 03 04 05 06 07 08 09 10 11 12 13 14 15 16 17 18 19 20 21 22 23 24 25 2…" at bounding box center [389, 475] width 24 height 21
select select "0"
click at [377, 465] on select "00 01 02 03 04 05 06 07 08 09 10 11 12 13 14 15 16 17 18 19 20 21 22 23 24 25 2…" at bounding box center [389, 475] width 24 height 21
type input "2/09/2025, 4:00 pm"
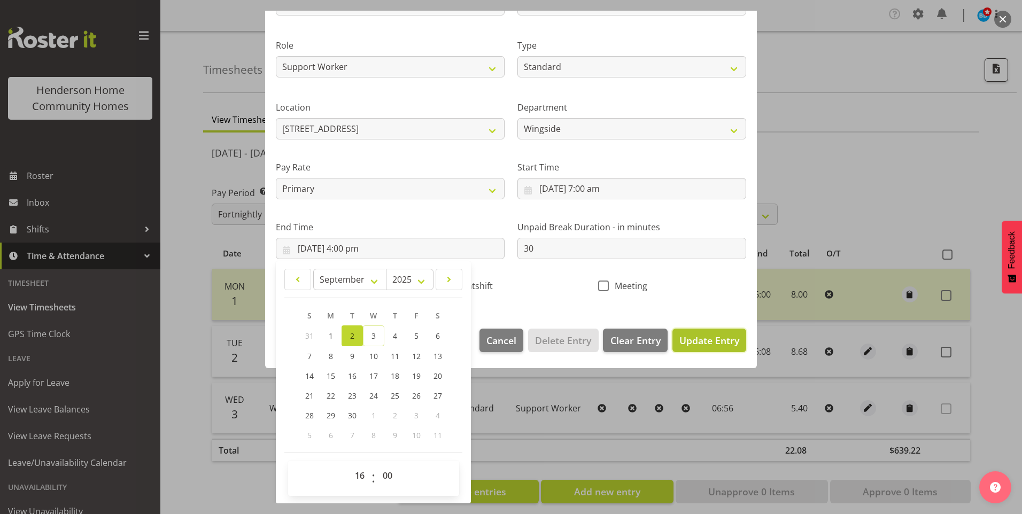
click at [725, 345] on span "Update Entry" at bounding box center [709, 340] width 60 height 13
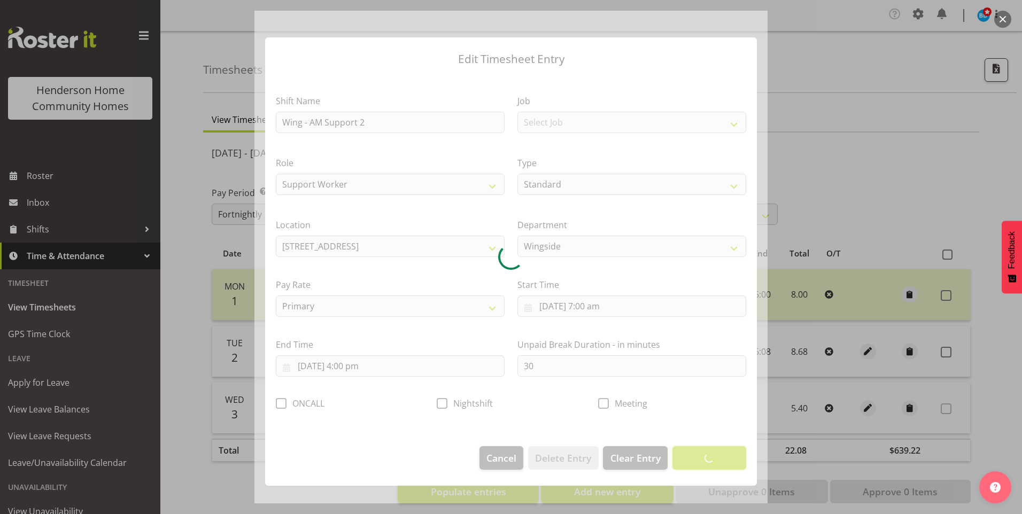
scroll to position [0, 0]
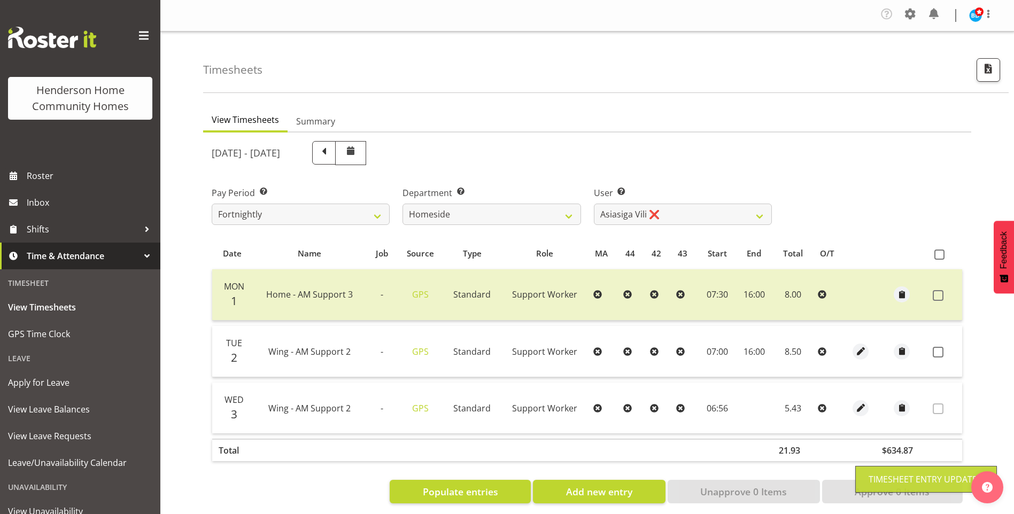
click at [940, 353] on span at bounding box center [937, 352] width 11 height 11
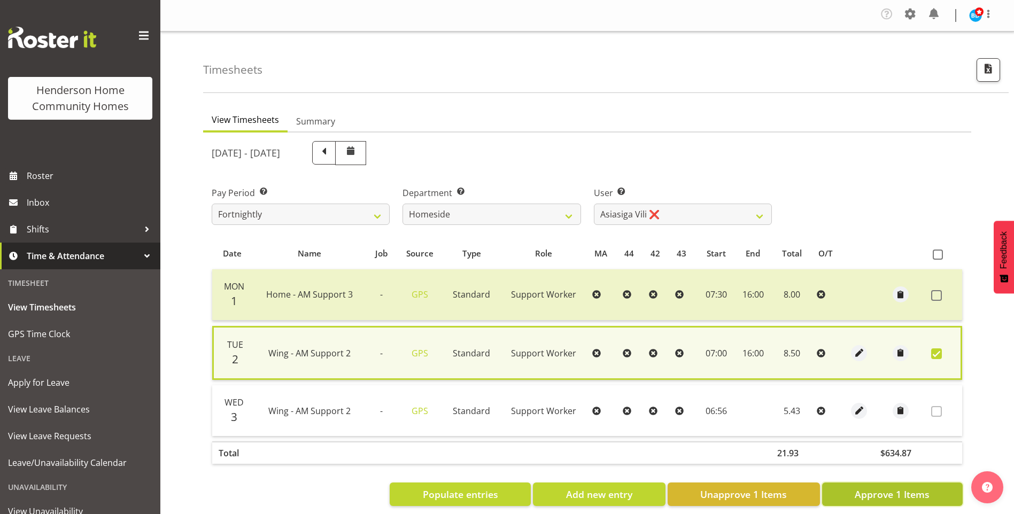
click at [894, 501] on span "Approve 1 Items" at bounding box center [891, 494] width 75 height 14
checkbox input "false"
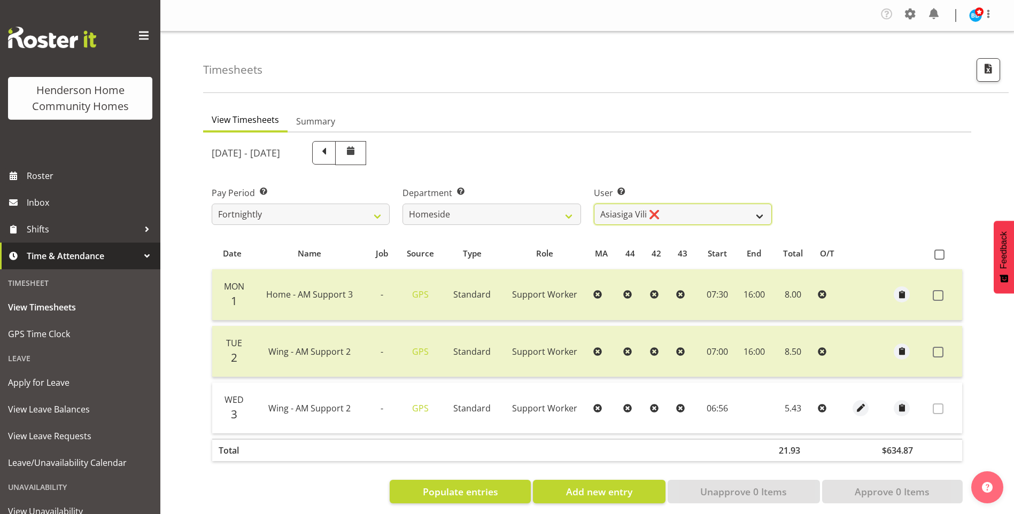
click at [643, 217] on select "Asiasiga Vili ❌ Billie-Rose Dunlop ❌ Brijesh (BK) Kachhadiya ❌ Cheenee Vargas ❌…" at bounding box center [683, 214] width 178 height 21
select select "8539"
click at [594, 204] on select "Asiasiga Vili ❌ Billie-Rose Dunlop ❌ Brijesh (BK) Kachhadiya ❌ Cheenee Vargas ❌…" at bounding box center [683, 214] width 178 height 21
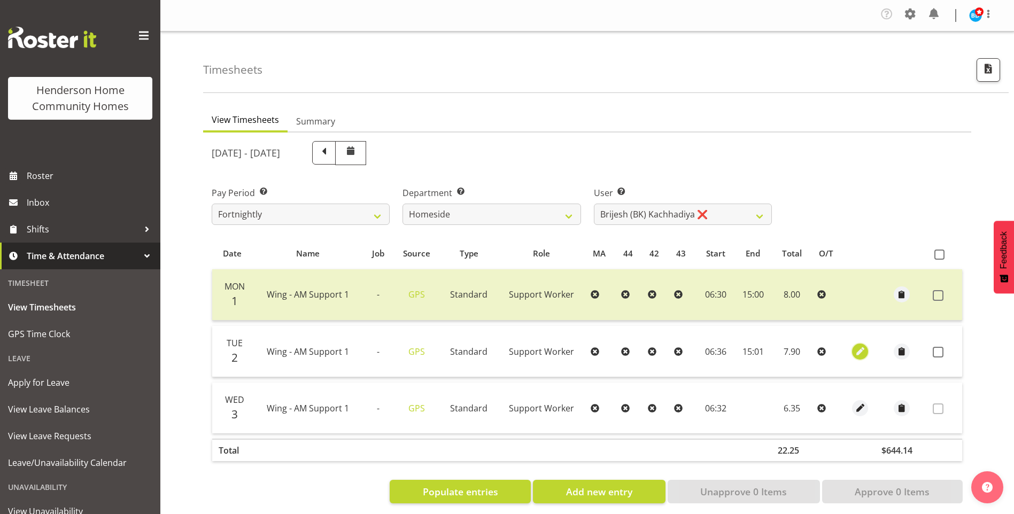
click at [854, 353] on span "button" at bounding box center [860, 351] width 12 height 12
select select "Standard"
select select "749"
select select "8"
select select "2025"
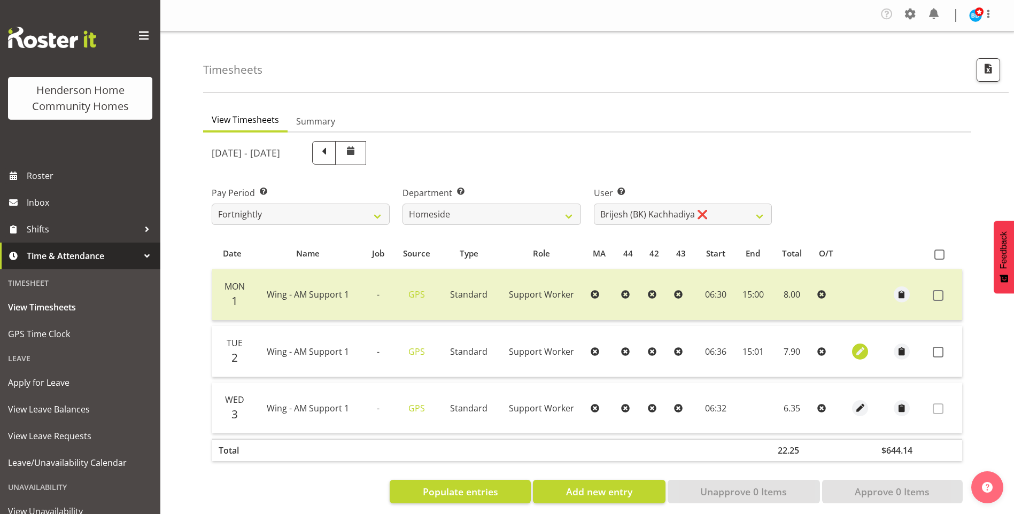
select select "6"
select select "36"
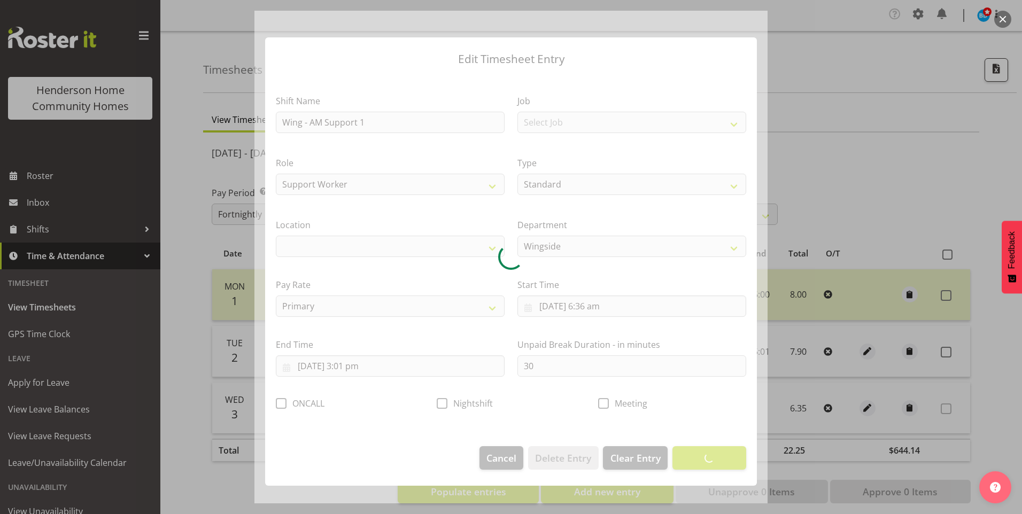
select select "1071"
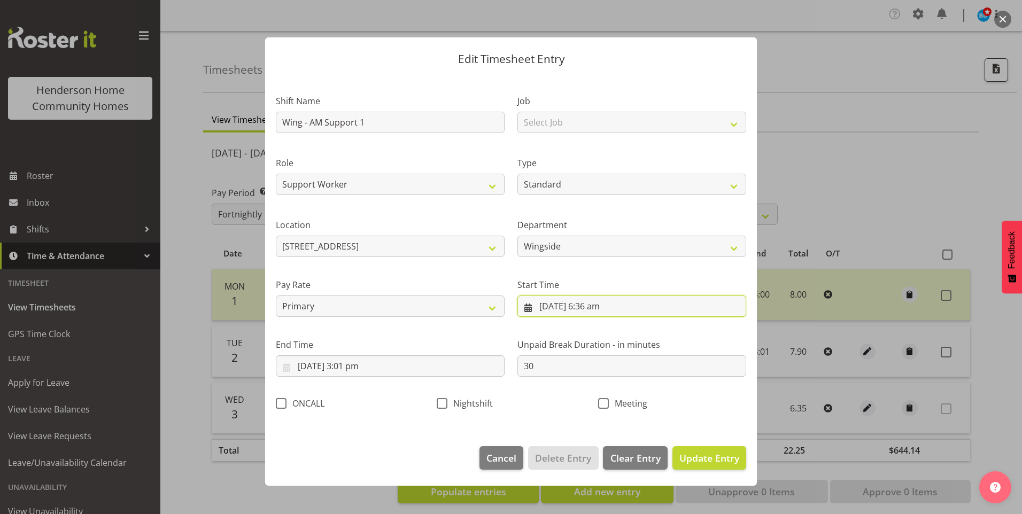
click at [597, 311] on input "2/09/2025, 6:36 am" at bounding box center [631, 306] width 229 height 21
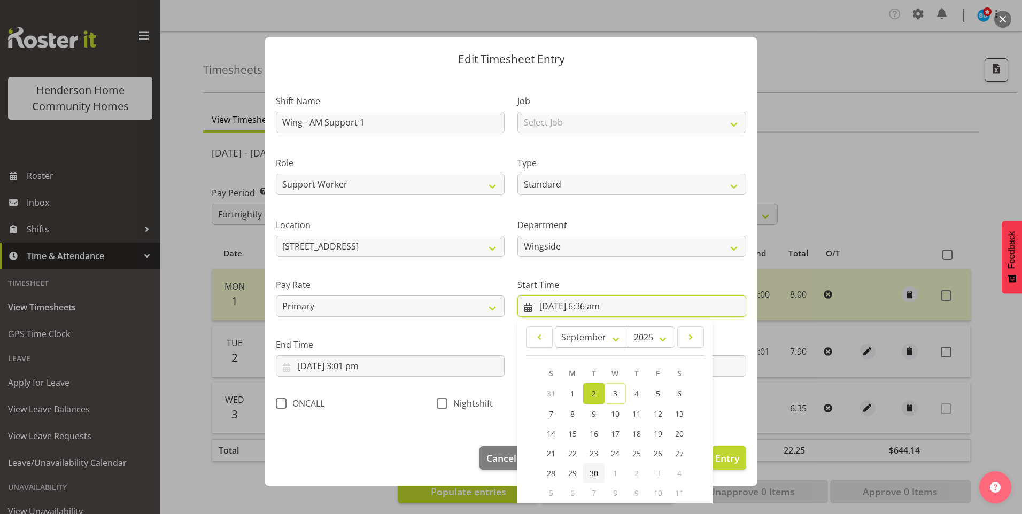
scroll to position [58, 0]
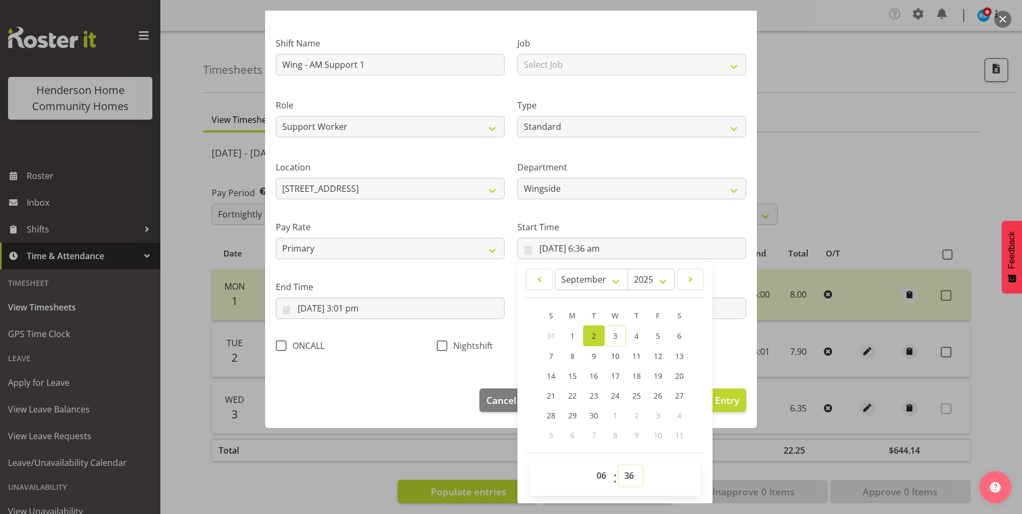
click at [629, 473] on select "00 01 02 03 04 05 06 07 08 09 10 11 12 13 14 15 16 17 18 19 20 21 22 23 24 25 2…" at bounding box center [630, 475] width 24 height 21
select select "30"
click at [618, 465] on select "00 01 02 03 04 05 06 07 08 09 10 11 12 13 14 15 16 17 18 19 20 21 22 23 24 25 2…" at bounding box center [630, 475] width 24 height 21
type input "2/09/2025, 6:30 am"
click at [357, 311] on input "2/09/2025, 3:01 pm" at bounding box center [390, 308] width 229 height 21
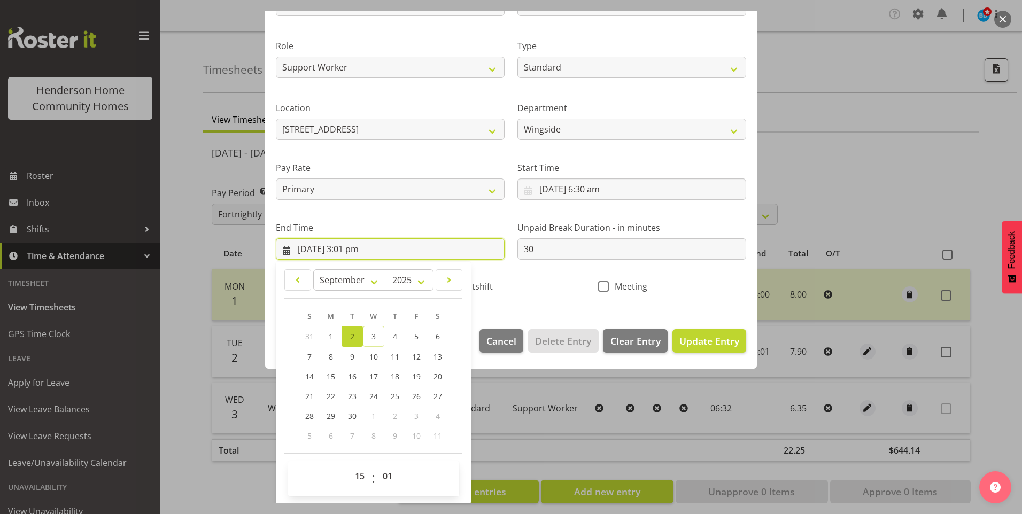
scroll to position [118, 0]
drag, startPoint x: 390, startPoint y: 472, endPoint x: 390, endPoint y: 463, distance: 9.6
click at [390, 470] on select "00 01 02 03 04 05 06 07 08 09 10 11 12 13 14 15 16 17 18 19 20 21 22 23 24 25 2…" at bounding box center [389, 475] width 24 height 21
select select "0"
click at [377, 465] on select "00 01 02 03 04 05 06 07 08 09 10 11 12 13 14 15 16 17 18 19 20 21 22 23 24 25 2…" at bounding box center [389, 475] width 24 height 21
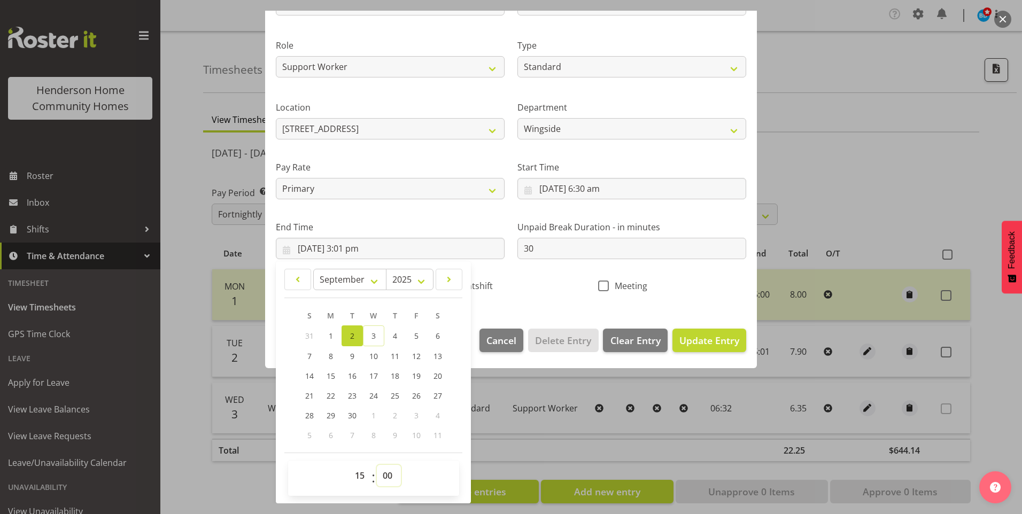
type input "2/09/2025, 3:00 pm"
click at [701, 345] on span "Update Entry" at bounding box center [709, 340] width 60 height 13
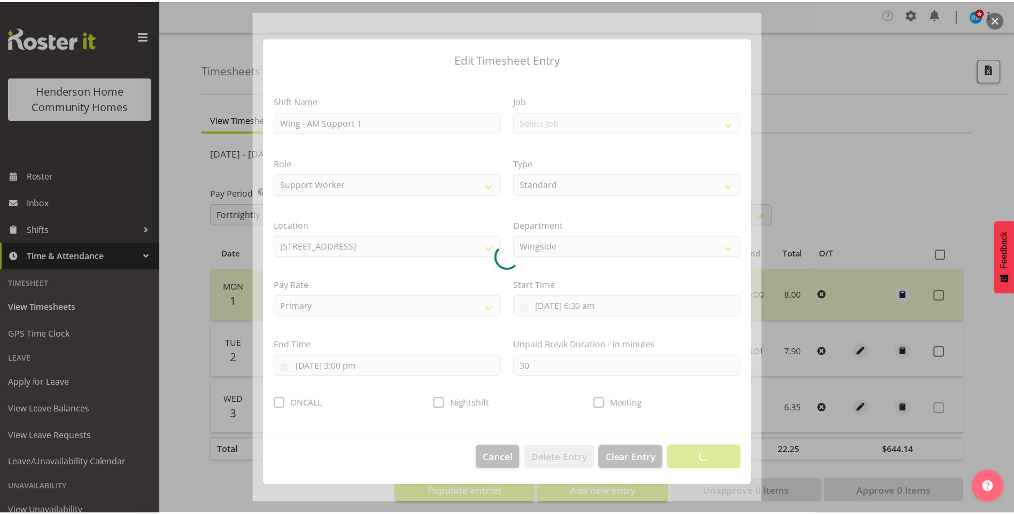
scroll to position [0, 0]
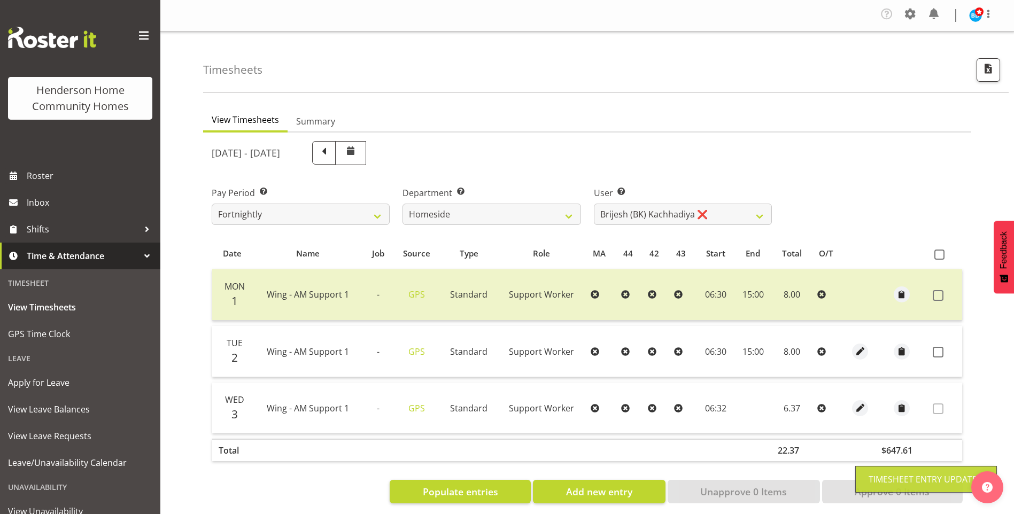
click at [938, 352] on span at bounding box center [937, 352] width 11 height 11
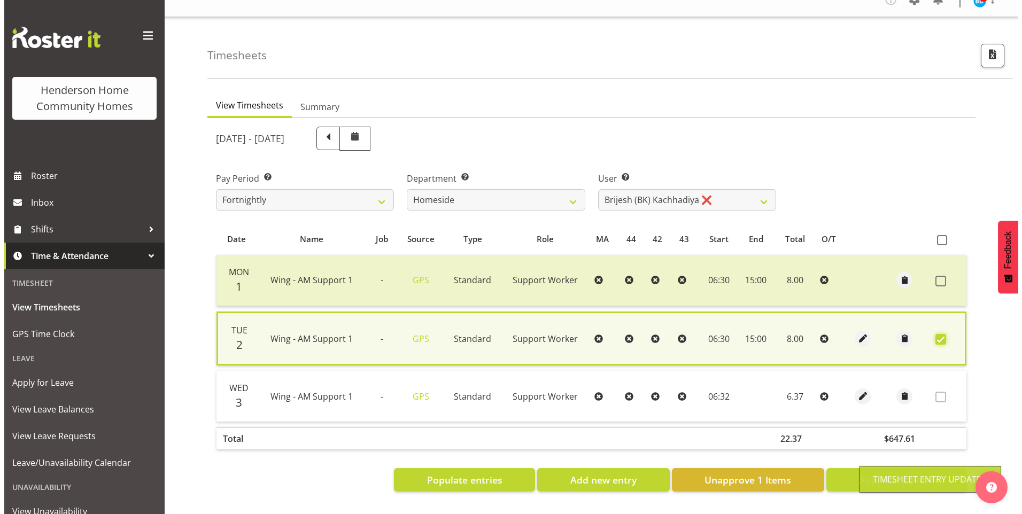
scroll to position [22, 0]
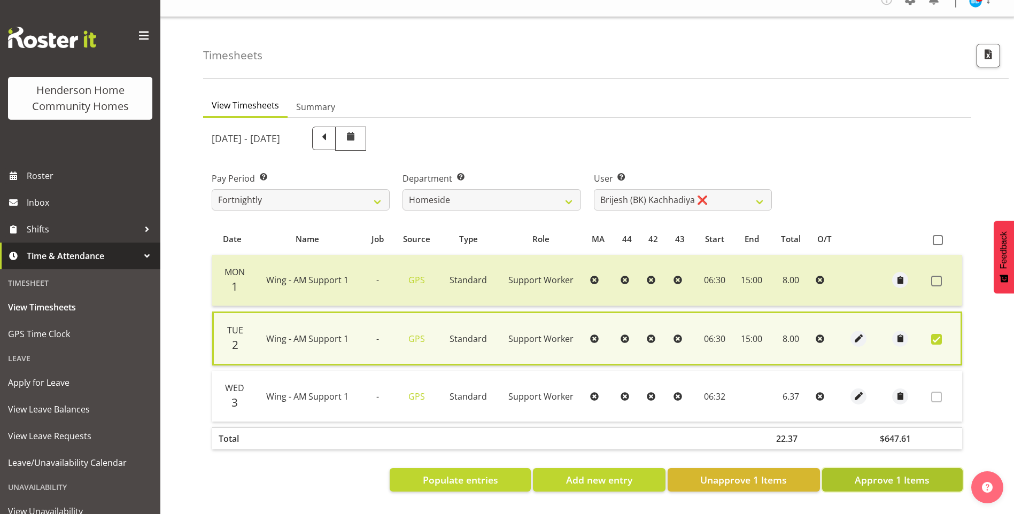
click at [875, 475] on span "Approve 1 Items" at bounding box center [891, 480] width 75 height 14
checkbox input "false"
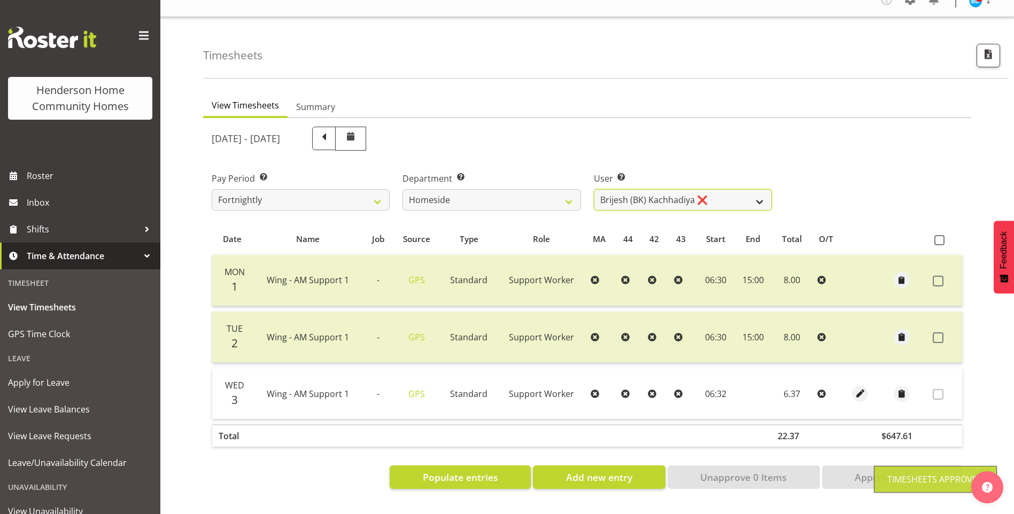
click at [636, 189] on select "Asiasiga Vili ❌ Billie-Rose Dunlop ❌ Brijesh (BK) Kachhadiya ❌ Cheenee Vargas ❌…" at bounding box center [683, 199] width 178 height 21
click at [594, 189] on select "Asiasiga Vili ❌ Billie-Rose Dunlop ❌ Brijesh (BK) Kachhadiya ❌ Cheenee Vargas ❌…" at bounding box center [683, 199] width 178 height 21
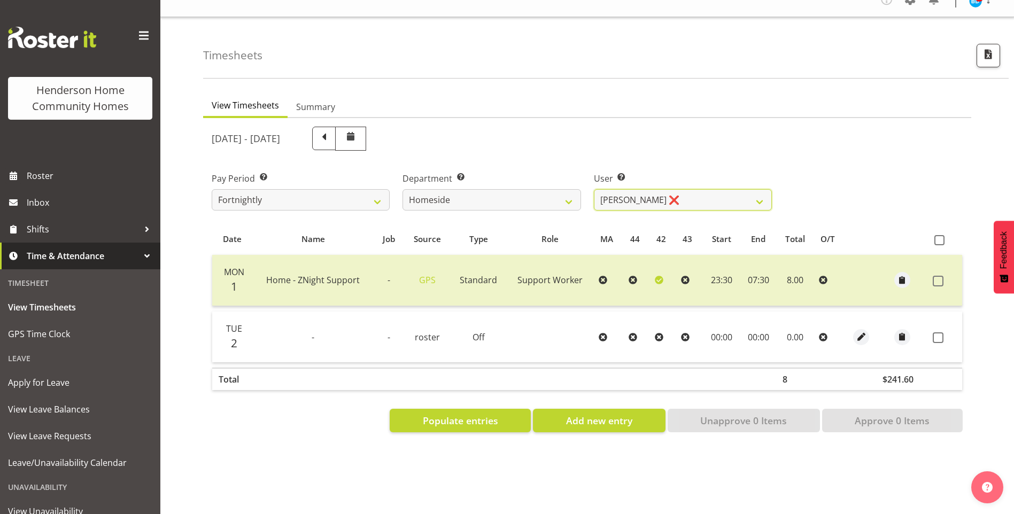
drag, startPoint x: 621, startPoint y: 194, endPoint x: 626, endPoint y: 204, distance: 11.2
click at [621, 194] on select "Asiasiga Vili ❌ Billie-Rose Dunlop ❌ Brijesh (BK) Kachhadiya ❌ Cheenee Vargas ❌…" at bounding box center [683, 199] width 178 height 21
select select "8534"
click at [594, 189] on select "Asiasiga Vili ❌ Billie-Rose Dunlop ❌ Brijesh (BK) Kachhadiya ❌ Cheenee Vargas ❌…" at bounding box center [683, 199] width 178 height 21
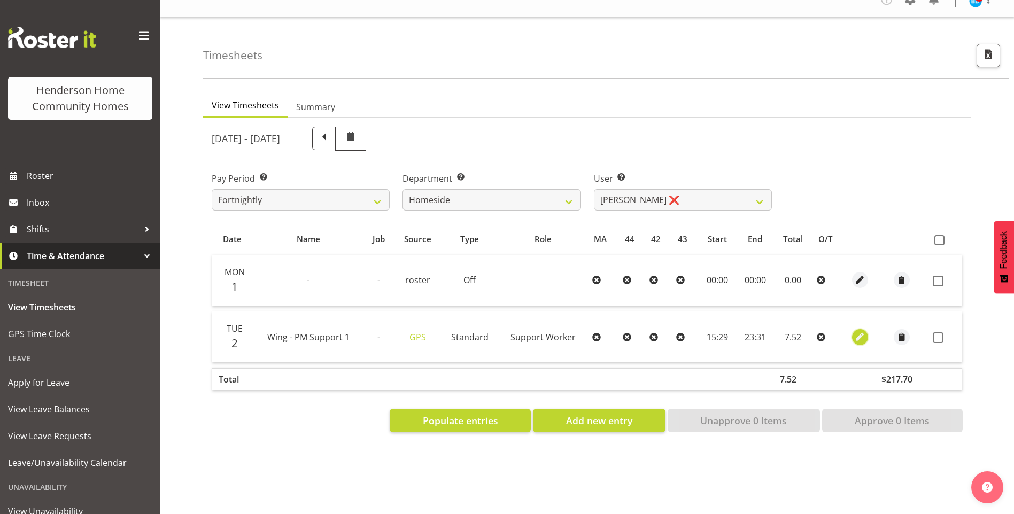
click at [864, 331] on span "button" at bounding box center [859, 337] width 12 height 12
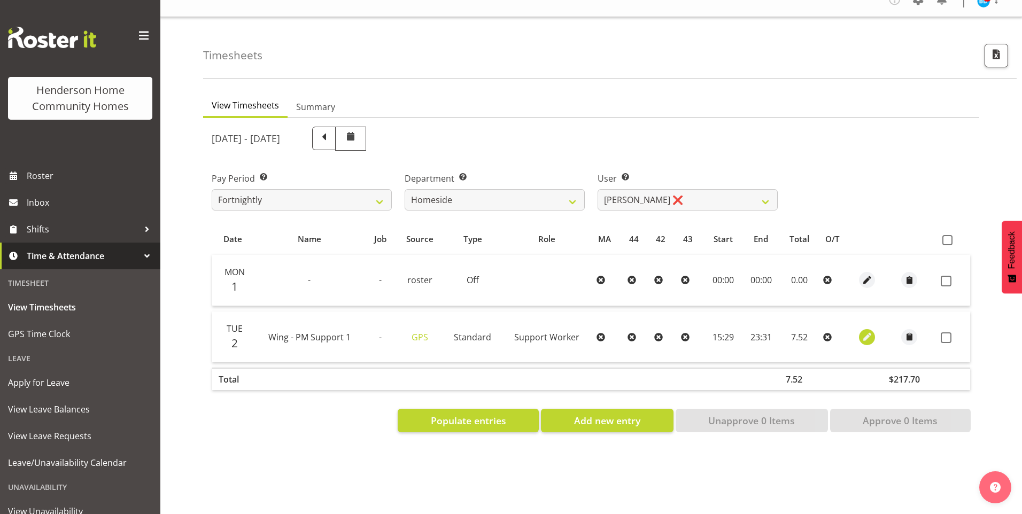
select select "Standard"
select select "749"
select select "8"
select select "2025"
select select "15"
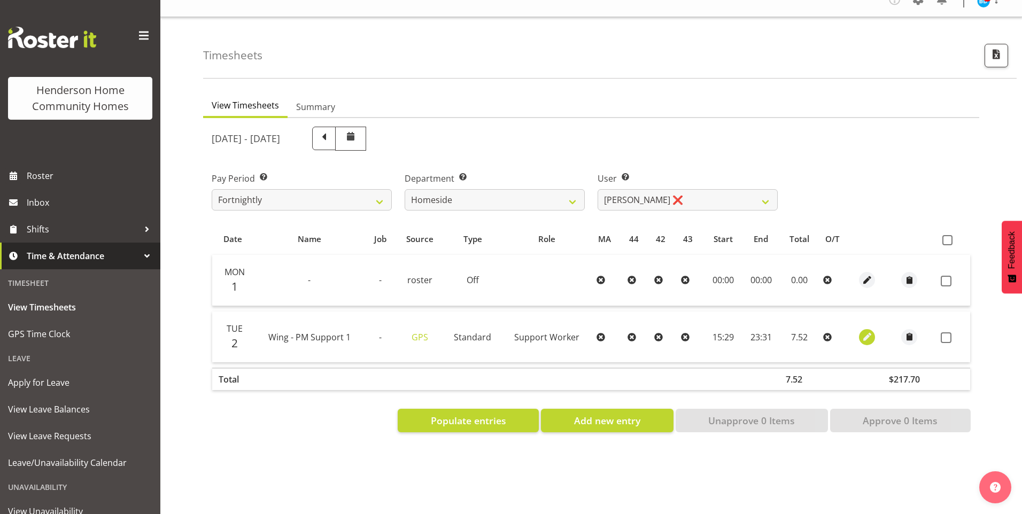
select select "29"
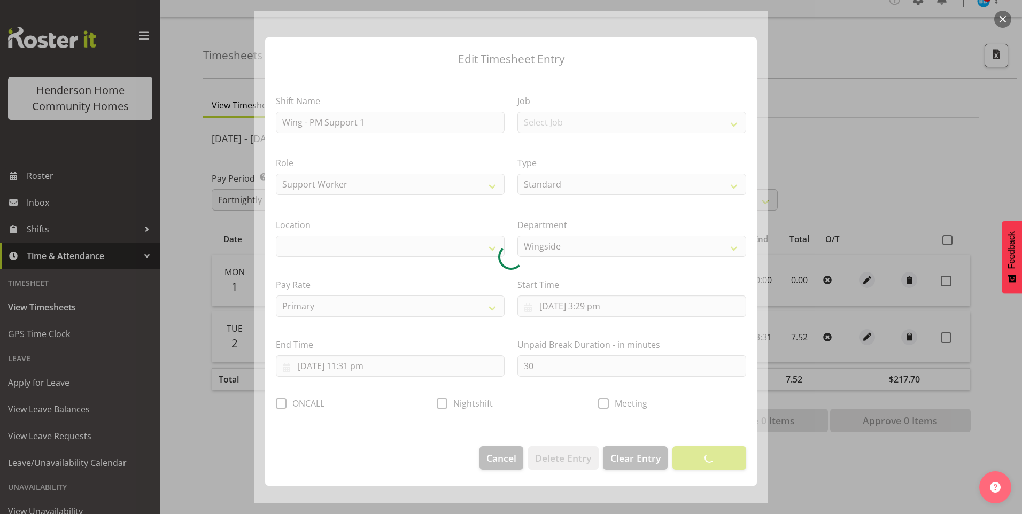
select select "1071"
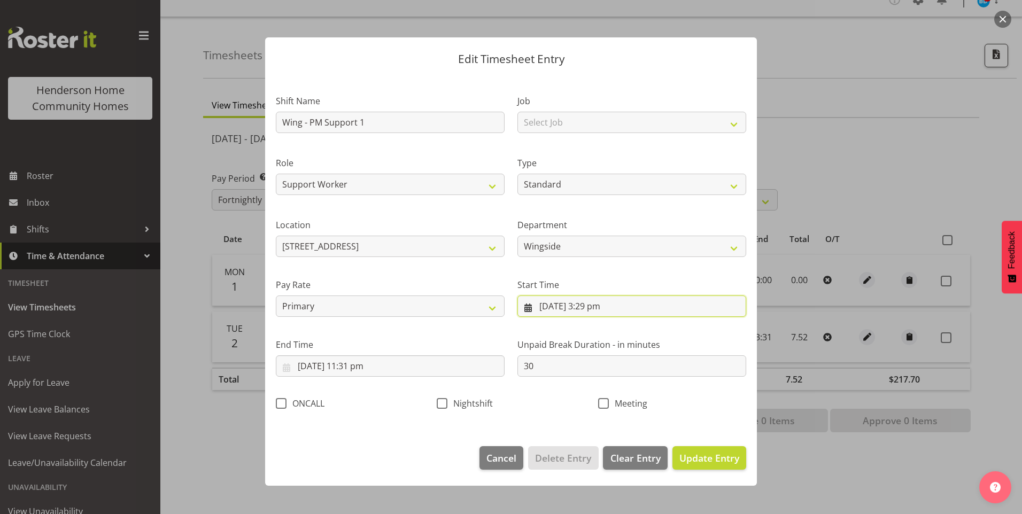
click at [599, 307] on input "2/09/2025, 3:29 pm" at bounding box center [631, 306] width 229 height 21
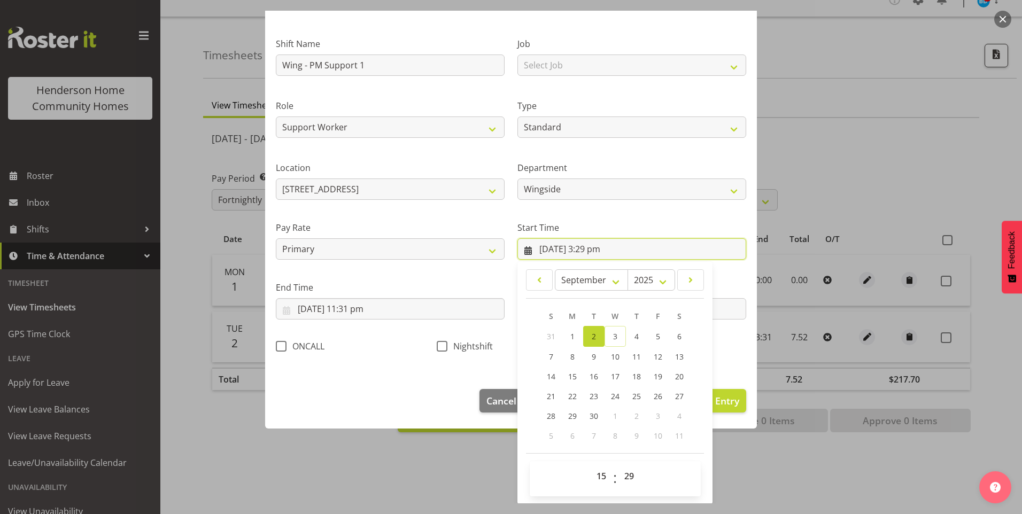
scroll to position [58, 0]
click at [627, 472] on select "00 01 02 03 04 05 06 07 08 09 10 11 12 13 14 15 16 17 18 19 20 21 22 23 24 25 2…" at bounding box center [630, 475] width 24 height 21
select select "30"
click at [618, 465] on select "00 01 02 03 04 05 06 07 08 09 10 11 12 13 14 15 16 17 18 19 20 21 22 23 24 25 2…" at bounding box center [630, 475] width 24 height 21
type input "2/09/2025, 3:30 pm"
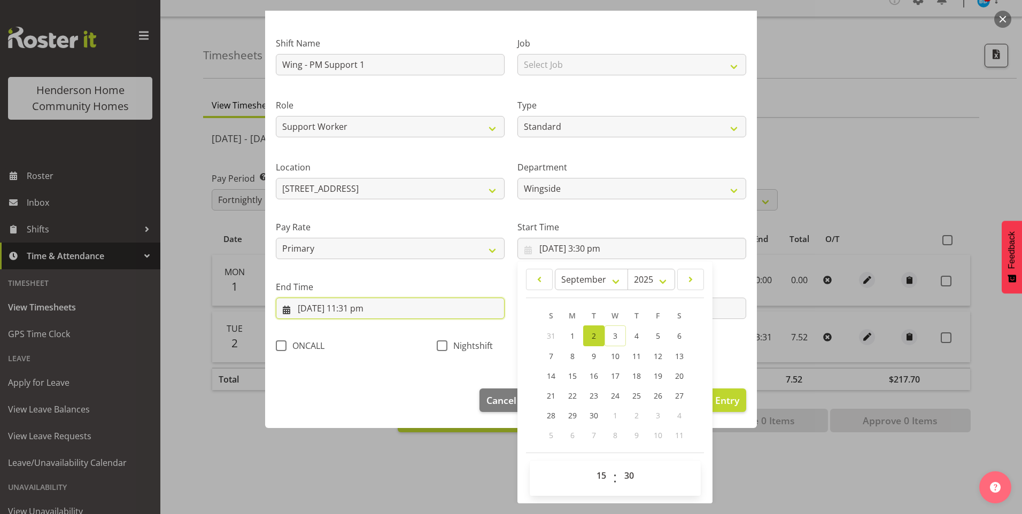
click at [363, 317] on input "2/09/2025, 11:31 pm" at bounding box center [390, 308] width 229 height 21
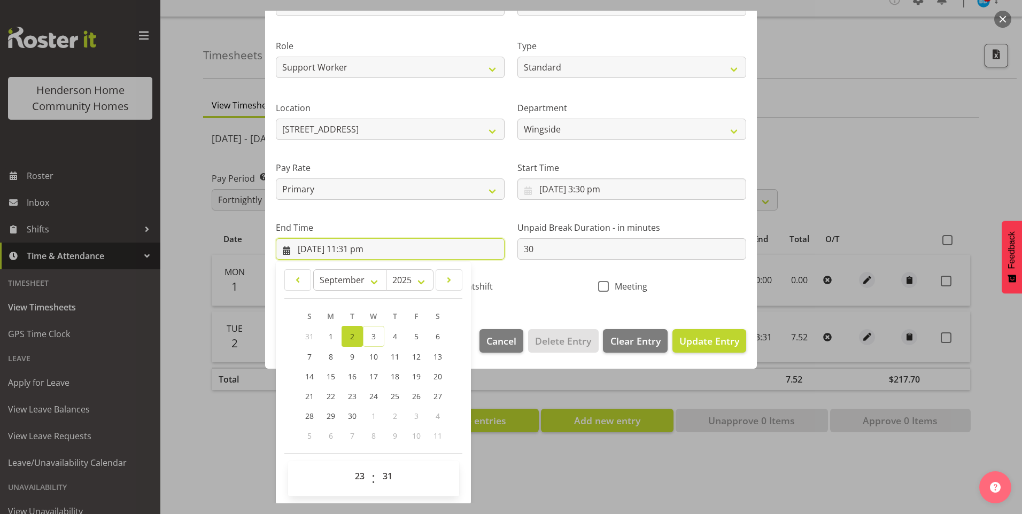
scroll to position [118, 0]
click at [395, 475] on select "00 01 02 03 04 05 06 07 08 09 10 11 12 13 14 15 16 17 18 19 20 21 22 23 24 25 2…" at bounding box center [389, 475] width 24 height 21
select select "30"
click at [377, 465] on select "00 01 02 03 04 05 06 07 08 09 10 11 12 13 14 15 16 17 18 19 20 21 22 23 24 25 2…" at bounding box center [389, 475] width 24 height 21
type input "2/09/2025, 11:30 pm"
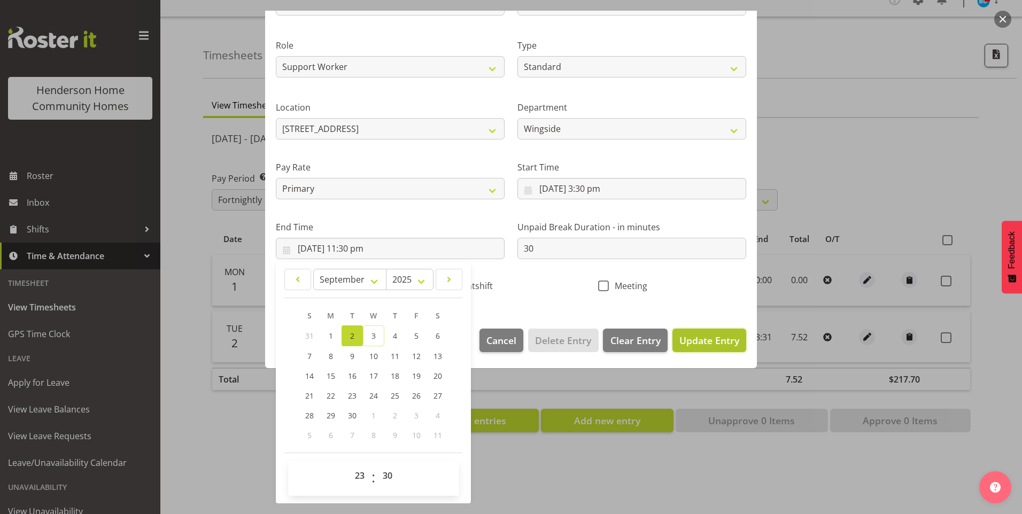
click at [699, 344] on span "Update Entry" at bounding box center [709, 340] width 60 height 13
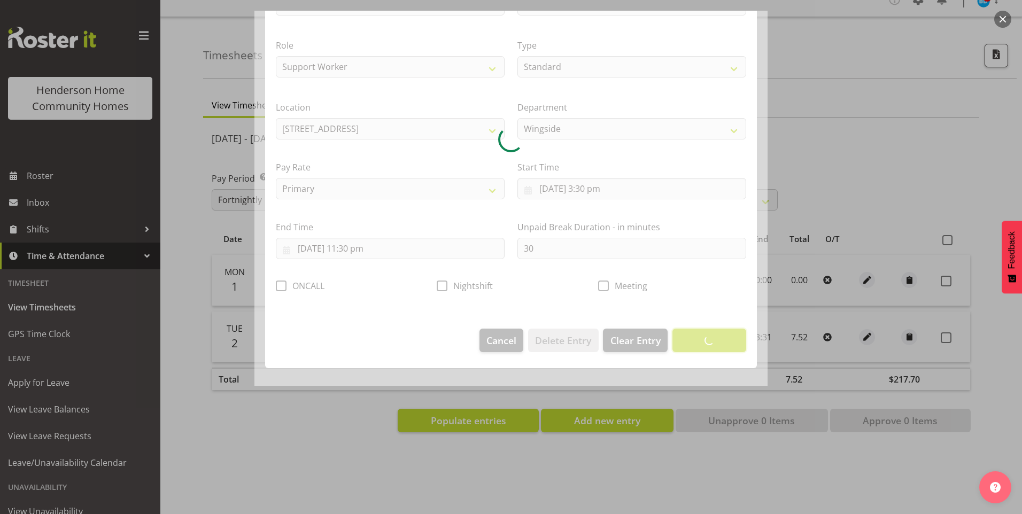
scroll to position [0, 0]
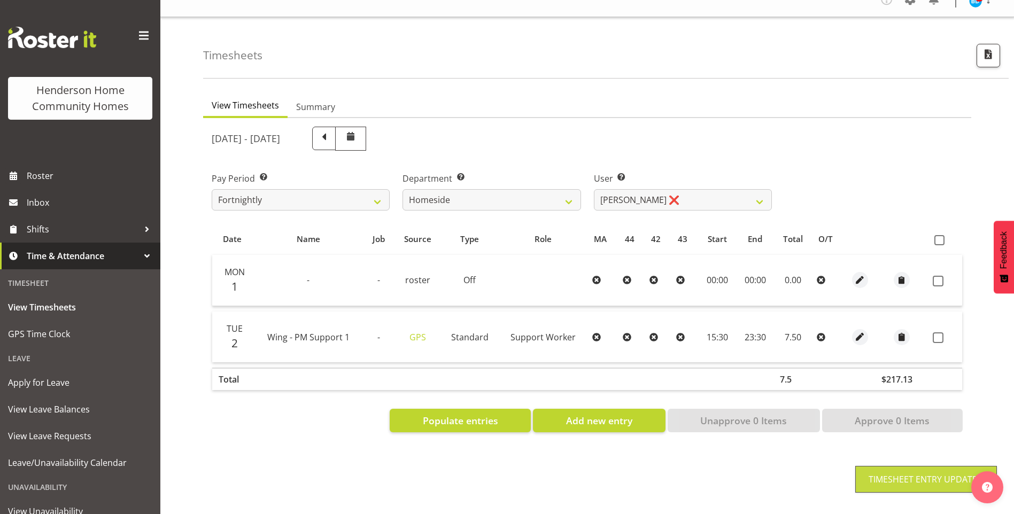
click at [940, 332] on span at bounding box center [937, 337] width 11 height 11
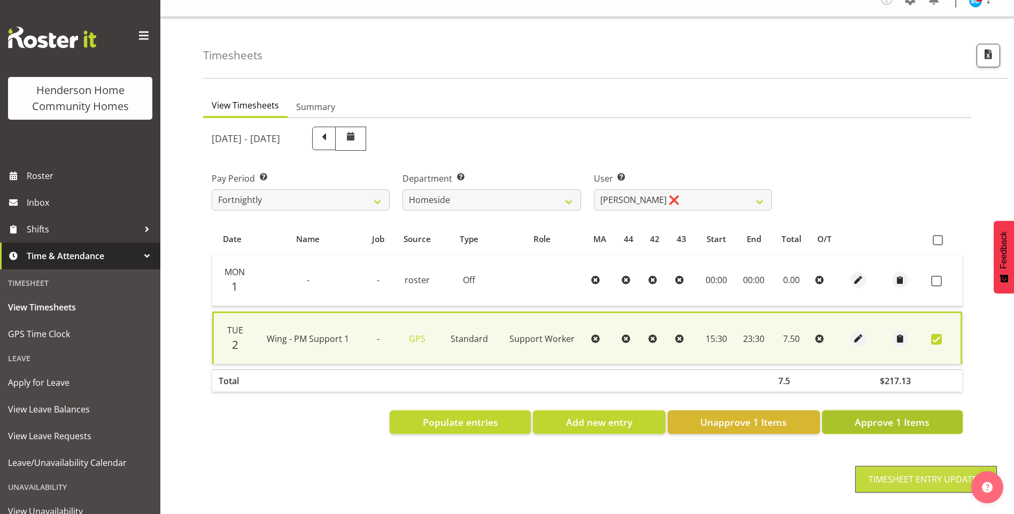
click at [891, 415] on span "Approve 1 Items" at bounding box center [891, 422] width 75 height 14
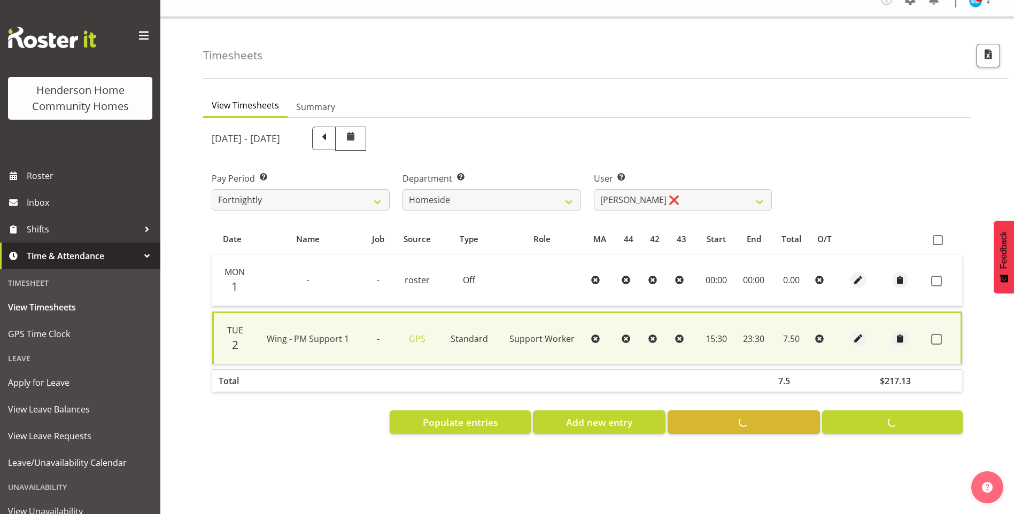
checkbox input "false"
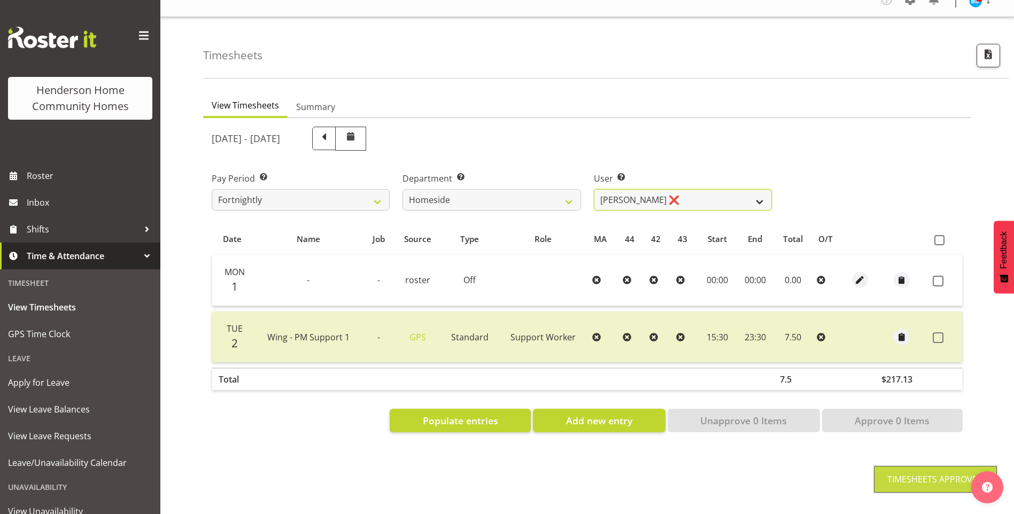
click at [634, 196] on select "Asiasiga Vili ❌ Billie-Rose Dunlop ❌ Brijesh (BK) Kachhadiya ❌ Cheenee Vargas ❌…" at bounding box center [683, 199] width 178 height 21
select select "10096"
click at [594, 189] on select "Asiasiga Vili ❌ Billie-Rose Dunlop ❌ Brijesh (BK) Kachhadiya ❌ Cheenee Vargas ❌…" at bounding box center [683, 199] width 178 height 21
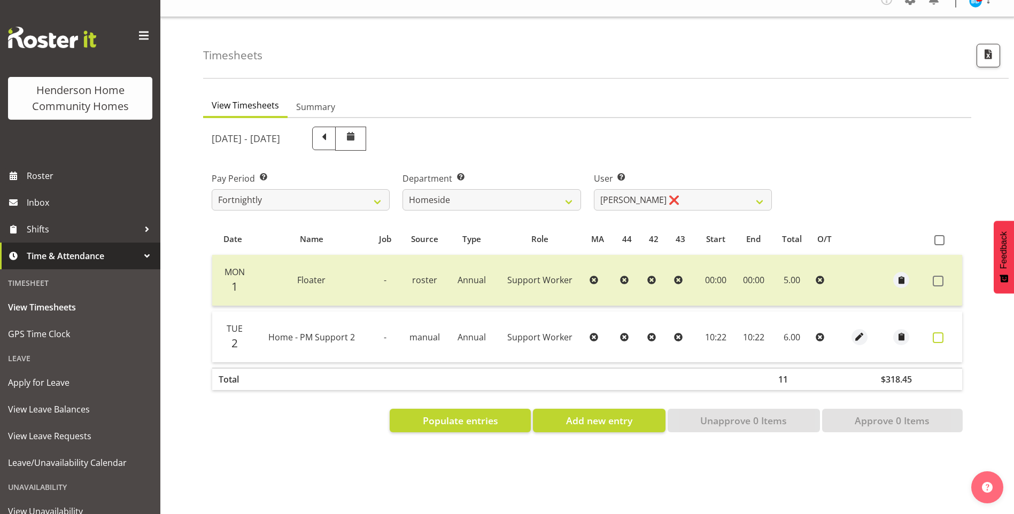
click at [937, 332] on span at bounding box center [937, 337] width 11 height 11
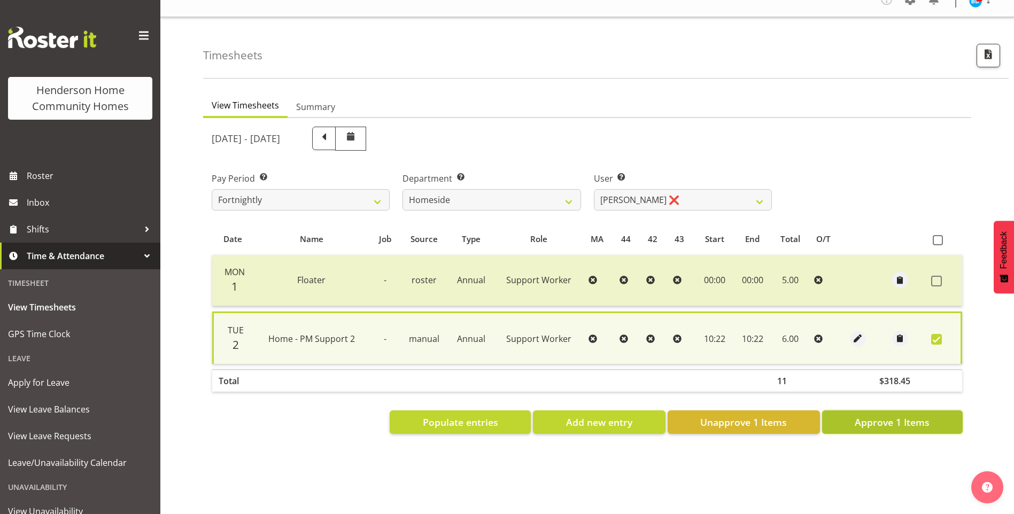
click at [919, 415] on span "Approve 1 Items" at bounding box center [891, 422] width 75 height 14
checkbox input "false"
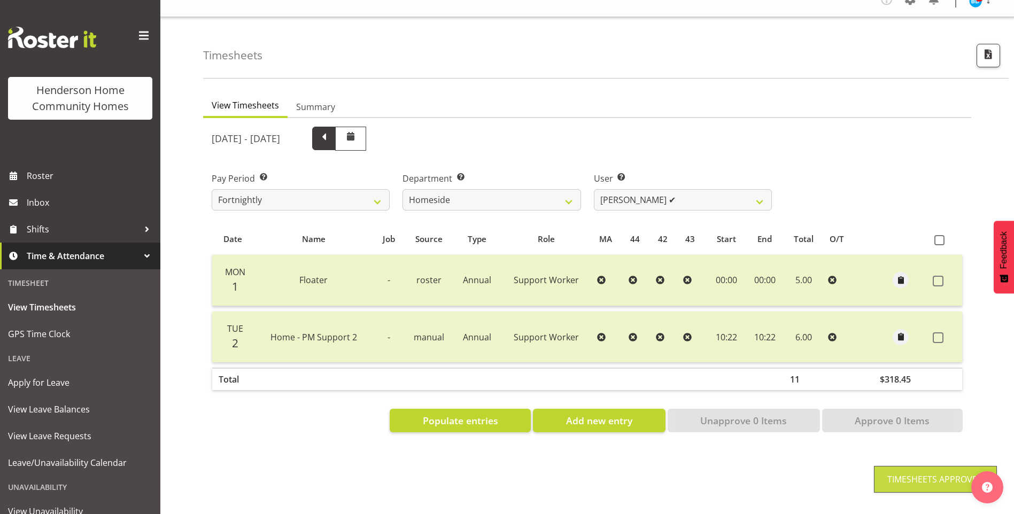
click at [331, 131] on span at bounding box center [324, 137] width 14 height 14
select select
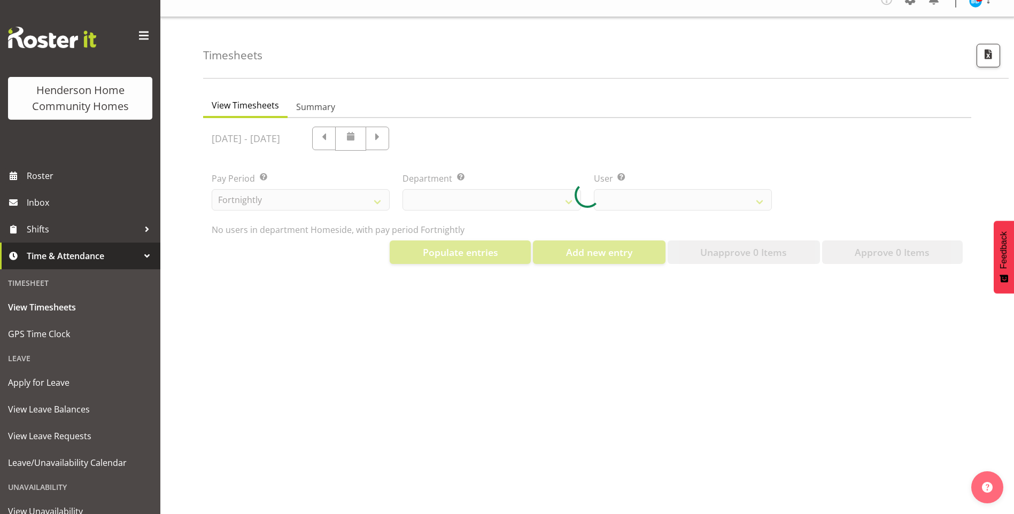
select select "746"
select select "10096"
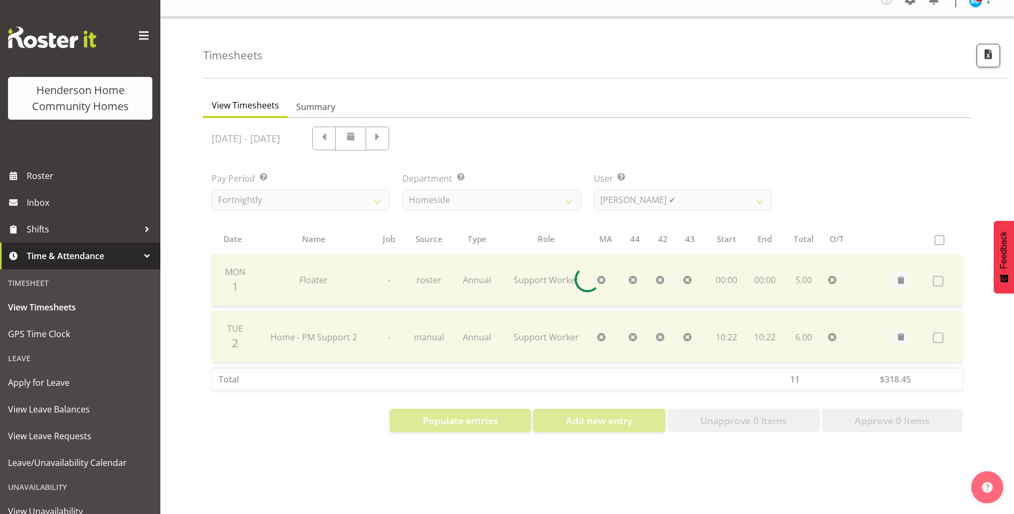
click at [394, 130] on div at bounding box center [587, 279] width 768 height 323
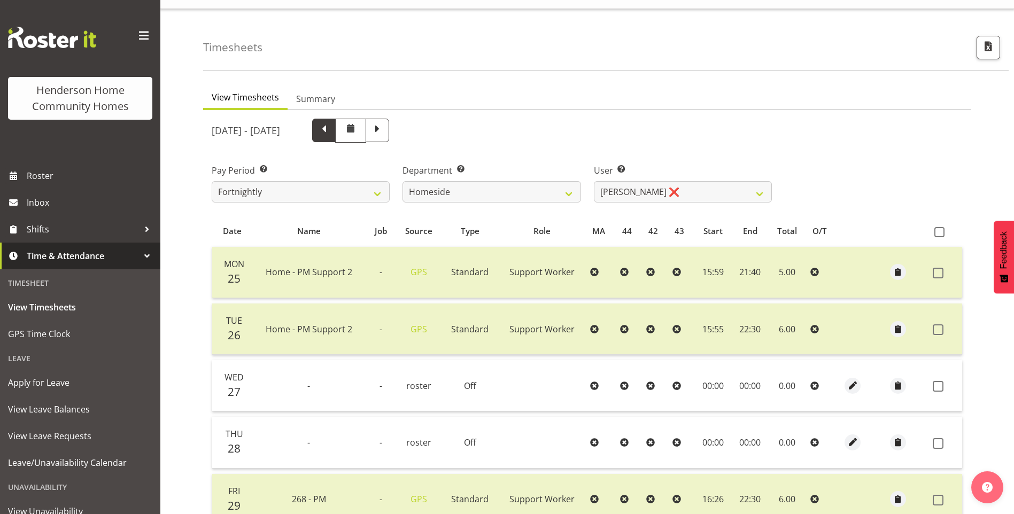
click at [331, 132] on span at bounding box center [324, 129] width 14 height 14
select select
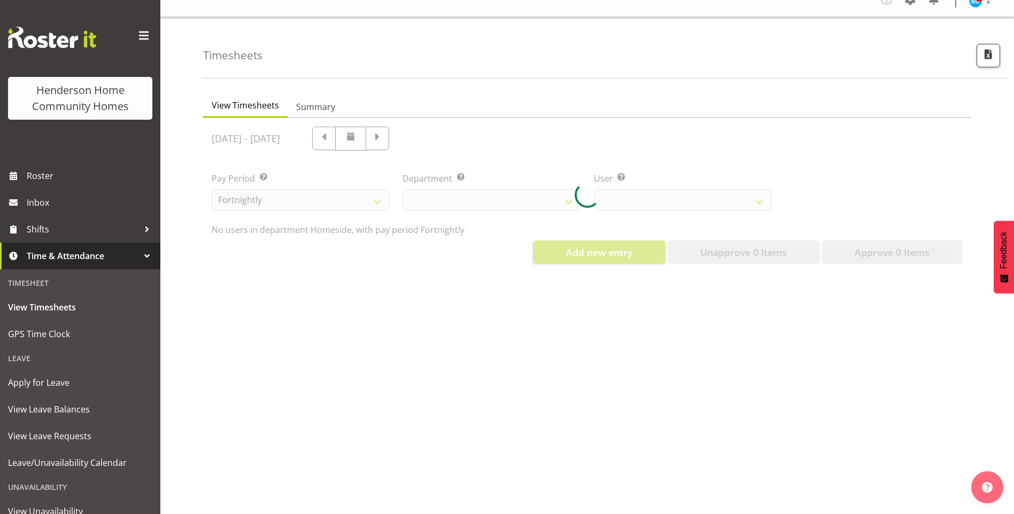
select select "746"
select select "10096"
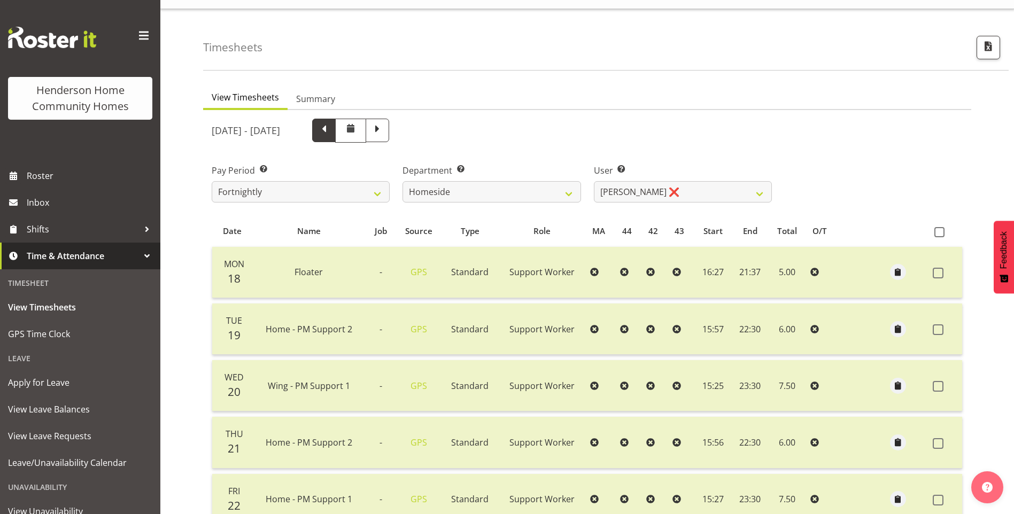
click at [331, 132] on span at bounding box center [324, 129] width 14 height 14
select select
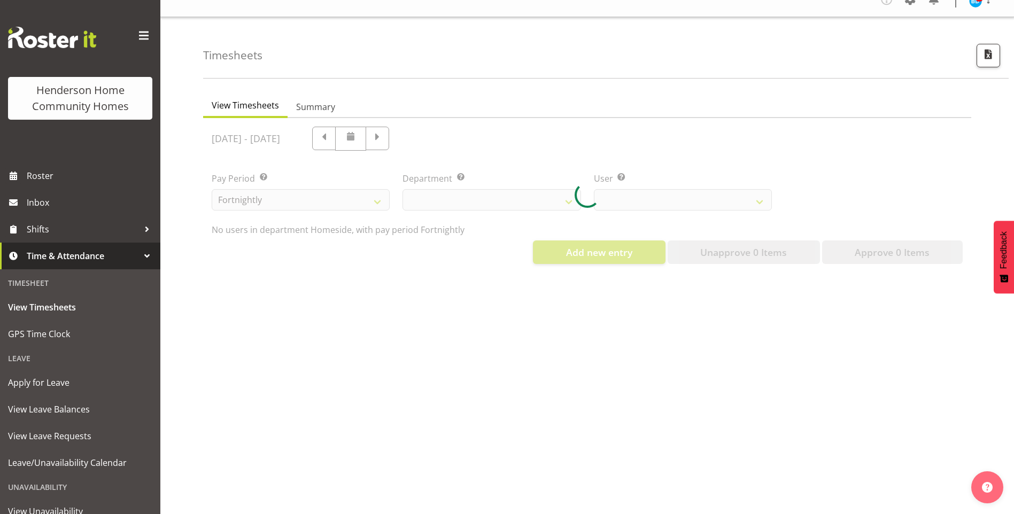
select select "746"
select select "10096"
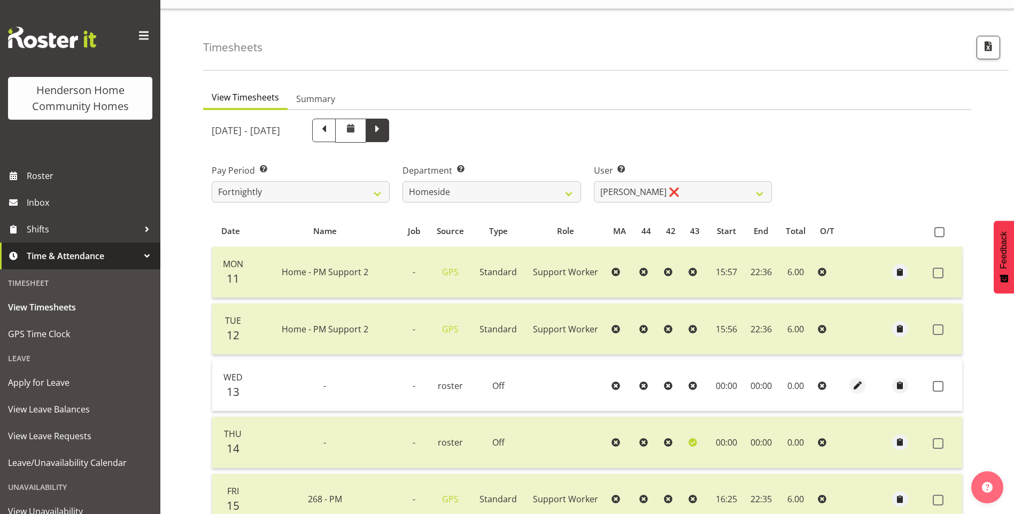
click at [389, 131] on span at bounding box center [378, 131] width 24 height 24
select select
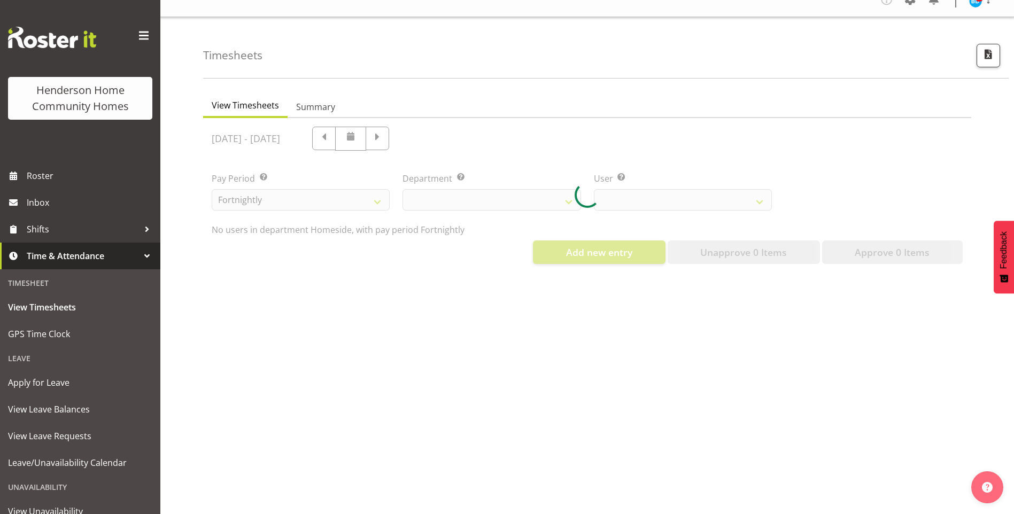
select select "746"
select select "10096"
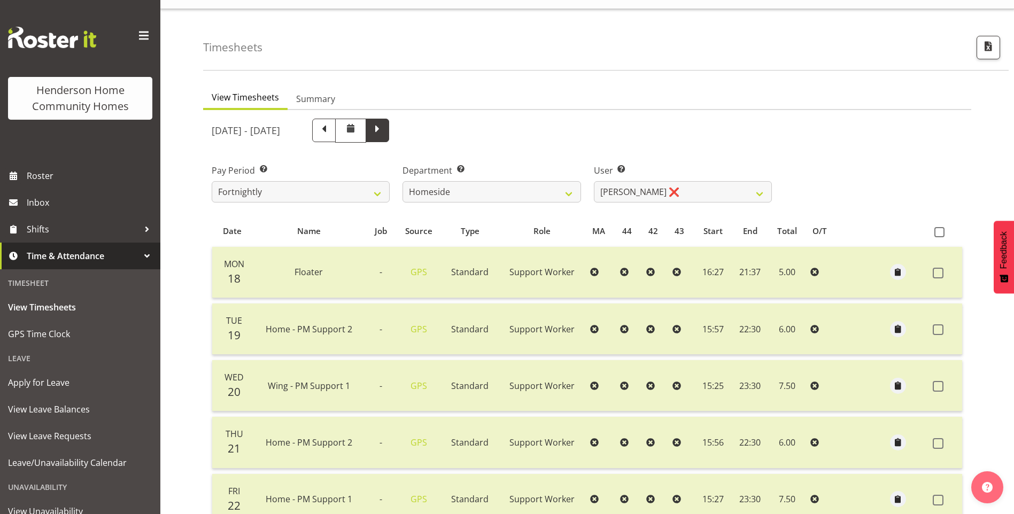
click at [384, 135] on span at bounding box center [377, 129] width 14 height 14
select select
click at [453, 135] on div "August 25th - August 31st 2025 Pay Period Select which pay period you would lik…" at bounding box center [587, 410] width 751 height 596
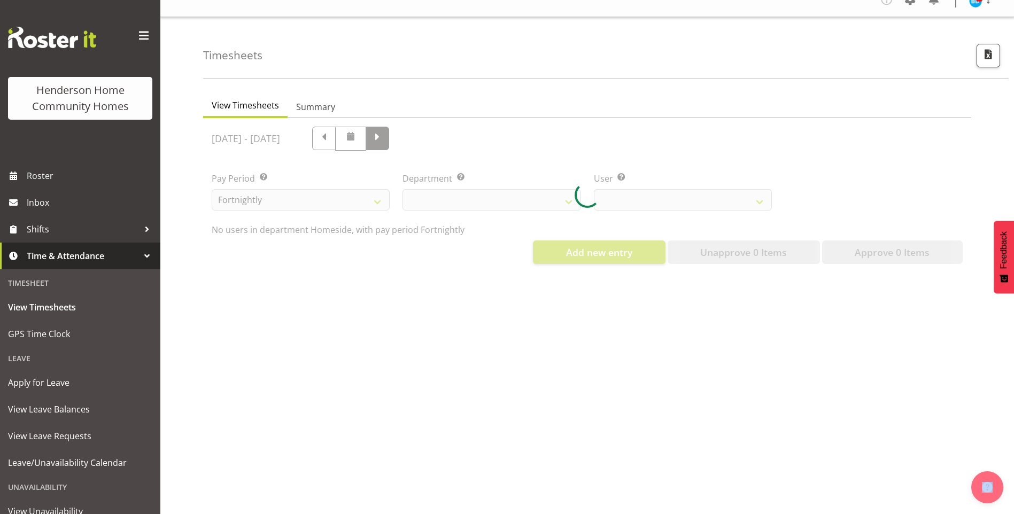
click at [453, 135] on div at bounding box center [587, 195] width 768 height 154
select select "746"
select select "10096"
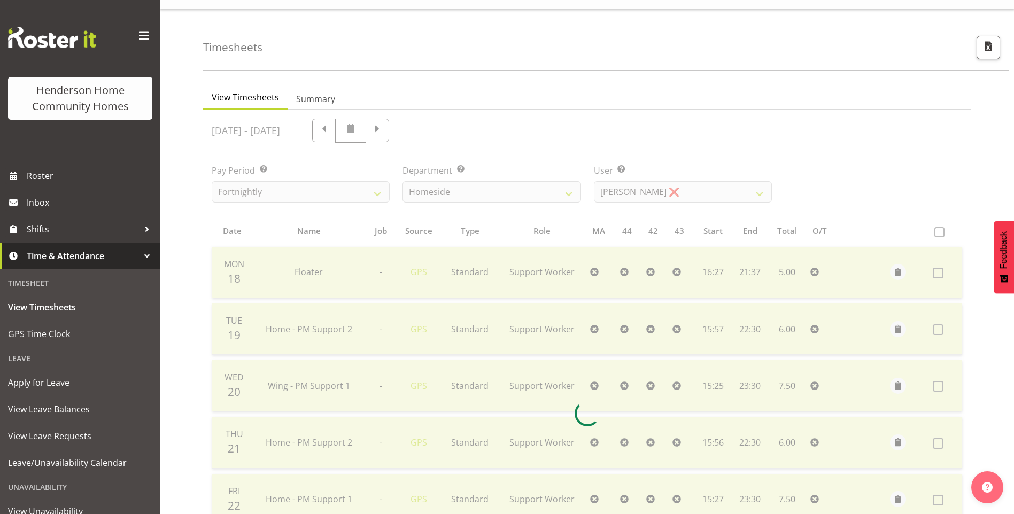
click at [451, 137] on div at bounding box center [587, 413] width 768 height 607
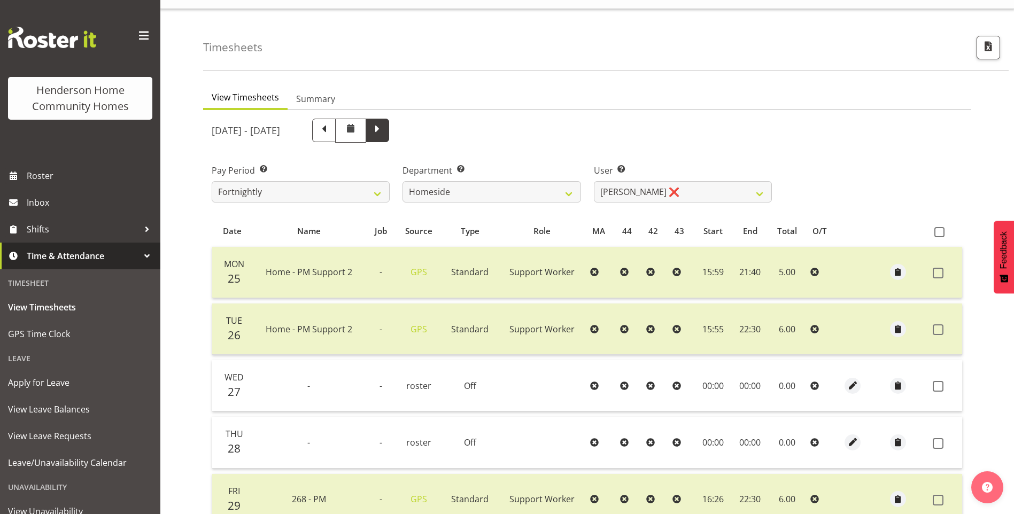
click at [389, 139] on span at bounding box center [378, 131] width 24 height 24
select select
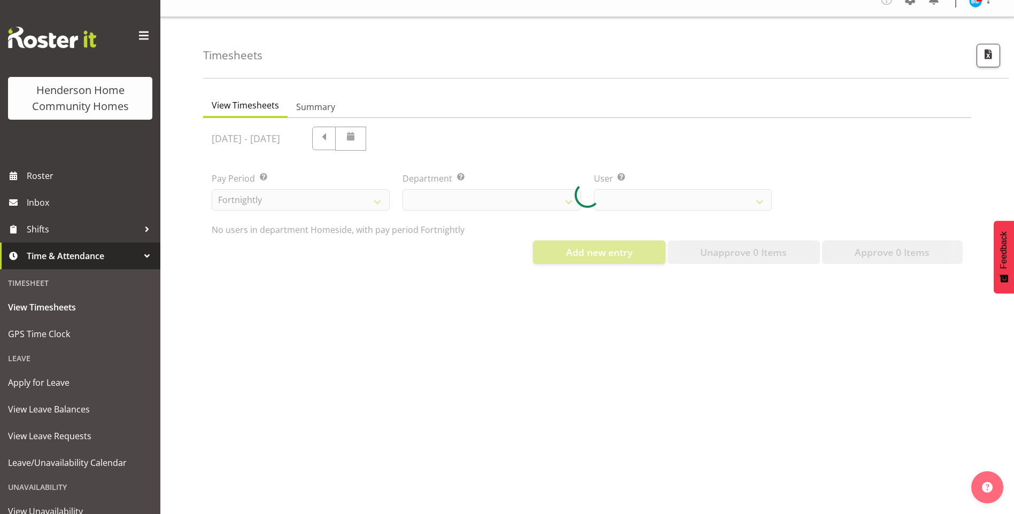
select select "746"
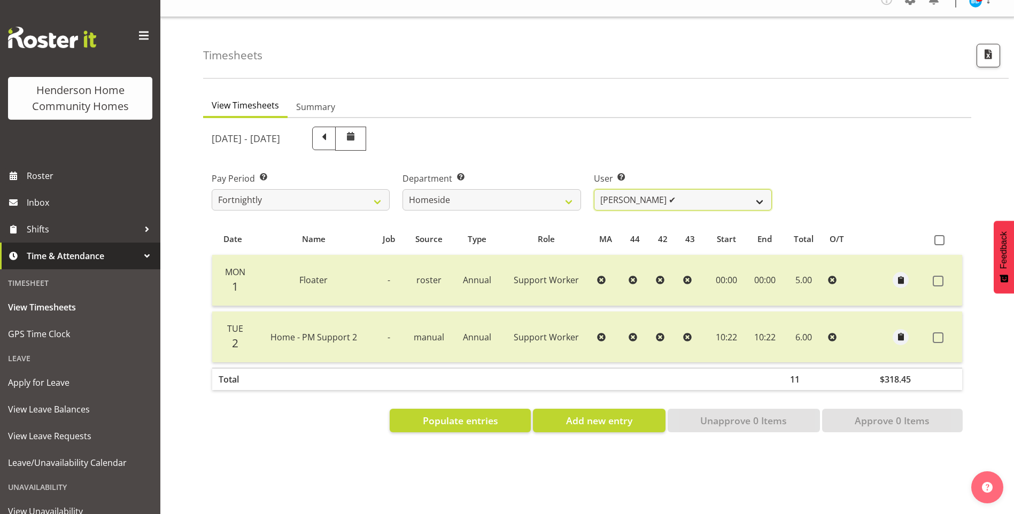
click at [648, 189] on select "Asiasiga Vili ❌ Billie-Rose Dunlop ❌ Brijesh (BK) Kachhadiya ❌ Cheenee Vargas ❌…" at bounding box center [683, 199] width 178 height 21
select select "10095"
click at [594, 189] on select "Asiasiga Vili ❌ Billie-Rose Dunlop ❌ Brijesh (BK) Kachhadiya ❌ Cheenee Vargas ❌…" at bounding box center [683, 199] width 178 height 21
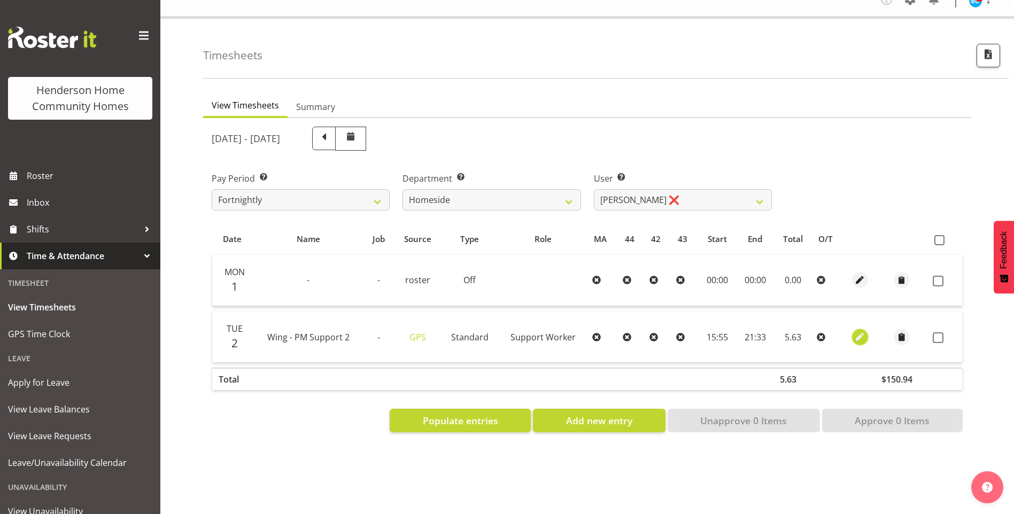
click at [859, 331] on span "button" at bounding box center [859, 337] width 12 height 12
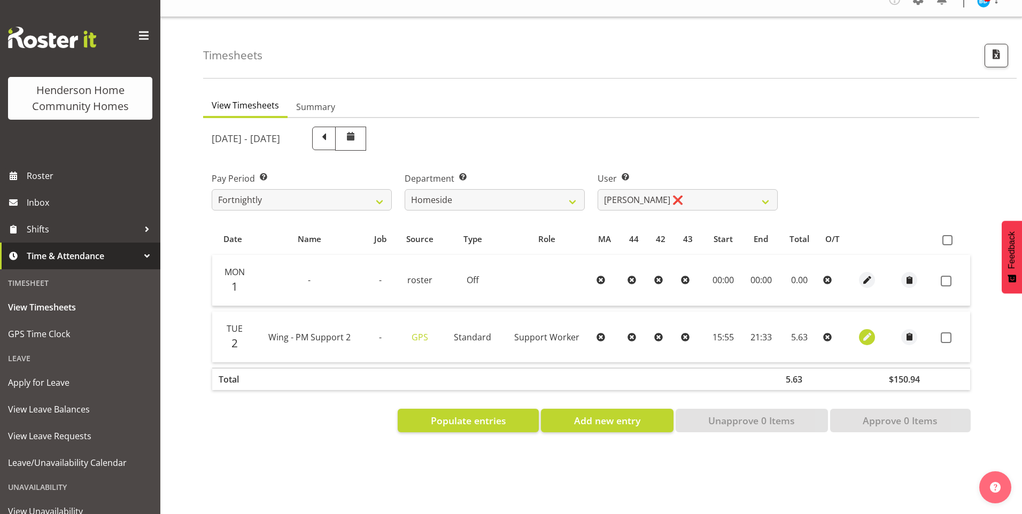
select select "Standard"
select select "749"
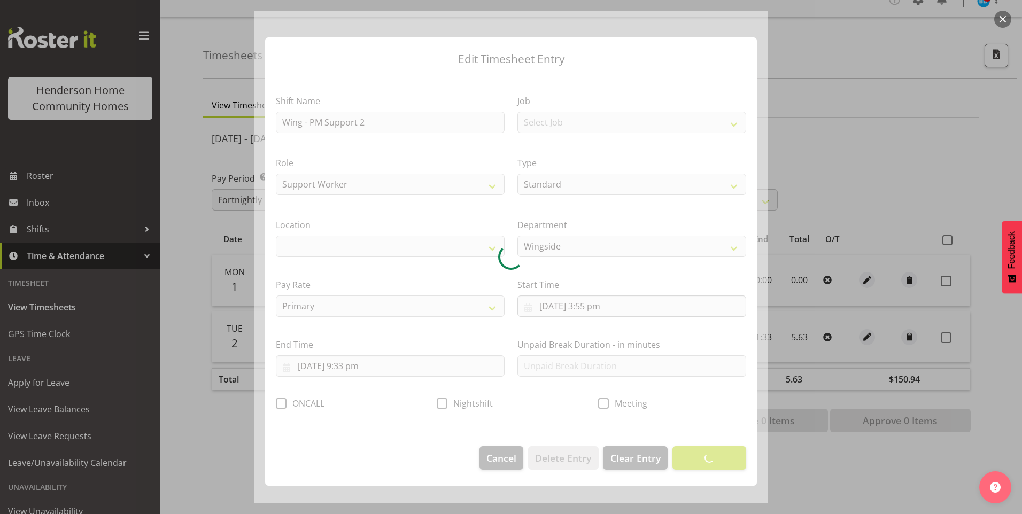
select select "1071"
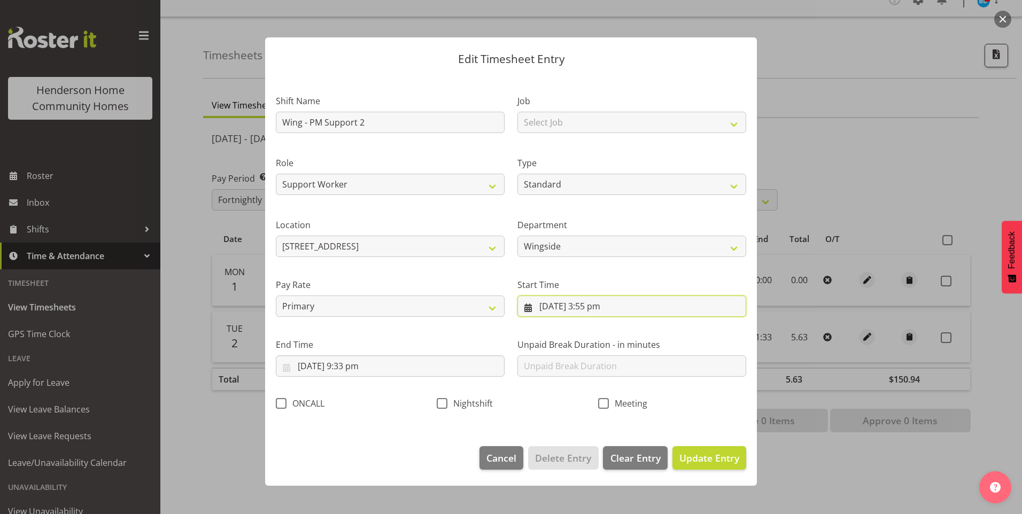
click at [589, 311] on input "2/09/2025, 3:55 pm" at bounding box center [631, 306] width 229 height 21
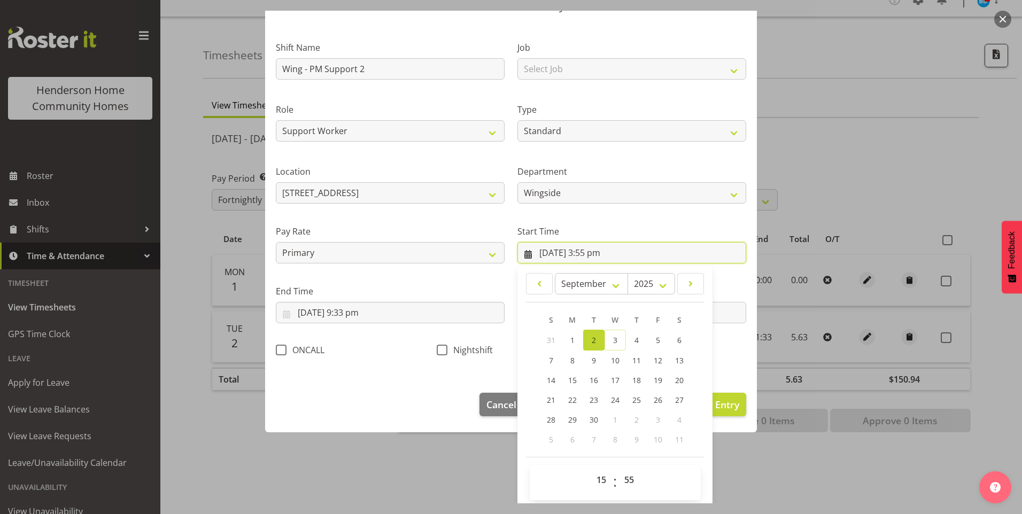
scroll to position [58, 0]
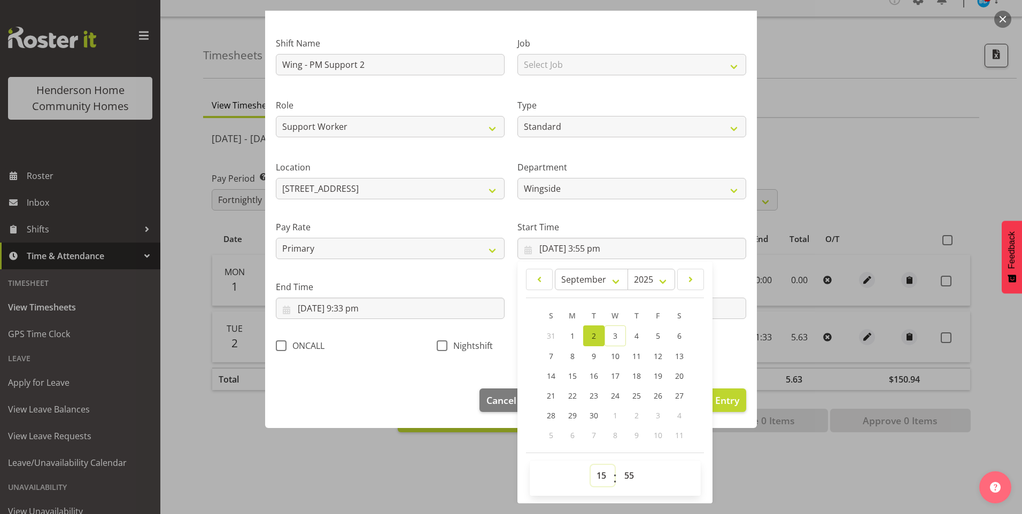
click at [592, 470] on select "00 01 02 03 04 05 06 07 08 09 10 11 12 13 14 15 16 17 18 19 20 21 22 23" at bounding box center [602, 475] width 24 height 21
select select "16"
click at [590, 465] on select "00 01 02 03 04 05 06 07 08 09 10 11 12 13 14 15 16 17 18 19 20 21 22 23" at bounding box center [602, 475] width 24 height 21
type input "2/09/2025, 4:55 pm"
drag, startPoint x: 628, startPoint y: 471, endPoint x: 629, endPoint y: 465, distance: 6.1
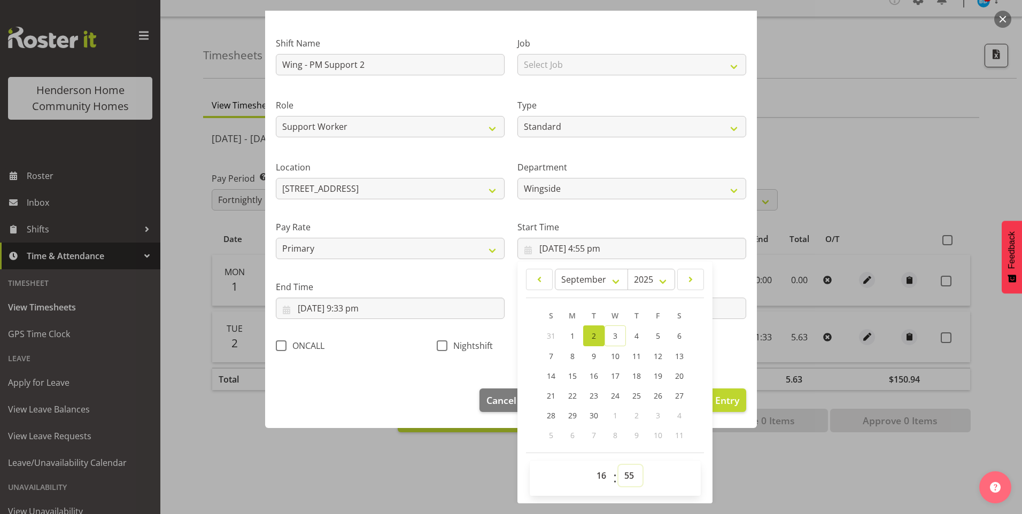
click at [628, 472] on select "00 01 02 03 04 05 06 07 08 09 10 11 12 13 14 15 16 17 18 19 20 21 22 23 24 25 2…" at bounding box center [630, 475] width 24 height 21
select select "0"
click at [618, 465] on select "00 01 02 03 04 05 06 07 08 09 10 11 12 13 14 15 16 17 18 19 20 21 22 23 24 25 2…" at bounding box center [630, 475] width 24 height 21
type input "2/09/2025, 4:00 pm"
click at [351, 312] on input "2/09/2025, 9:33 pm" at bounding box center [390, 308] width 229 height 21
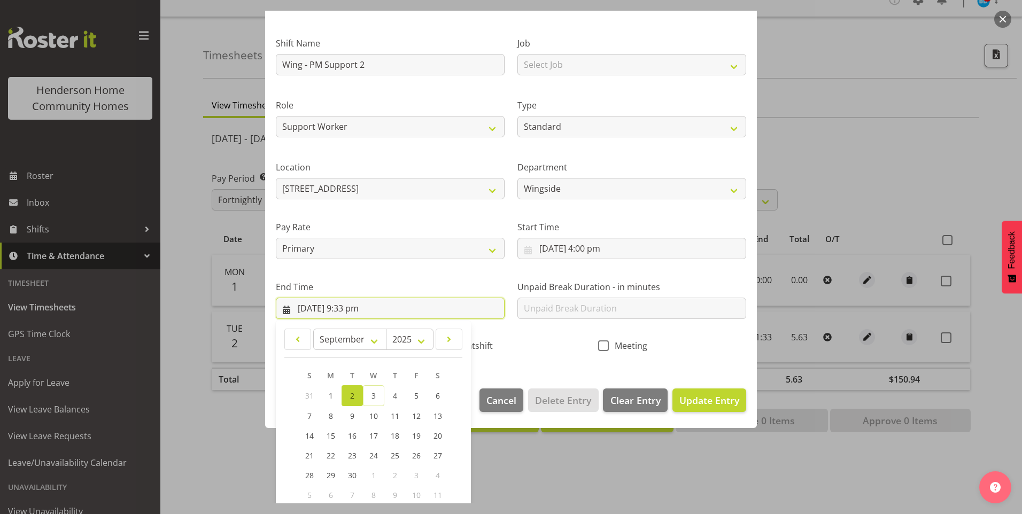
scroll to position [118, 0]
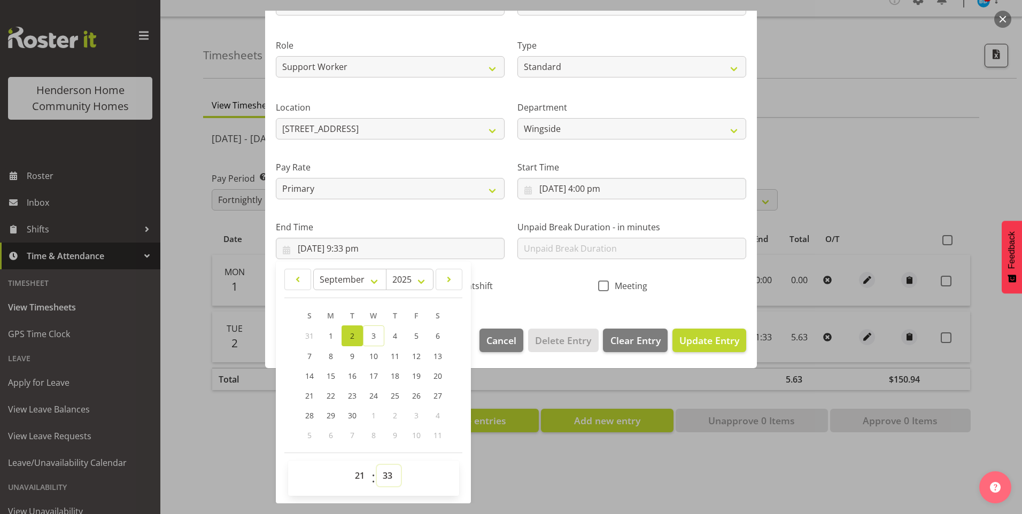
click at [385, 472] on select "00 01 02 03 04 05 06 07 08 09 10 11 12 13 14 15 16 17 18 19 20 21 22 23 24 25 2…" at bounding box center [389, 475] width 24 height 21
select select "30"
click at [377, 465] on select "00 01 02 03 04 05 06 07 08 09 10 11 12 13 14 15 16 17 18 19 20 21 22 23 24 25 2…" at bounding box center [389, 475] width 24 height 21
type input "2/09/2025, 9:30 pm"
drag, startPoint x: 701, startPoint y: 340, endPoint x: 718, endPoint y: 338, distance: 17.2
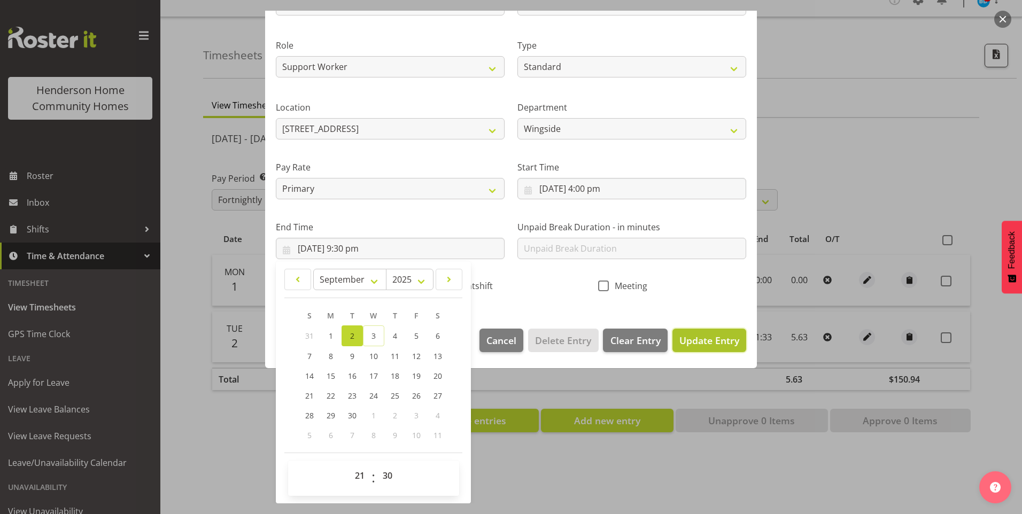
click at [702, 340] on span "Update Entry" at bounding box center [709, 340] width 60 height 13
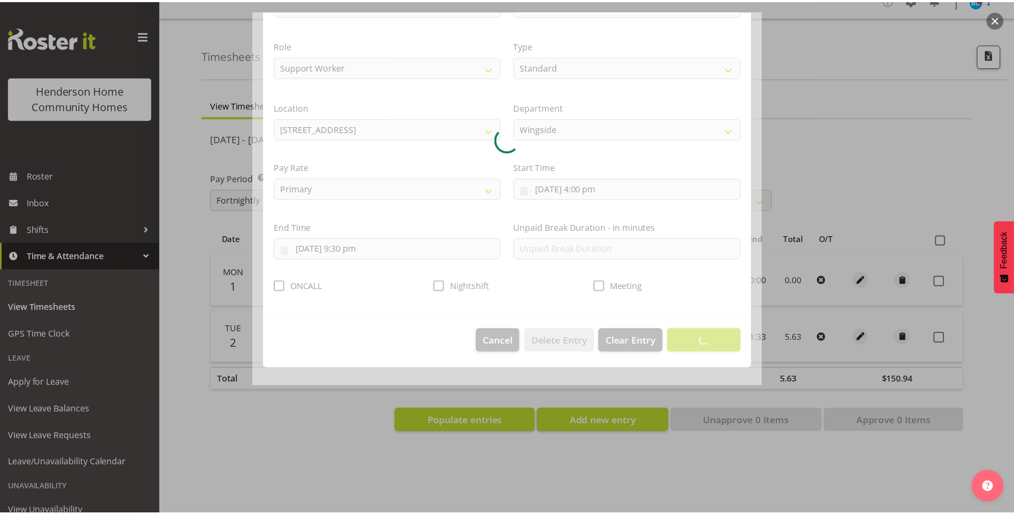
scroll to position [0, 0]
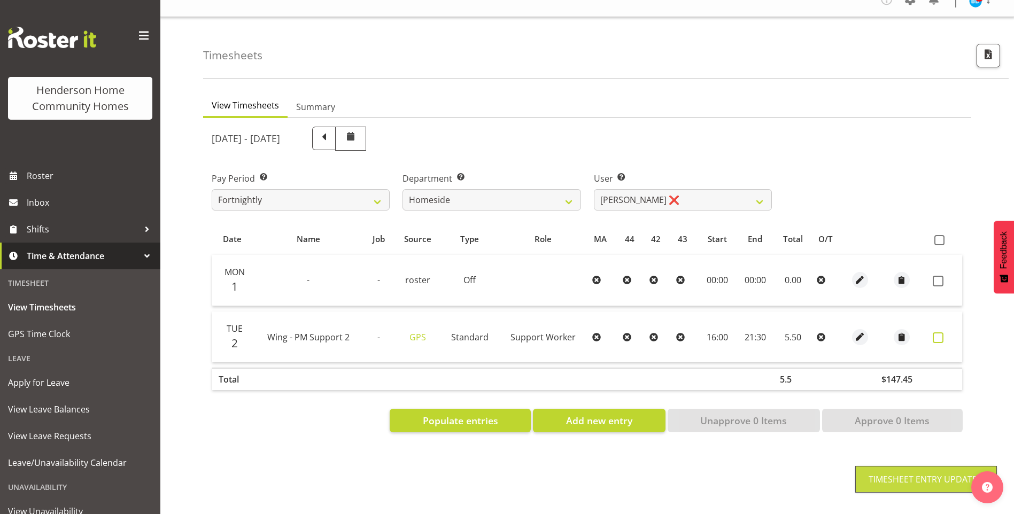
click at [939, 332] on span at bounding box center [937, 337] width 11 height 11
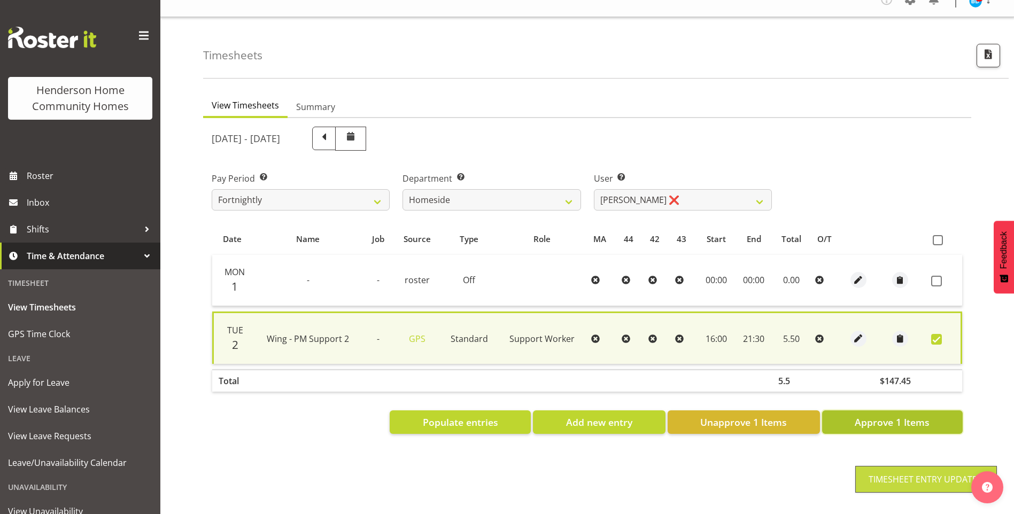
click at [911, 415] on span "Approve 1 Items" at bounding box center [891, 422] width 75 height 14
checkbox input "false"
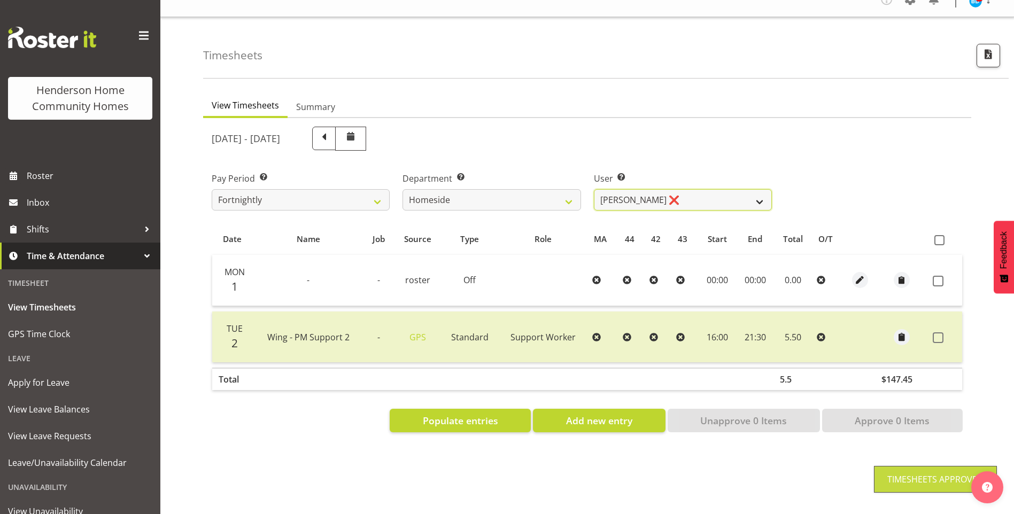
click at [625, 189] on select "Asiasiga Vili ❌ Billie-Rose Dunlop ❌ Brijesh (BK) Kachhadiya ❌ Cheenee Vargas ❌…" at bounding box center [683, 199] width 178 height 21
select select "8533"
click at [594, 189] on select "Asiasiga Vili ❌ Billie-Rose Dunlop ❌ Brijesh (BK) Kachhadiya ❌ Cheenee Vargas ❌…" at bounding box center [683, 199] width 178 height 21
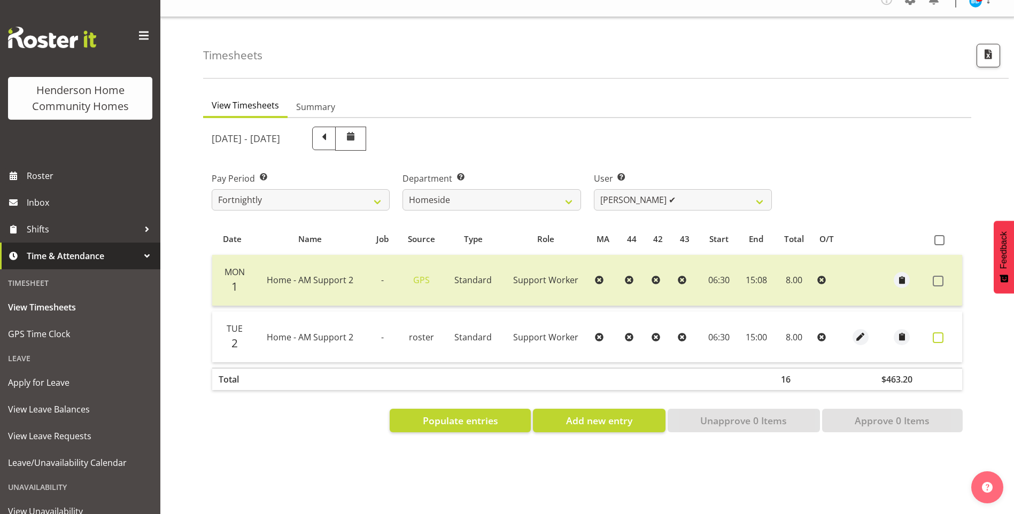
click at [939, 332] on span at bounding box center [937, 337] width 11 height 11
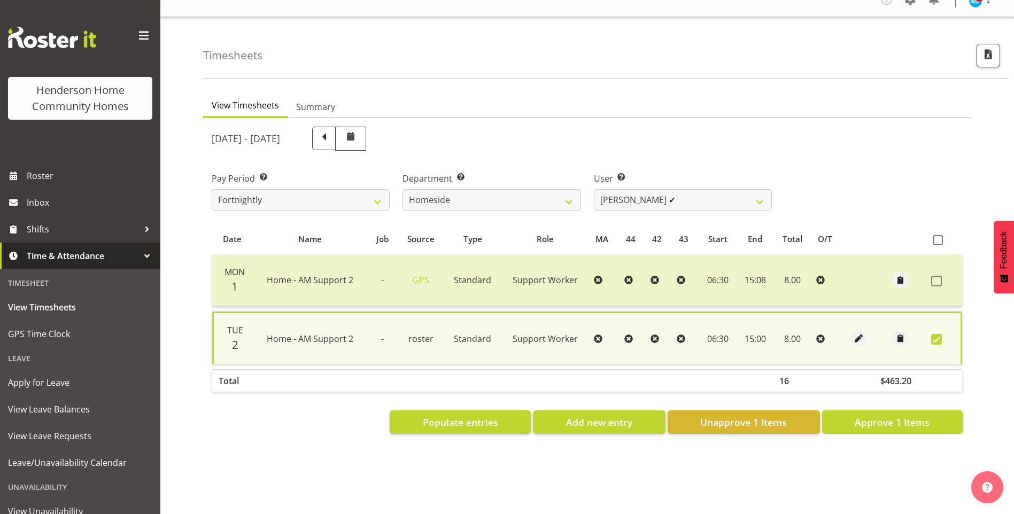
click at [891, 415] on span "Approve 1 Items" at bounding box center [891, 422] width 75 height 14
checkbox input "false"
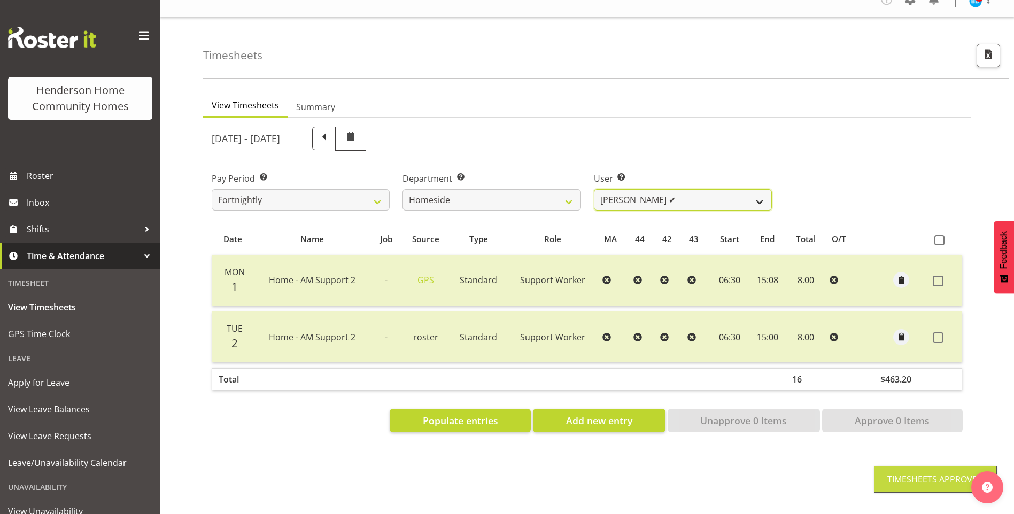
click at [608, 190] on select "Asiasiga Vili ❌ Billie-Rose Dunlop ❌ Brijesh (BK) Kachhadiya ❌ Cheenee Vargas ❌…" at bounding box center [683, 199] width 178 height 21
select select "10523"
click at [594, 189] on select "Asiasiga Vili ❌ Billie-Rose Dunlop ❌ Brijesh (BK) Kachhadiya ❌ Cheenee Vargas ❌…" at bounding box center [683, 199] width 178 height 21
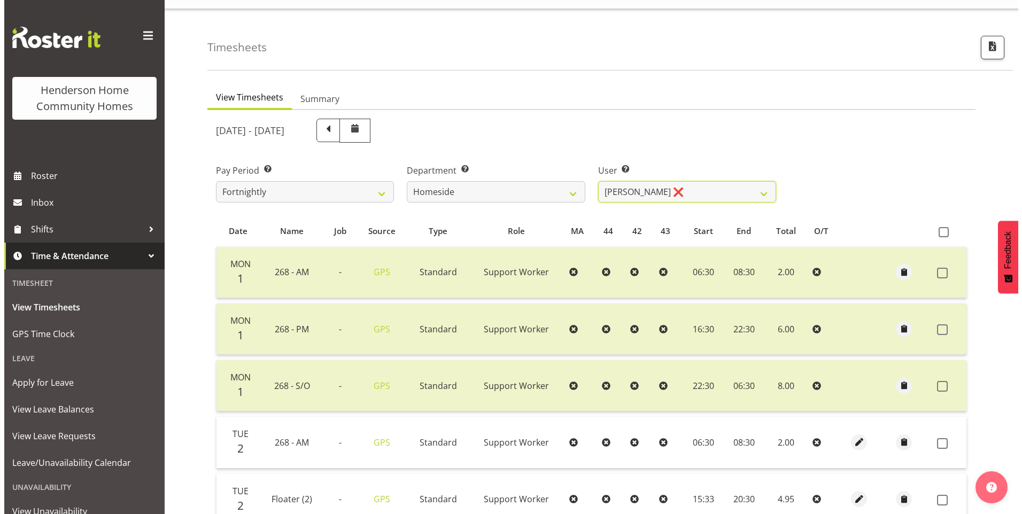
scroll to position [128, 0]
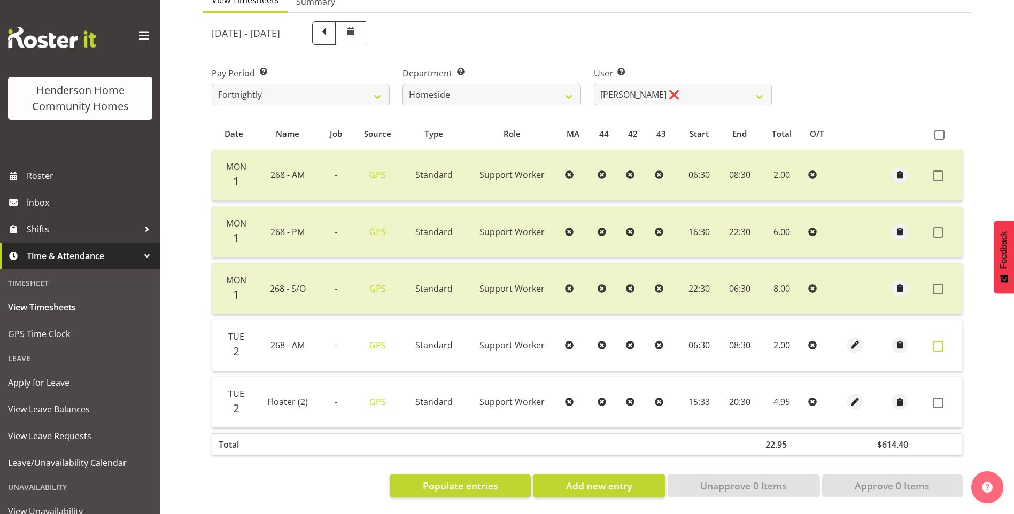
click at [934, 341] on span at bounding box center [937, 346] width 11 height 11
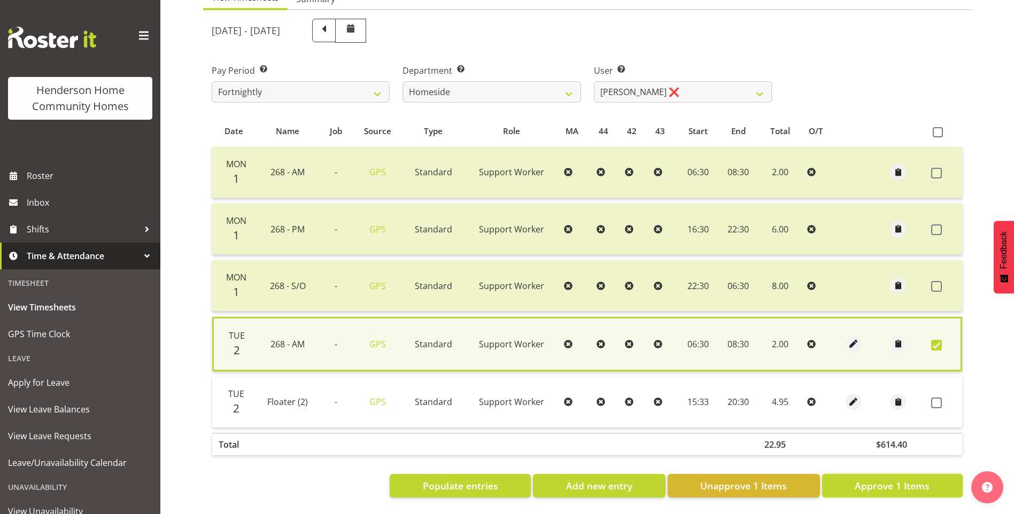
drag, startPoint x: 928, startPoint y: 483, endPoint x: 911, endPoint y: 468, distance: 22.0
click at [927, 482] on span "Approve 1 Items" at bounding box center [891, 486] width 75 height 14
checkbox input "false"
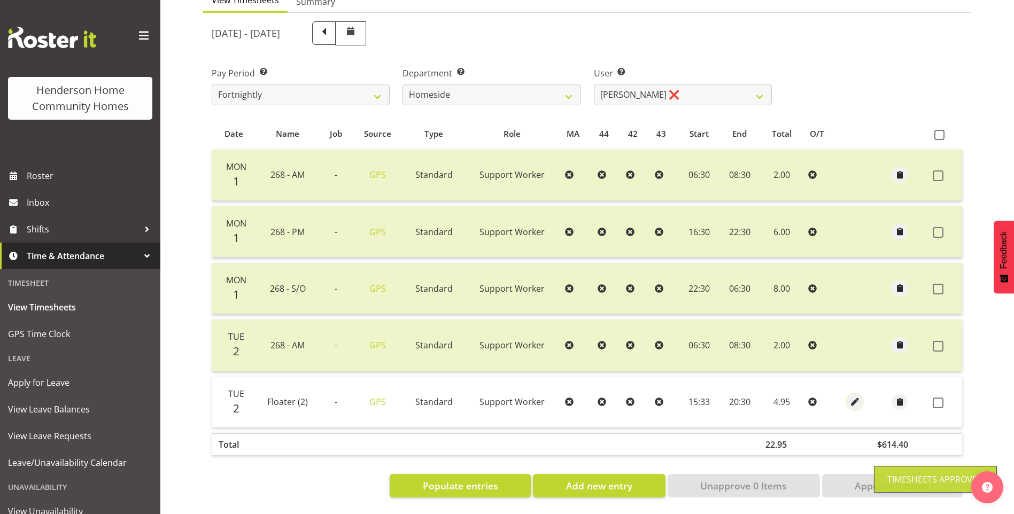
click at [860, 394] on button "button" at bounding box center [854, 402] width 16 height 16
select select "Standard"
select select "749"
select select "8"
select select "2025"
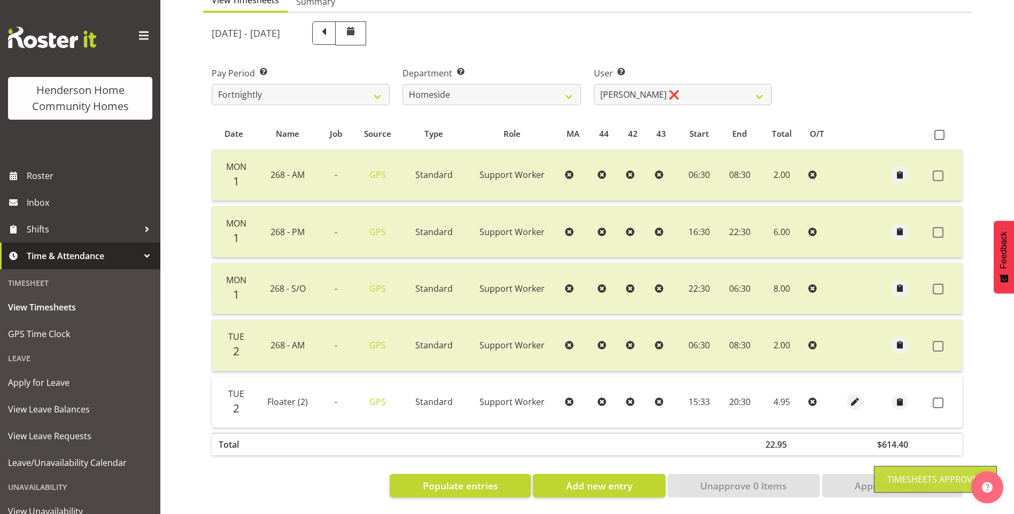
select select "15"
select select "33"
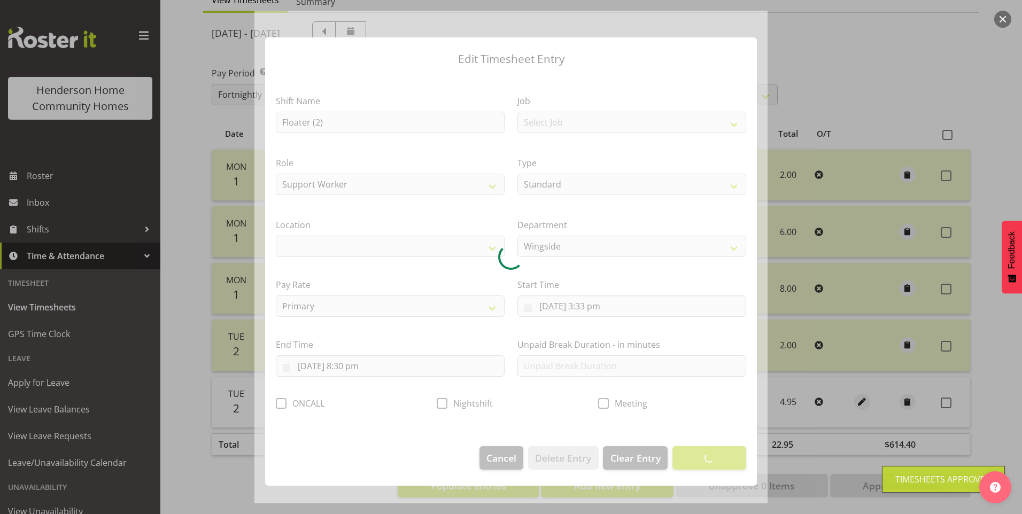
select select "1071"
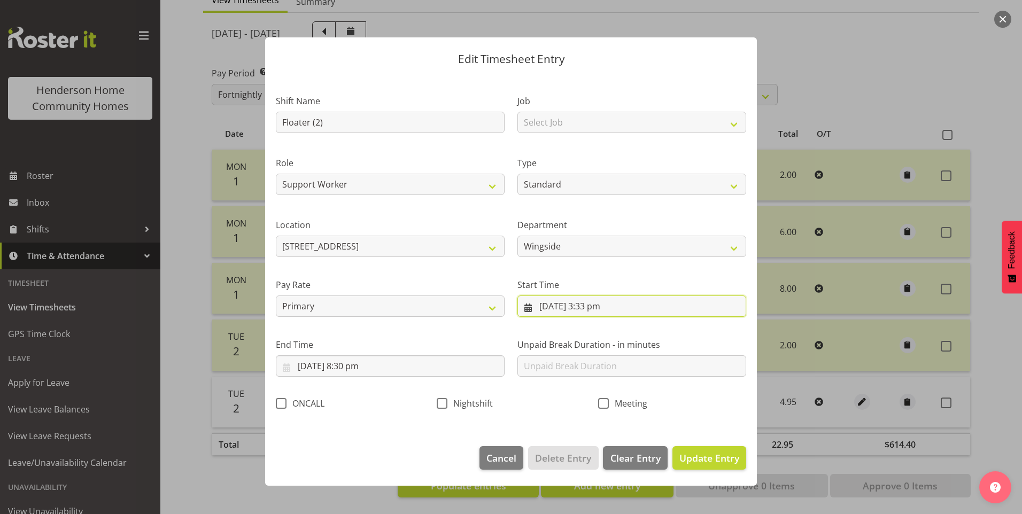
click at [600, 307] on input "2/09/2025, 3:33 pm" at bounding box center [631, 306] width 229 height 21
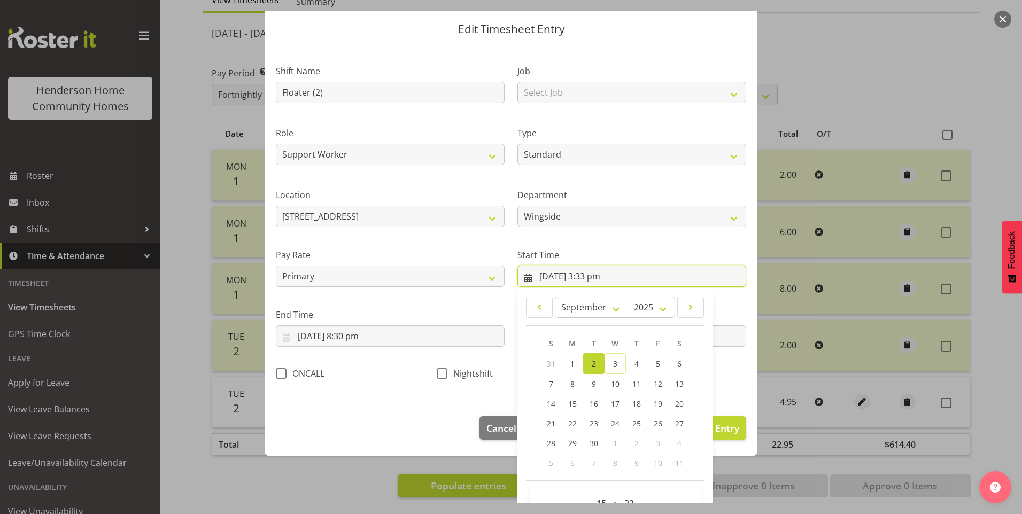
scroll to position [58, 0]
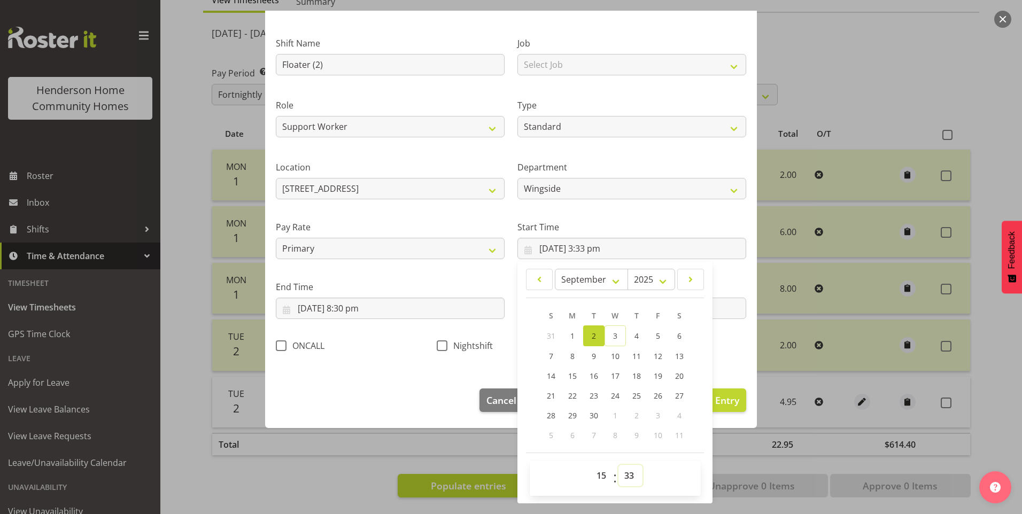
click at [626, 478] on select "00 01 02 03 04 05 06 07 08 09 10 11 12 13 14 15 16 17 18 19 20 21 22 23 24 25 2…" at bounding box center [630, 475] width 24 height 21
select select "30"
click at [618, 465] on select "00 01 02 03 04 05 06 07 08 09 10 11 12 13 14 15 16 17 18 19 20 21 22 23 24 25 2…" at bounding box center [630, 475] width 24 height 21
type input "2/09/2025, 3:30 pm"
click at [733, 404] on button "Update Entry" at bounding box center [709, 400] width 74 height 24
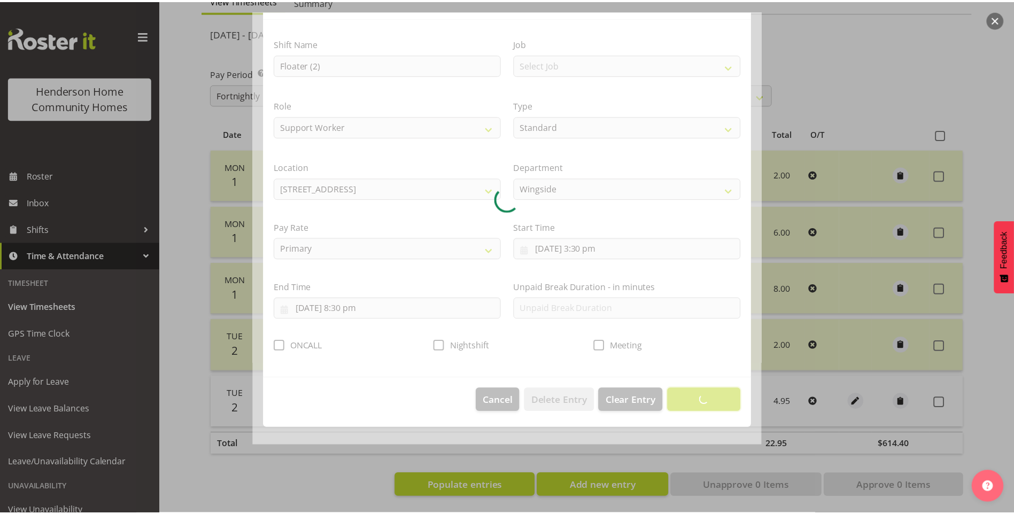
scroll to position [0, 0]
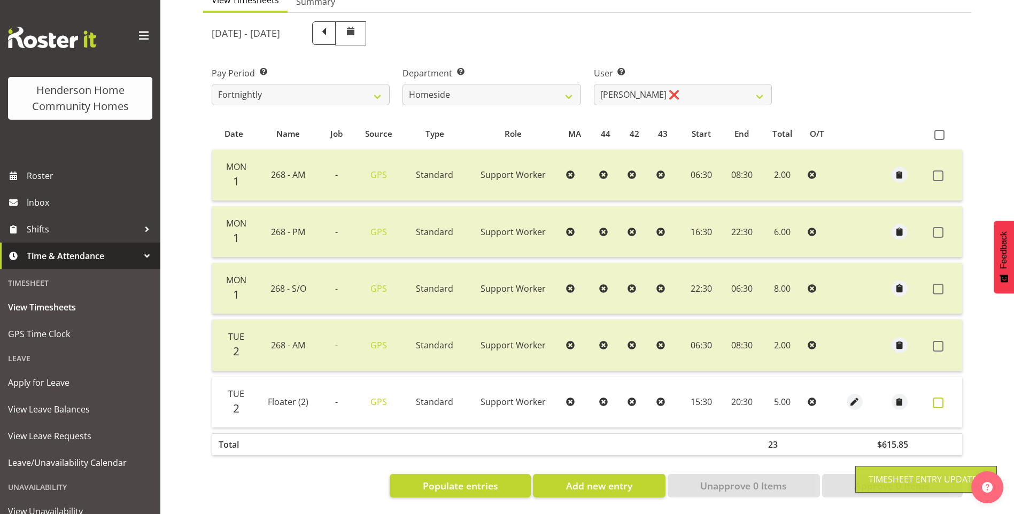
click at [941, 398] on span at bounding box center [937, 403] width 11 height 11
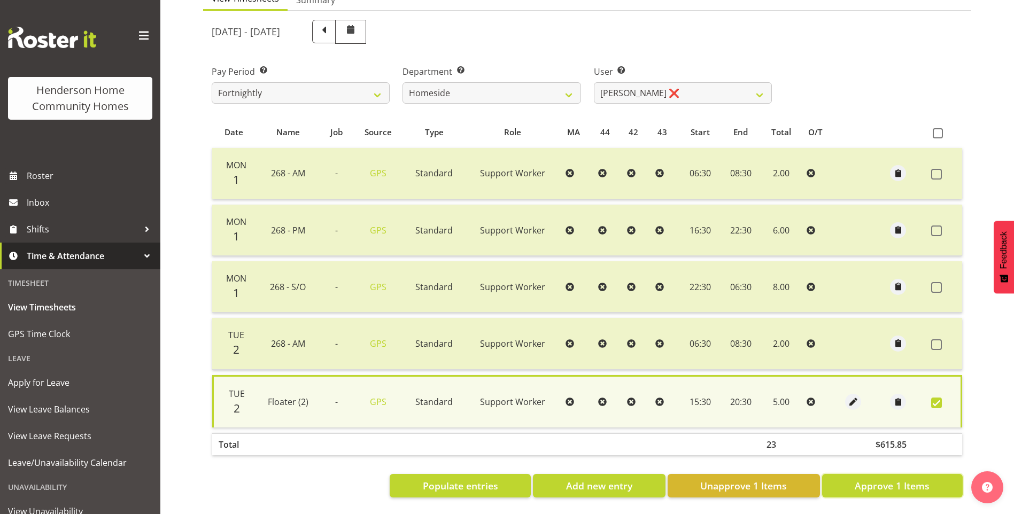
click at [892, 481] on span "Approve 1 Items" at bounding box center [891, 486] width 75 height 14
checkbox input "false"
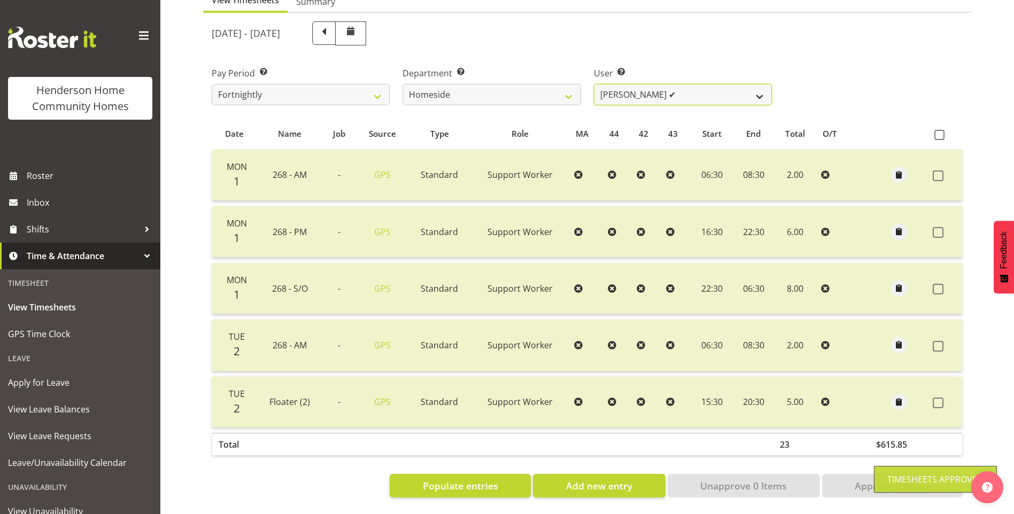
click at [631, 87] on select "Asiasiga Vili ❌ Billie-Rose Dunlop ❌ Brijesh (BK) Kachhadiya ❌ Cheenee Vargas ❌…" at bounding box center [683, 94] width 178 height 21
select select "10404"
click at [594, 84] on select "Asiasiga Vili ❌ Billie-Rose Dunlop ❌ Brijesh (BK) Kachhadiya ❌ Cheenee Vargas ❌…" at bounding box center [683, 94] width 178 height 21
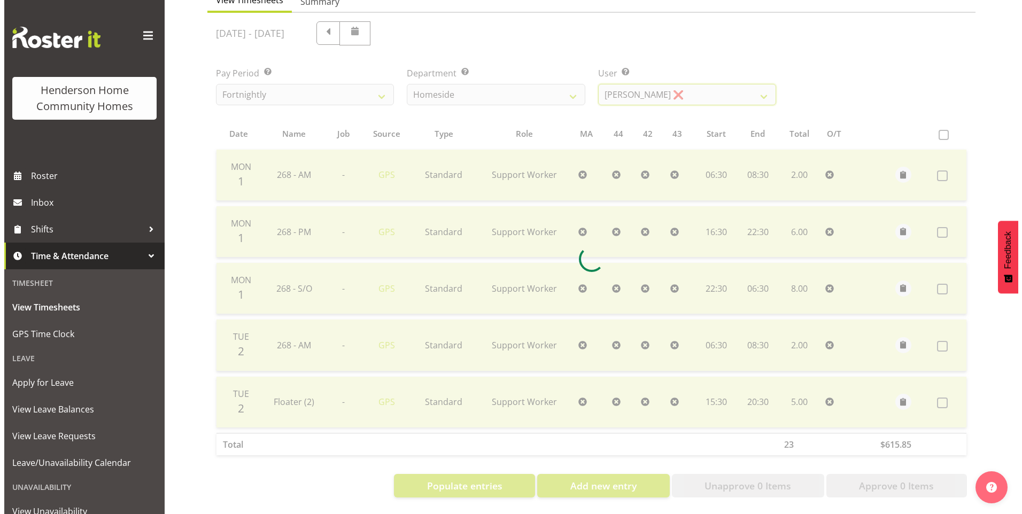
scroll to position [22, 0]
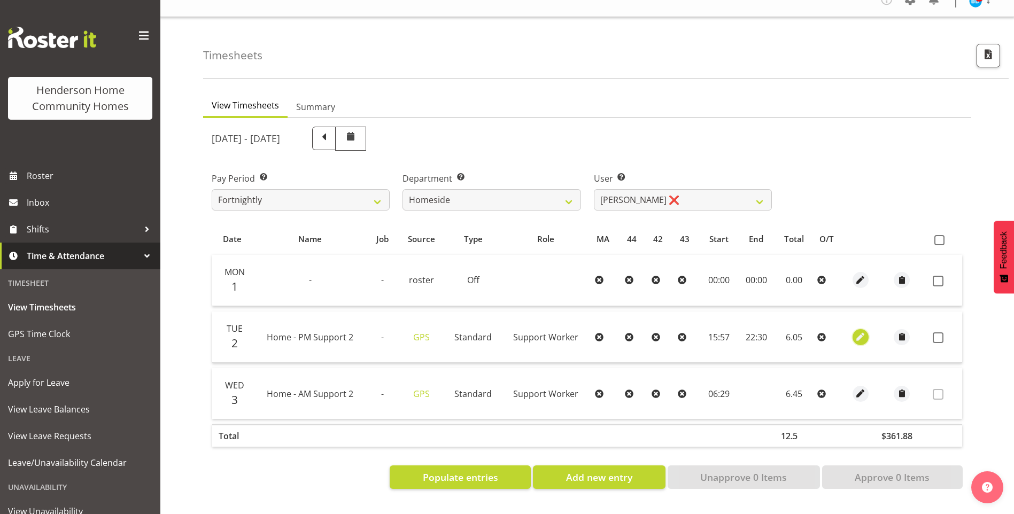
click at [860, 331] on span "button" at bounding box center [860, 337] width 12 height 12
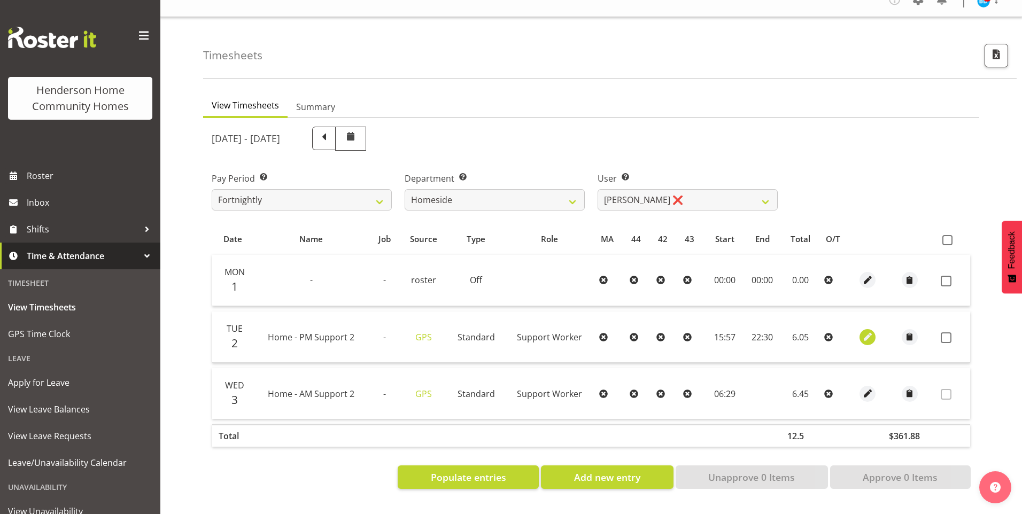
select select "Standard"
select select "8"
select select "2025"
select select "15"
select select "57"
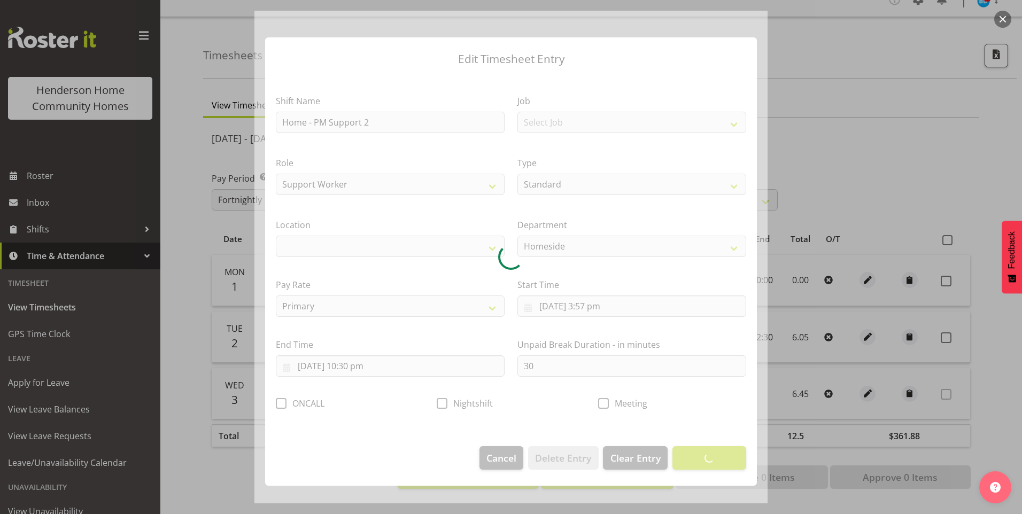
select select "1067"
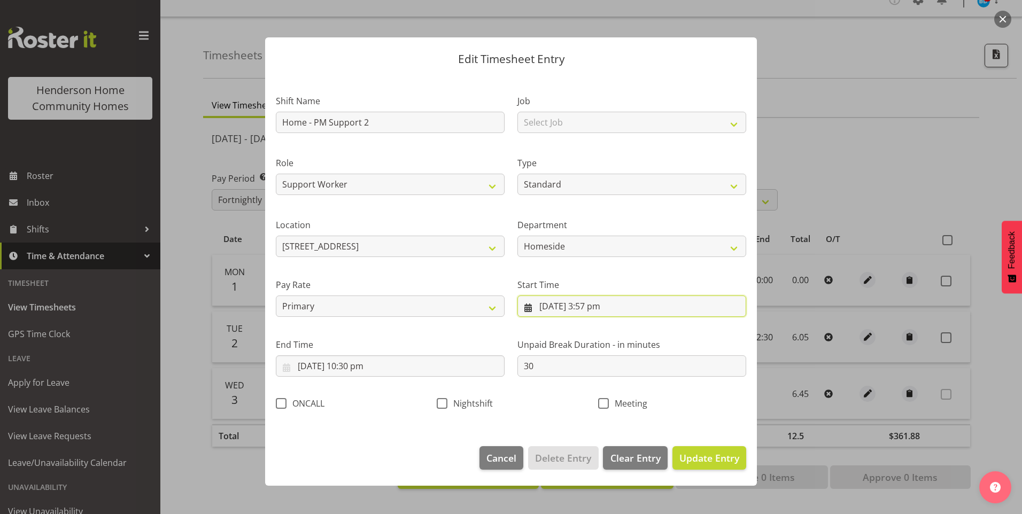
click at [601, 314] on input "2/09/2025, 3:57 pm" at bounding box center [631, 306] width 229 height 21
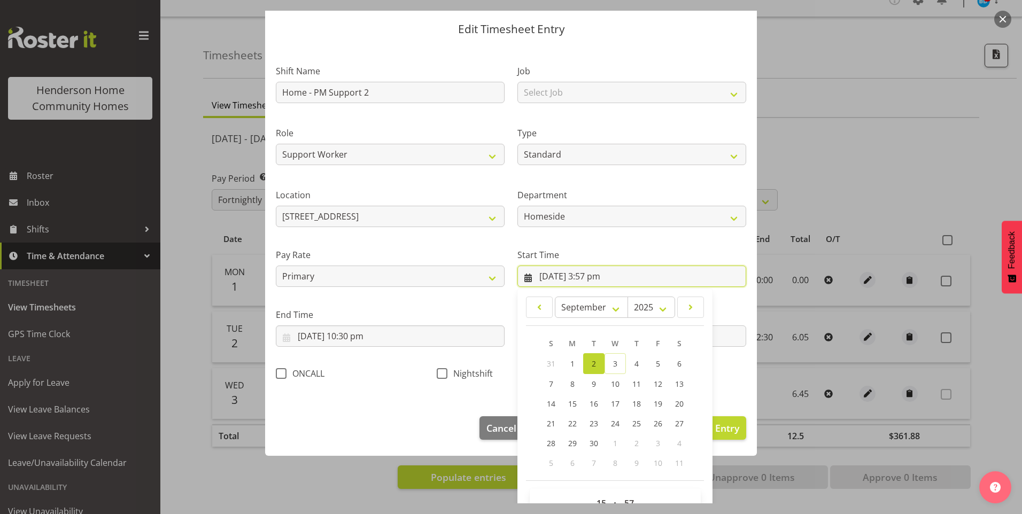
scroll to position [58, 0]
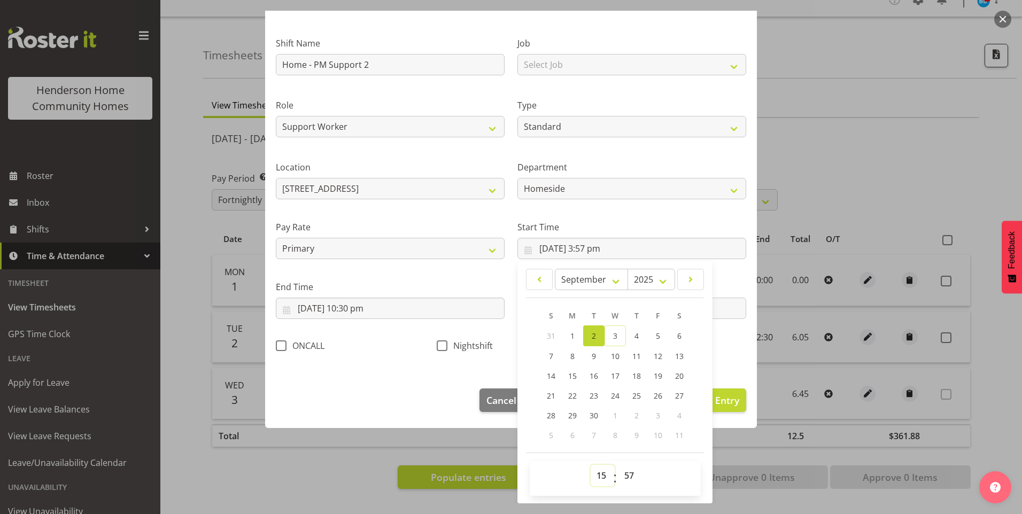
click at [593, 471] on select "00 01 02 03 04 05 06 07 08 09 10 11 12 13 14 15 16 17 18 19 20 21 22 23" at bounding box center [602, 475] width 24 height 21
select select "16"
click at [590, 465] on select "00 01 02 03 04 05 06 07 08 09 10 11 12 13 14 15 16 17 18 19 20 21 22 23" at bounding box center [602, 475] width 24 height 21
type input "2/09/2025, 4:57 pm"
click at [627, 477] on select "00 01 02 03 04 05 06 07 08 09 10 11 12 13 14 15 16 17 18 19 20 21 22 23 24 25 2…" at bounding box center [630, 475] width 24 height 21
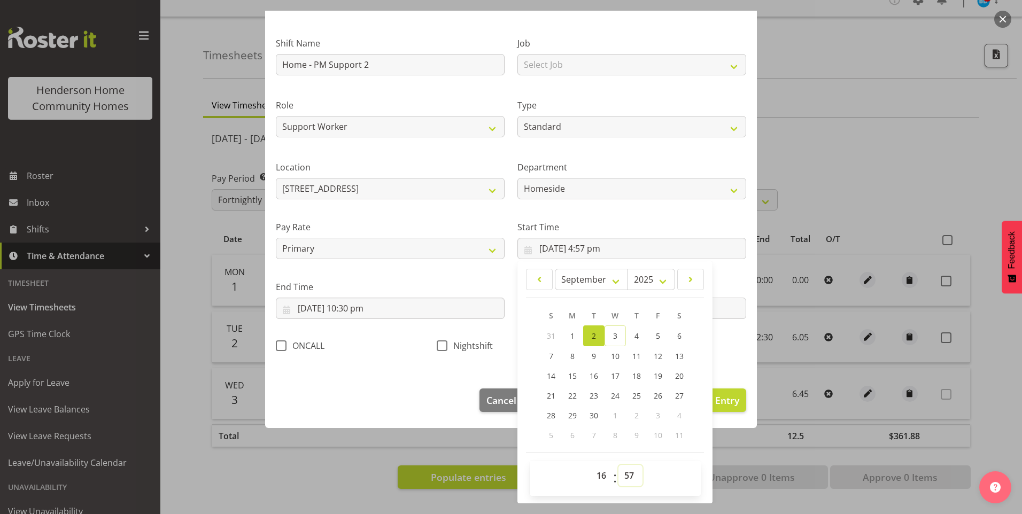
select select "0"
click at [618, 465] on select "00 01 02 03 04 05 06 07 08 09 10 11 12 13 14 15 16 17 18 19 20 21 22 23 24 25 2…" at bounding box center [630, 475] width 24 height 21
type input "2/09/2025, 4:00 pm"
click at [719, 396] on span "Update Entry" at bounding box center [709, 400] width 60 height 13
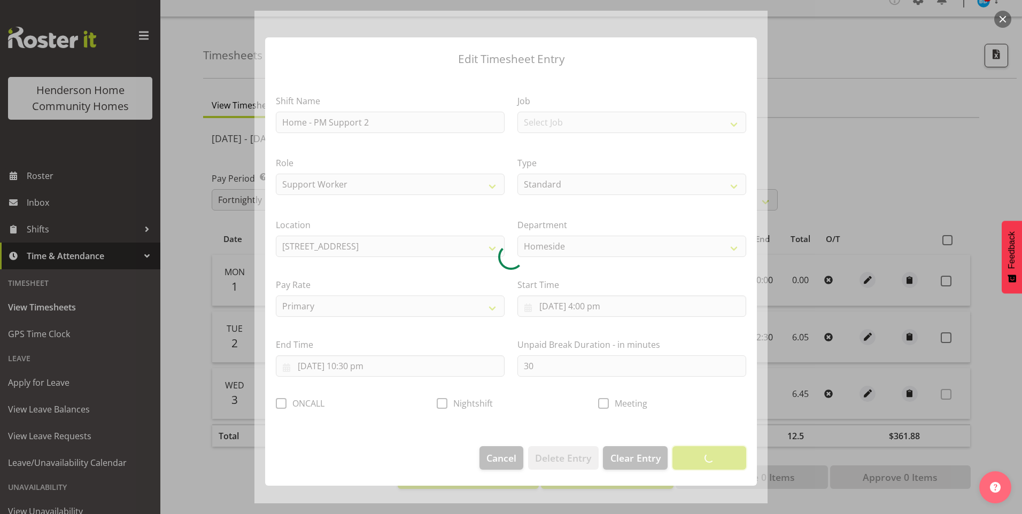
scroll to position [0, 0]
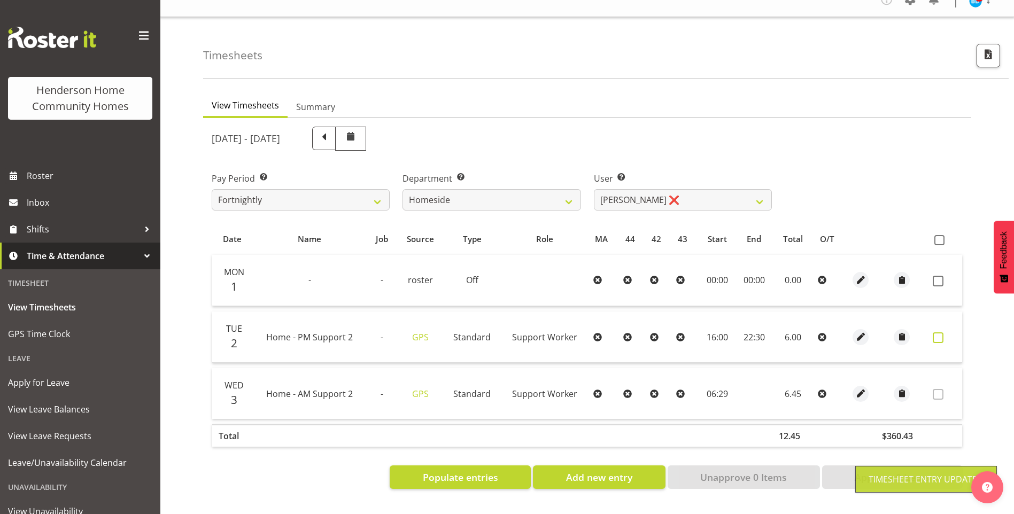
click at [939, 332] on span at bounding box center [937, 337] width 11 height 11
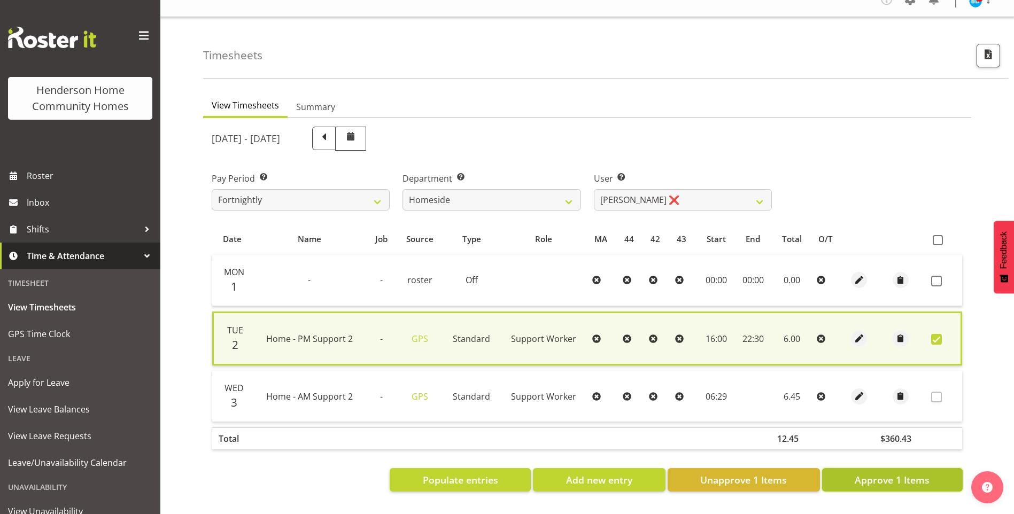
drag, startPoint x: 894, startPoint y: 468, endPoint x: 804, endPoint y: 372, distance: 131.6
click at [894, 473] on span "Approve 1 Items" at bounding box center [891, 480] width 75 height 14
checkbox input "false"
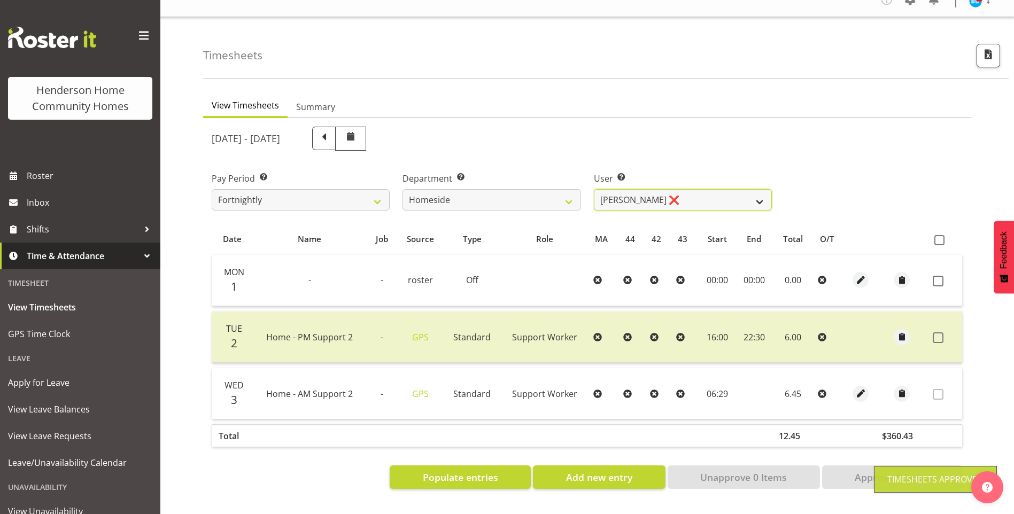
click at [626, 191] on select "Asiasiga Vili ❌ Billie-Rose Dunlop ❌ Brijesh (BK) Kachhadiya ❌ Cheenee Vargas ❌…" at bounding box center [683, 199] width 178 height 21
click at [594, 189] on select "Asiasiga Vili ❌ Billie-Rose Dunlop ❌ Brijesh (BK) Kachhadiya ❌ Cheenee Vargas ❌…" at bounding box center [683, 199] width 178 height 21
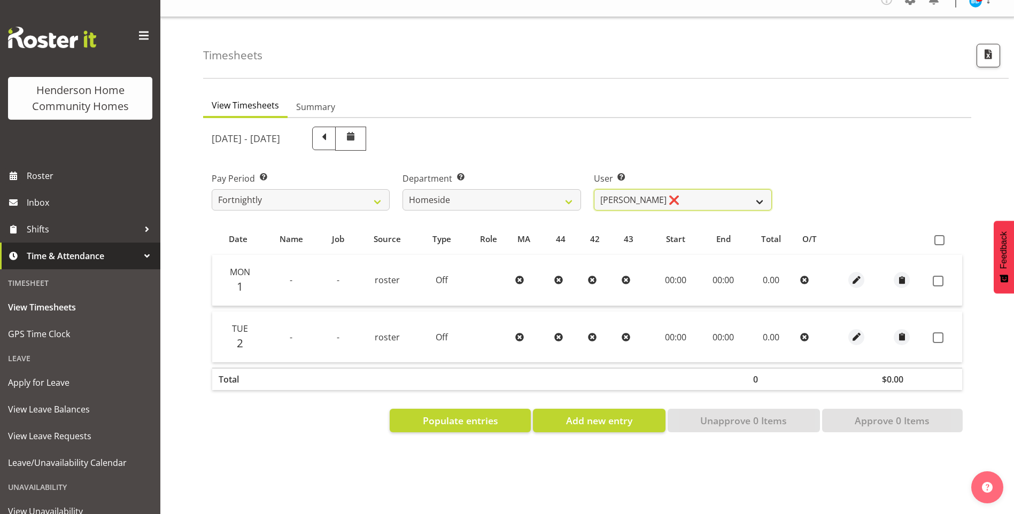
click at [625, 189] on select "Asiasiga Vili ❌ Billie-Rose Dunlop ❌ Brijesh (BK) Kachhadiya ❌ Cheenee Vargas ❌…" at bounding box center [683, 199] width 178 height 21
click at [594, 189] on select "Asiasiga Vili ❌ Billie-Rose Dunlop ❌ Brijesh (BK) Kachhadiya ❌ Cheenee Vargas ❌…" at bounding box center [683, 199] width 178 height 21
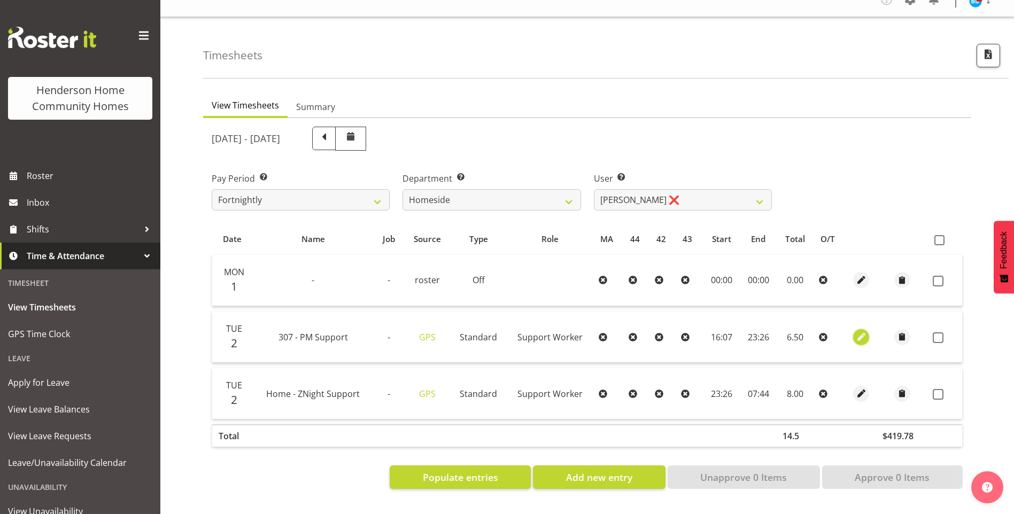
click at [857, 331] on span "button" at bounding box center [861, 337] width 12 height 12
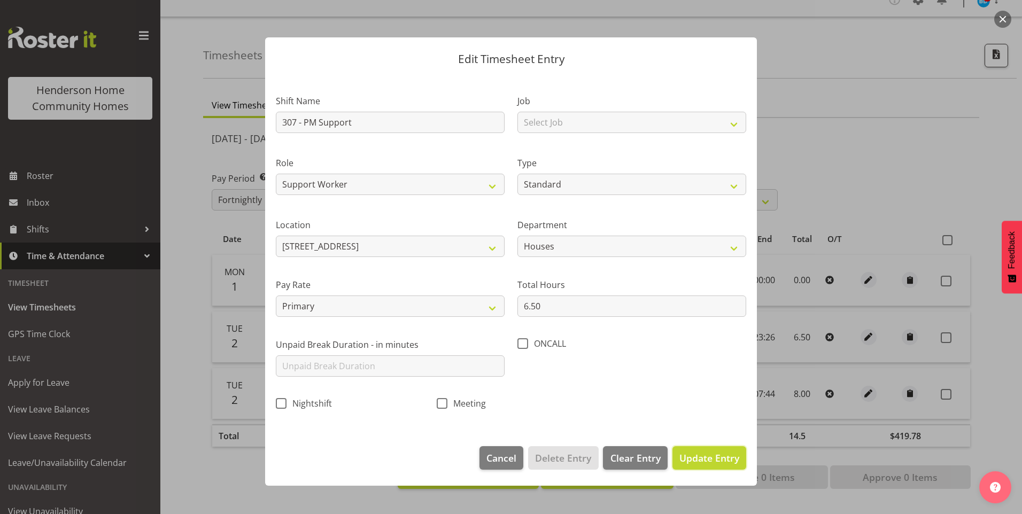
drag, startPoint x: 711, startPoint y: 461, endPoint x: 786, endPoint y: 449, distance: 75.7
click at [713, 459] on span "Update Entry" at bounding box center [709, 458] width 60 height 13
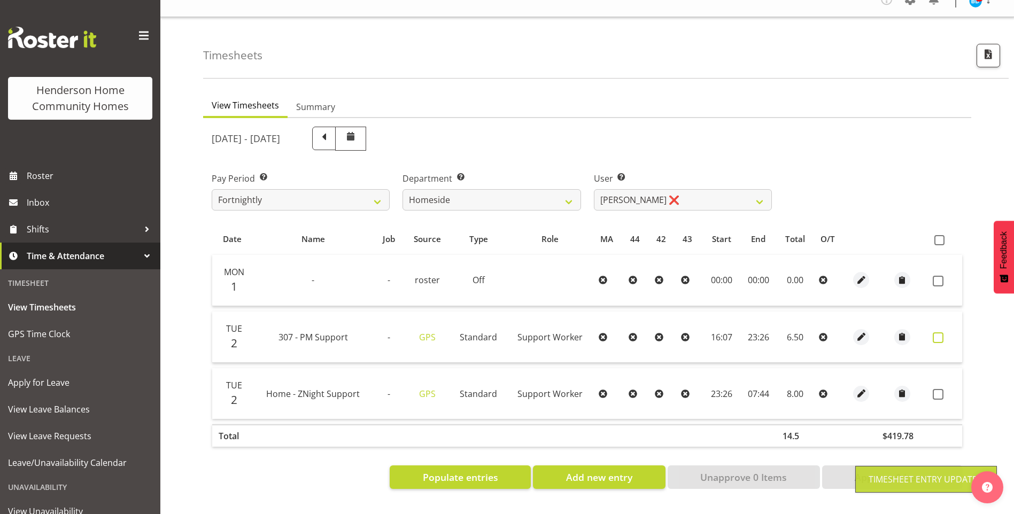
click at [940, 332] on span at bounding box center [937, 337] width 11 height 11
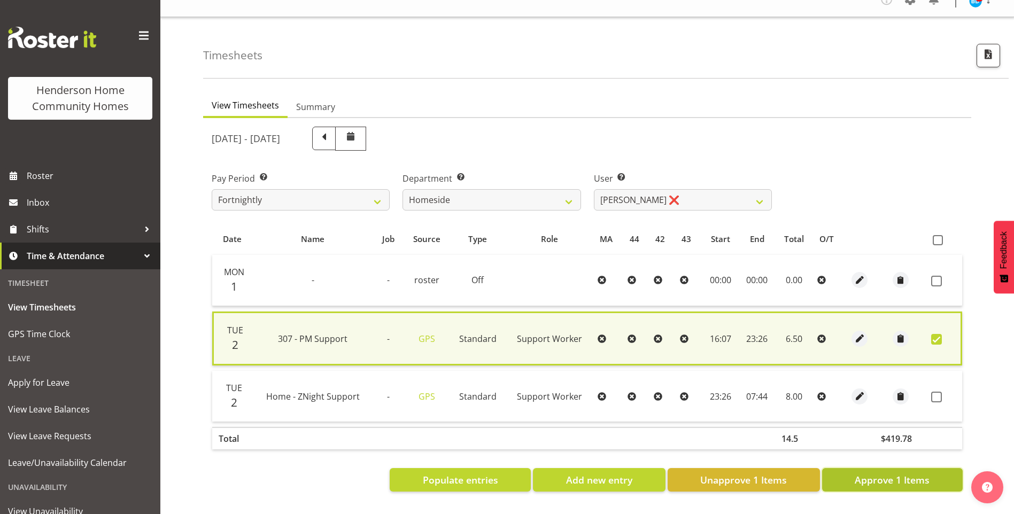
click at [893, 475] on span "Approve 1 Items" at bounding box center [891, 480] width 75 height 14
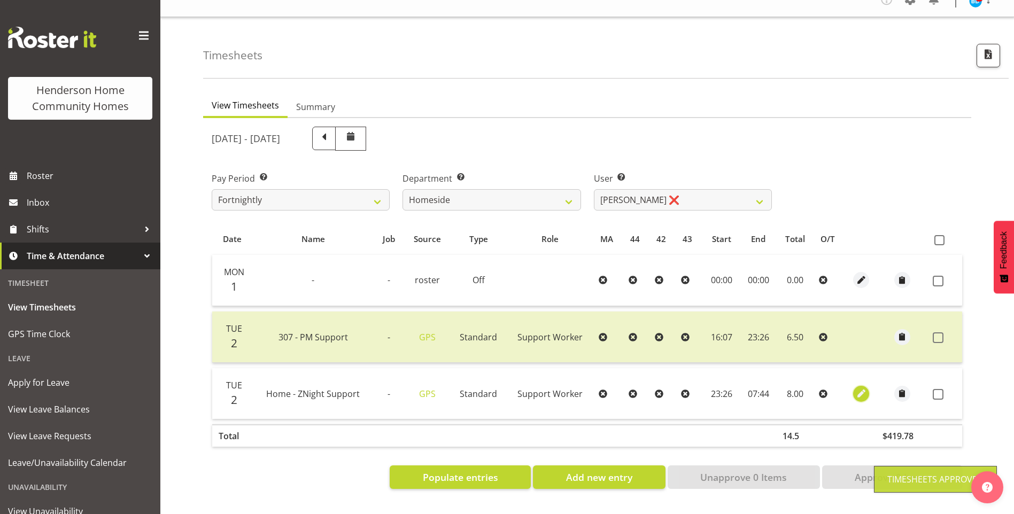
click at [860, 387] on span "button" at bounding box center [861, 393] width 12 height 12
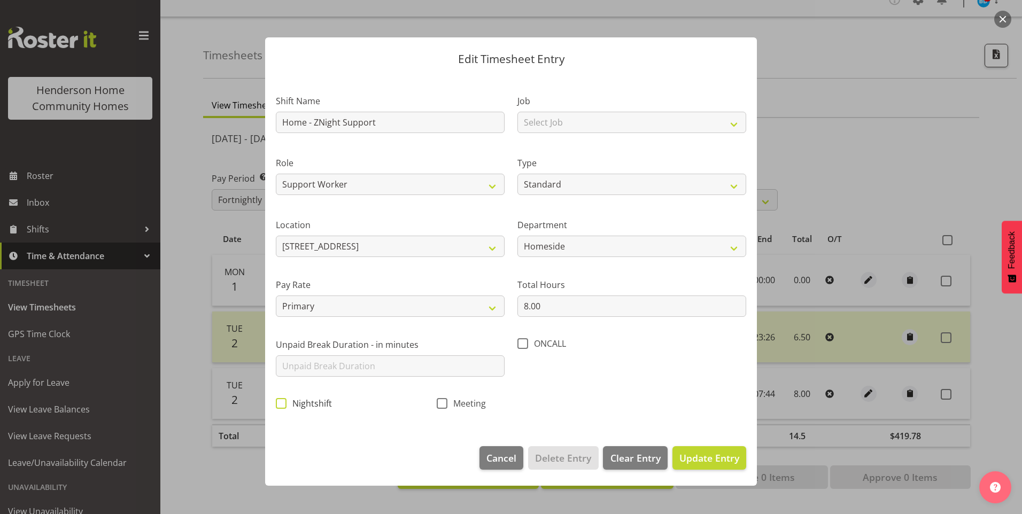
click at [285, 402] on span at bounding box center [281, 403] width 11 height 11
click at [283, 402] on input "Nightshift" at bounding box center [279, 403] width 7 height 7
click at [701, 459] on span "Update Entry" at bounding box center [709, 458] width 60 height 13
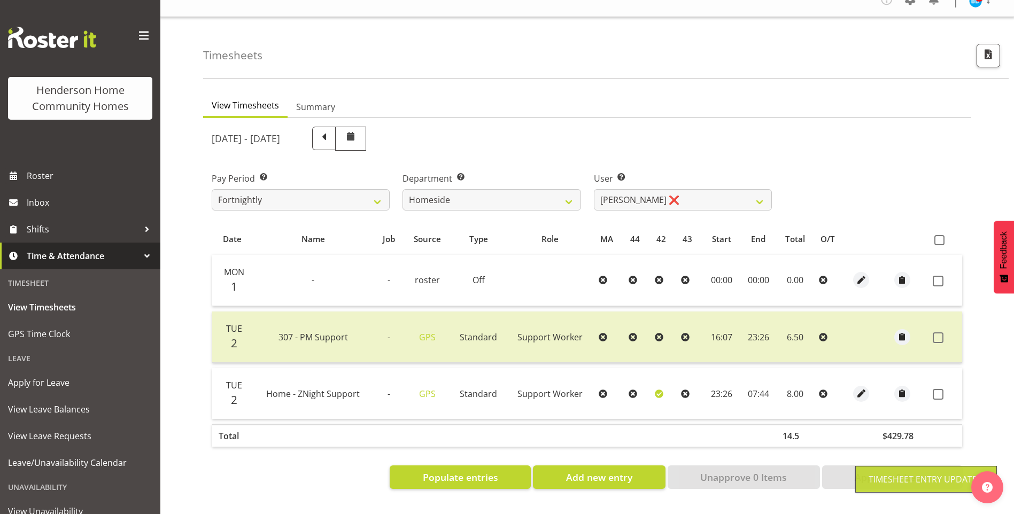
click at [938, 389] on span at bounding box center [937, 394] width 11 height 11
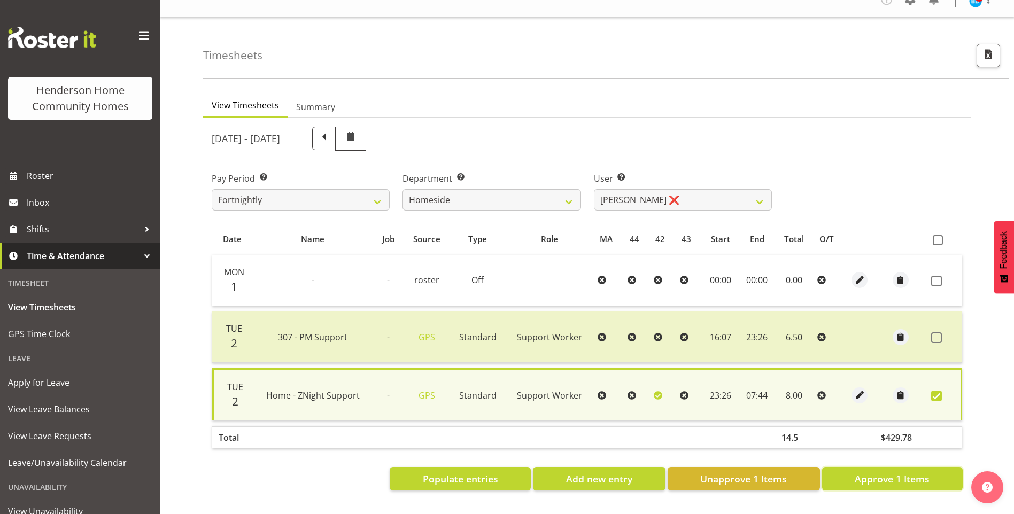
click at [883, 472] on span "Approve 1 Items" at bounding box center [891, 479] width 75 height 14
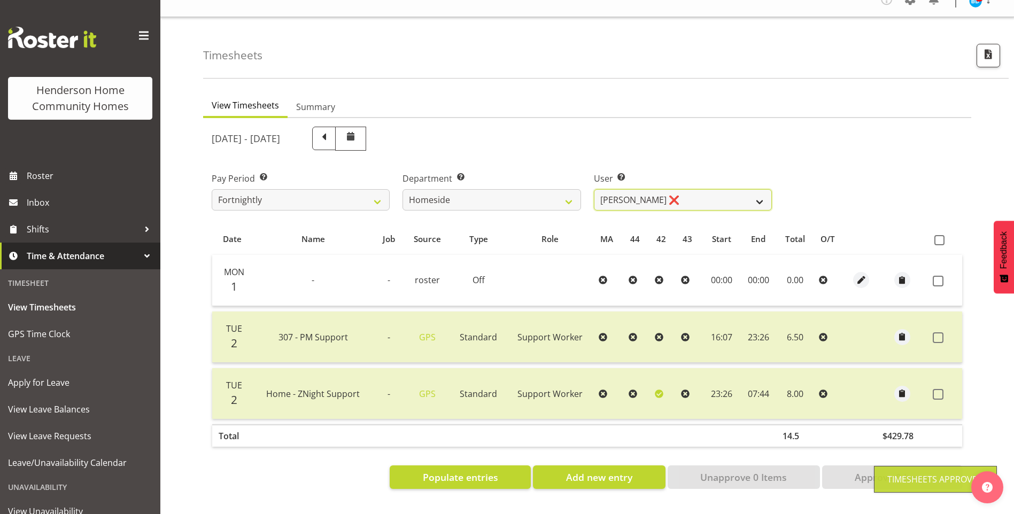
click at [630, 196] on select "Asiasiga Vili ❌ Billie-Rose Dunlop ❌ Brijesh (BK) Kachhadiya ❌ Cheenee Vargas ❌…" at bounding box center [683, 199] width 178 height 21
click at [594, 189] on select "Asiasiga Vili ❌ Billie-Rose Dunlop ❌ Brijesh (BK) Kachhadiya ❌ Cheenee Vargas ❌…" at bounding box center [683, 199] width 178 height 21
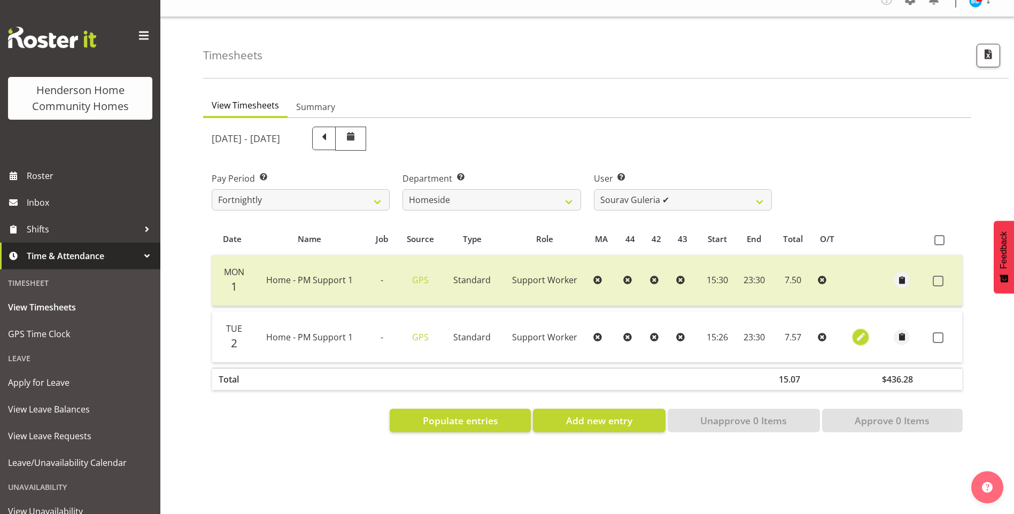
click at [861, 331] on span "button" at bounding box center [860, 337] width 12 height 12
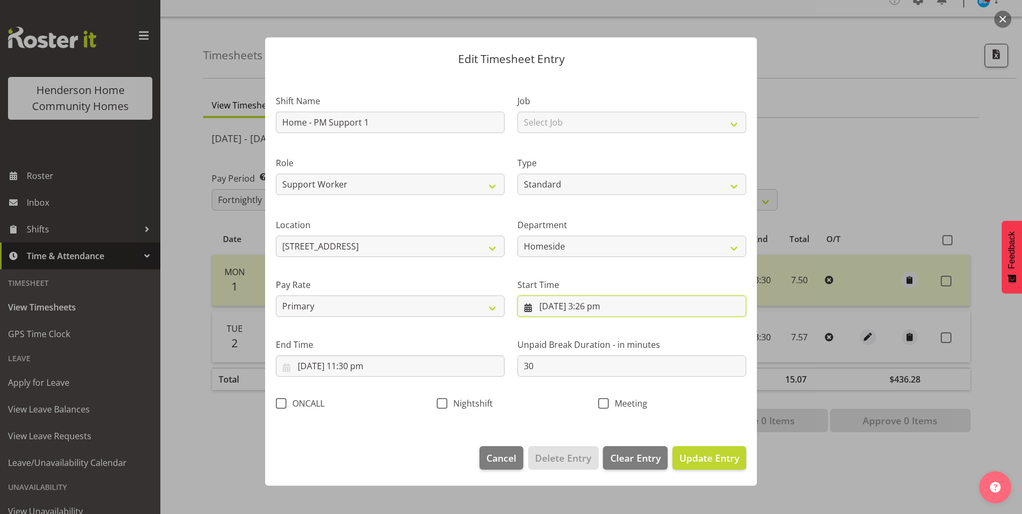
click at [607, 314] on input "2/09/2025, 3:26 pm" at bounding box center [631, 306] width 229 height 21
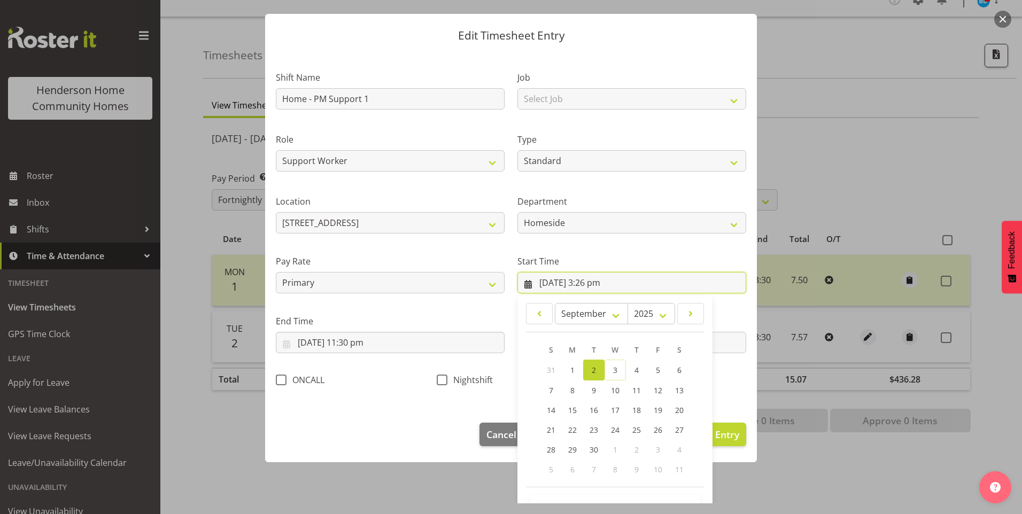
scroll to position [58, 0]
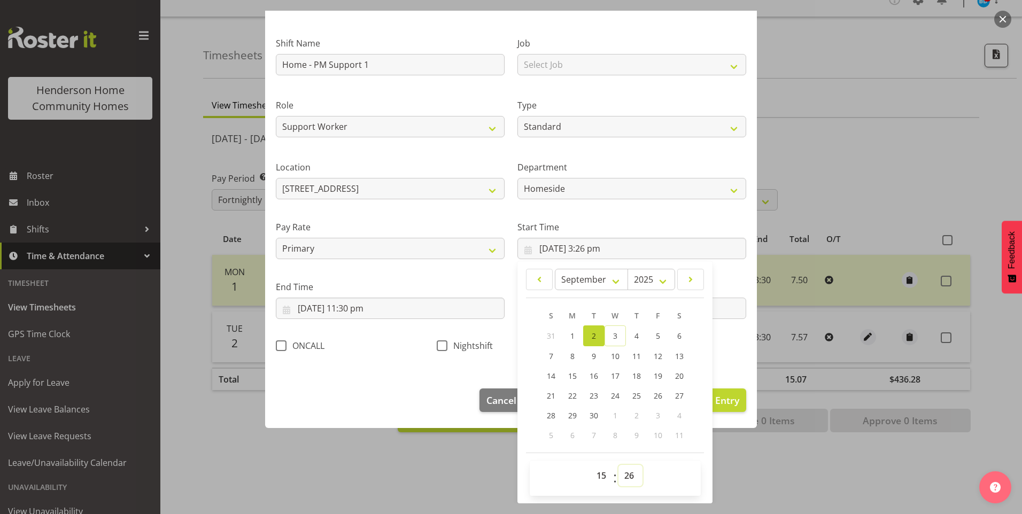
drag, startPoint x: 624, startPoint y: 475, endPoint x: 639, endPoint y: 465, distance: 17.8
click at [626, 473] on select "00 01 02 03 04 05 06 07 08 09 10 11 12 13 14 15 16 17 18 19 20 21 22 23 24 25 2…" at bounding box center [630, 475] width 24 height 21
click at [618, 465] on select "00 01 02 03 04 05 06 07 08 09 10 11 12 13 14 15 16 17 18 19 20 21 22 23 24 25 2…" at bounding box center [630, 475] width 24 height 21
click at [726, 407] on button "Update Entry" at bounding box center [709, 400] width 74 height 24
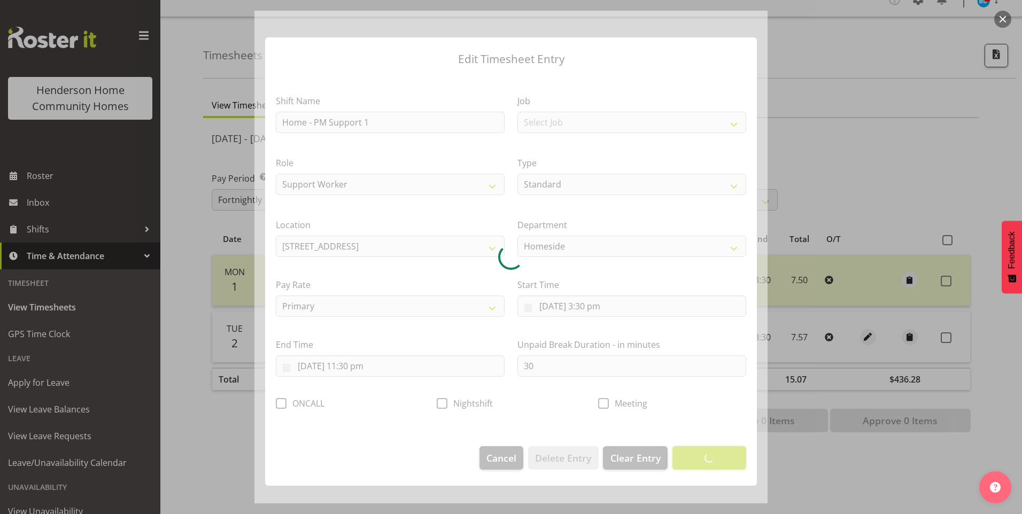
scroll to position [0, 0]
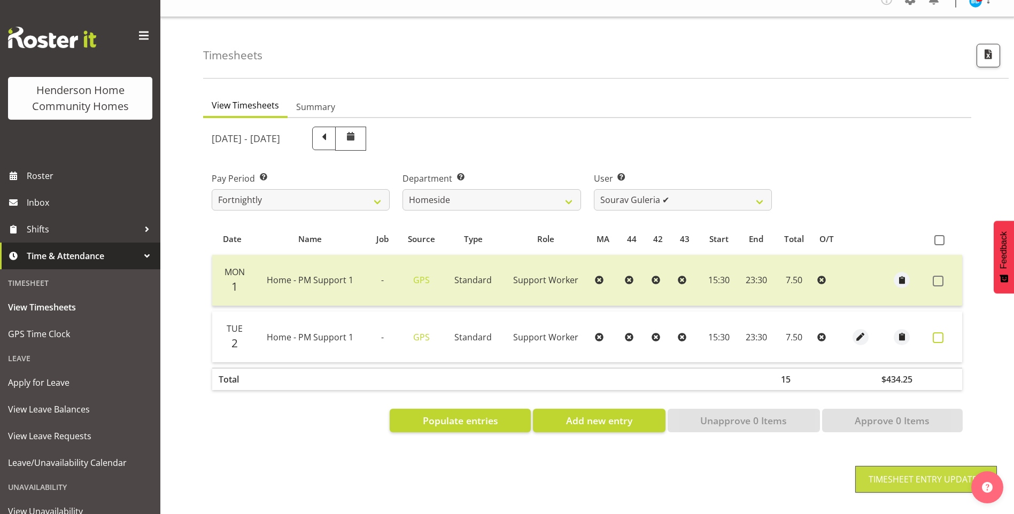
click at [937, 332] on span at bounding box center [937, 337] width 11 height 11
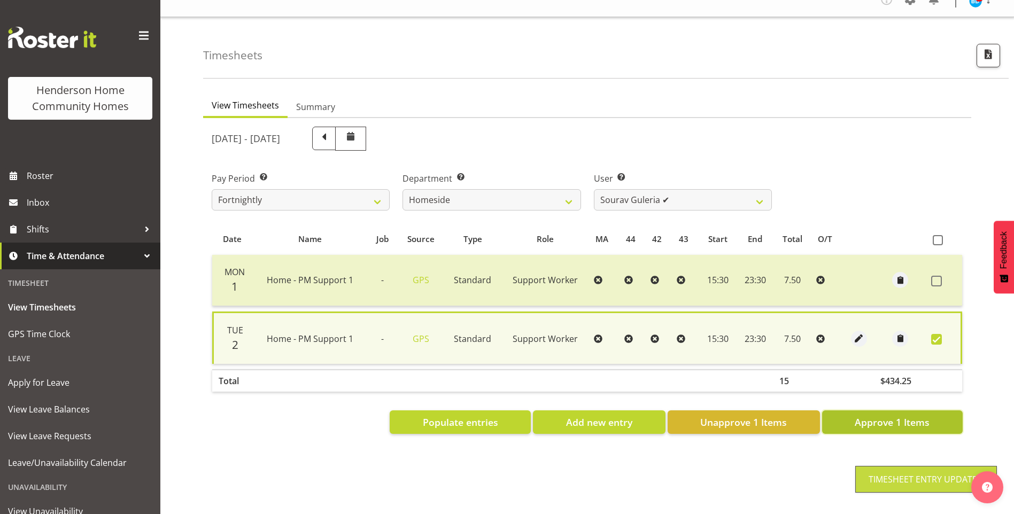
click at [865, 415] on span "Approve 1 Items" at bounding box center [891, 422] width 75 height 14
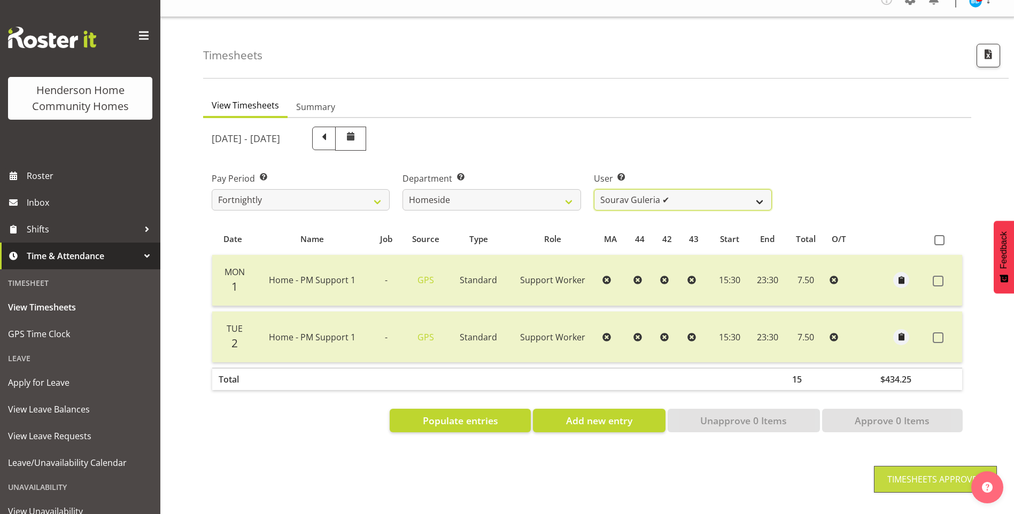
click at [624, 192] on select "Asiasiga Vili ❌ Billie-Rose Dunlop ❌ Brijesh (BK) Kachhadiya ❌ Cheenee Vargas ❌…" at bounding box center [683, 199] width 178 height 21
click at [594, 189] on select "Asiasiga Vili ❌ Billie-Rose Dunlop ❌ Brijesh (BK) Kachhadiya ❌ Cheenee Vargas ❌…" at bounding box center [683, 199] width 178 height 21
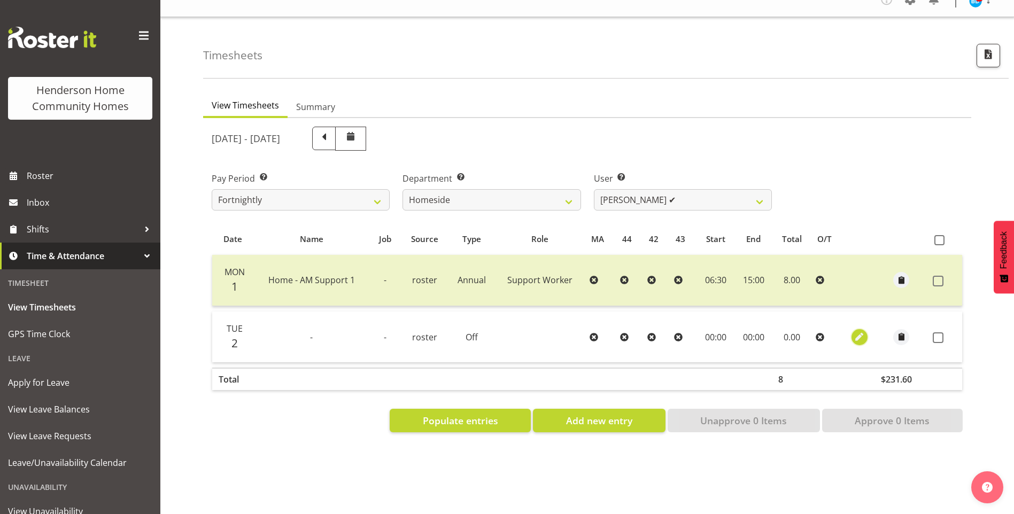
click at [857, 331] on span "button" at bounding box center [859, 337] width 12 height 12
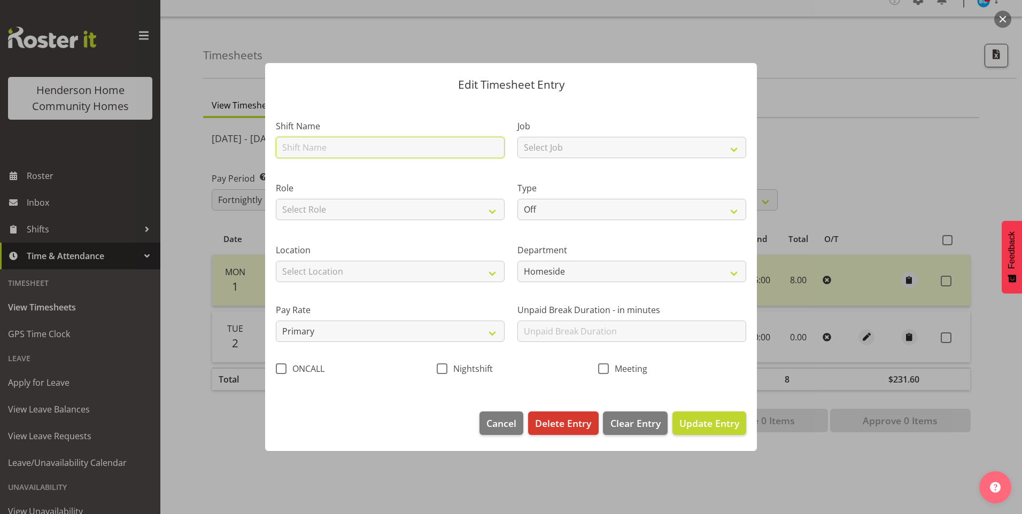
click at [325, 150] on input "text" at bounding box center [390, 147] width 229 height 21
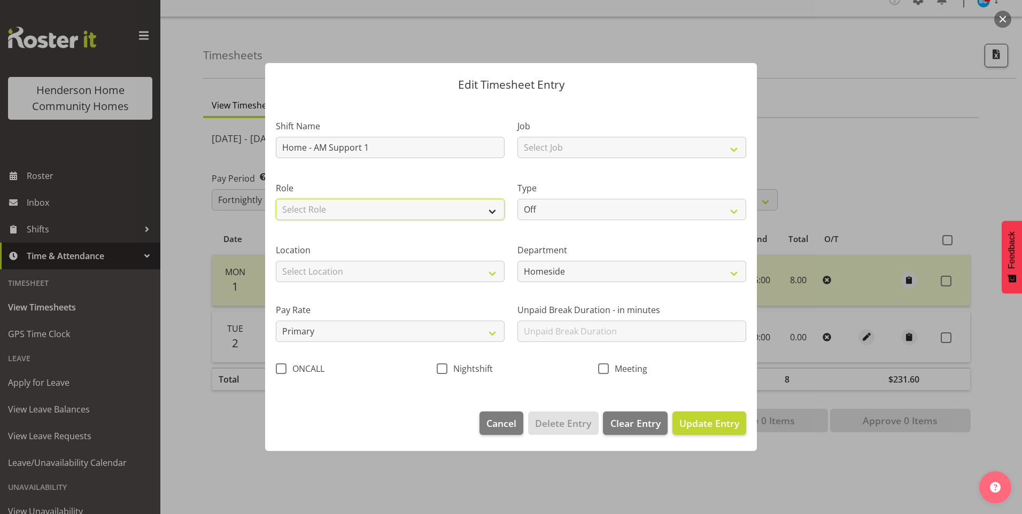
click at [331, 208] on select "Select Role Support Worker" at bounding box center [390, 209] width 229 height 21
click at [276, 199] on select "Select Role Support Worker" at bounding box center [390, 209] width 229 height 21
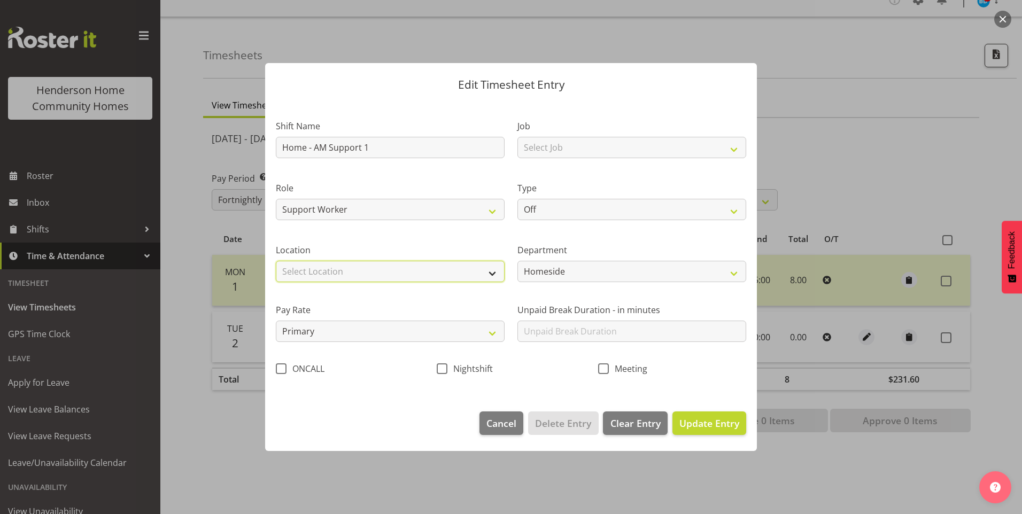
click at [323, 273] on select "Select Location 177 Halswell Rd 268 Hendersons Rd 307 Hendersons Rd 309 Henders…" at bounding box center [390, 271] width 229 height 21
click at [276, 261] on select "Select Location 177 Halswell Rd 268 Hendersons Rd 307 Hendersons Rd 309 Henders…" at bounding box center [390, 271] width 229 height 21
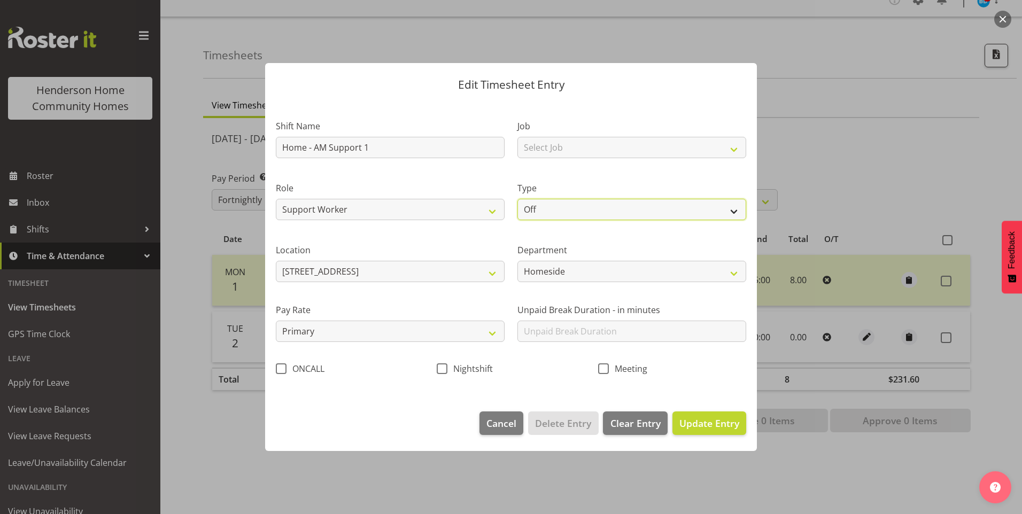
click at [559, 214] on select "Off Standard Public Holiday Public Holiday (Worked) Day In Lieu Annual Leave Si…" at bounding box center [631, 209] width 229 height 21
click at [517, 199] on select "Off Standard Public Holiday Public Holiday (Worked) Day In Lieu Annual Leave Si…" at bounding box center [631, 209] width 229 height 21
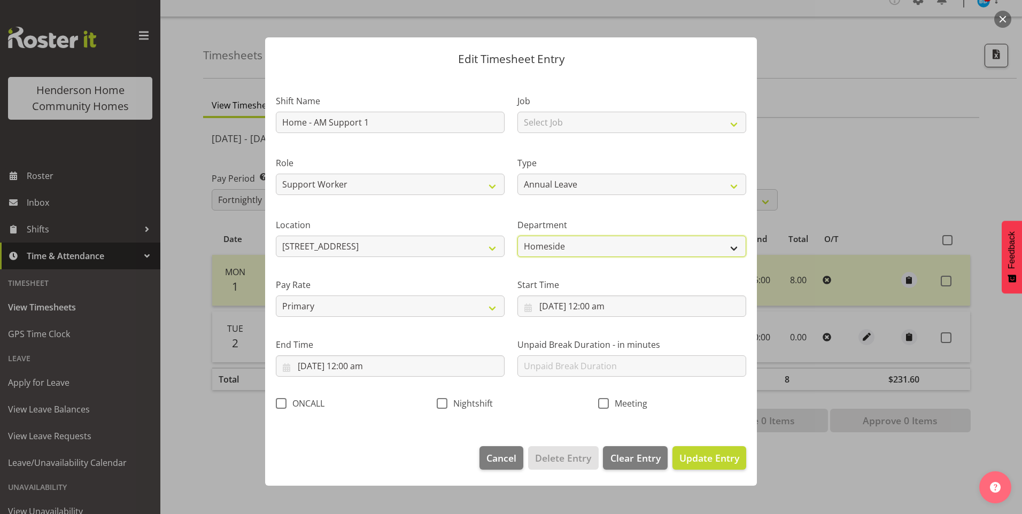
click at [542, 247] on select "Homeside Wingside" at bounding box center [631, 246] width 229 height 21
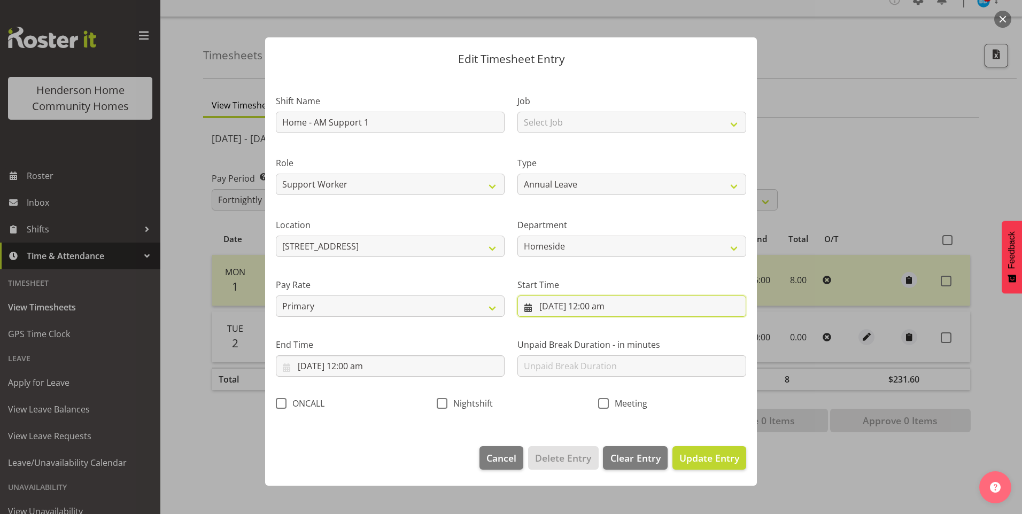
click at [571, 307] on input "2/09/2025, 12:00 am" at bounding box center [631, 306] width 229 height 21
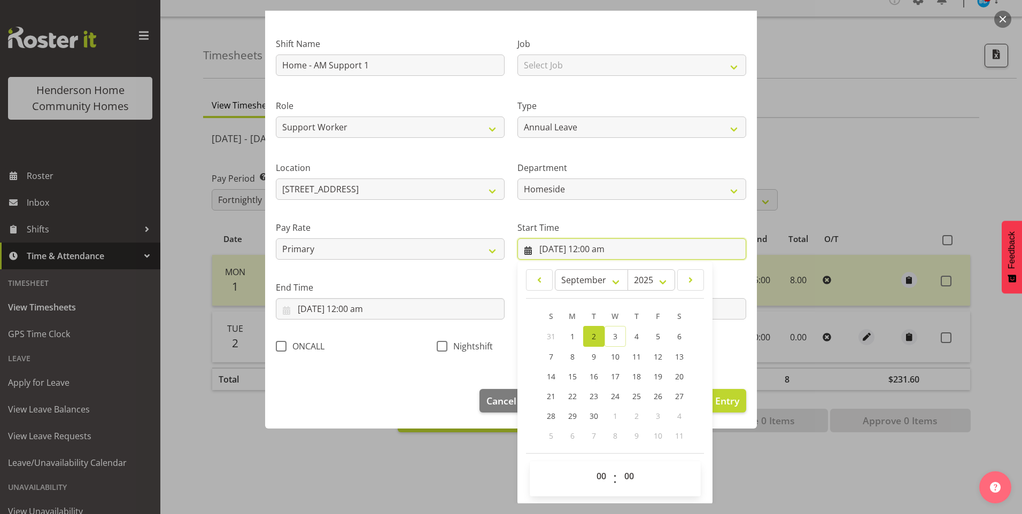
scroll to position [58, 0]
click at [593, 476] on select "00 01 02 03 04 05 06 07 08 09 10 11 12 13 14 15 16 17 18 19 20 21 22 23" at bounding box center [602, 475] width 24 height 21
click at [590, 465] on select "00 01 02 03 04 05 06 07 08 09 10 11 12 13 14 15 16 17 18 19 20 21 22 23" at bounding box center [602, 475] width 24 height 21
click at [630, 477] on select "00 01 02 03 04 05 06 07 08 09 10 11 12 13 14 15 16 17 18 19 20 21 22 23 24 25 2…" at bounding box center [630, 475] width 24 height 21
click at [618, 465] on select "00 01 02 03 04 05 06 07 08 09 10 11 12 13 14 15 16 17 18 19 20 21 22 23 24 25 2…" at bounding box center [630, 475] width 24 height 21
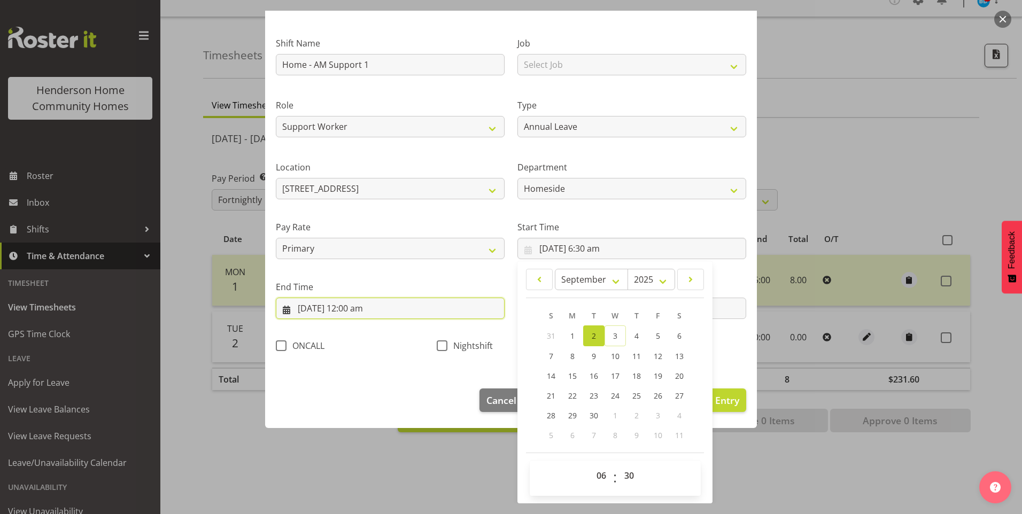
click at [321, 313] on input "2/09/2025, 12:00 am" at bounding box center [390, 308] width 229 height 21
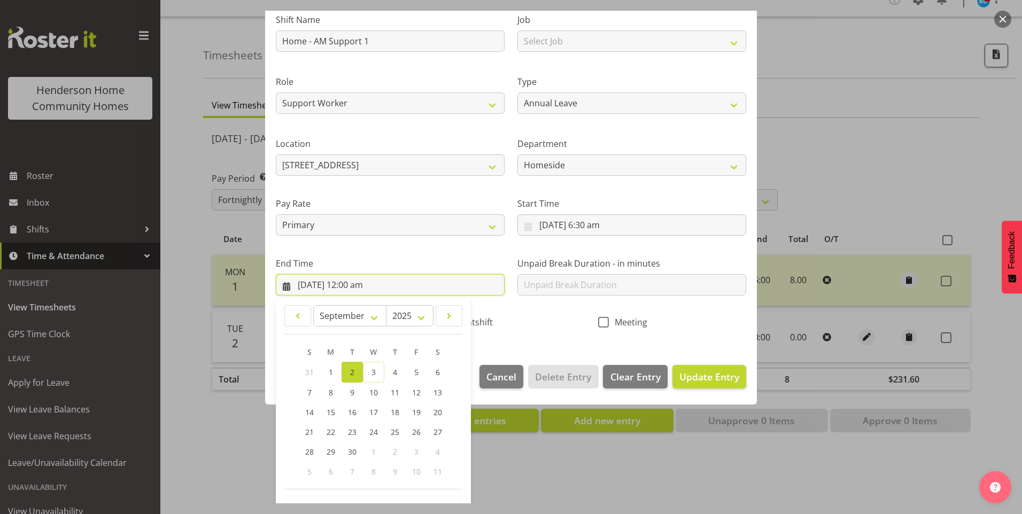
scroll to position [118, 0]
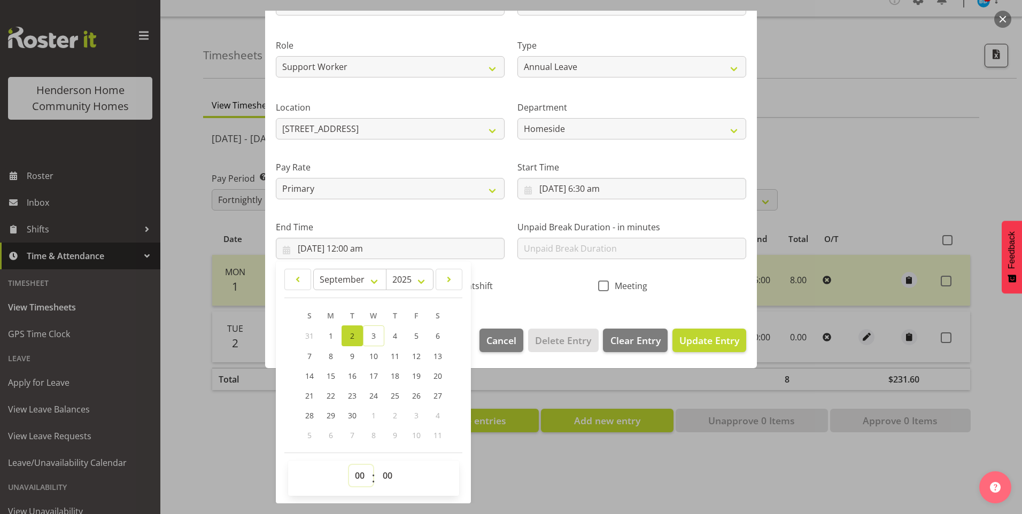
click at [359, 481] on select "00 01 02 03 04 05 06 07 08 09 10 11 12 13 14 15 16 17 18 19 20 21 22 23" at bounding box center [361, 475] width 24 height 21
click at [349, 465] on select "00 01 02 03 04 05 06 07 08 09 10 11 12 13 14 15 16 17 18 19 20 21 22 23" at bounding box center [361, 475] width 24 height 21
click at [549, 248] on input "text" at bounding box center [631, 248] width 229 height 21
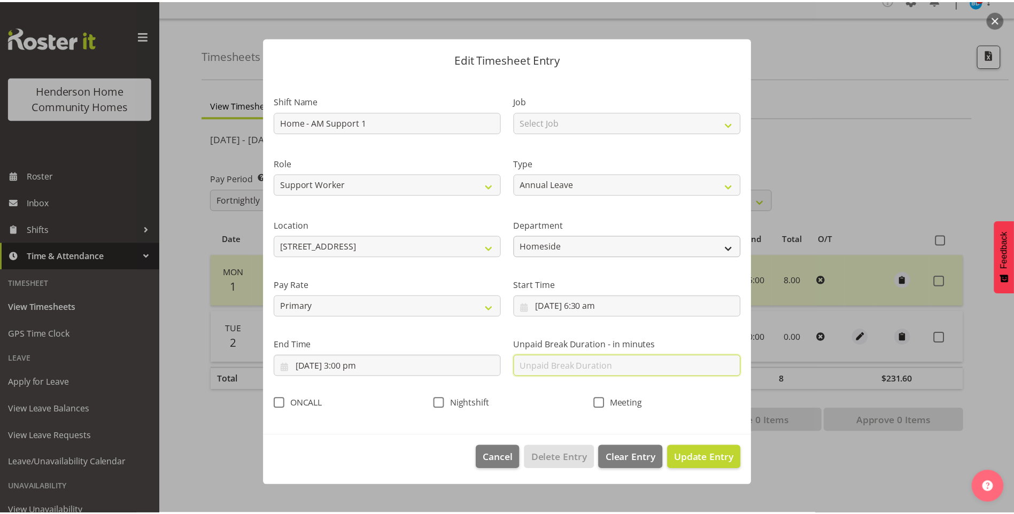
scroll to position [0, 0]
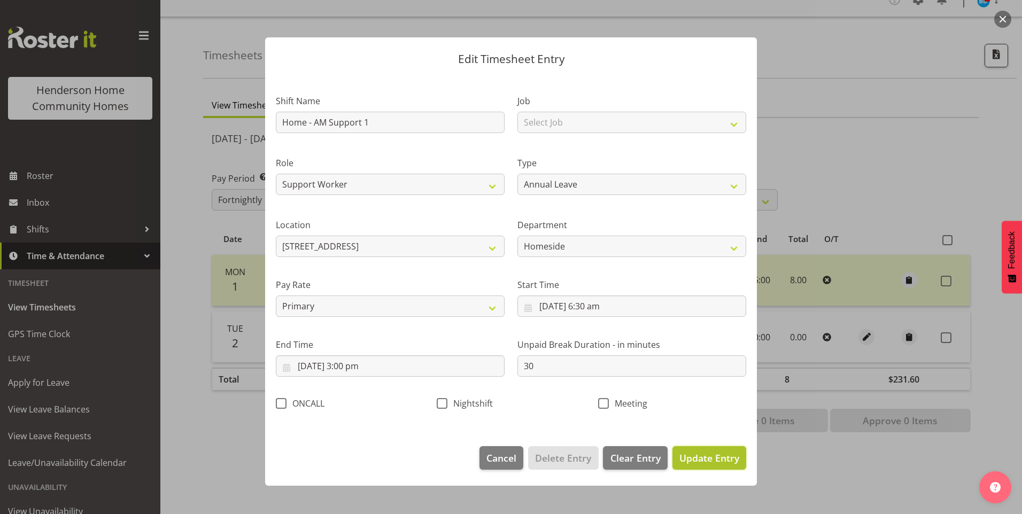
click at [695, 456] on span "Update Entry" at bounding box center [709, 458] width 60 height 13
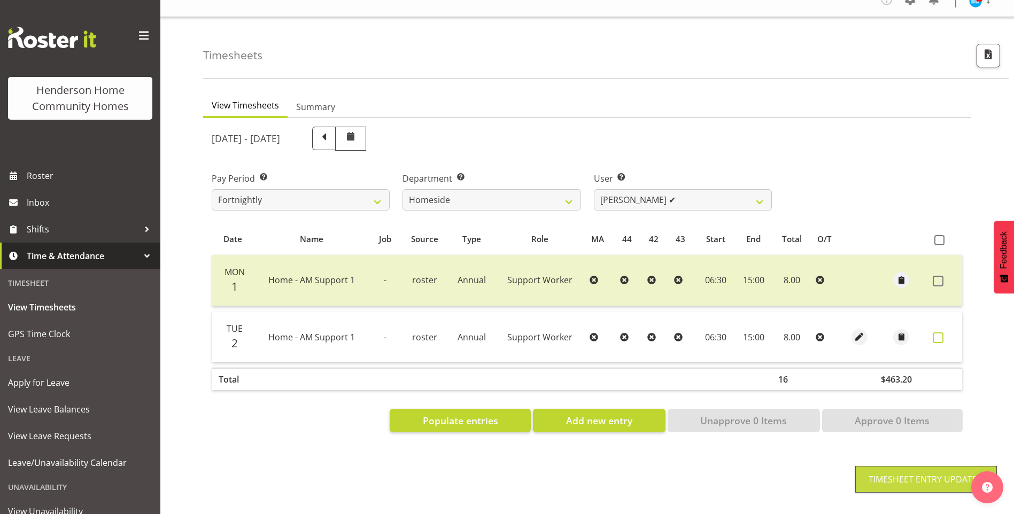
click at [939, 332] on span at bounding box center [937, 337] width 11 height 11
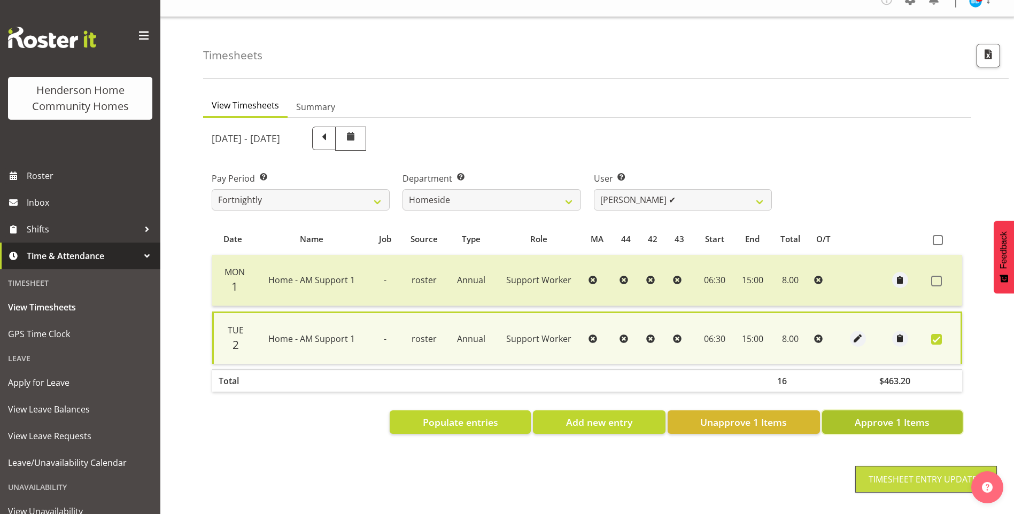
click at [891, 415] on span "Approve 1 Items" at bounding box center [891, 422] width 75 height 14
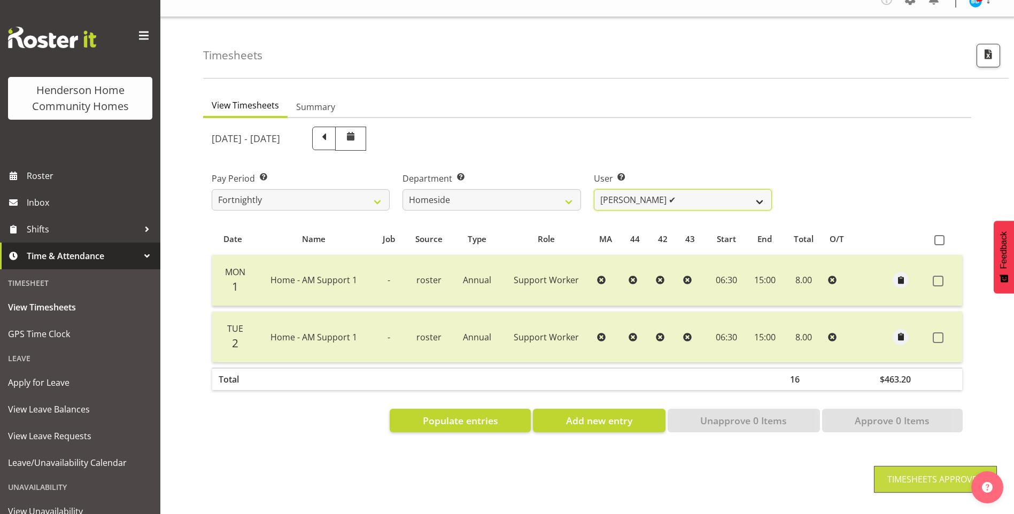
drag, startPoint x: 627, startPoint y: 195, endPoint x: 629, endPoint y: 202, distance: 7.3
click at [627, 195] on select "Asiasiga Vili ❌ Billie-Rose Dunlop ❌ Brijesh (BK) Kachhadiya ❌ Cheenee Vargas ❌…" at bounding box center [683, 199] width 178 height 21
click at [594, 189] on select "Asiasiga Vili ❌ Billie-Rose Dunlop ❌ Brijesh (BK) Kachhadiya ❌ Cheenee Vargas ❌…" at bounding box center [683, 199] width 178 height 21
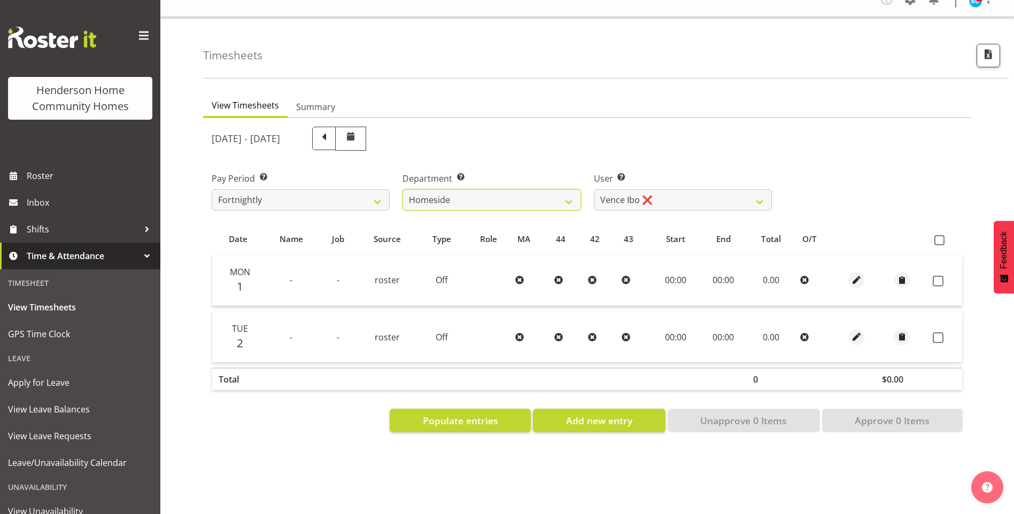
drag, startPoint x: 483, startPoint y: 190, endPoint x: 489, endPoint y: 203, distance: 14.3
click at [483, 191] on select "Admin Homeside Houses Wingside" at bounding box center [491, 199] width 178 height 21
click at [402, 189] on select "Admin Homeside Houses Wingside" at bounding box center [491, 199] width 178 height 21
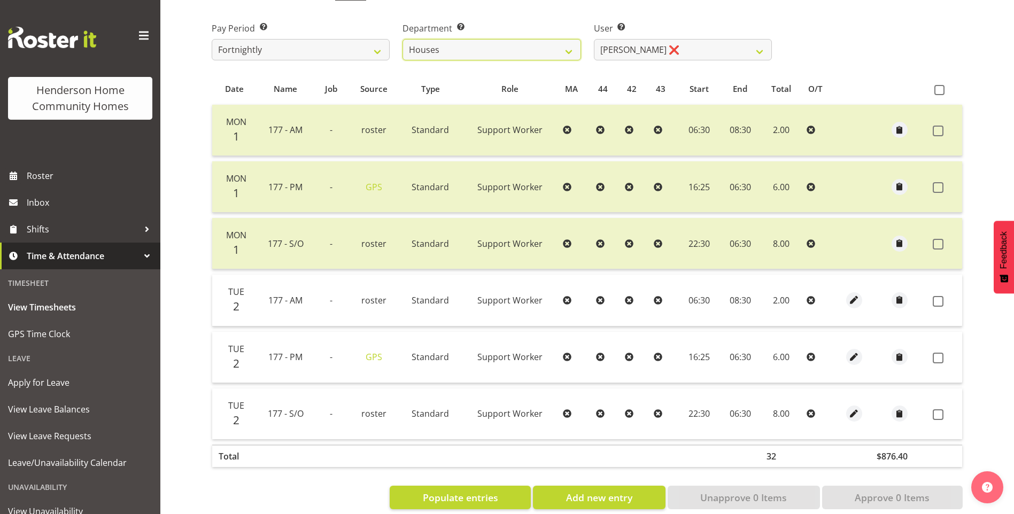
scroll to position [184, 0]
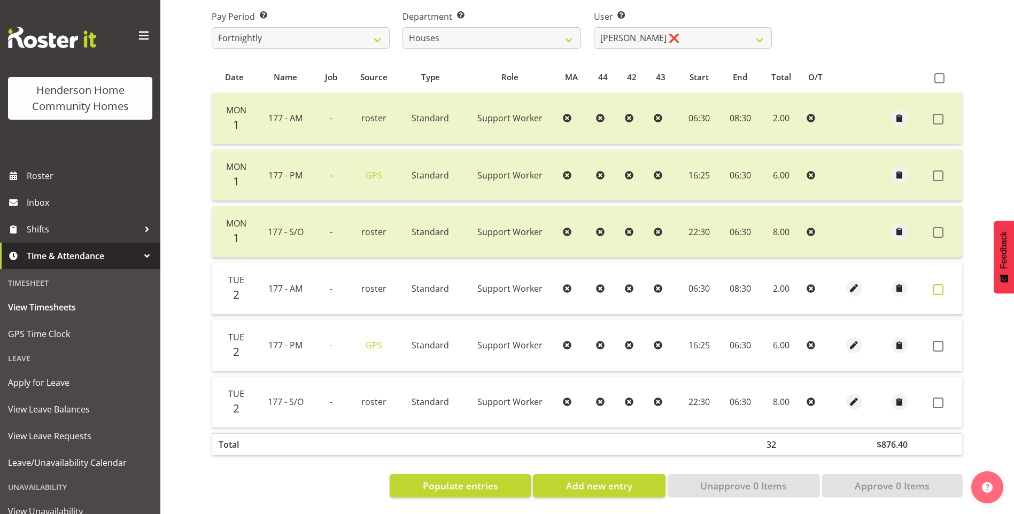
click at [943, 284] on label at bounding box center [940, 289] width 17 height 11
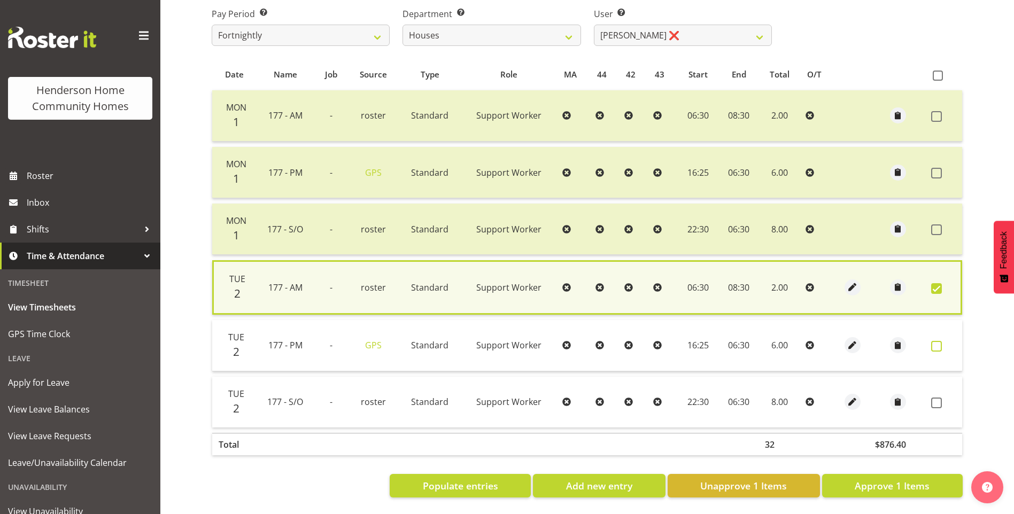
click at [939, 341] on span at bounding box center [936, 346] width 11 height 11
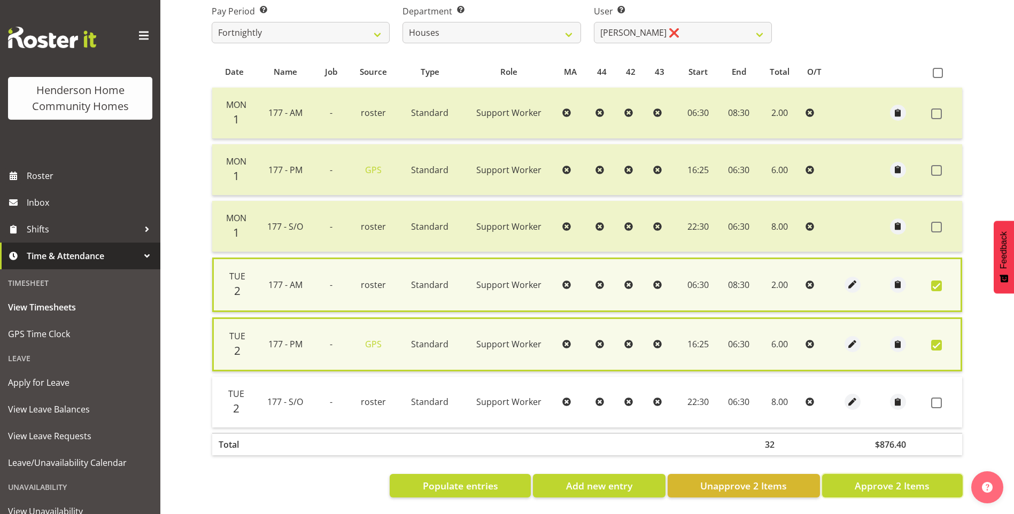
click at [918, 483] on span "Approve 2 Items" at bounding box center [891, 486] width 75 height 14
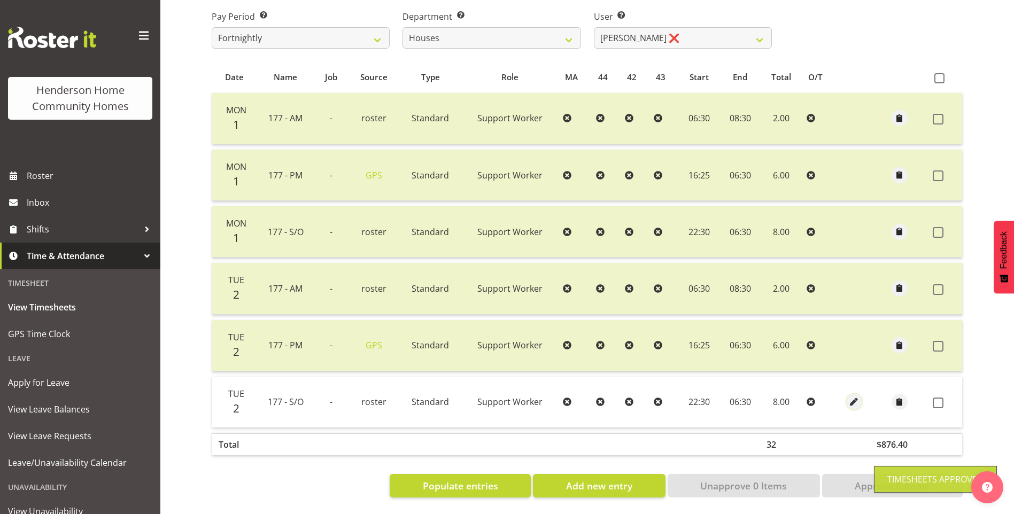
click at [855, 396] on span "button" at bounding box center [853, 402] width 12 height 12
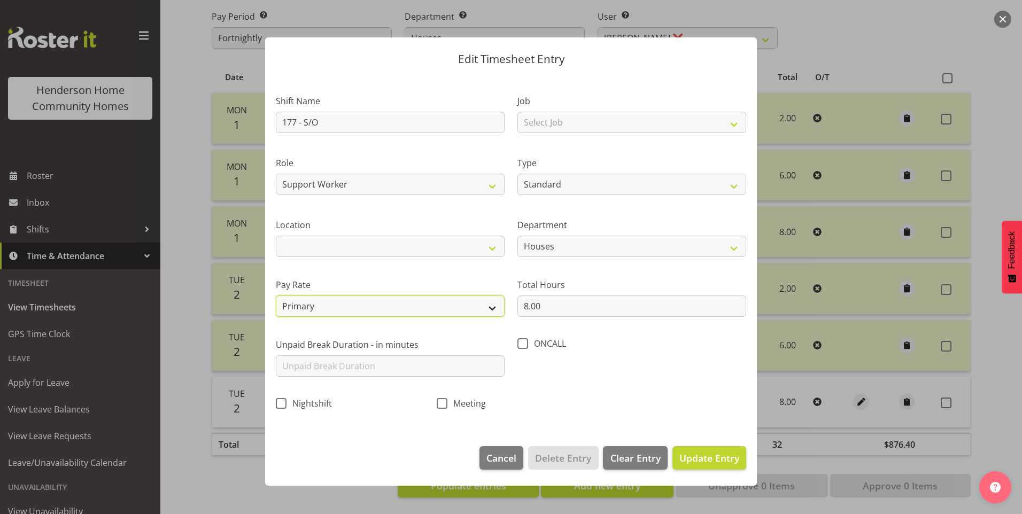
click at [336, 307] on select "Primary Secondary Tertiary Fourth Fifth" at bounding box center [390, 306] width 229 height 21
click at [276, 296] on select "Primary Secondary Tertiary Fourth Fifth" at bounding box center [390, 306] width 229 height 21
drag, startPoint x: 710, startPoint y: 459, endPoint x: 868, endPoint y: 433, distance: 160.2
click at [711, 459] on span "Update Entry" at bounding box center [709, 458] width 60 height 13
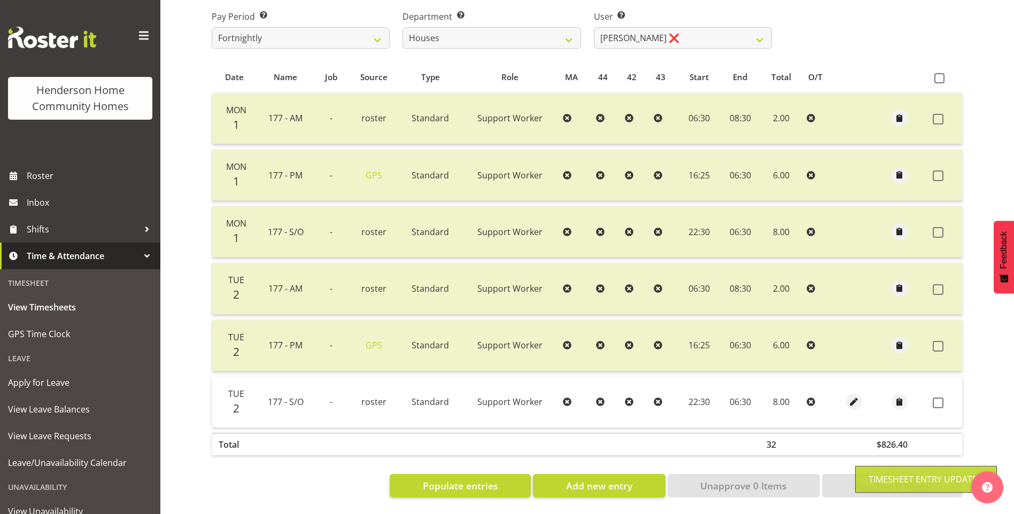
click at [937, 398] on span at bounding box center [937, 403] width 11 height 11
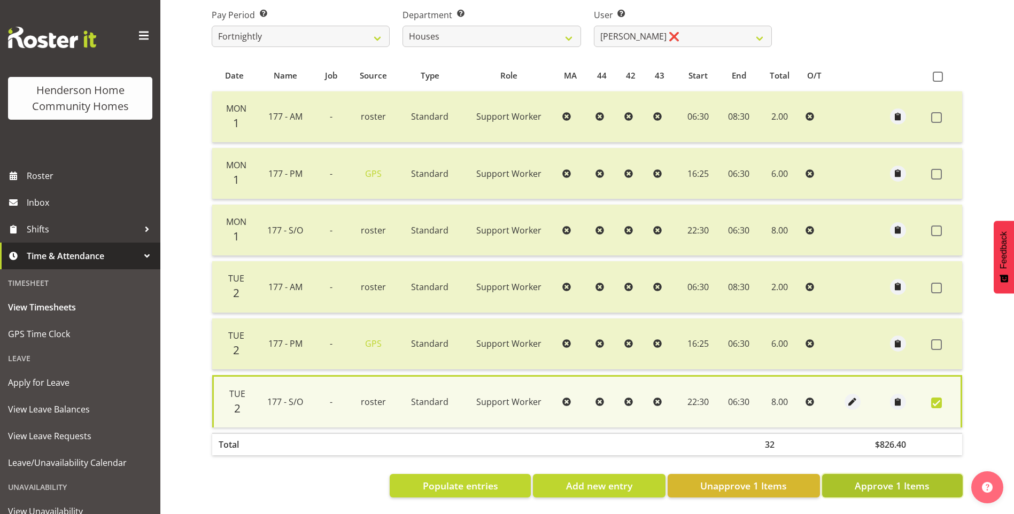
click at [867, 485] on span "Approve 1 Items" at bounding box center [891, 486] width 75 height 14
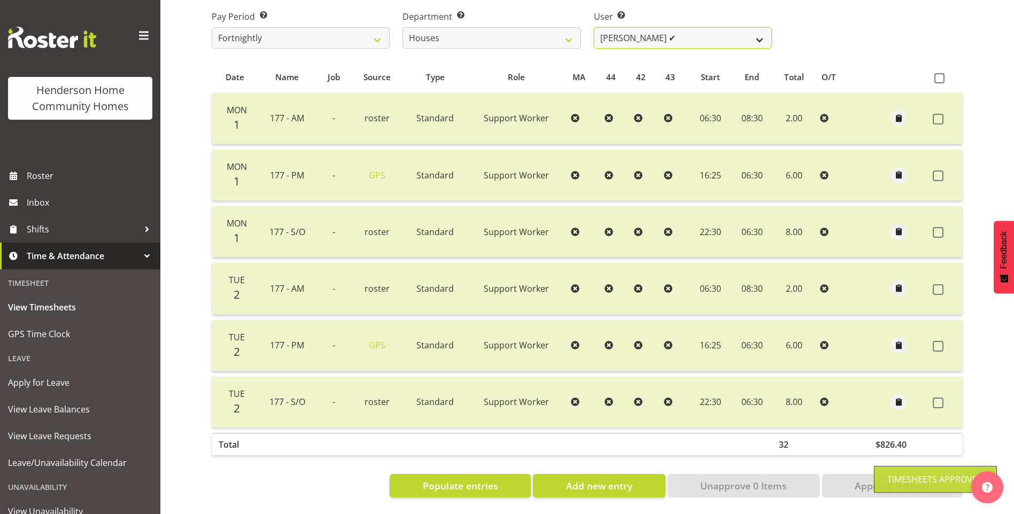
click at [621, 28] on select "Billie Sothern ✔ Dipika Thapa ❌ Jess Aracan ✔ Katrina Shaw ❌ Liezl Sanchez ✔ Ma…" at bounding box center [683, 37] width 178 height 21
click at [594, 27] on select "Billie Sothern ✔ Dipika Thapa ❌ Jess Aracan ✔ Katrina Shaw ❌ Liezl Sanchez ✔ Ma…" at bounding box center [683, 37] width 178 height 21
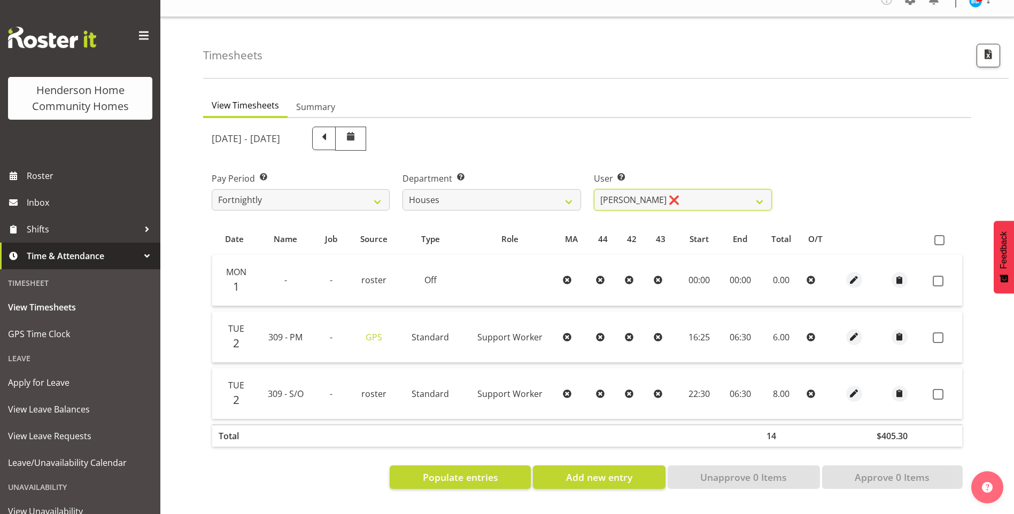
scroll to position [22, 0]
click at [858, 386] on button "button" at bounding box center [854, 394] width 16 height 16
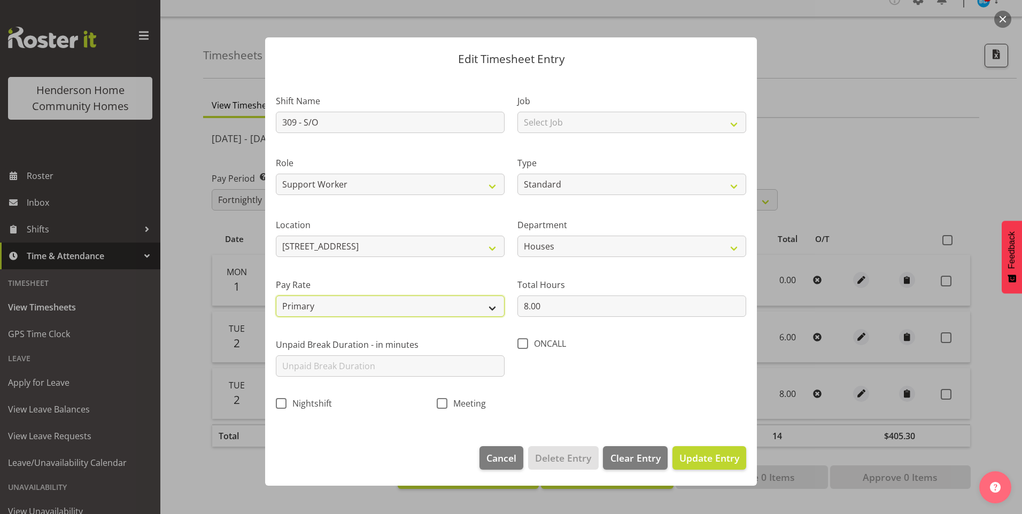
click at [323, 308] on select "Primary Secondary Tertiary Fourth Fifth" at bounding box center [390, 306] width 229 height 21
click at [276, 296] on select "Primary Secondary Tertiary Fourth Fifth" at bounding box center [390, 306] width 229 height 21
drag, startPoint x: 737, startPoint y: 465, endPoint x: 742, endPoint y: 462, distance: 5.8
click at [740, 463] on button "Update Entry" at bounding box center [709, 458] width 74 height 24
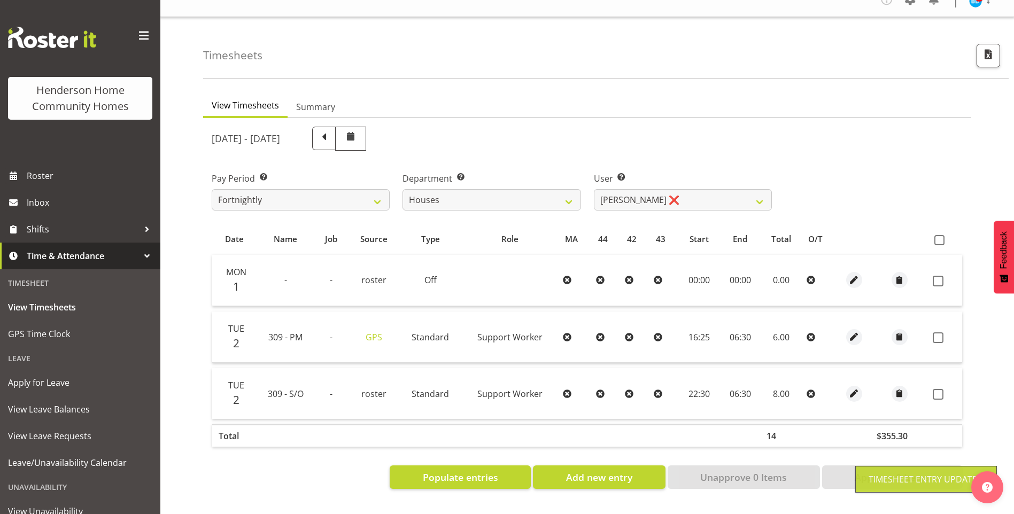
click at [938, 332] on span at bounding box center [937, 337] width 11 height 11
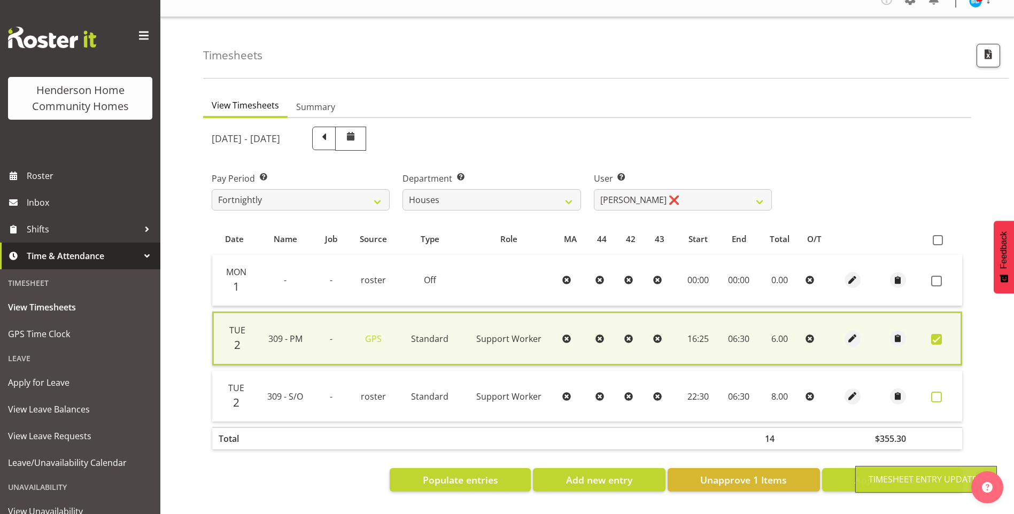
click at [940, 392] on span at bounding box center [936, 397] width 11 height 11
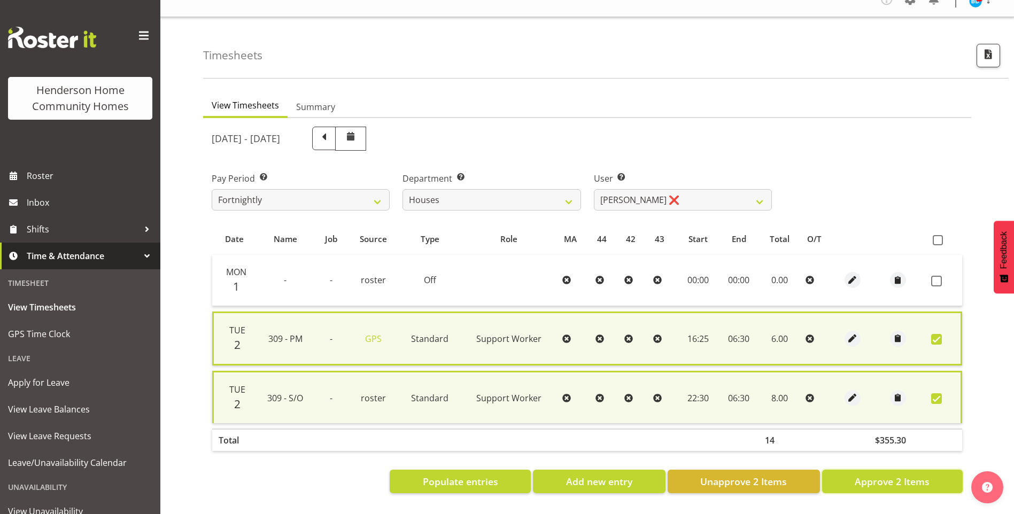
click at [916, 476] on span "Approve 2 Items" at bounding box center [891, 482] width 75 height 14
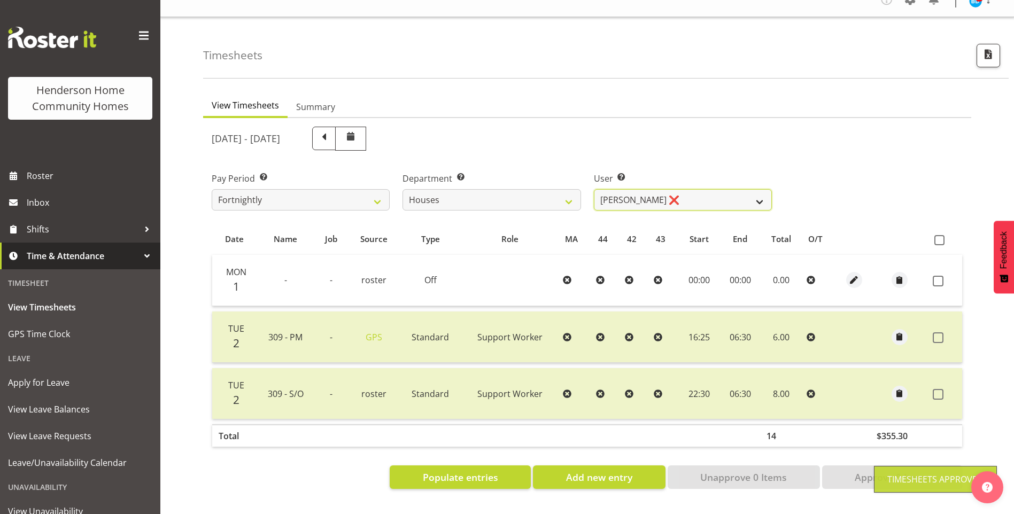
click at [635, 196] on select "Billie Sothern ✔ Dipika Thapa ❌ Jess Aracan ✔ Katrina Shaw ❌ Liezl Sanchez ✔ Ma…" at bounding box center [683, 199] width 178 height 21
click at [594, 189] on select "Billie Sothern ✔ Dipika Thapa ❌ Jess Aracan ✔ Katrina Shaw ❌ Liezl Sanchez ✔ Ma…" at bounding box center [683, 199] width 178 height 21
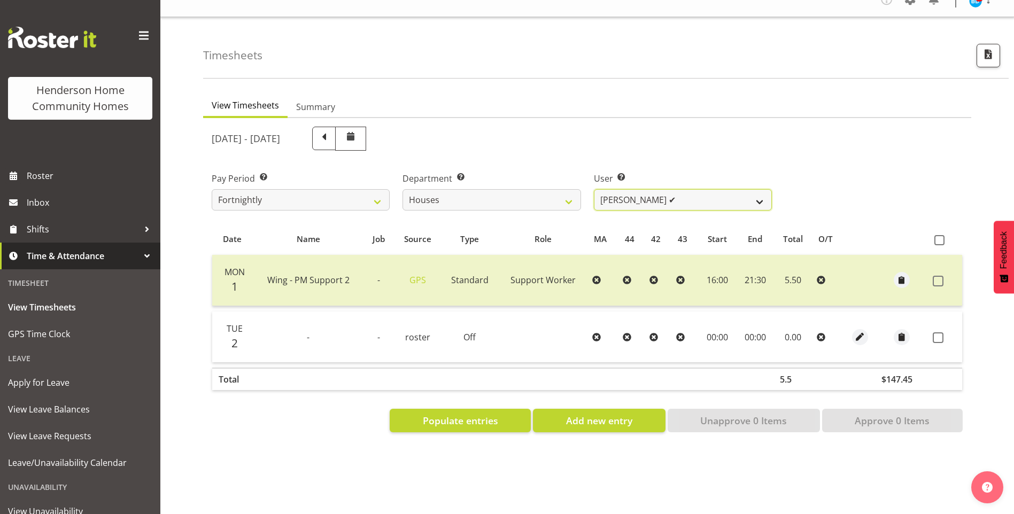
click at [613, 189] on select "Billie Sothern ✔ Dipika Thapa ❌ Jess Aracan ✔ Katrina Shaw ❌ Liezl Sanchez ✔ Ma…" at bounding box center [683, 199] width 178 height 21
click at [594, 189] on select "Billie Sothern ✔ Dipika Thapa ❌ Jess Aracan ✔ Katrina Shaw ❌ Liezl Sanchez ✔ Ma…" at bounding box center [683, 199] width 178 height 21
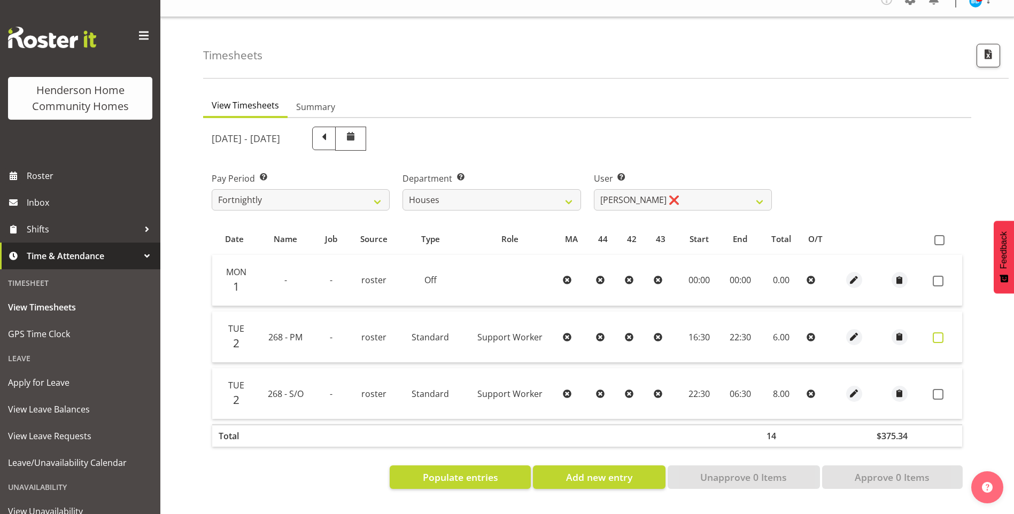
click at [935, 332] on span at bounding box center [937, 337] width 11 height 11
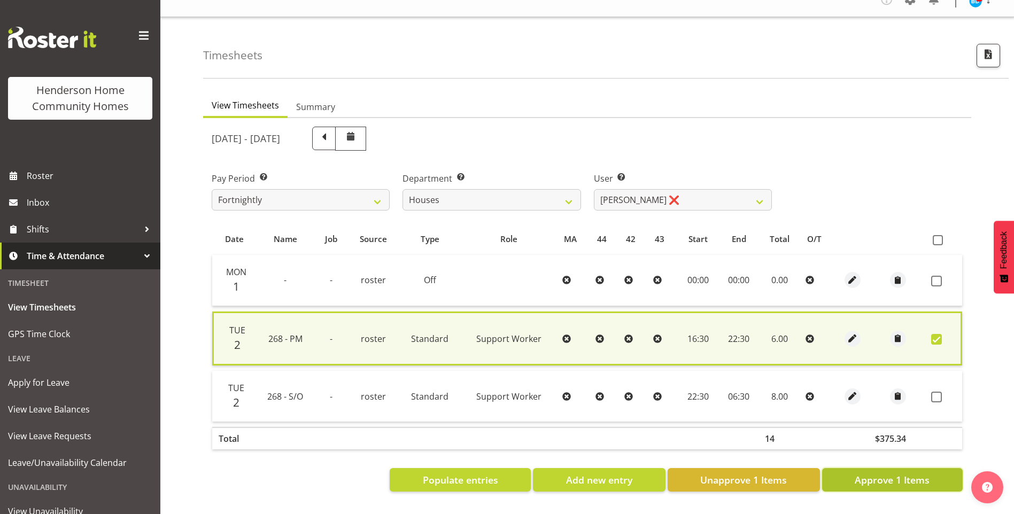
click at [895, 473] on span "Approve 1 Items" at bounding box center [891, 480] width 75 height 14
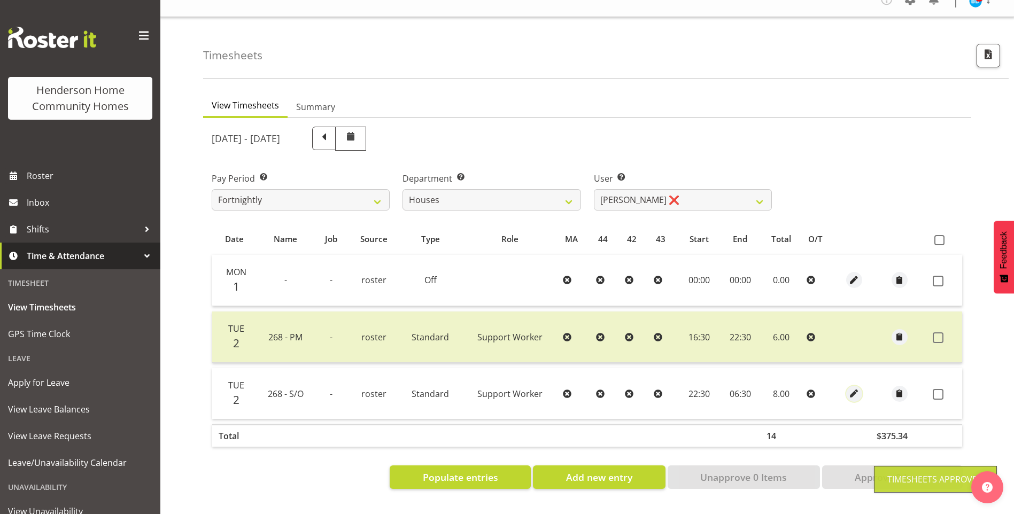
click at [848, 387] on span "button" at bounding box center [853, 393] width 12 height 12
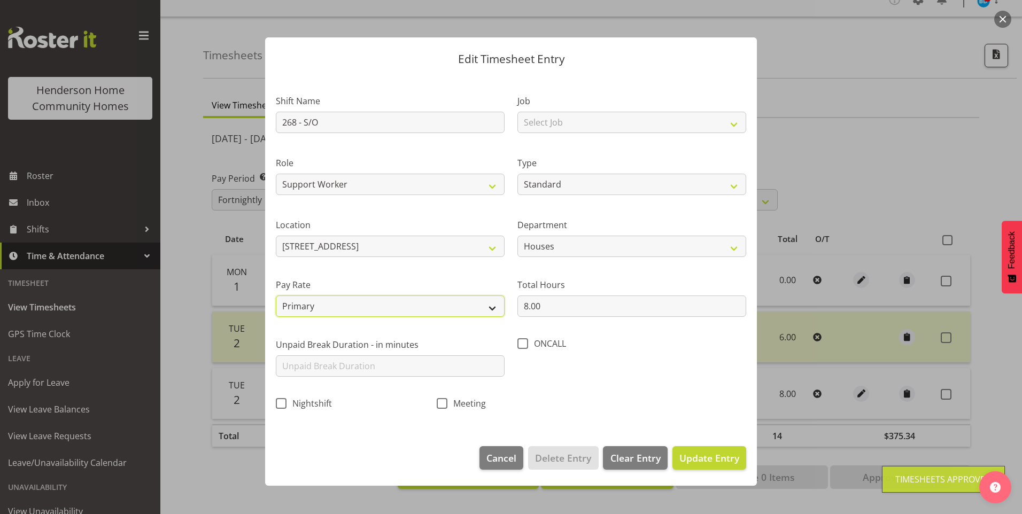
click at [329, 306] on select "Primary Secondary Tertiary Fourth Fifth" at bounding box center [390, 306] width 229 height 21
click at [276, 296] on select "Primary Secondary Tertiary Fourth Fifth" at bounding box center [390, 306] width 229 height 21
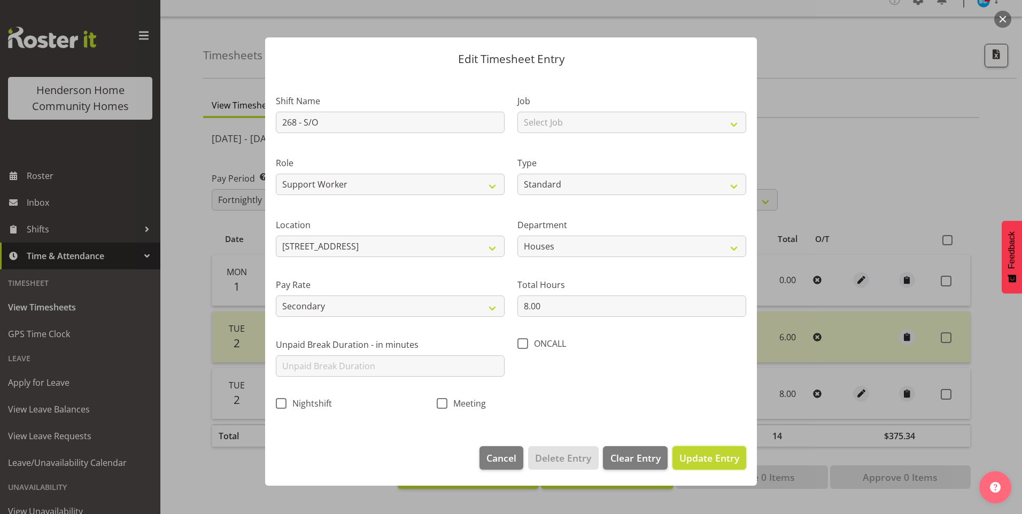
drag, startPoint x: 737, startPoint y: 460, endPoint x: 741, endPoint y: 448, distance: 13.0
click at [737, 458] on span "Update Entry" at bounding box center [709, 458] width 60 height 13
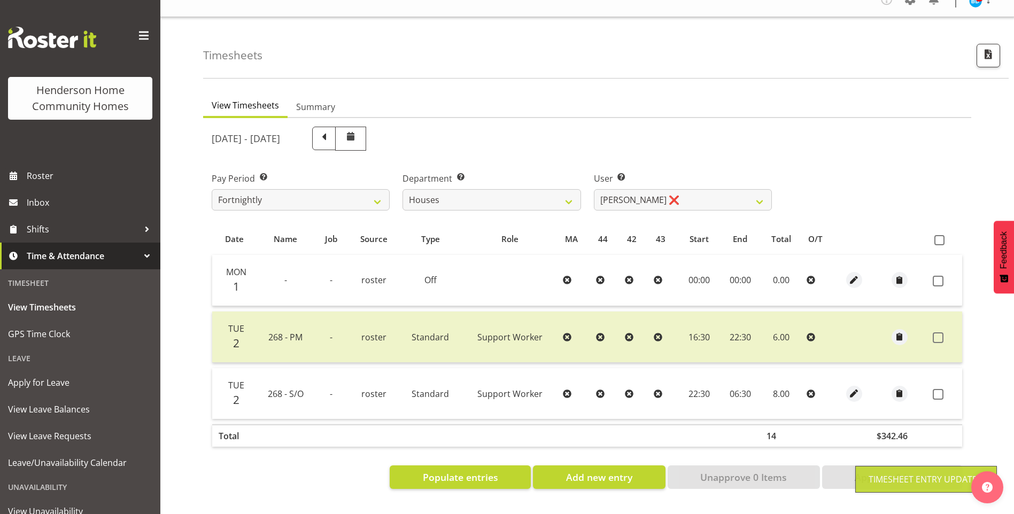
click at [936, 389] on span at bounding box center [937, 394] width 11 height 11
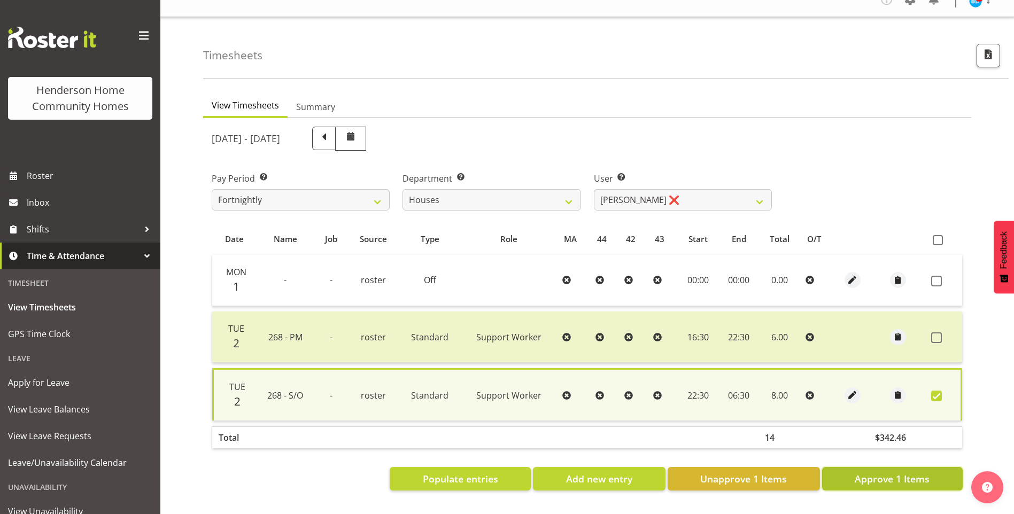
click at [873, 472] on span "Approve 1 Items" at bounding box center [891, 479] width 75 height 14
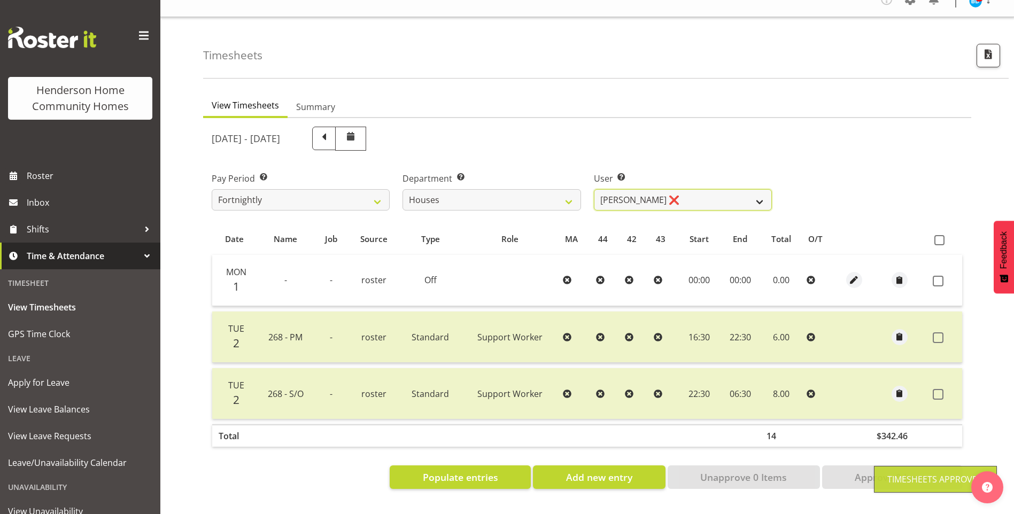
click at [617, 189] on select "Billie Sothern ✔ Dipika Thapa ❌ Jess Aracan ❌ Katrina Shaw ❌ Liezl Sanchez ✔ Ma…" at bounding box center [683, 199] width 178 height 21
click at [594, 189] on select "Billie Sothern ✔ Dipika Thapa ❌ Jess Aracan ❌ Katrina Shaw ❌ Liezl Sanchez ✔ Ma…" at bounding box center [683, 199] width 178 height 21
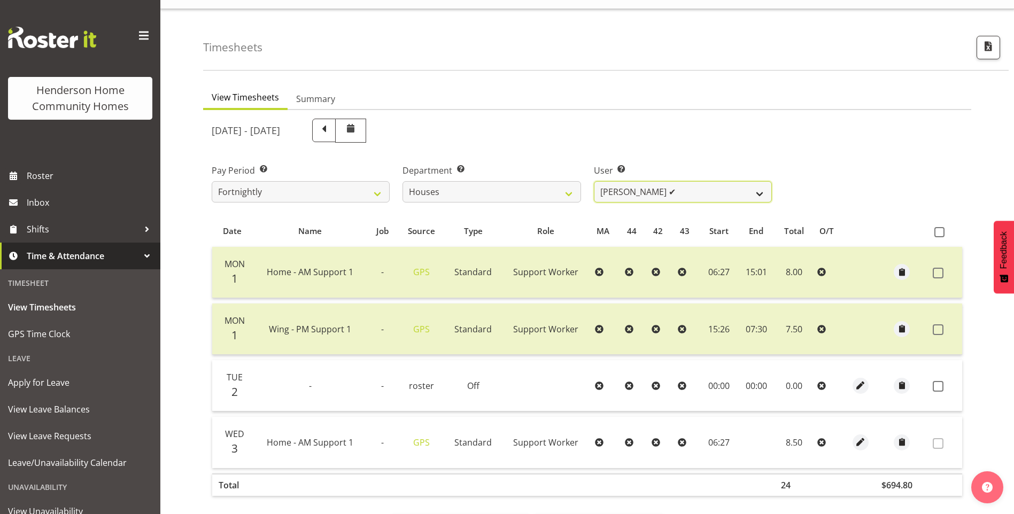
click at [627, 197] on select "Billie Sothern ✔ Dipika Thapa ❌ Jess Aracan ❌ Katrina Shaw ❌ Liezl Sanchez ✔ Ma…" at bounding box center [683, 191] width 178 height 21
click at [594, 181] on select "Billie Sothern ✔ Dipika Thapa ❌ Jess Aracan ❌ Katrina Shaw ❌ Liezl Sanchez ✔ Ma…" at bounding box center [683, 191] width 178 height 21
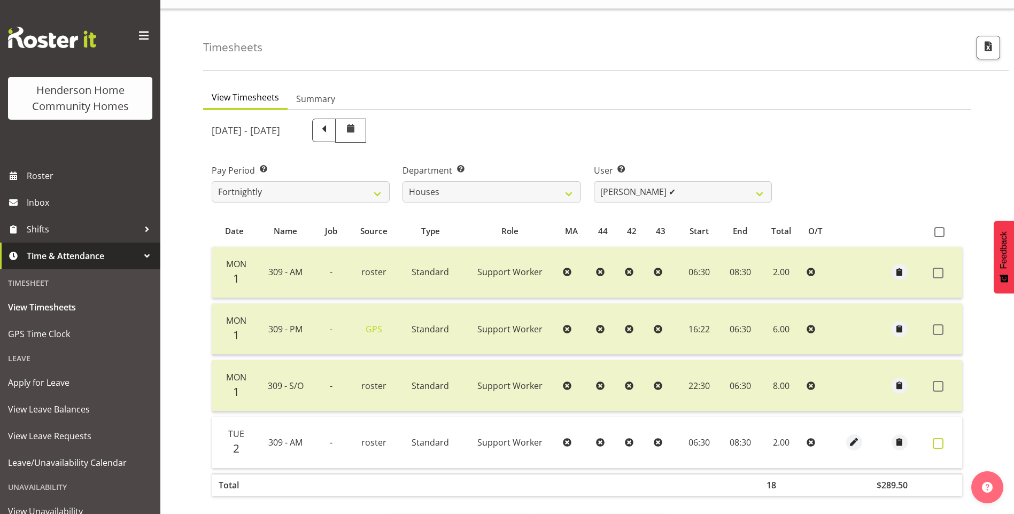
click at [937, 441] on span at bounding box center [937, 443] width 11 height 11
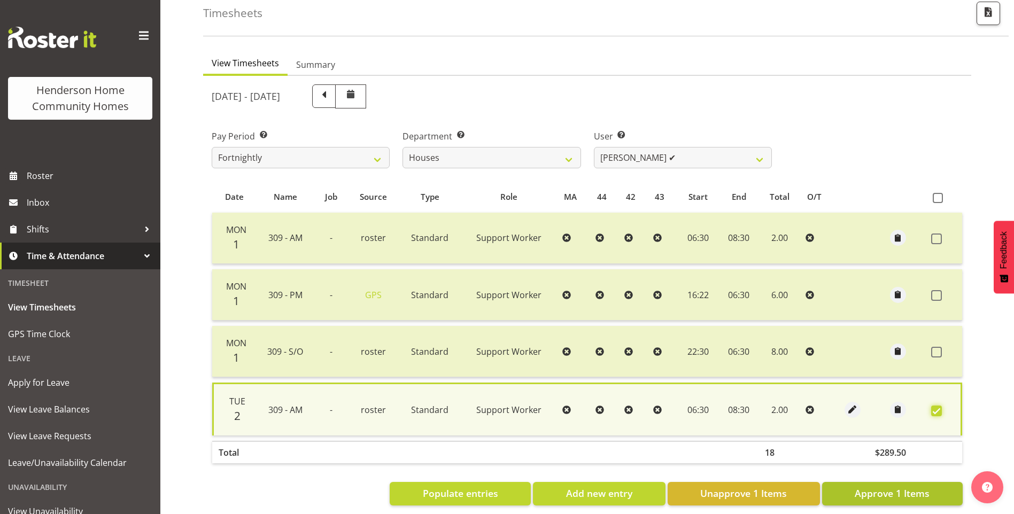
scroll to position [73, 0]
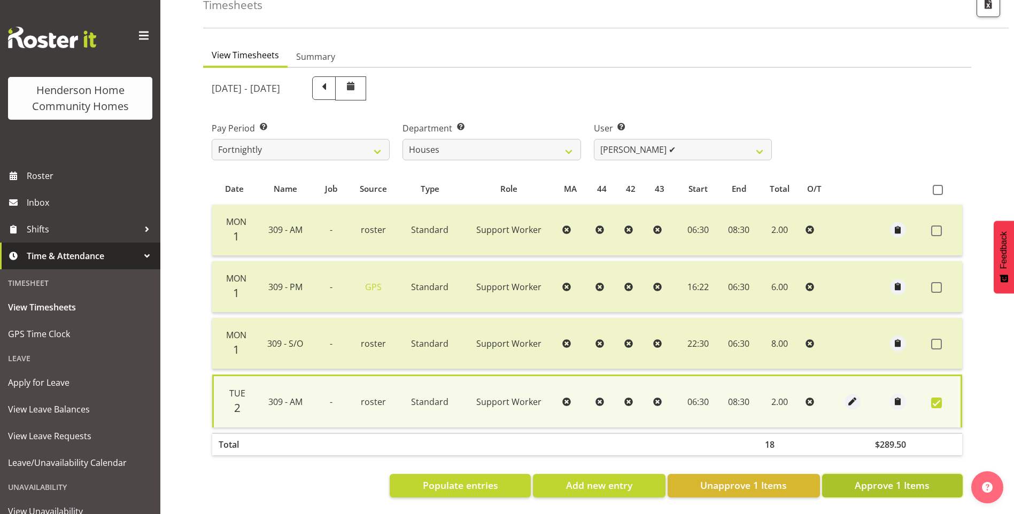
click at [904, 483] on span "Approve 1 Items" at bounding box center [891, 485] width 75 height 14
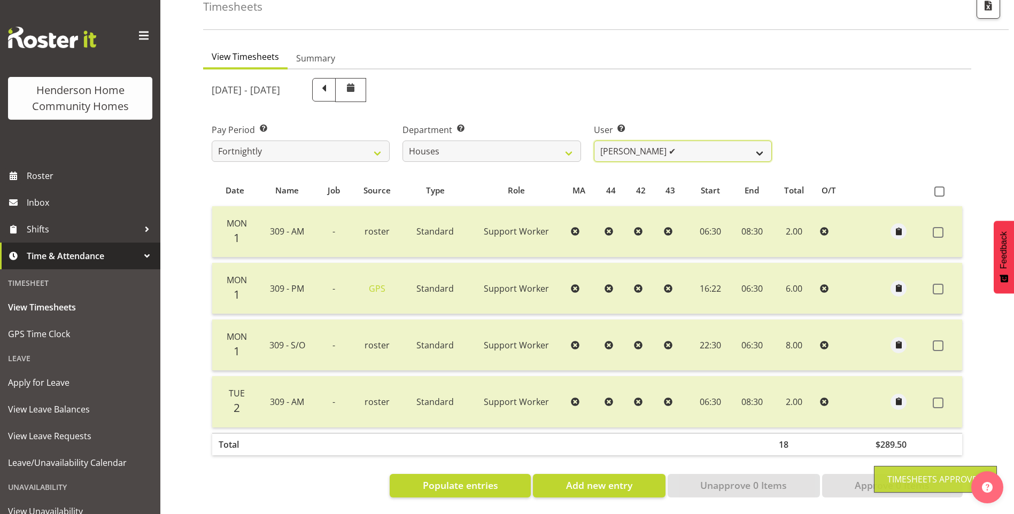
click at [629, 146] on select "Billie Sothern ✔ Dipika Thapa ❌ Jess Aracan ❌ Katrina Shaw ❌ Liezl Sanchez ❌ Ma…" at bounding box center [683, 151] width 178 height 21
click at [594, 141] on select "Billie Sothern ✔ Dipika Thapa ❌ Jess Aracan ❌ Katrina Shaw ❌ Liezl Sanchez ❌ Ma…" at bounding box center [683, 151] width 178 height 21
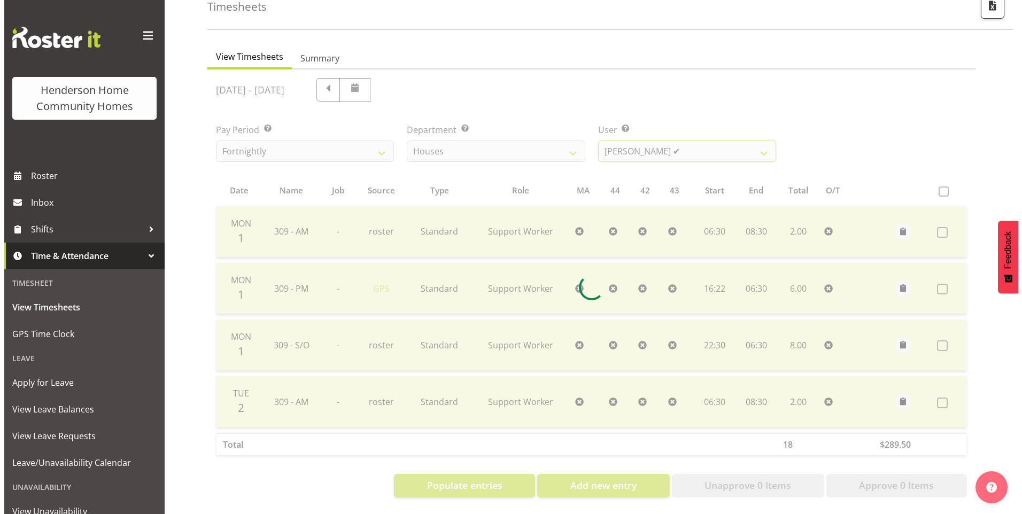
scroll to position [22, 0]
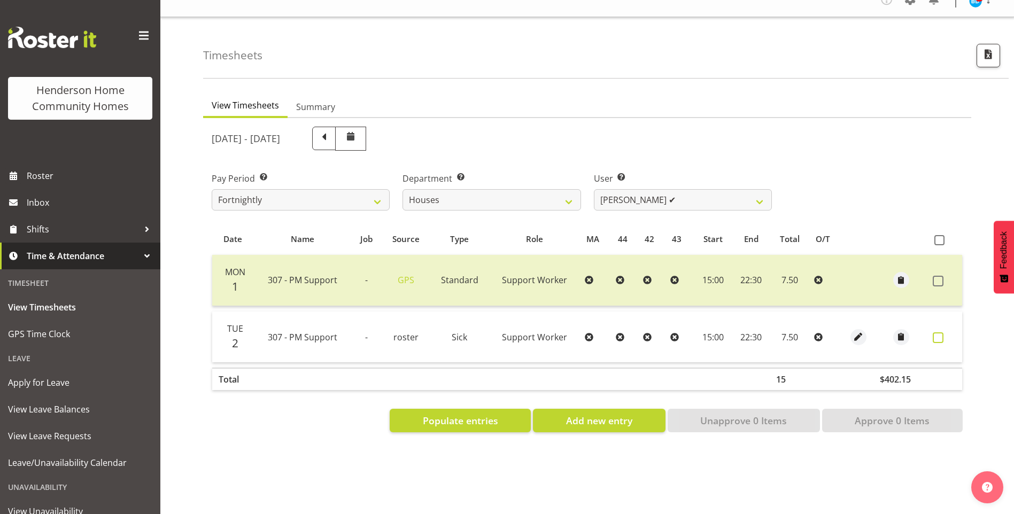
click at [937, 332] on span at bounding box center [937, 337] width 11 height 11
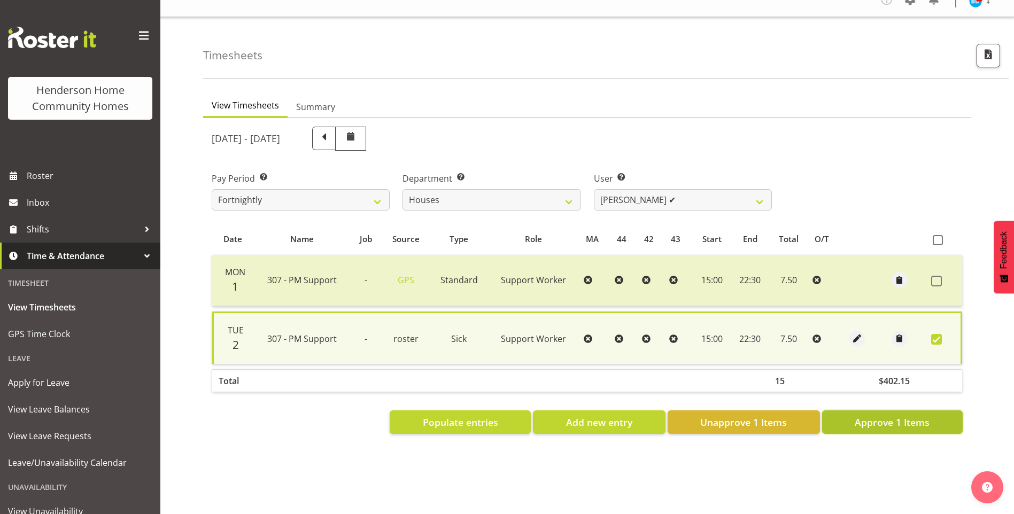
click at [911, 410] on button "Approve 1 Items" at bounding box center [892, 422] width 141 height 24
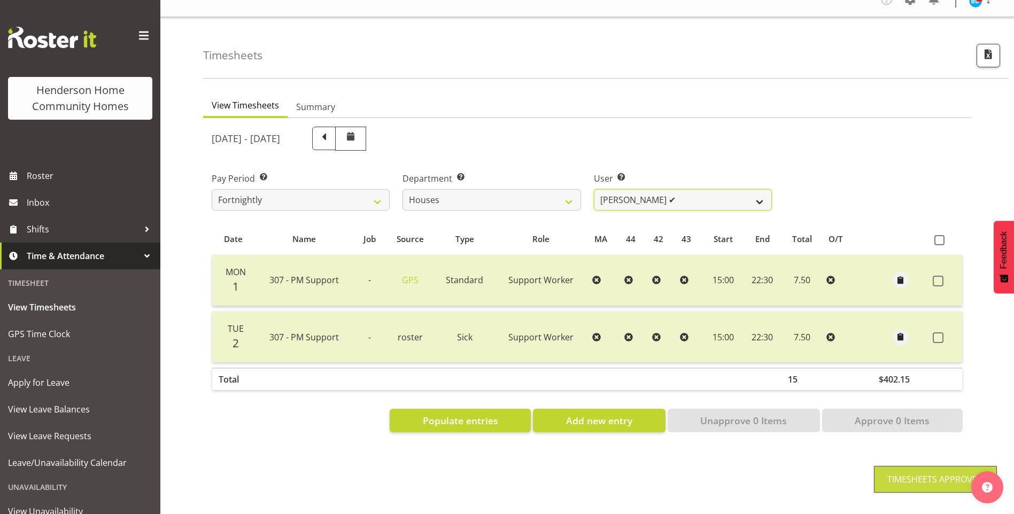
click at [612, 190] on select "Billie Sothern ✔ Dipika Thapa ❌ Jess Aracan ❌ Katrina Shaw ❌ Liezl Sanchez ❌ Ma…" at bounding box center [683, 199] width 178 height 21
click at [594, 189] on select "Billie Sothern ✔ Dipika Thapa ❌ Jess Aracan ❌ Katrina Shaw ❌ Liezl Sanchez ❌ Ma…" at bounding box center [683, 199] width 178 height 21
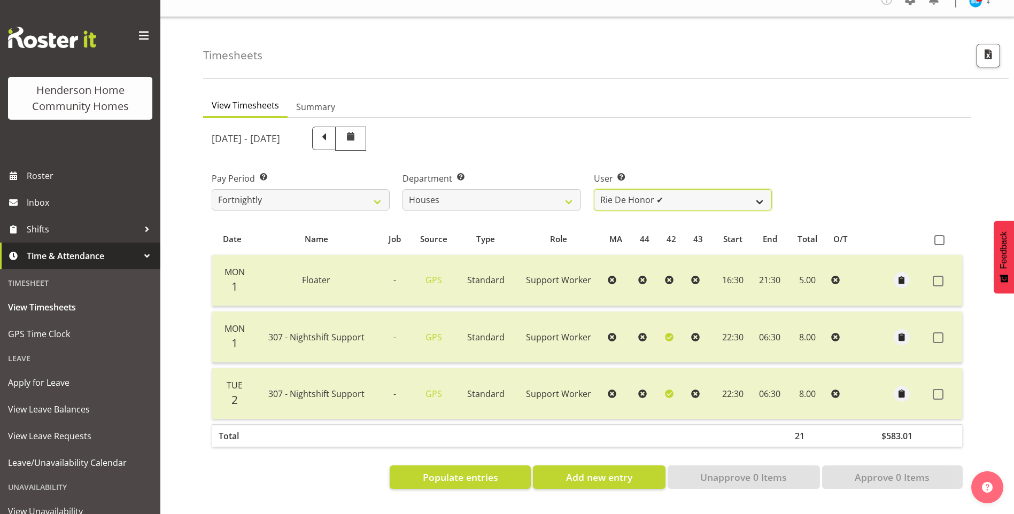
click at [634, 189] on select "Billie Sothern ✔ Dipika Thapa ❌ Jess Aracan ❌ Katrina Shaw ❌ Liezl Sanchez ❌ Ma…" at bounding box center [683, 199] width 178 height 21
click at [594, 189] on select "Billie Sothern ✔ Dipika Thapa ❌ Jess Aracan ❌ Katrina Shaw ❌ Liezl Sanchez ❌ Ma…" at bounding box center [683, 199] width 178 height 21
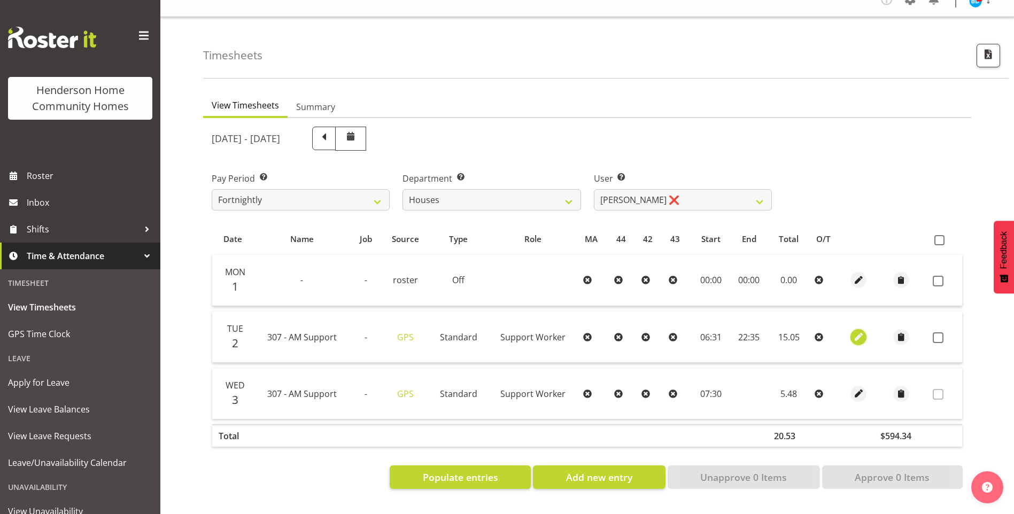
click at [862, 331] on span "button" at bounding box center [858, 337] width 12 height 12
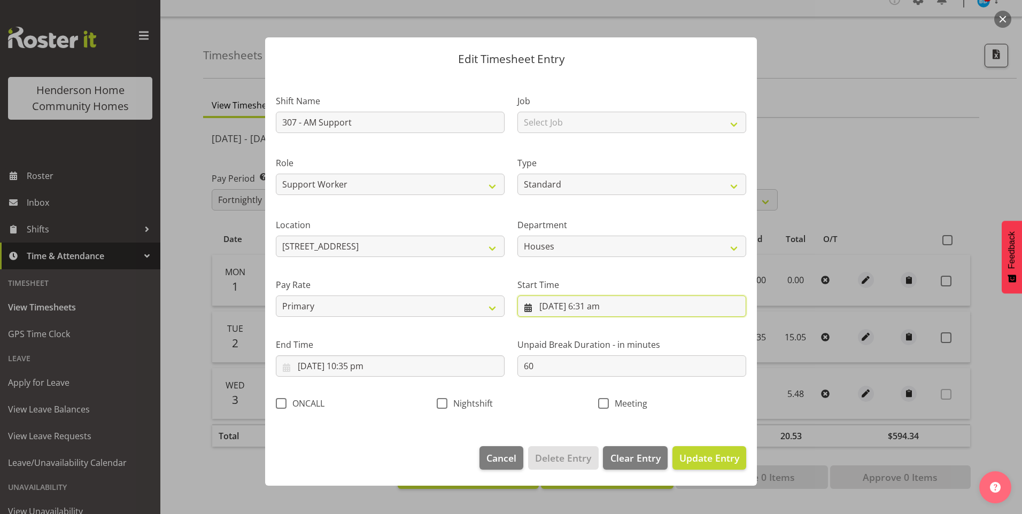
click at [595, 309] on input "2/09/2025, 6:31 am" at bounding box center [631, 306] width 229 height 21
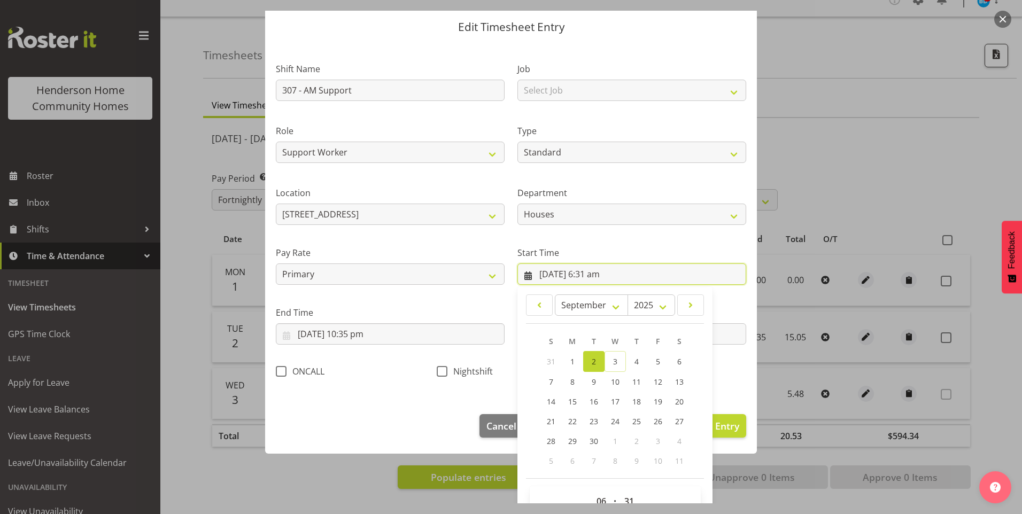
scroll to position [58, 0]
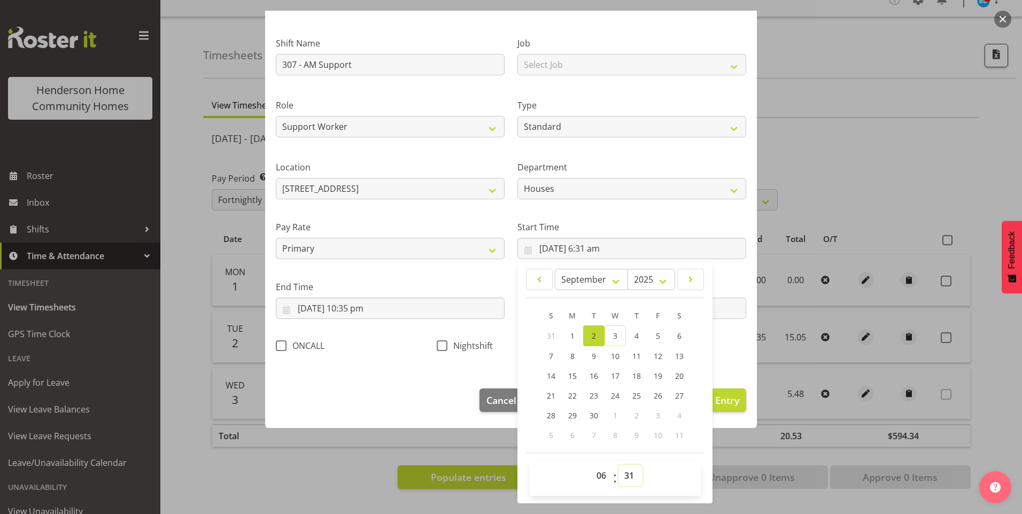
click at [627, 470] on select "00 01 02 03 04 05 06 07 08 09 10 11 12 13 14 15 16 17 18 19 20 21 22 23 24 25 2…" at bounding box center [630, 475] width 24 height 21
click at [618, 465] on select "00 01 02 03 04 05 06 07 08 09 10 11 12 13 14 15 16 17 18 19 20 21 22 23 24 25 2…" at bounding box center [630, 475] width 24 height 21
drag, startPoint x: 350, startPoint y: 313, endPoint x: 375, endPoint y: 336, distance: 33.6
click at [351, 313] on input "2/09/2025, 10:35 pm" at bounding box center [390, 308] width 229 height 21
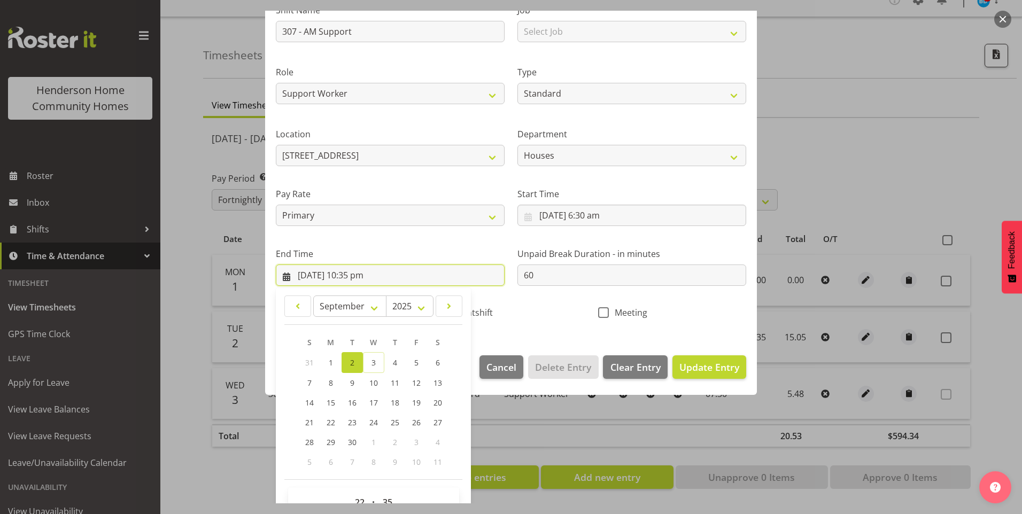
scroll to position [118, 0]
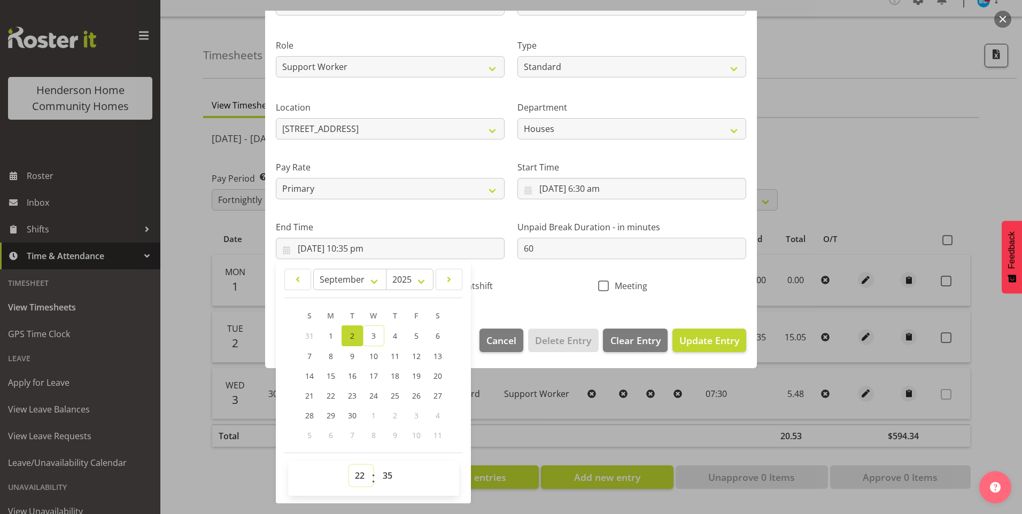
drag, startPoint x: 361, startPoint y: 473, endPoint x: 364, endPoint y: 464, distance: 9.1
click at [361, 472] on select "00 01 02 03 04 05 06 07 08 09 10 11 12 13 14 15 16 17 18 19 20 21 22 23" at bounding box center [361, 475] width 24 height 21
click at [349, 465] on select "00 01 02 03 04 05 06 07 08 09 10 11 12 13 14 15 16 17 18 19 20 21 22 23" at bounding box center [361, 475] width 24 height 21
drag, startPoint x: 389, startPoint y: 478, endPoint x: 406, endPoint y: 431, distance: 50.0
click at [391, 476] on select "00 01 02 03 04 05 06 07 08 09 10 11 12 13 14 15 16 17 18 19 20 21 22 23 24 25 2…" at bounding box center [389, 475] width 24 height 21
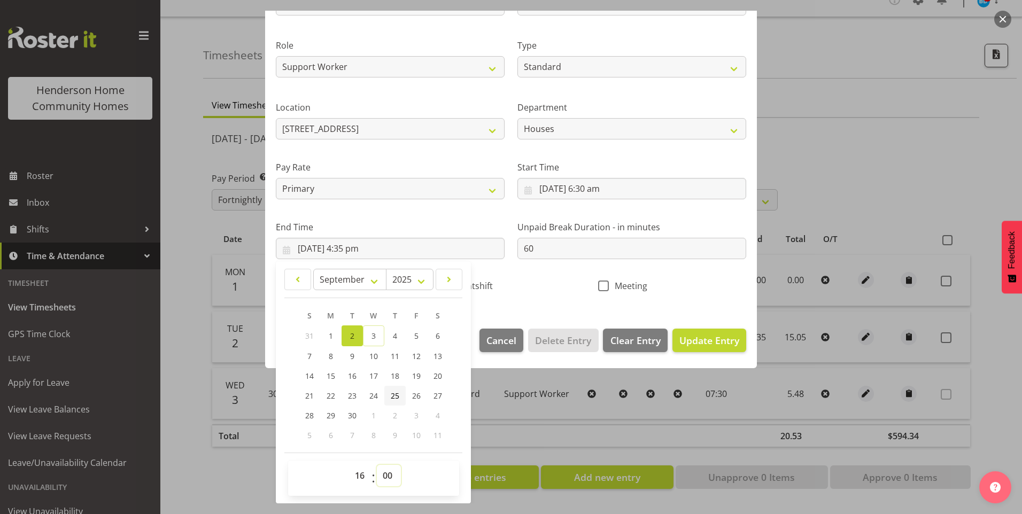
click at [377, 465] on select "00 01 02 03 04 05 06 07 08 09 10 11 12 13 14 15 16 17 18 19 20 21 22 23 24 25 2…" at bounding box center [389, 475] width 24 height 21
drag, startPoint x: 549, startPoint y: 244, endPoint x: 484, endPoint y: 244, distance: 65.2
click at [484, 244] on div "Shift Name 307 - AM Support Job Select Job Floater Role Support Worker Type Off…" at bounding box center [510, 131] width 483 height 339
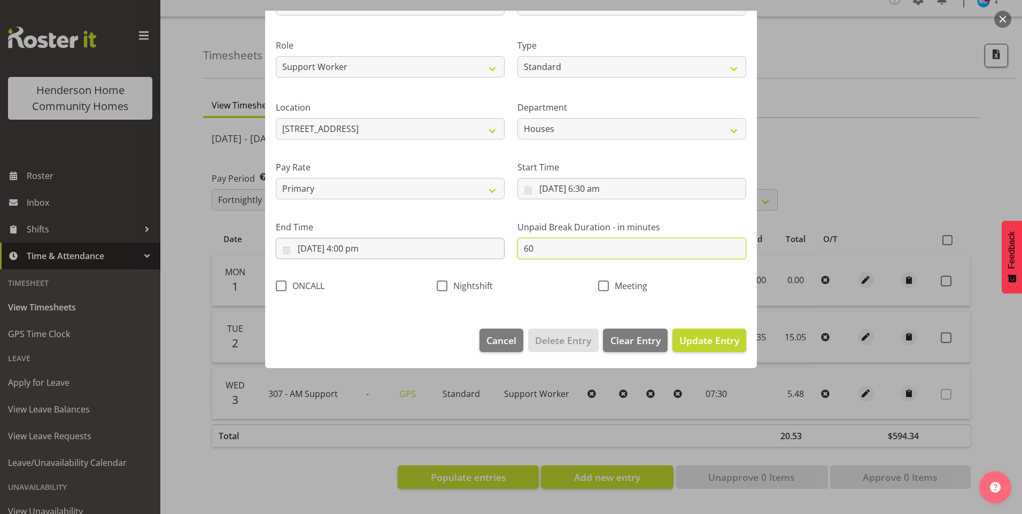
scroll to position [0, 0]
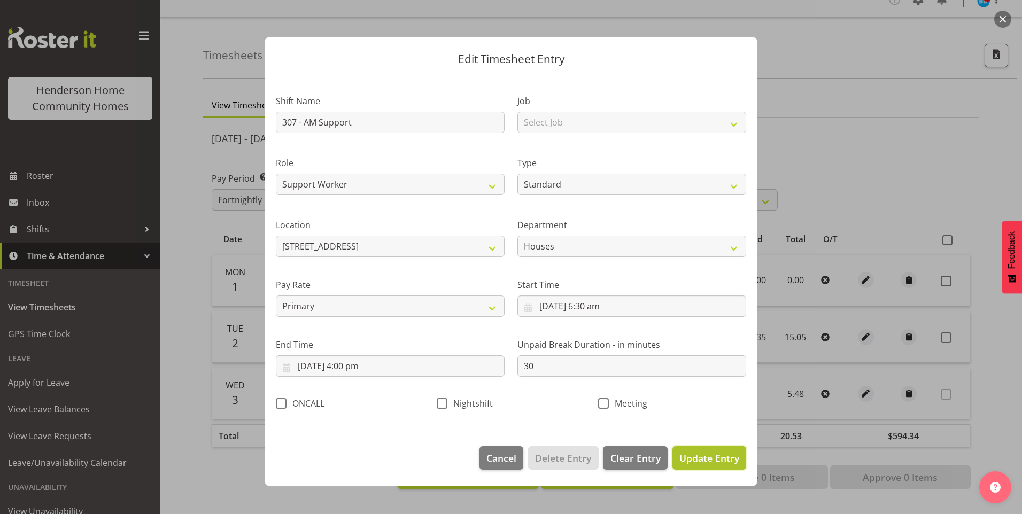
click at [718, 468] on button "Update Entry" at bounding box center [709, 458] width 74 height 24
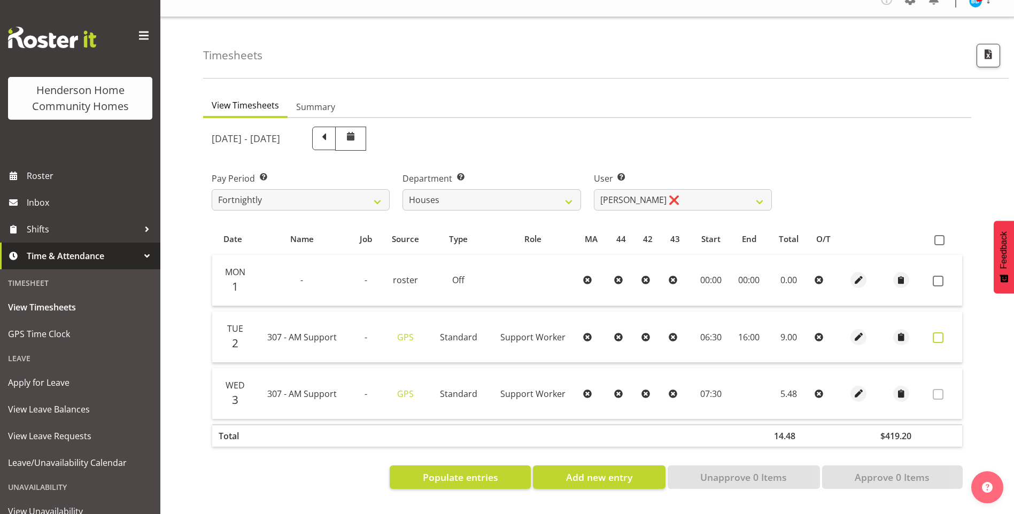
click at [938, 332] on span at bounding box center [937, 337] width 11 height 11
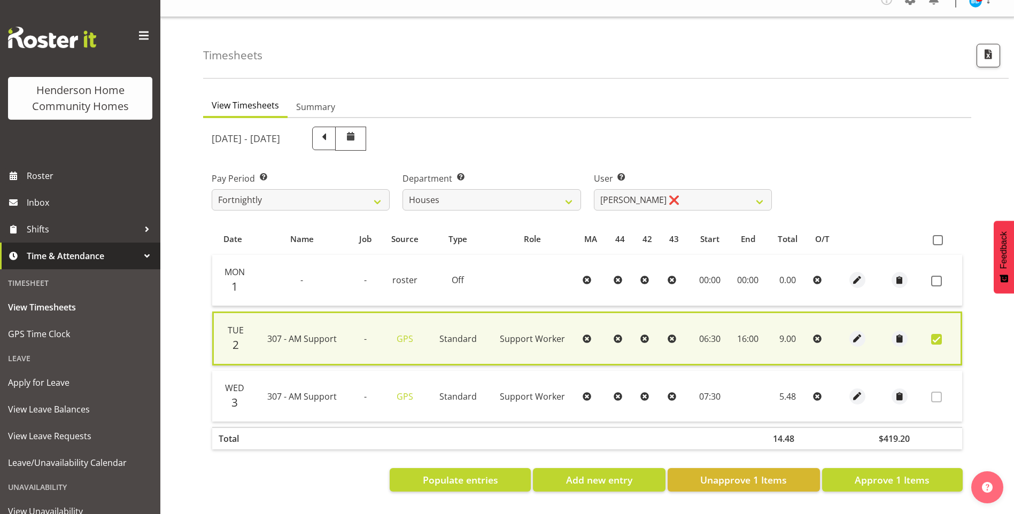
click at [938, 334] on span at bounding box center [936, 339] width 11 height 11
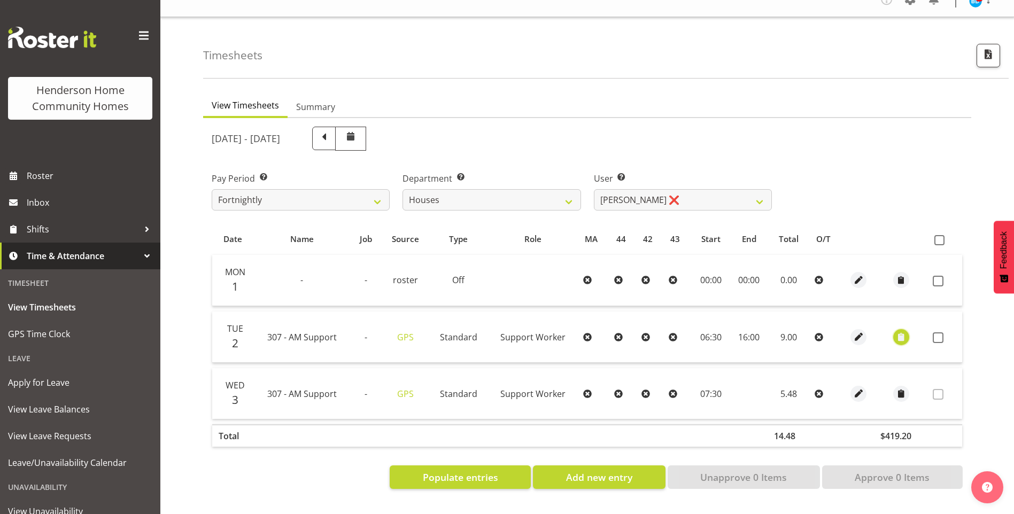
click at [902, 331] on span "button" at bounding box center [901, 337] width 12 height 12
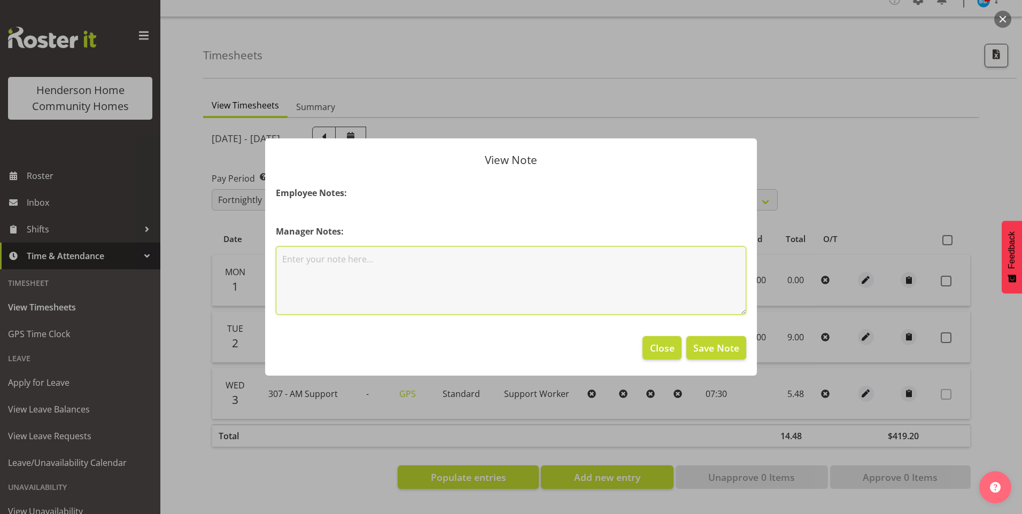
click at [395, 275] on textarea at bounding box center [511, 280] width 470 height 68
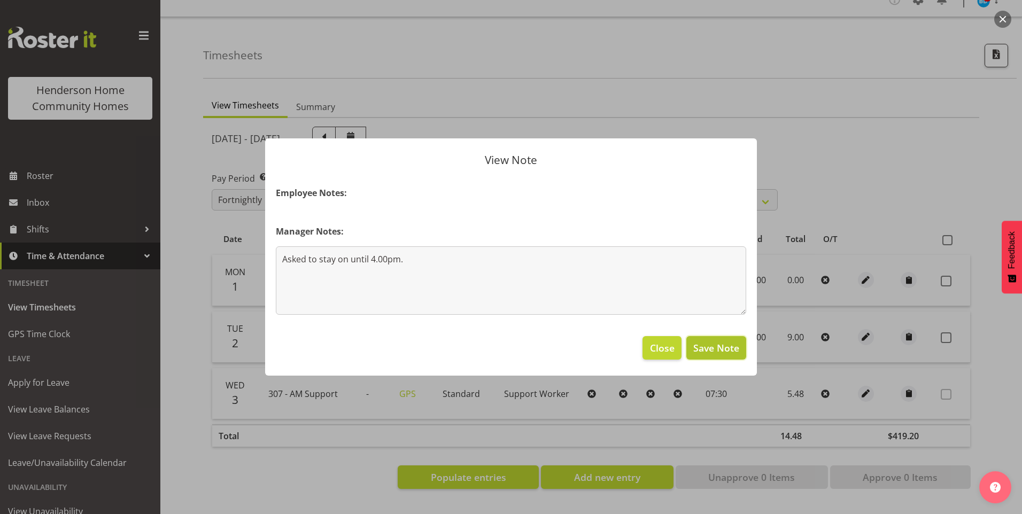
click at [714, 345] on span "Save Note" at bounding box center [716, 348] width 46 height 14
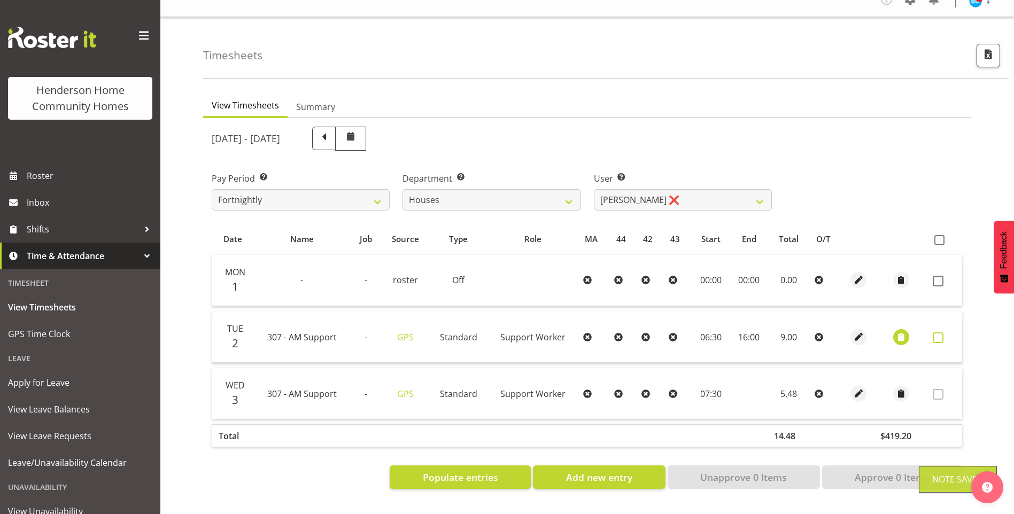
click at [937, 332] on span at bounding box center [937, 337] width 11 height 11
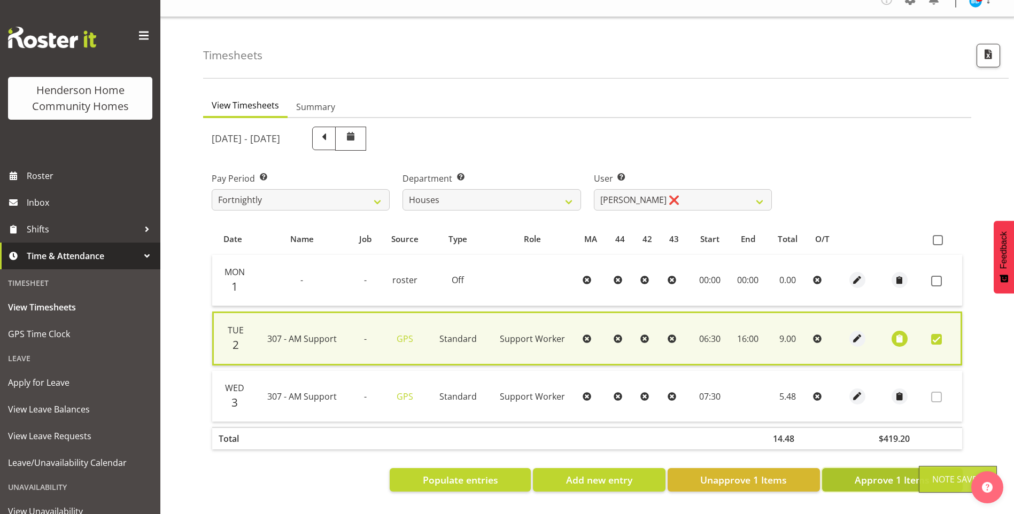
click at [899, 473] on span "Approve 1 Items" at bounding box center [891, 480] width 75 height 14
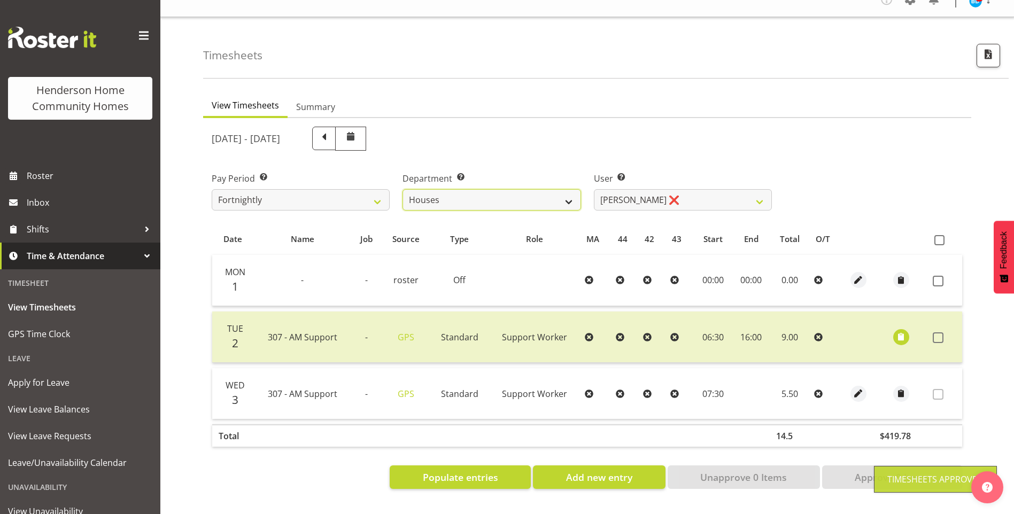
drag, startPoint x: 457, startPoint y: 188, endPoint x: 457, endPoint y: 195, distance: 6.9
click at [457, 189] on select "Admin Homeside Houses Wingside" at bounding box center [491, 199] width 178 height 21
click at [402, 189] on select "Admin Homeside Houses Wingside" at bounding box center [491, 199] width 178 height 21
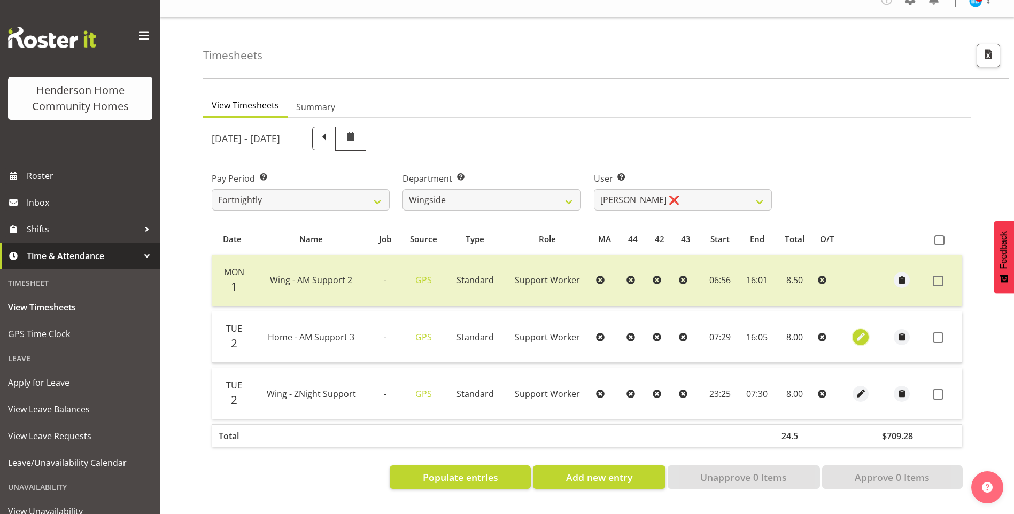
click at [862, 331] on span "button" at bounding box center [860, 337] width 12 height 12
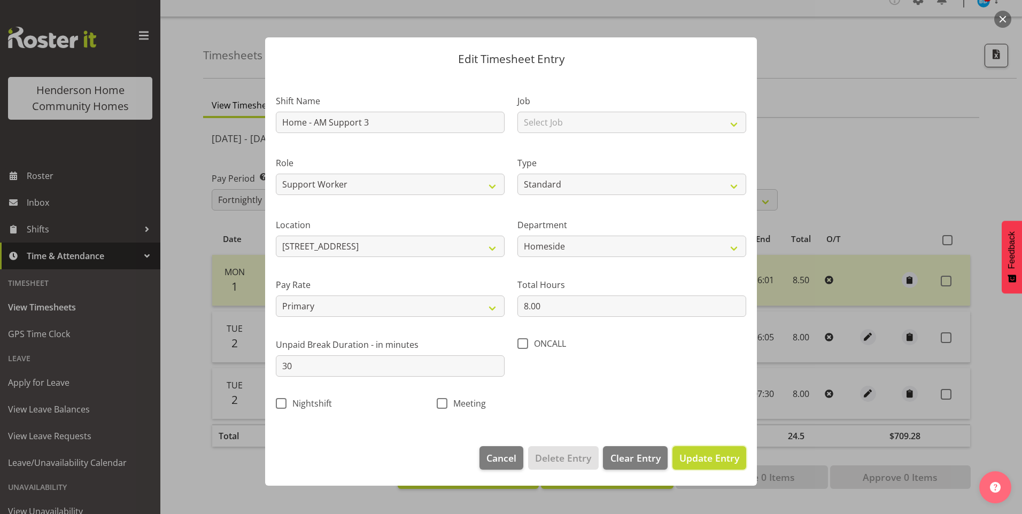
drag, startPoint x: 699, startPoint y: 460, endPoint x: 706, endPoint y: 456, distance: 8.1
click at [699, 459] on span "Update Entry" at bounding box center [709, 458] width 60 height 13
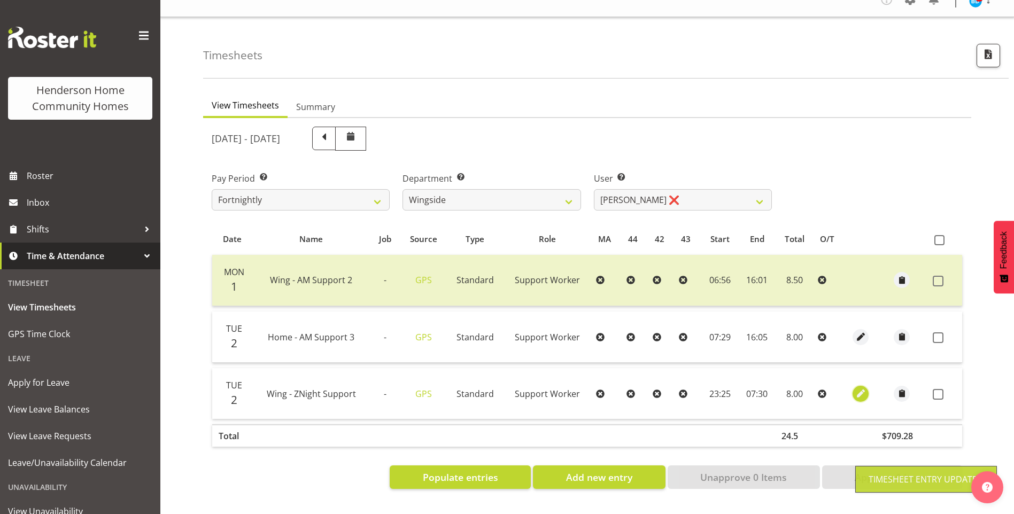
click at [854, 387] on span "button" at bounding box center [860, 393] width 12 height 12
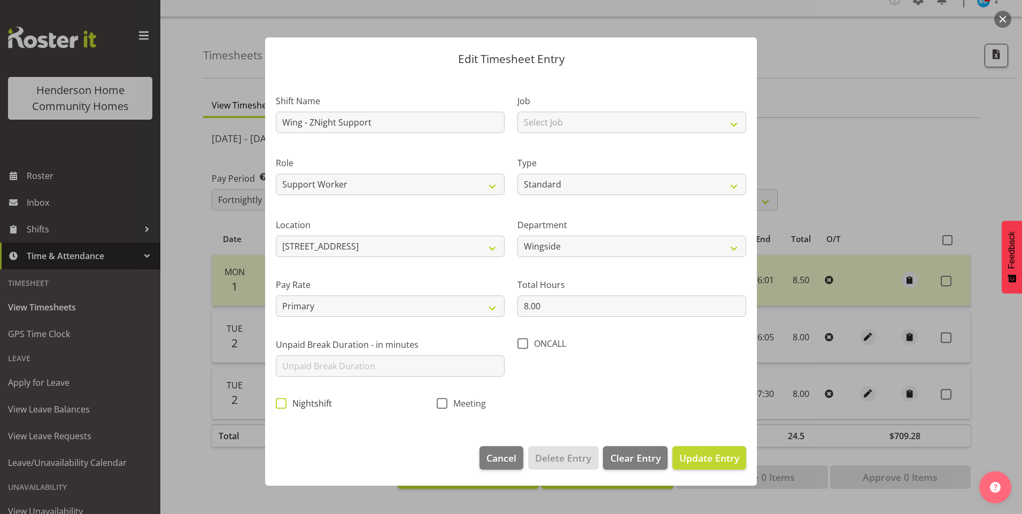
drag, startPoint x: 282, startPoint y: 401, endPoint x: 408, endPoint y: 406, distance: 125.7
click at [282, 401] on span at bounding box center [281, 403] width 11 height 11
click at [282, 401] on input "Nightshift" at bounding box center [279, 403] width 7 height 7
drag, startPoint x: 700, startPoint y: 456, endPoint x: 720, endPoint y: 452, distance: 20.2
click at [701, 456] on span "Update Entry" at bounding box center [709, 458] width 60 height 13
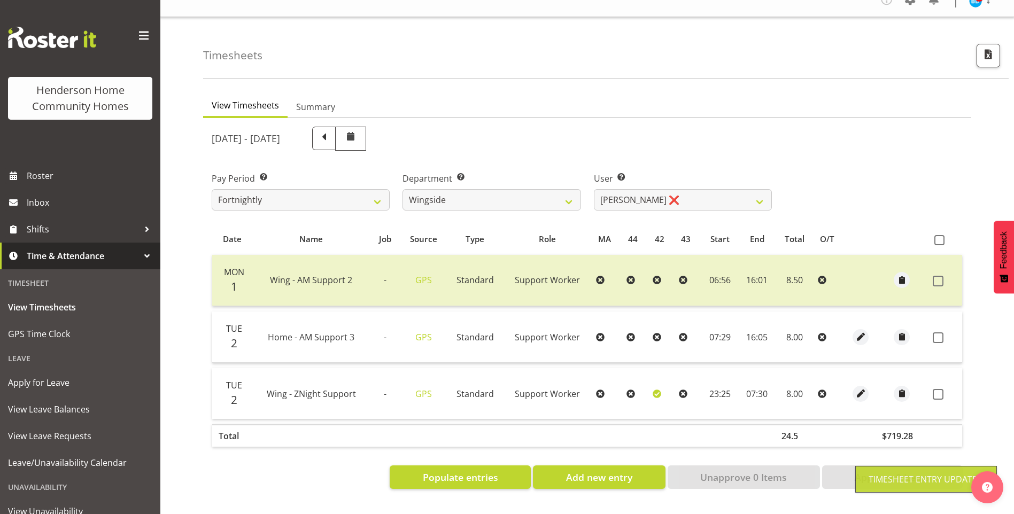
click at [943, 332] on span at bounding box center [937, 337] width 11 height 11
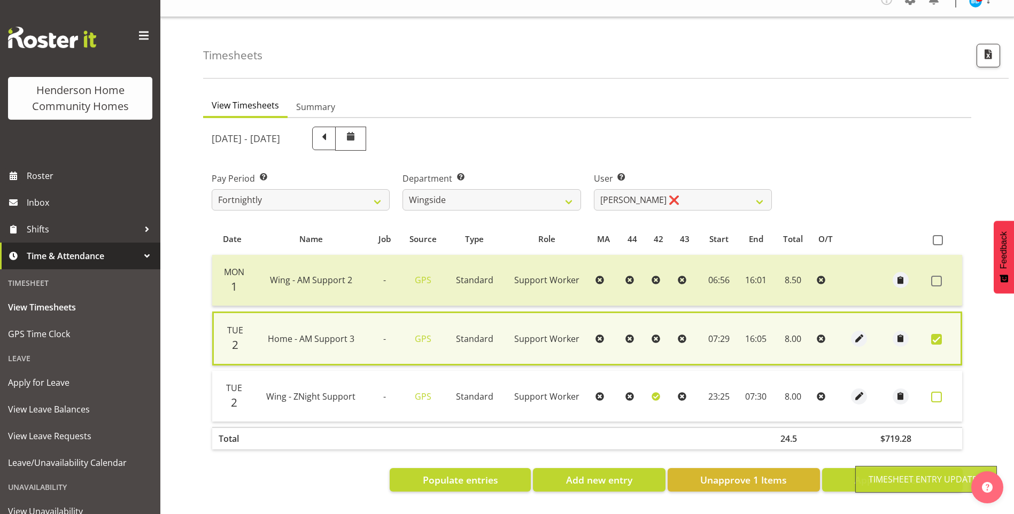
drag, startPoint x: 936, startPoint y: 390, endPoint x: 934, endPoint y: 419, distance: 29.4
click at [935, 392] on span at bounding box center [936, 397] width 11 height 11
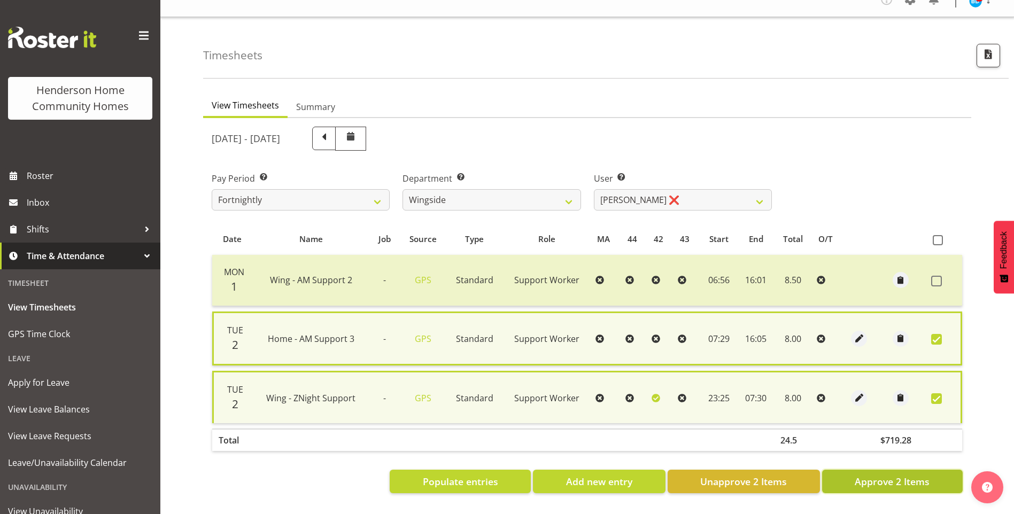
click at [916, 475] on span "Approve 2 Items" at bounding box center [891, 482] width 75 height 14
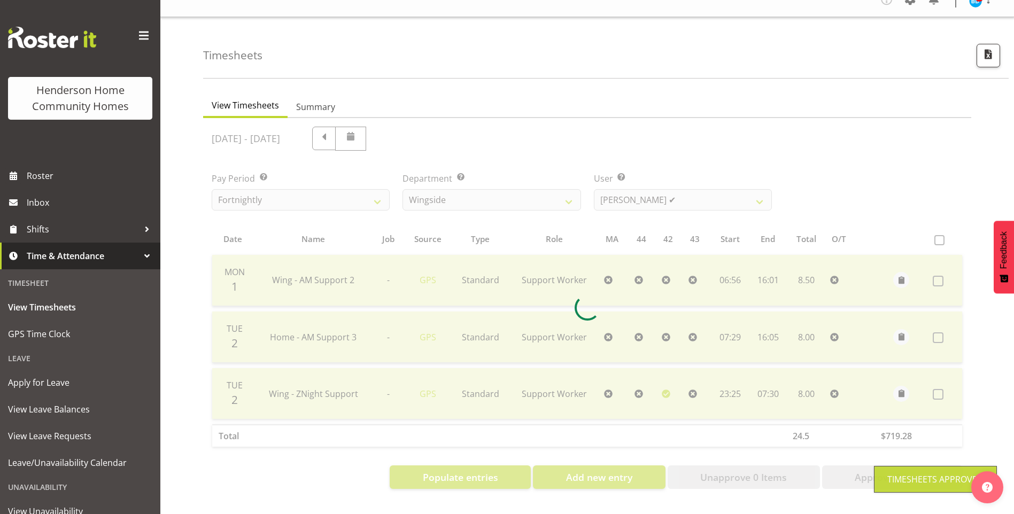
click at [625, 192] on div "September 1st - September 7th 2025 Pay Period Select which pay period you would…" at bounding box center [587, 304] width 751 height 369
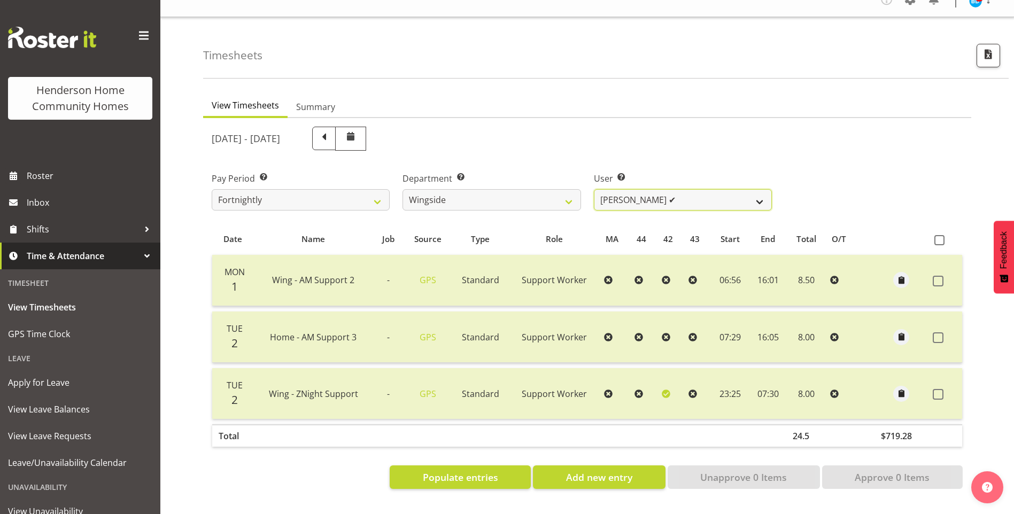
click at [621, 193] on select "Arshdeep Singh ✔ Daljeet Prasad ❌ Daniel Marticio ❌ Janeth Sison ✔" at bounding box center [683, 199] width 178 height 21
click at [594, 189] on select "Arshdeep Singh ✔ Daljeet Prasad ❌ Daniel Marticio ❌ Janeth Sison ✔" at bounding box center [683, 199] width 178 height 21
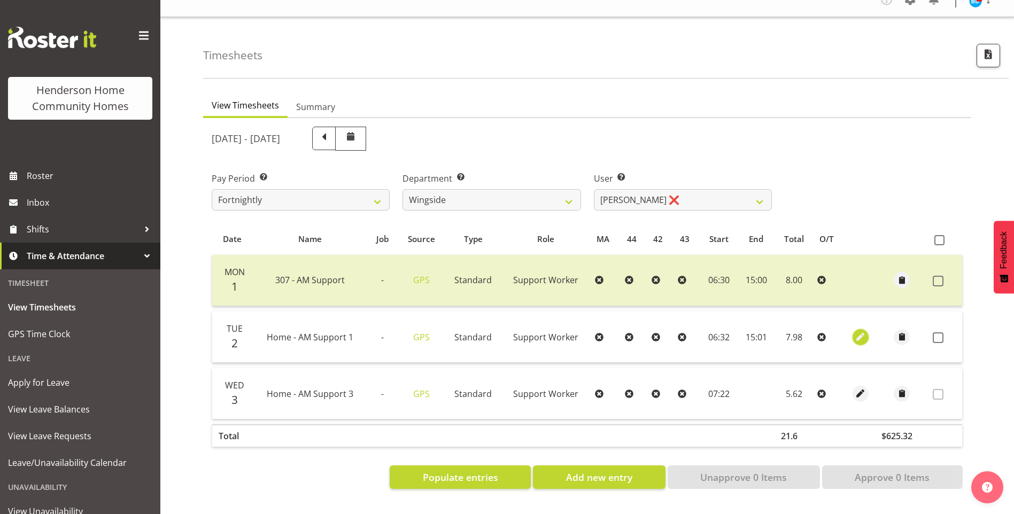
click at [857, 331] on span "button" at bounding box center [860, 337] width 12 height 12
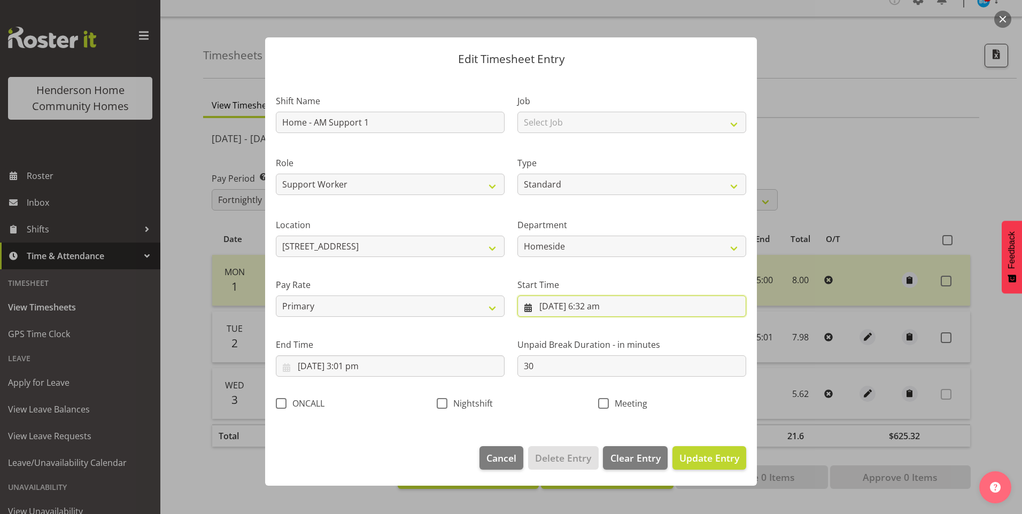
click at [596, 312] on input "2/09/2025, 6:32 am" at bounding box center [631, 306] width 229 height 21
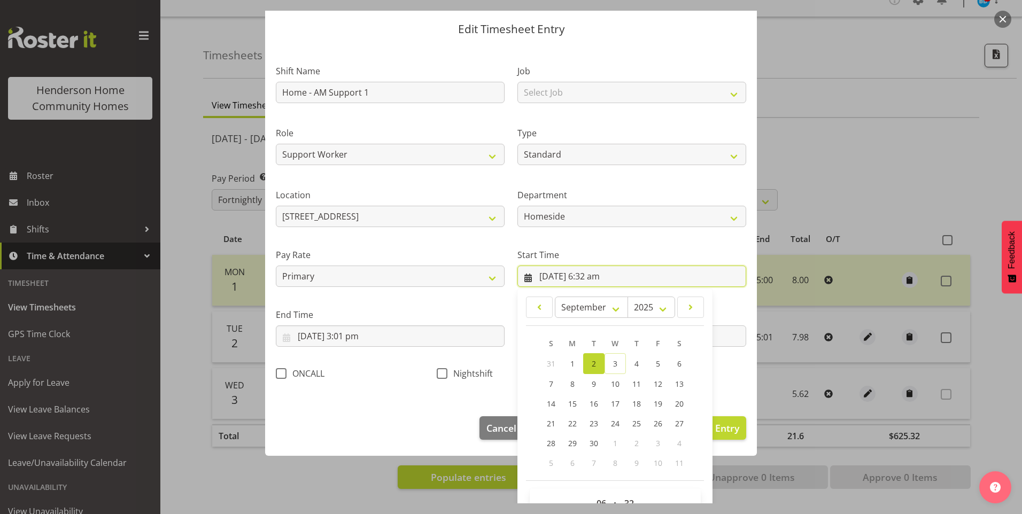
scroll to position [58, 0]
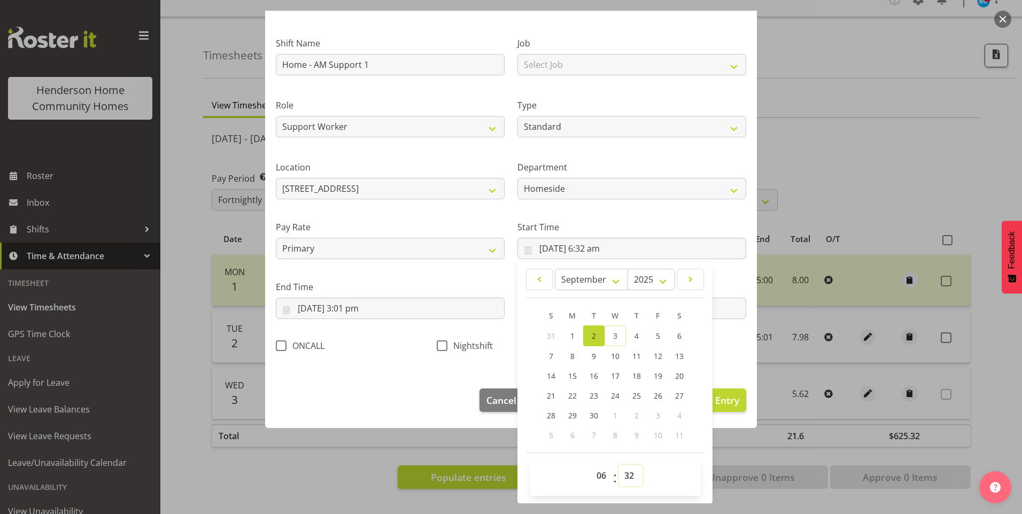
click at [628, 469] on select "00 01 02 03 04 05 06 07 08 09 10 11 12 13 14 15 16 17 18 19 20 21 22 23 24 25 2…" at bounding box center [630, 475] width 24 height 21
click at [618, 465] on select "00 01 02 03 04 05 06 07 08 09 10 11 12 13 14 15 16 17 18 19 20 21 22 23 24 25 2…" at bounding box center [630, 475] width 24 height 21
click at [354, 308] on input "2/09/2025, 3:01 pm" at bounding box center [390, 308] width 229 height 21
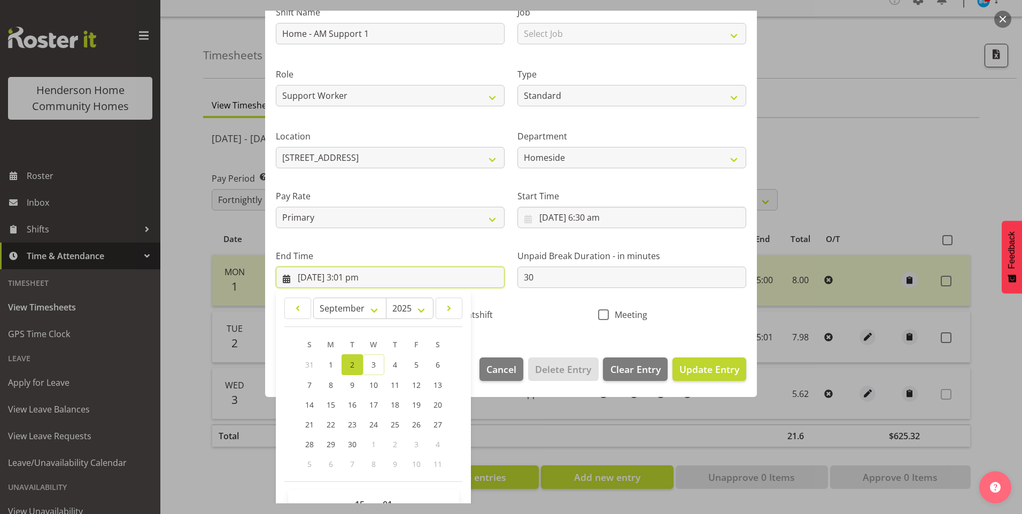
scroll to position [118, 0]
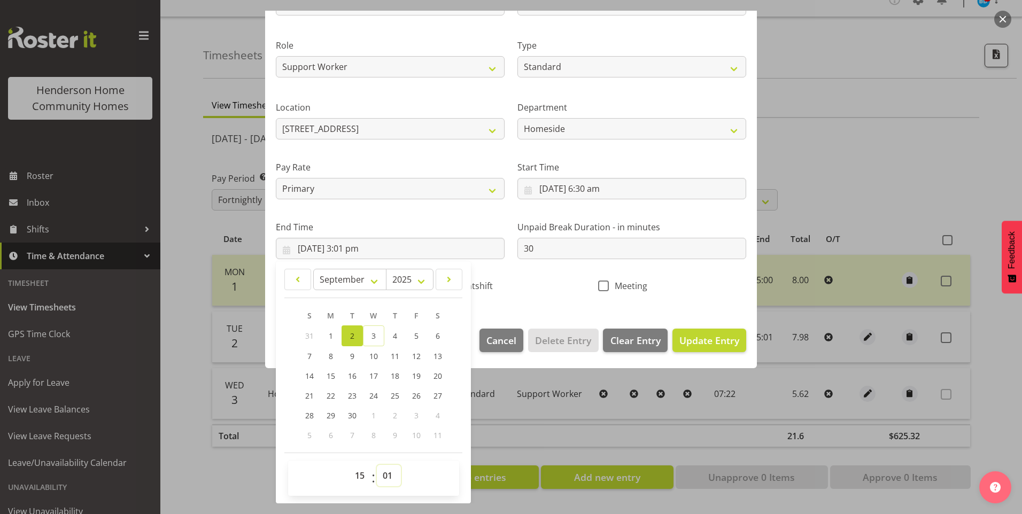
drag, startPoint x: 378, startPoint y: 474, endPoint x: 375, endPoint y: 421, distance: 53.0
click at [378, 472] on select "00 01 02 03 04 05 06 07 08 09 10 11 12 13 14 15 16 17 18 19 20 21 22 23 24 25 2…" at bounding box center [389, 475] width 24 height 21
click at [377, 465] on select "00 01 02 03 04 05 06 07 08 09 10 11 12 13 14 15 16 17 18 19 20 21 22 23 24 25 2…" at bounding box center [389, 475] width 24 height 21
drag, startPoint x: 703, startPoint y: 343, endPoint x: 825, endPoint y: 320, distance: 123.5
click at [703, 342] on span "Update Entry" at bounding box center [709, 340] width 60 height 13
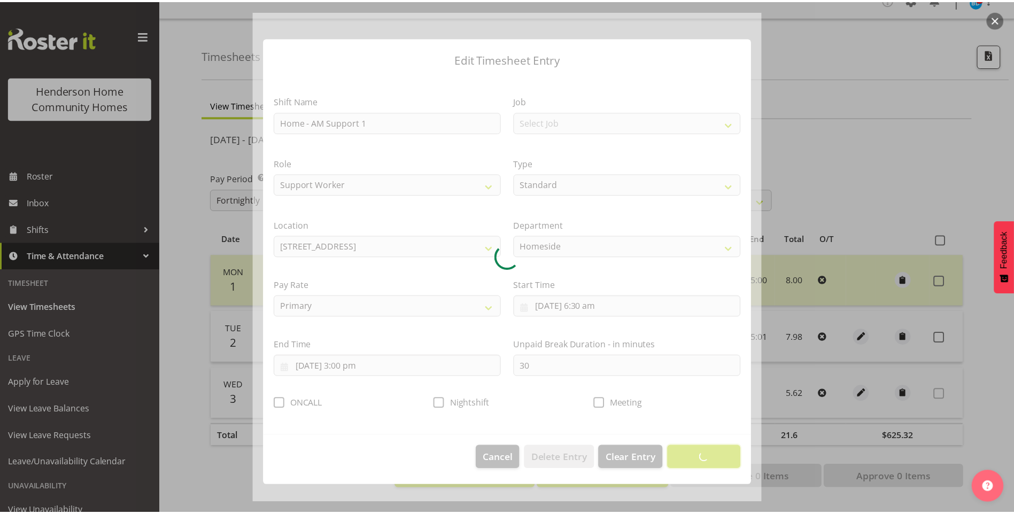
scroll to position [0, 0]
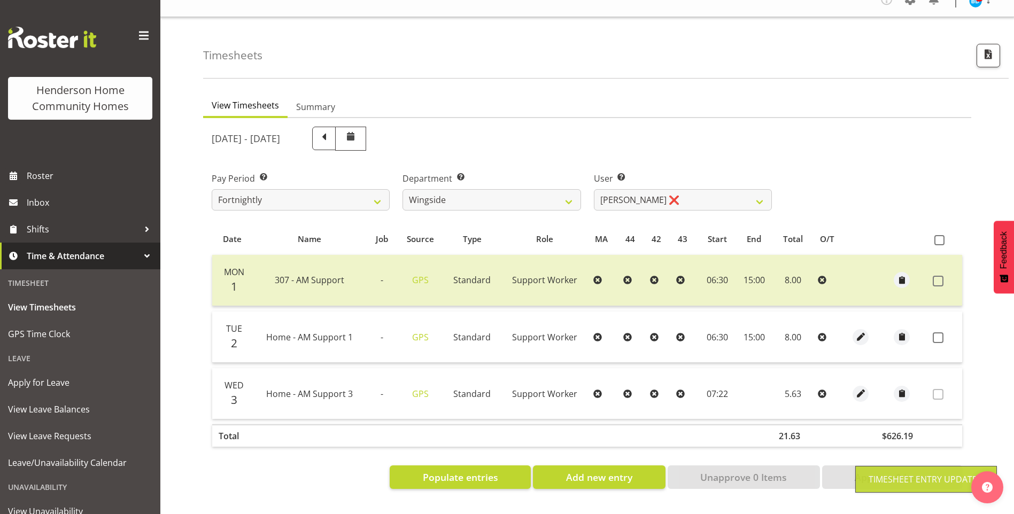
click at [939, 332] on span at bounding box center [937, 337] width 11 height 11
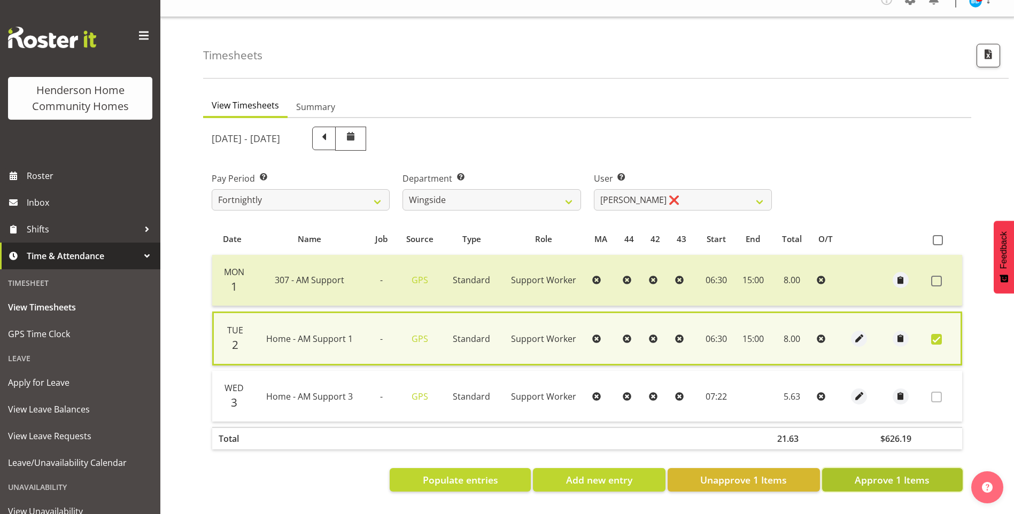
click at [890, 468] on button "Approve 1 Items" at bounding box center [892, 480] width 141 height 24
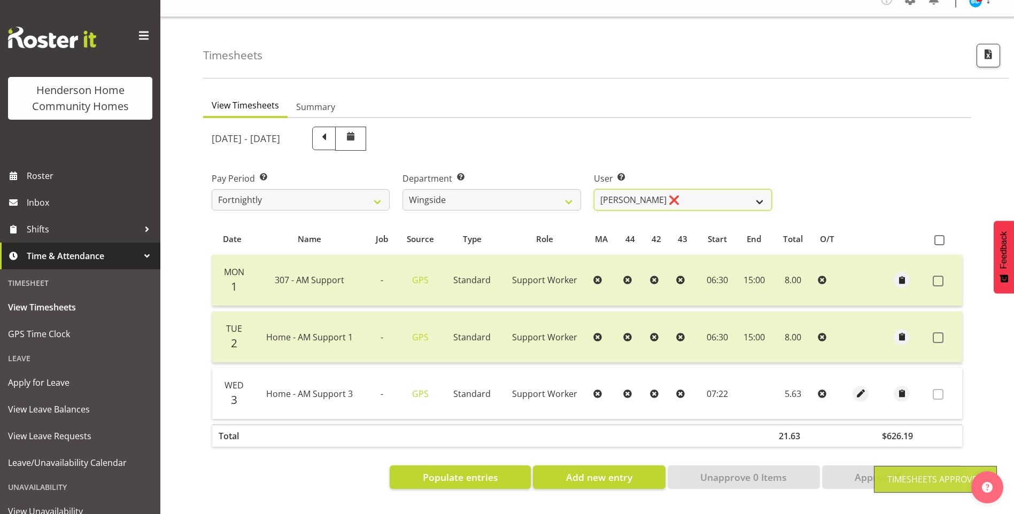
click at [635, 192] on select "Arshdeep Singh ✔ Daljeet Prasad ❌ Daniel Marticio ❌ Janeth Sison ✔" at bounding box center [683, 199] width 178 height 21
click at [594, 189] on select "Arshdeep Singh ✔ Daljeet Prasad ❌ Daniel Marticio ❌ Janeth Sison ✔" at bounding box center [683, 199] width 178 height 21
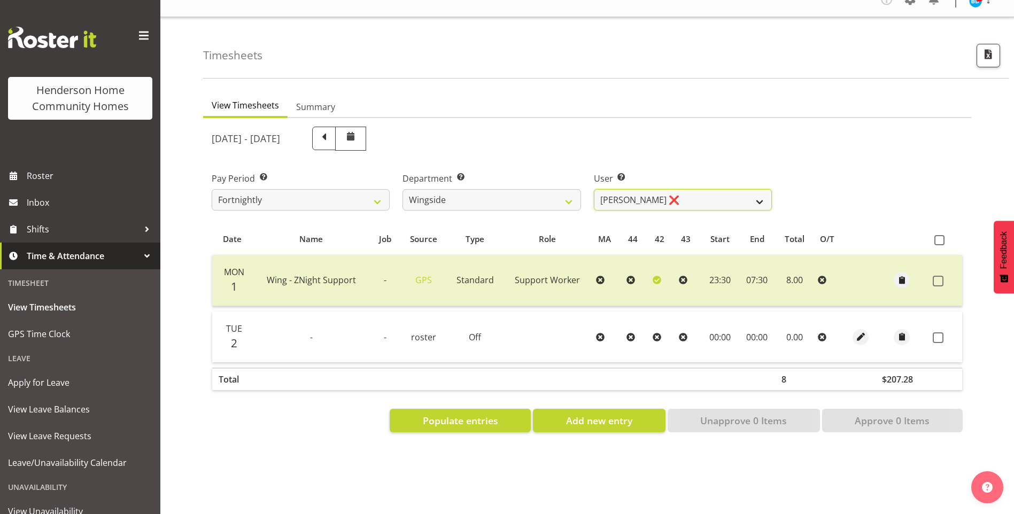
click at [619, 189] on select "Arshdeep Singh ✔ Daljeet Prasad ❌ Daniel Marticio ❌ Janeth Sison ✔" at bounding box center [683, 199] width 178 height 21
click at [594, 189] on select "Arshdeep Singh ✔ Daljeet Prasad ❌ Daniel Marticio ❌ Janeth Sison ✔" at bounding box center [683, 199] width 178 height 21
click at [106, 176] on span "Roster" at bounding box center [91, 176] width 128 height 16
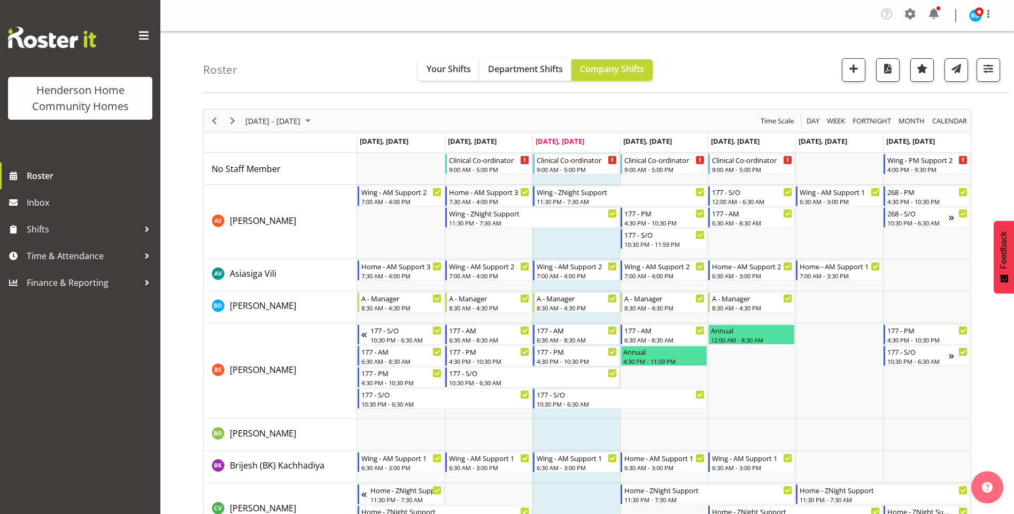
click at [937, 9] on div at bounding box center [938, 8] width 4 height 4
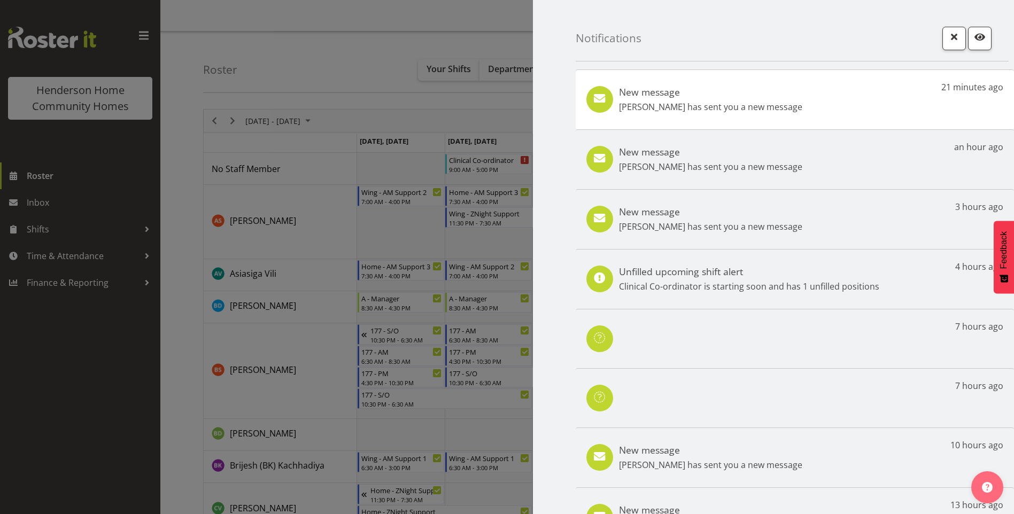
click at [811, 106] on div "New message Lovejot Kaur has sent you a new message 21 minutes ago" at bounding box center [795, 99] width 438 height 60
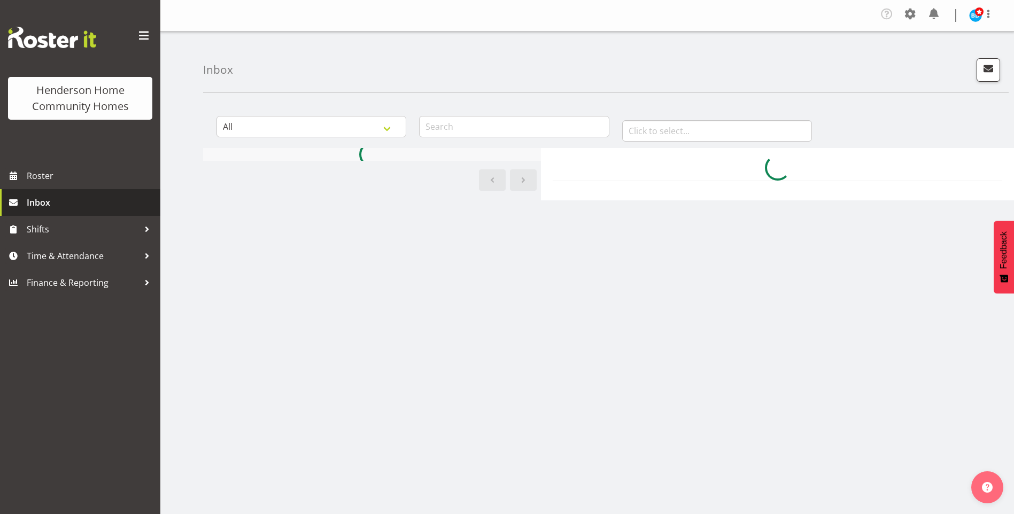
click at [104, 203] on span "Inbox" at bounding box center [91, 203] width 128 height 16
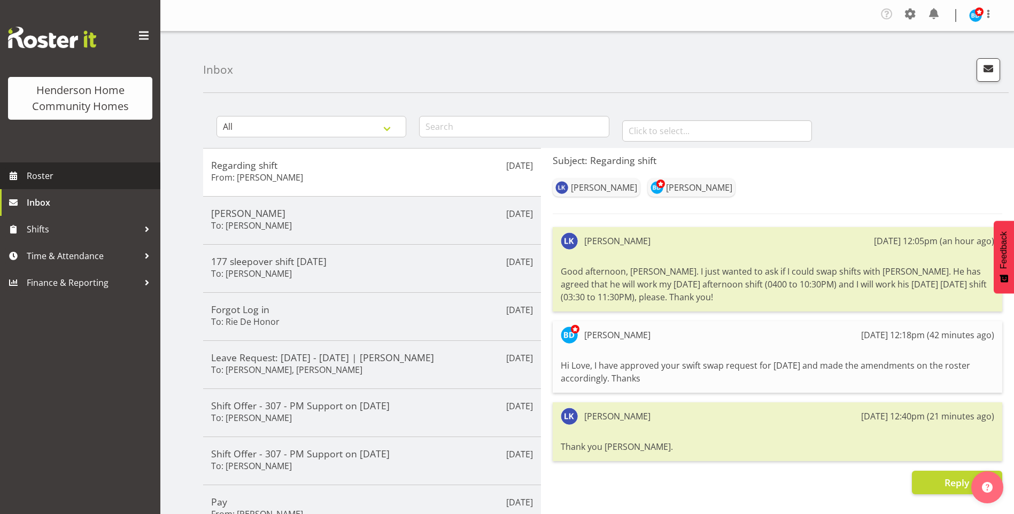
click at [53, 171] on span "Roster" at bounding box center [91, 176] width 128 height 16
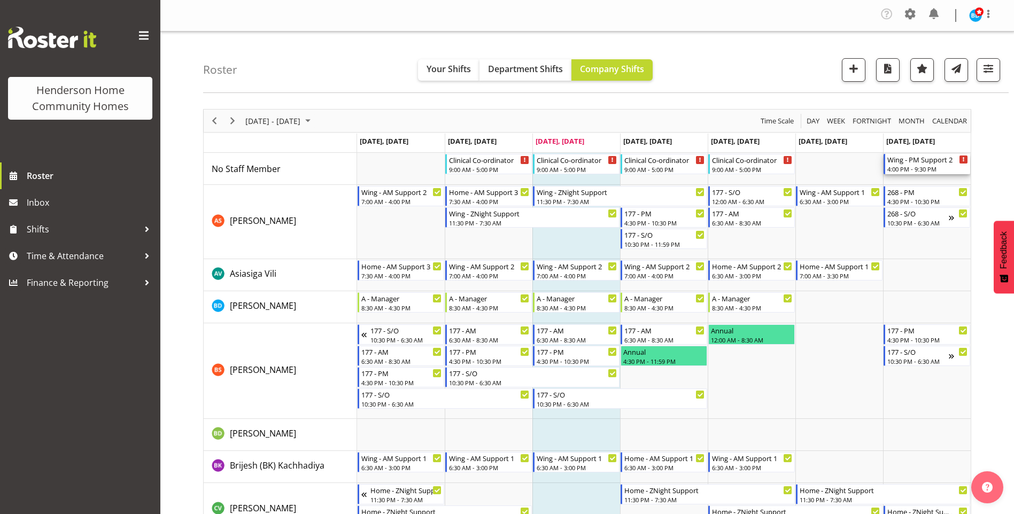
click at [909, 161] on div "Wing - PM Support 2" at bounding box center [927, 159] width 81 height 11
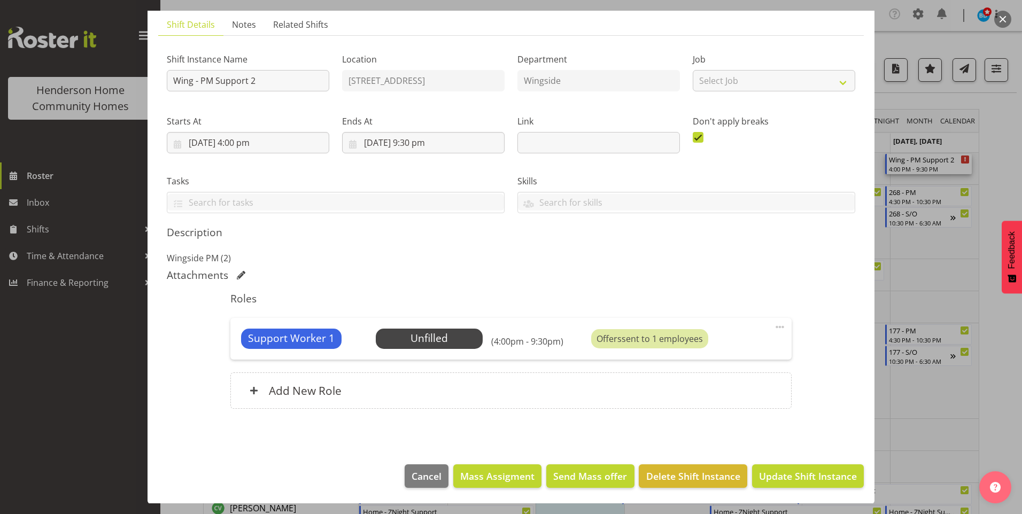
scroll to position [73, 0]
click at [777, 325] on span at bounding box center [779, 326] width 13 height 13
click at [701, 351] on link "Edit" at bounding box center [734, 352] width 103 height 19
select select "8"
select select "2025"
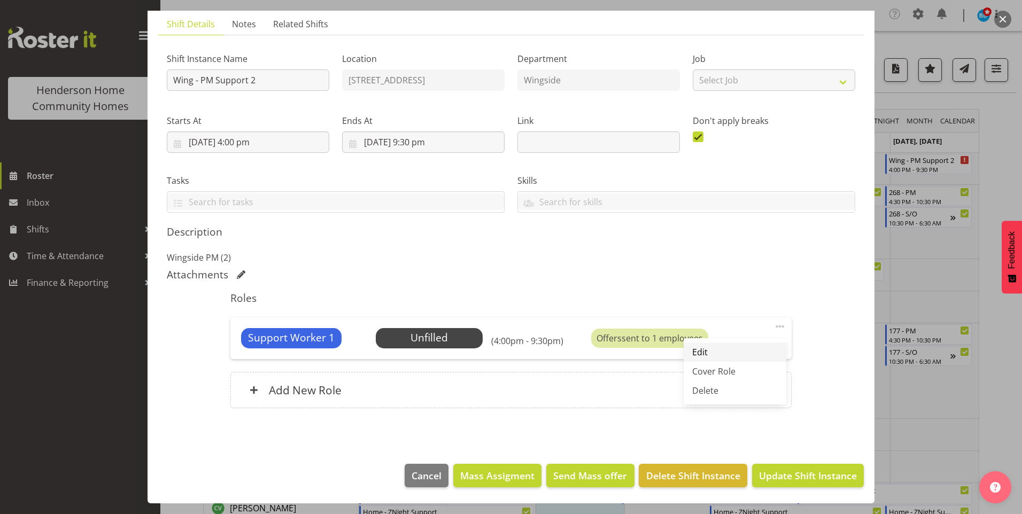
select select "16"
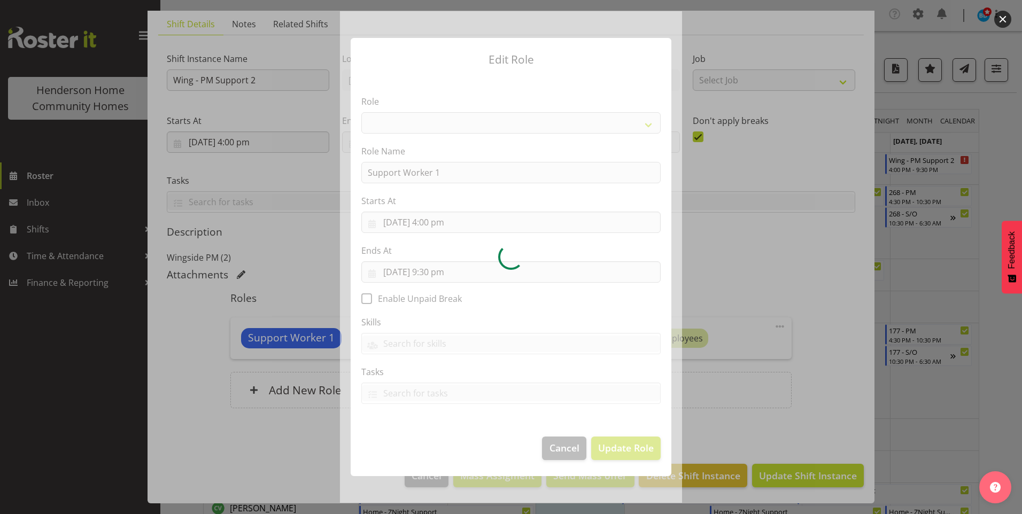
select select "1214"
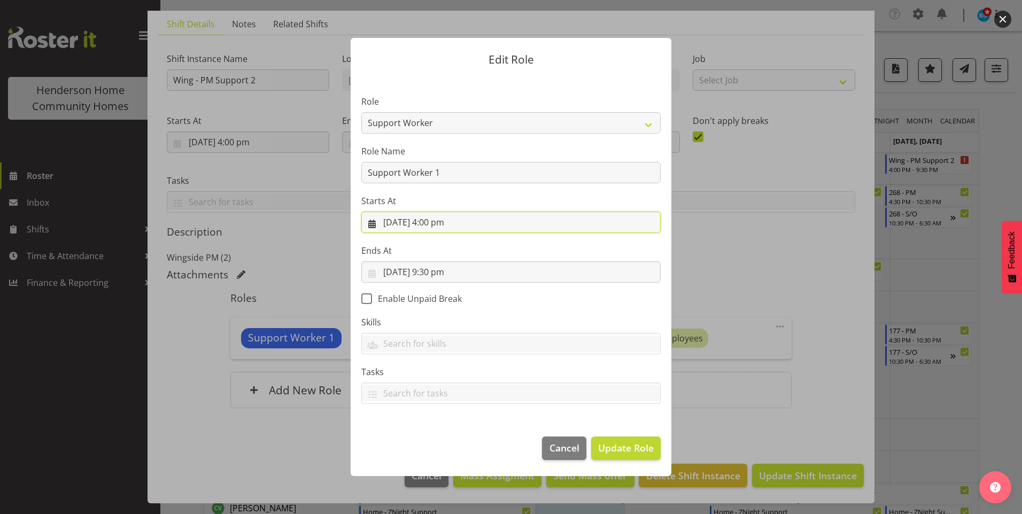
click at [436, 223] on input "[DATE] 4:00 pm" at bounding box center [510, 222] width 299 height 21
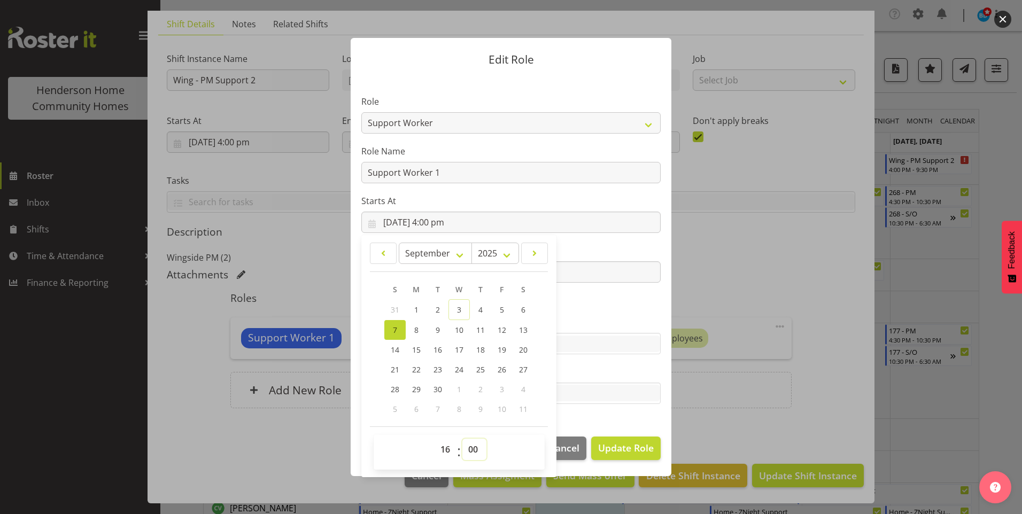
click at [479, 450] on select "00 01 02 03 04 05 06 07 08 09 10 11 12 13 14 15 16 17 18 19 20 21 22 23 24 25 2…" at bounding box center [474, 449] width 24 height 21
select select "30"
click at [462, 439] on select "00 01 02 03 04 05 06 07 08 09 10 11 12 13 14 15 16 17 18 19 20 21 22 23 24 25 2…" at bounding box center [474, 449] width 24 height 21
type input "[DATE] 4:30 pm"
click at [610, 449] on span "Update Role" at bounding box center [626, 448] width 56 height 14
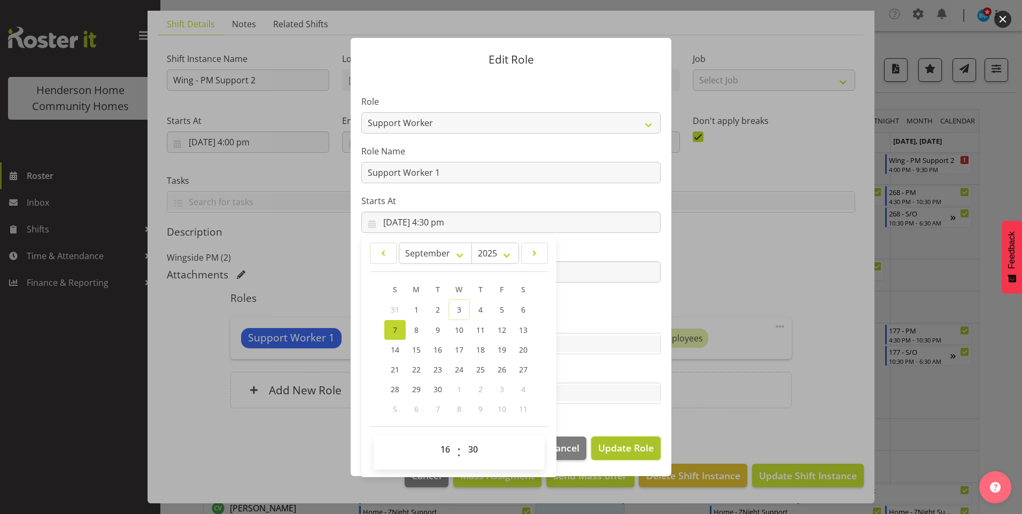
select select
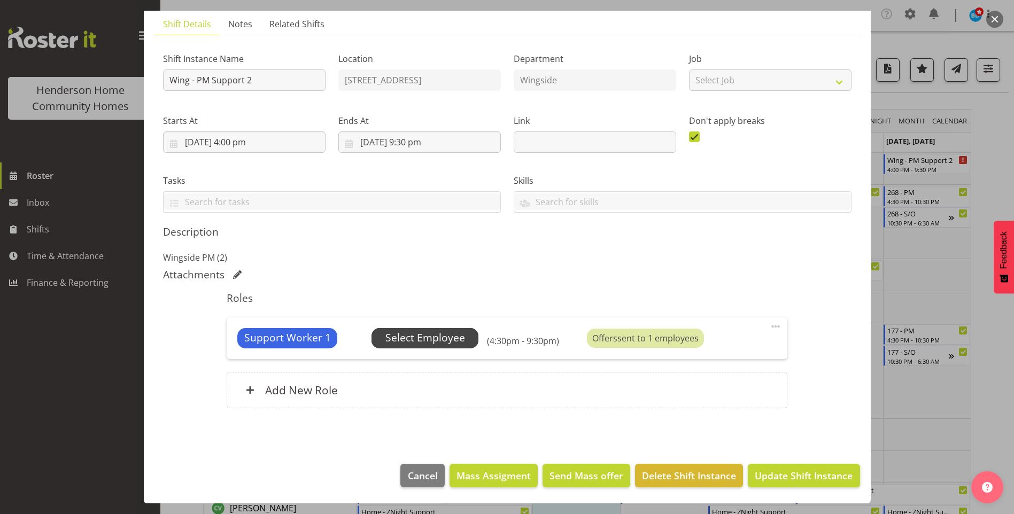
click at [452, 335] on span "Select Employee" at bounding box center [425, 337] width 80 height 15
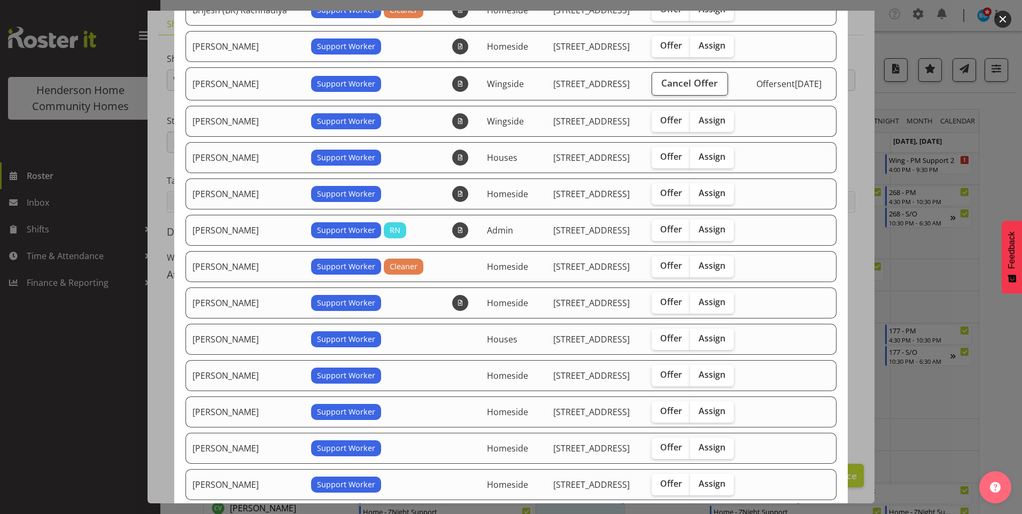
scroll to position [214, 0]
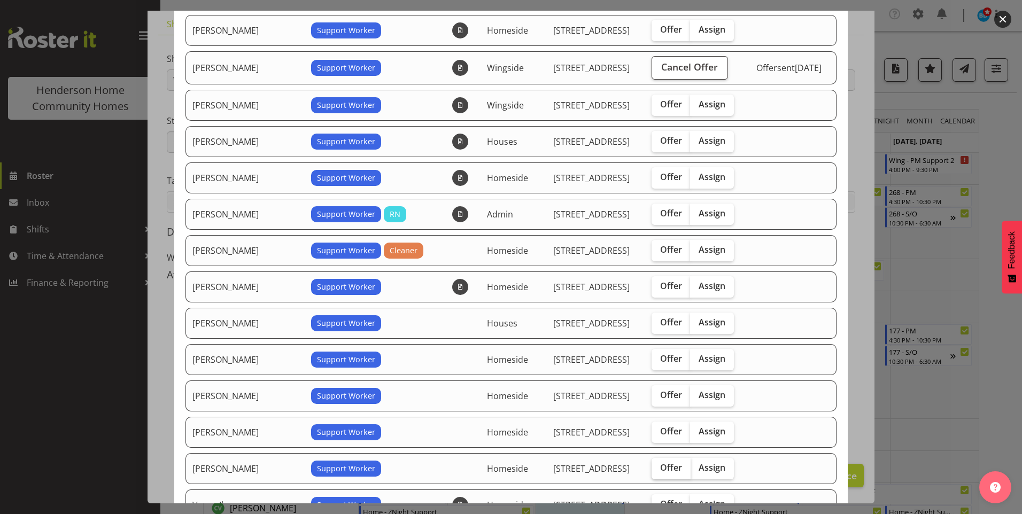
click at [660, 465] on span "Offer" at bounding box center [671, 467] width 22 height 11
click at [651, 465] on input "Offer" at bounding box center [654, 467] width 7 height 7
checkbox input "true"
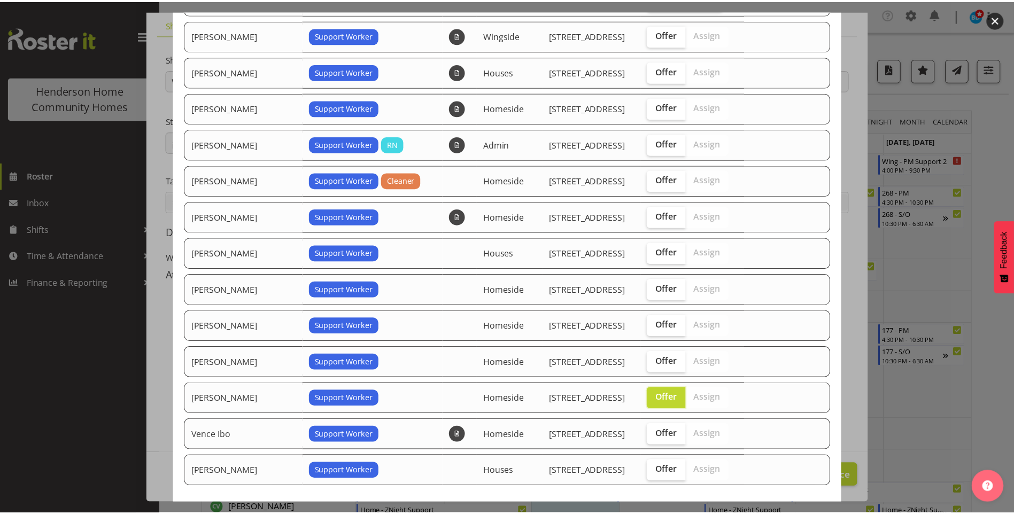
scroll to position [347, 0]
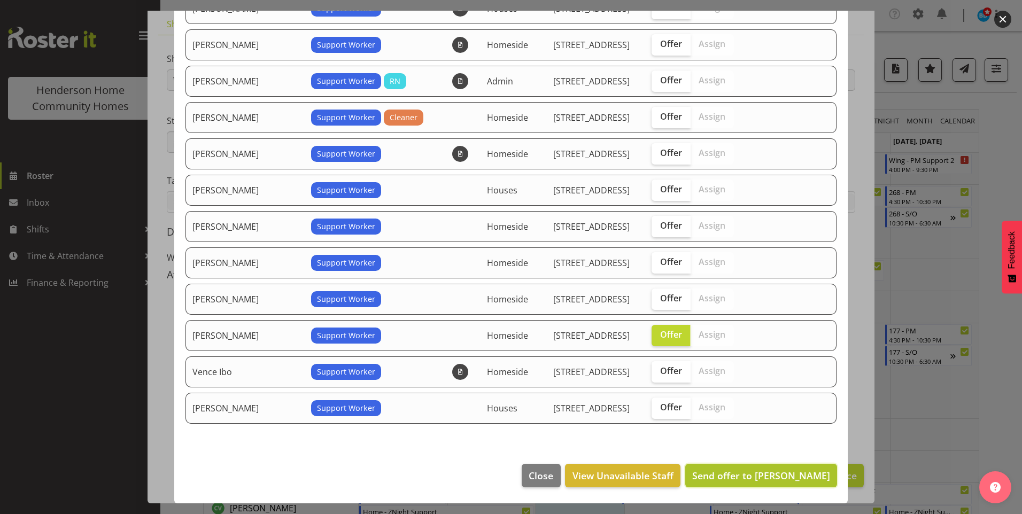
click at [780, 469] on span "Send offer to [PERSON_NAME]" at bounding box center [761, 475] width 138 height 13
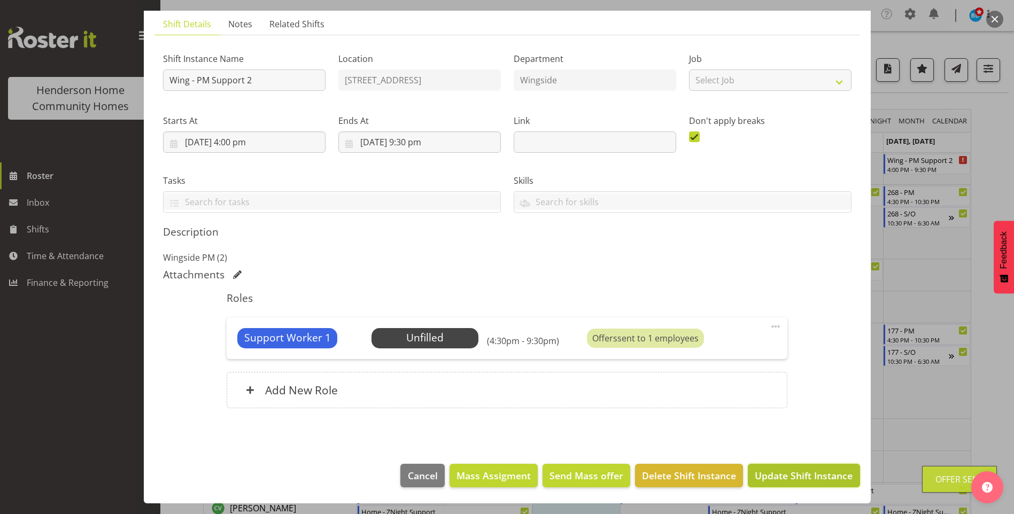
click at [782, 471] on span "Update Shift Instance" at bounding box center [804, 476] width 98 height 14
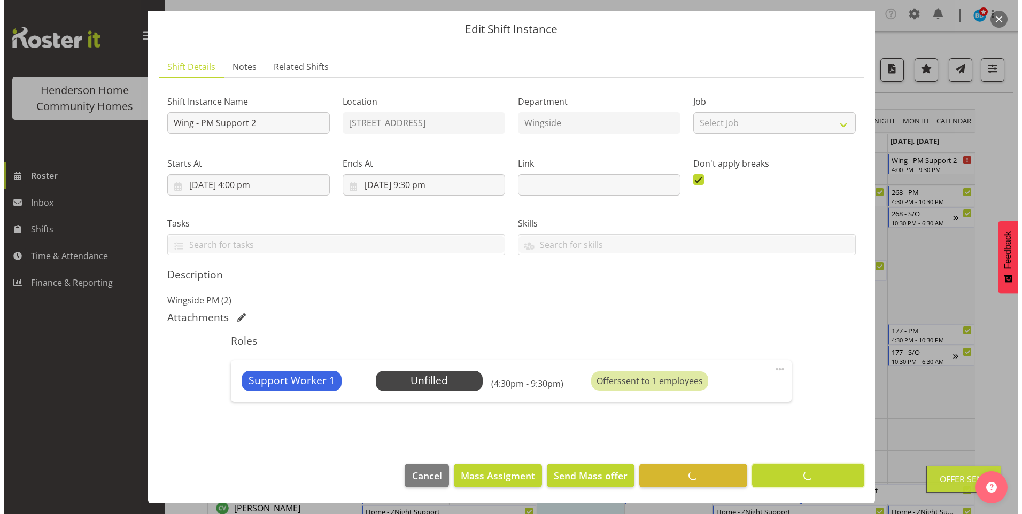
scroll to position [30, 0]
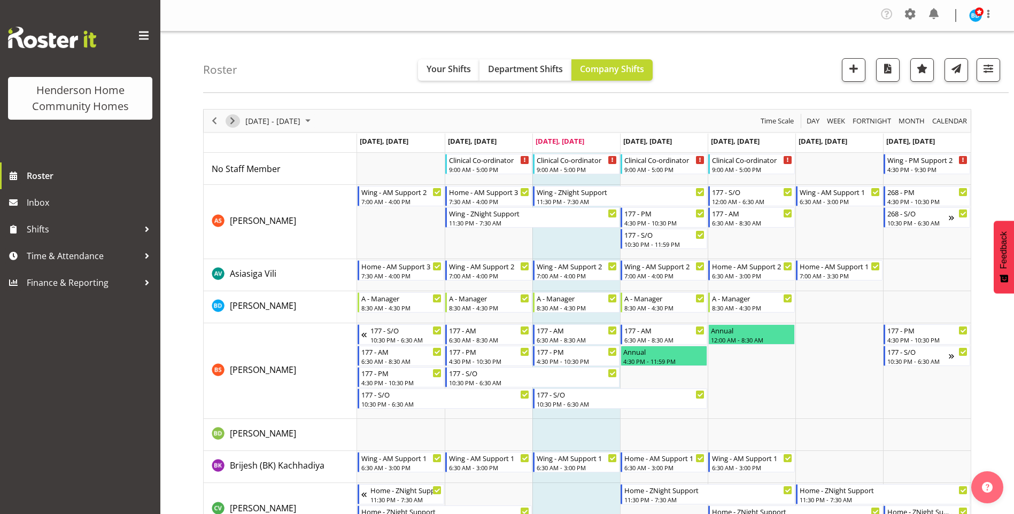
click at [232, 120] on span "Next" at bounding box center [232, 120] width 13 height 13
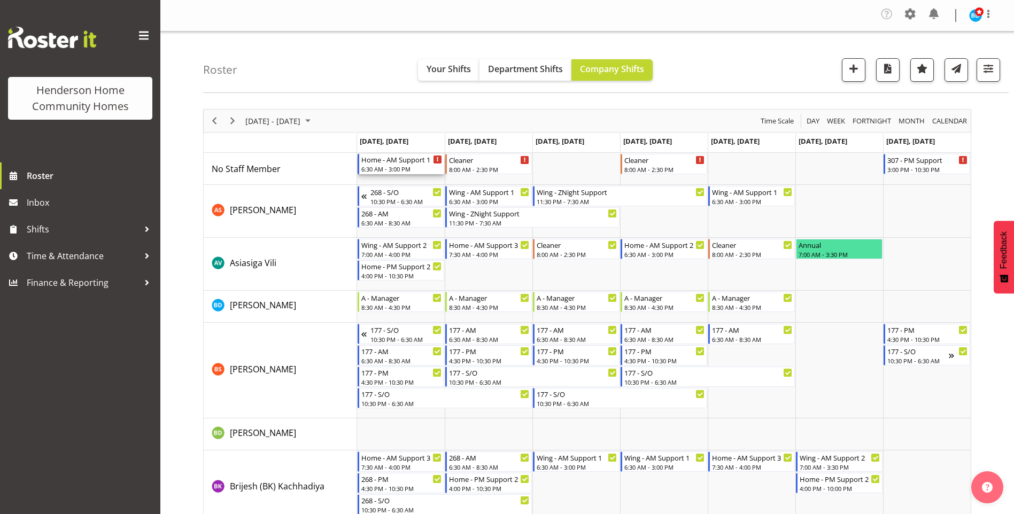
click at [408, 168] on div "6:30 AM - 3:00 PM" at bounding box center [401, 169] width 81 height 9
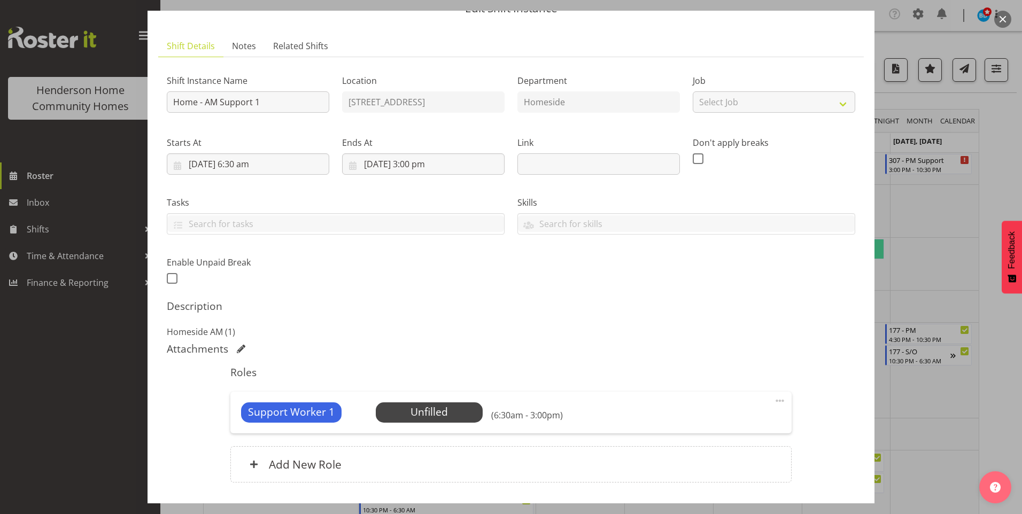
scroll to position [107, 0]
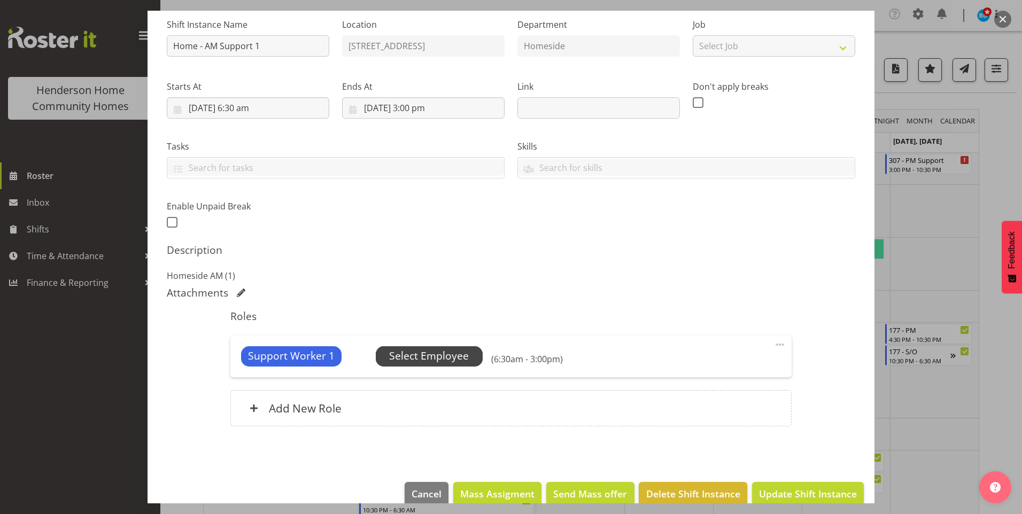
click at [475, 360] on span "Select Employee" at bounding box center [429, 356] width 107 height 20
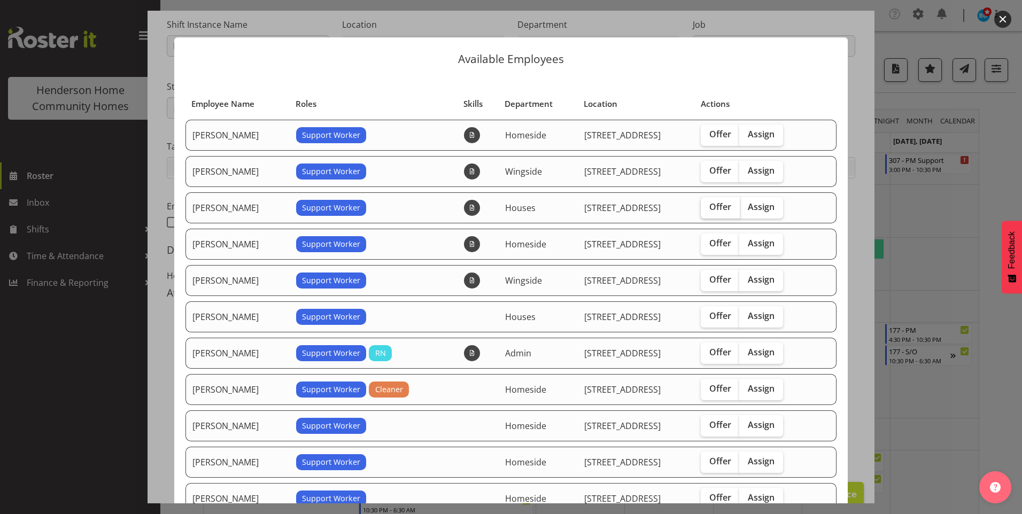
click at [722, 202] on span "Offer" at bounding box center [720, 206] width 22 height 11
click at [707, 204] on input "Offer" at bounding box center [704, 207] width 7 height 7
checkbox input "true"
click at [716, 243] on span "Offer" at bounding box center [720, 243] width 22 height 11
click at [707, 243] on input "Offer" at bounding box center [704, 243] width 7 height 7
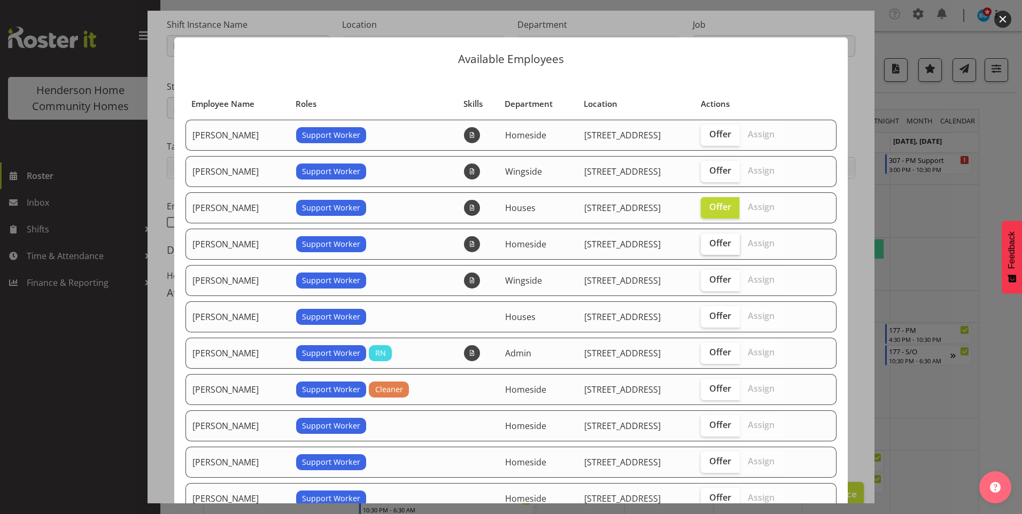
checkbox input "true"
click at [712, 168] on span "Offer" at bounding box center [720, 170] width 22 height 11
click at [707, 168] on input "Offer" at bounding box center [704, 170] width 7 height 7
checkbox input "true"
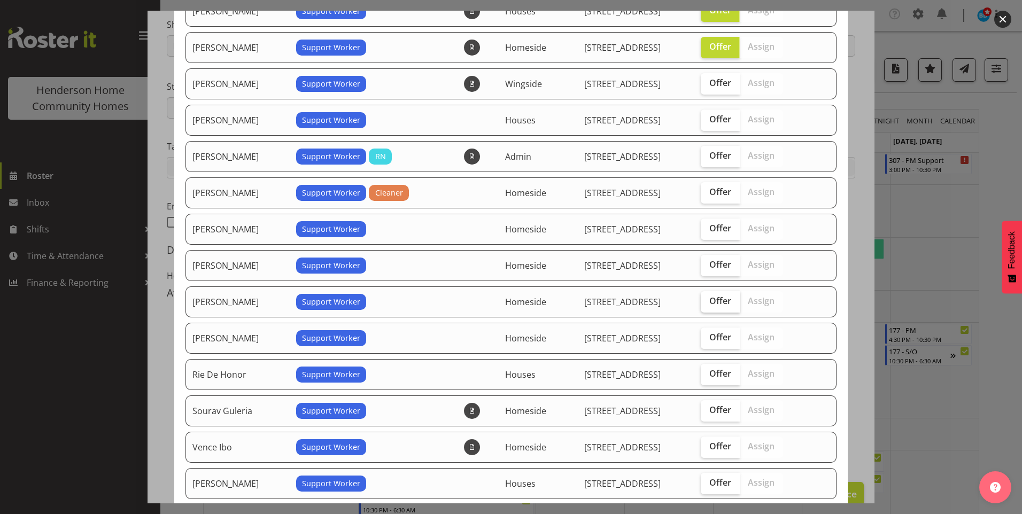
scroll to position [214, 0]
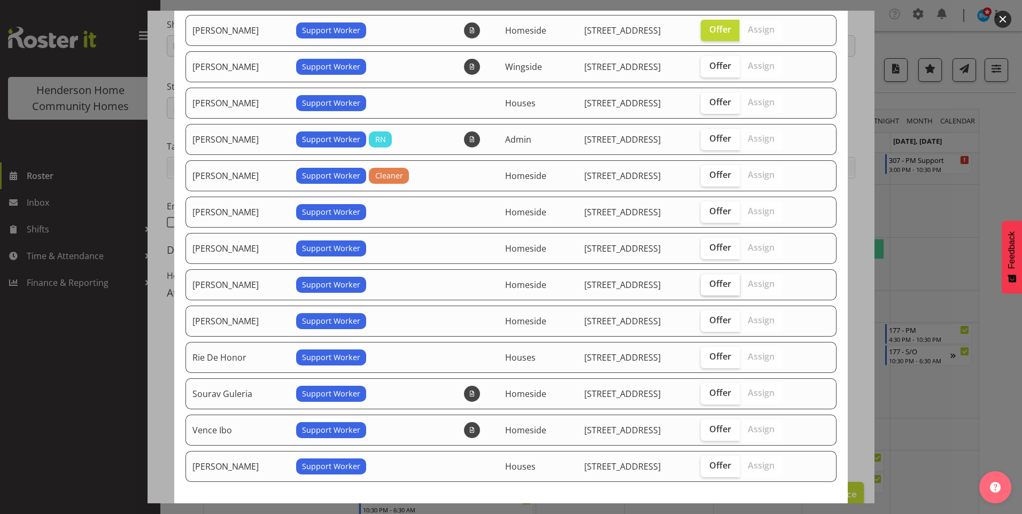
click at [716, 284] on span "Offer" at bounding box center [720, 283] width 22 height 11
click at [707, 284] on input "Offer" at bounding box center [704, 284] width 7 height 7
checkbox input "true"
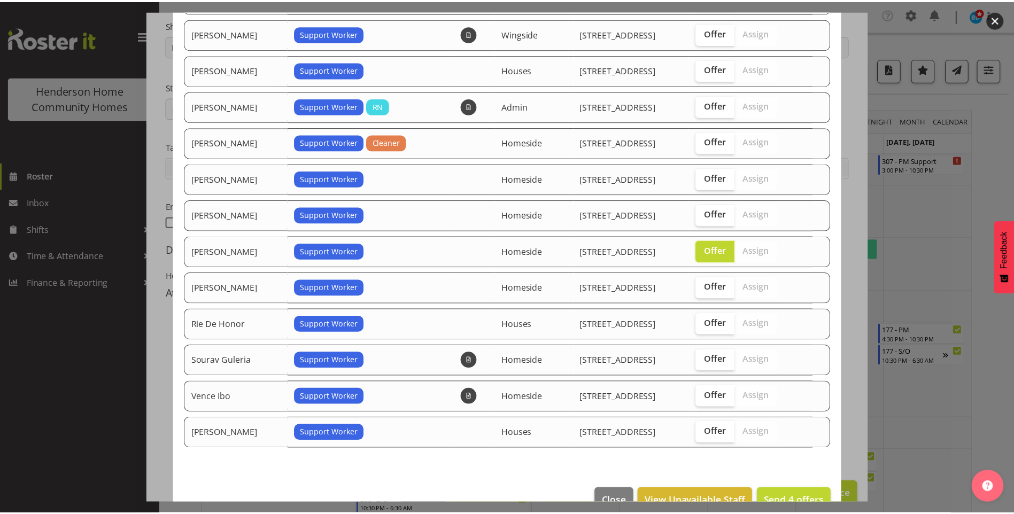
scroll to position [272, 0]
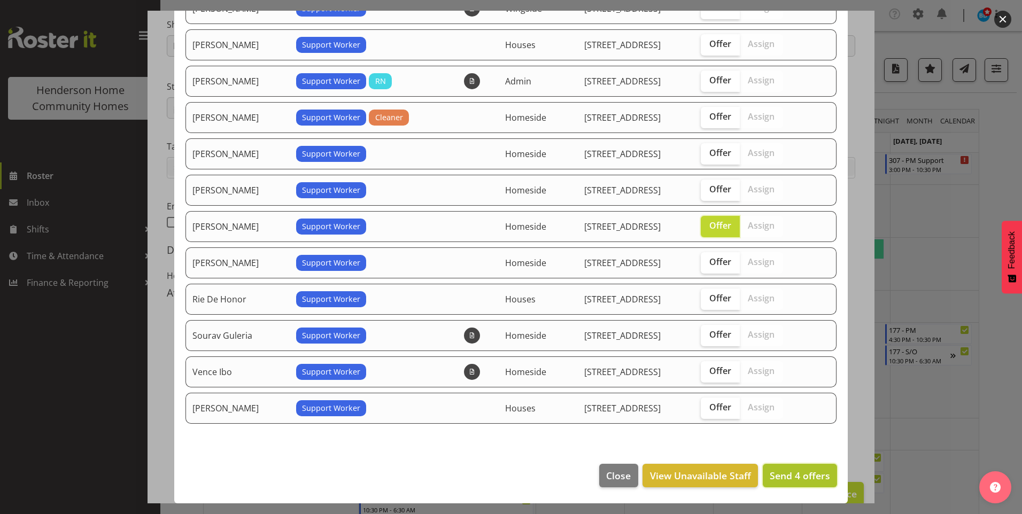
click at [776, 473] on span "Send 4 offers" at bounding box center [799, 475] width 60 height 13
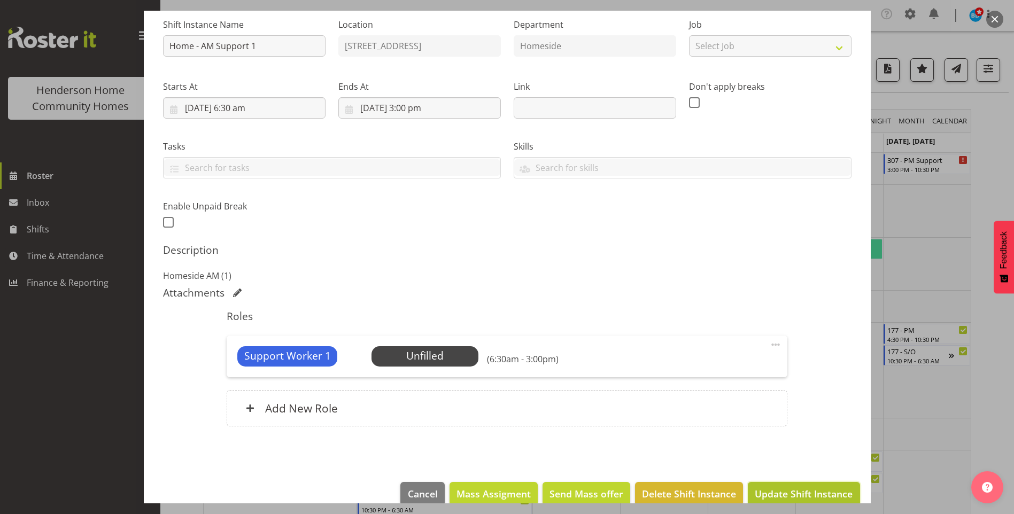
click at [800, 489] on span "Update Shift Instance" at bounding box center [804, 494] width 98 height 14
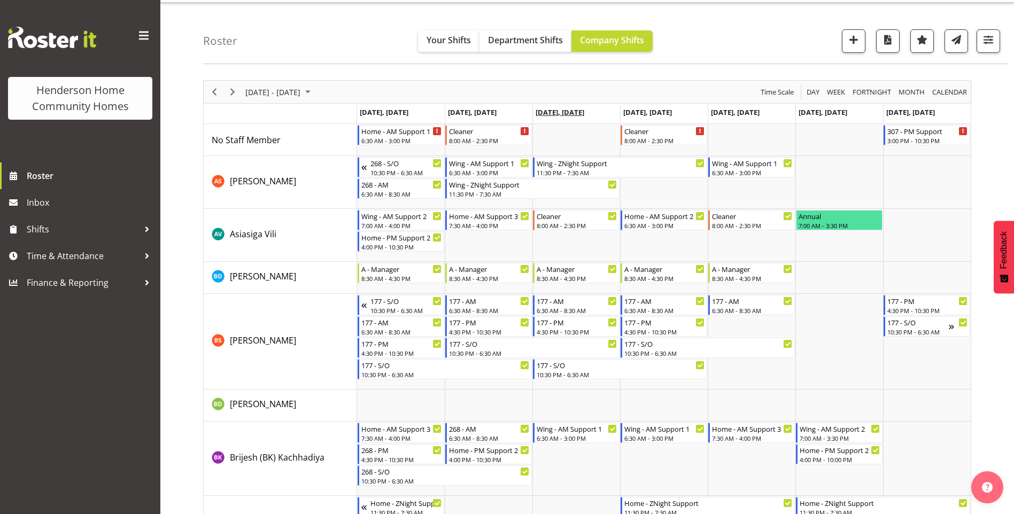
scroll to position [0, 0]
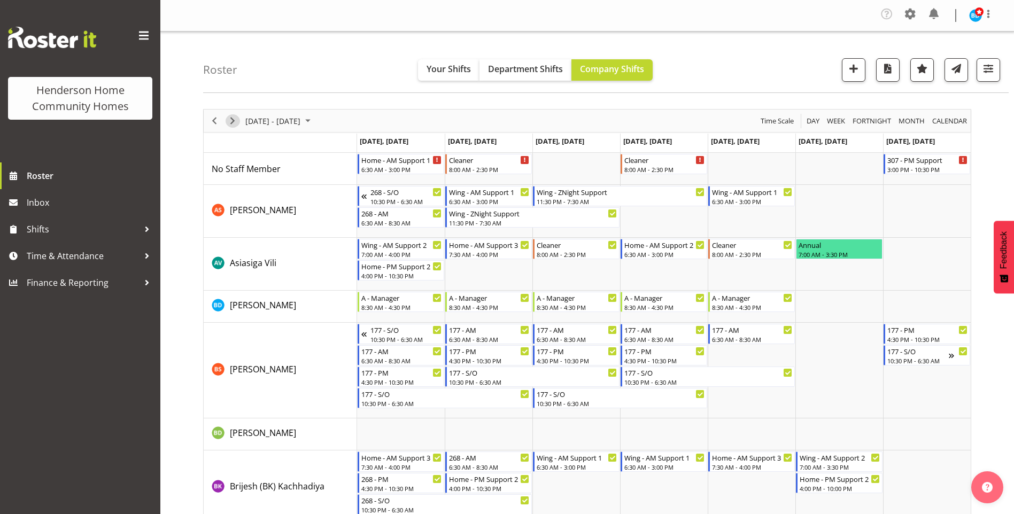
click at [237, 123] on span "Next" at bounding box center [232, 120] width 13 height 13
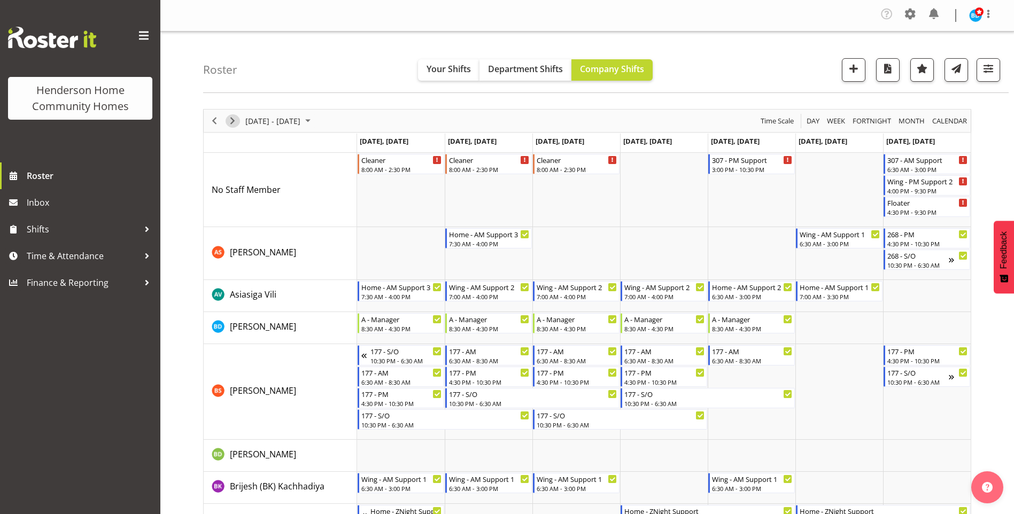
click at [237, 123] on span "Next" at bounding box center [232, 120] width 13 height 13
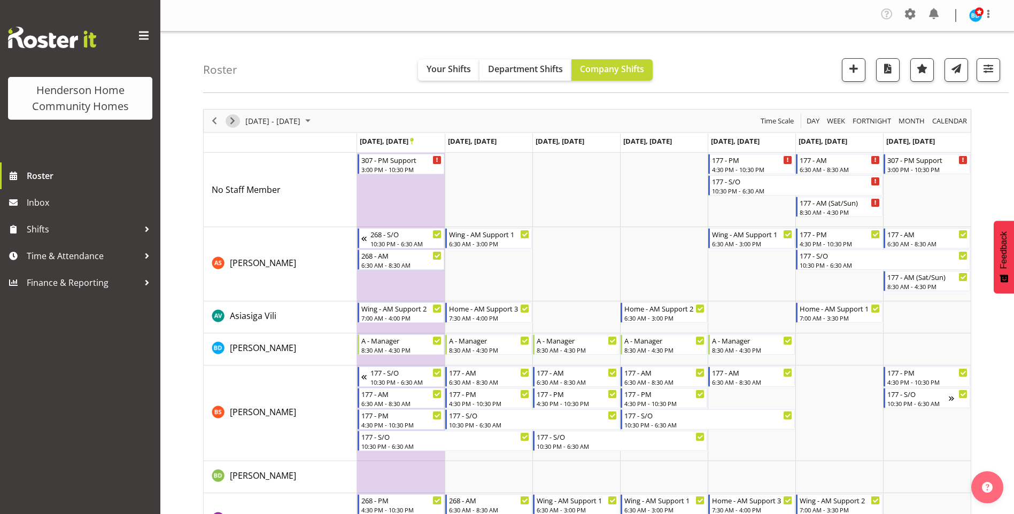
click at [231, 122] on span "Next" at bounding box center [232, 120] width 13 height 13
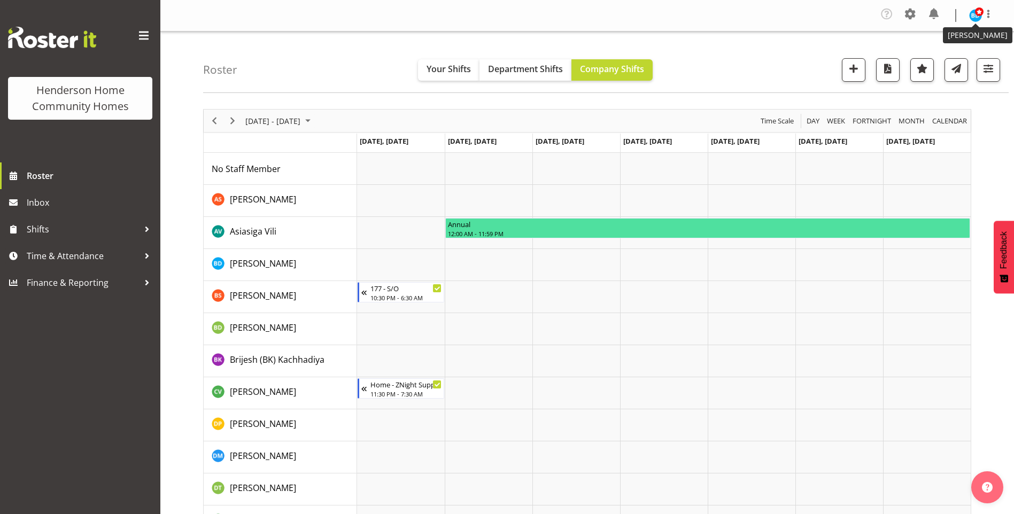
click at [978, 14] on span at bounding box center [979, 11] width 9 height 9
drag, startPoint x: 937, startPoint y: 55, endPoint x: 924, endPoint y: 53, distance: 13.0
click at [937, 55] on link "Log Out" at bounding box center [943, 58] width 103 height 19
